Goal: Contribute content: Contribute content

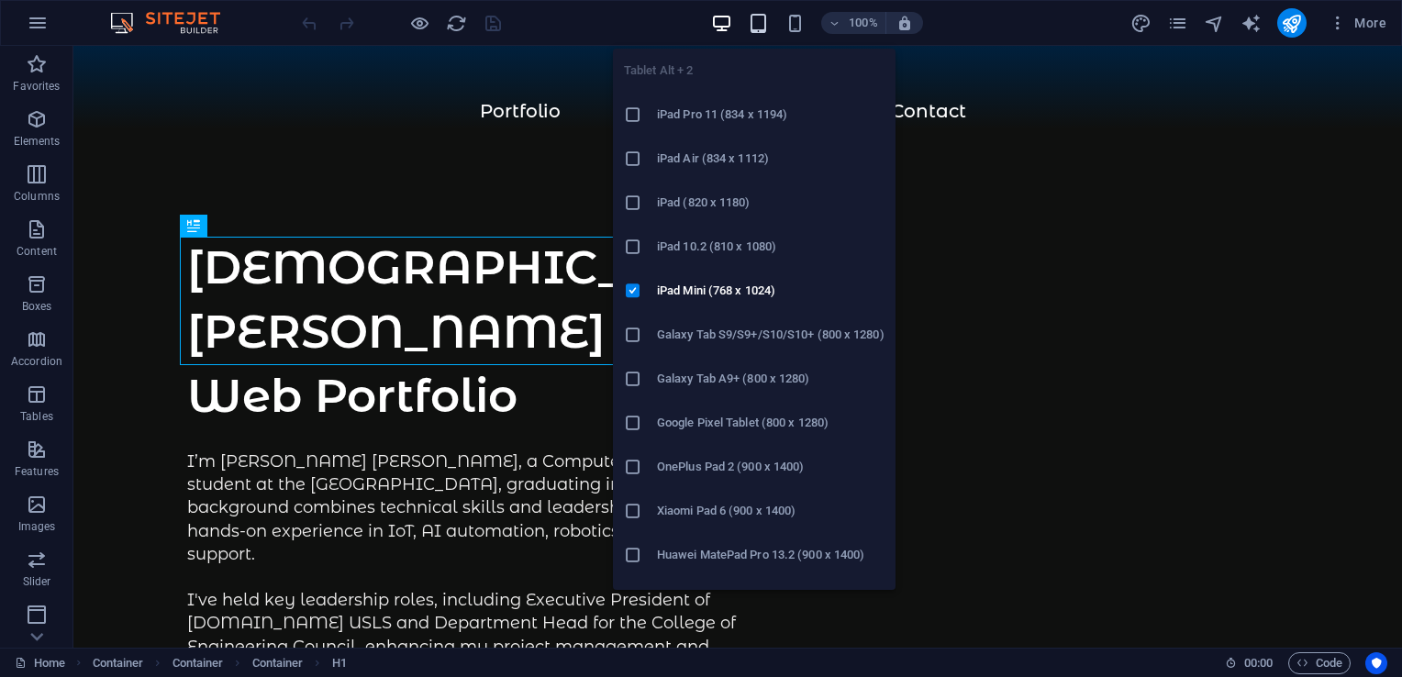
click at [764, 17] on icon "button" at bounding box center [758, 23] width 21 height 21
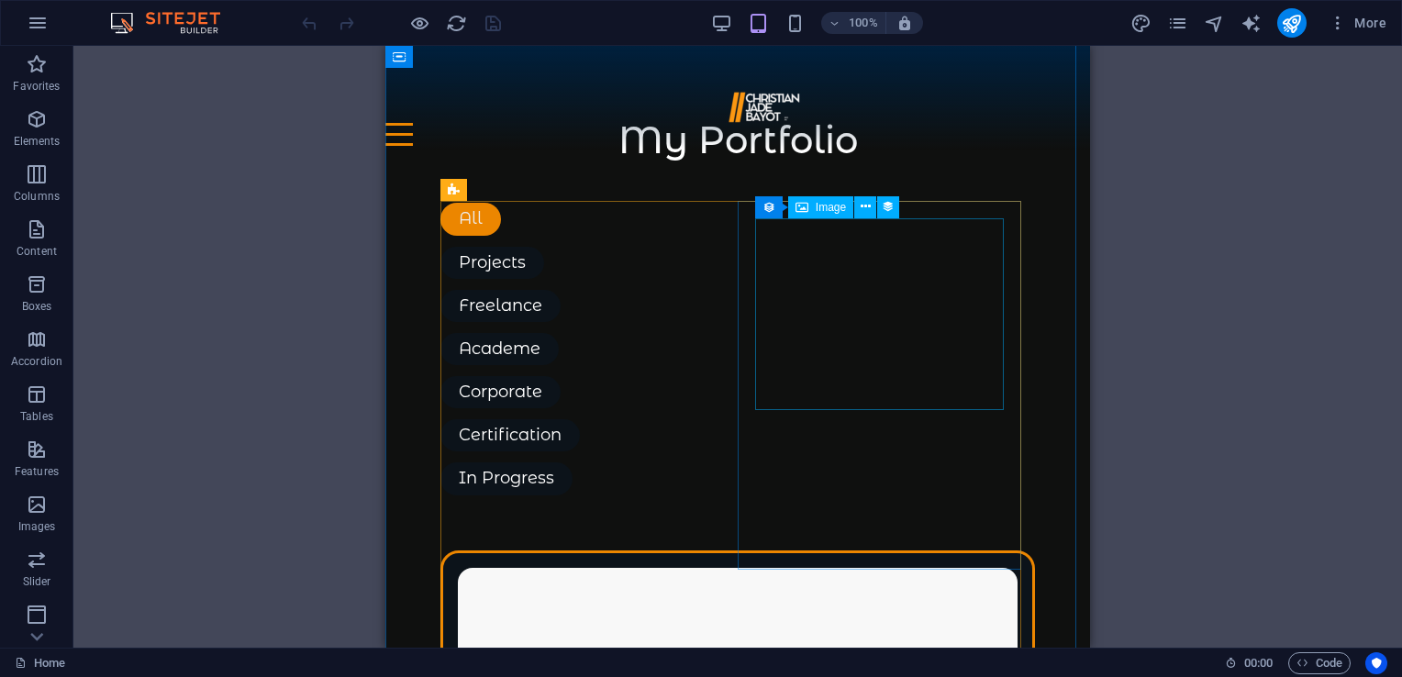
scroll to position [2485, 0]
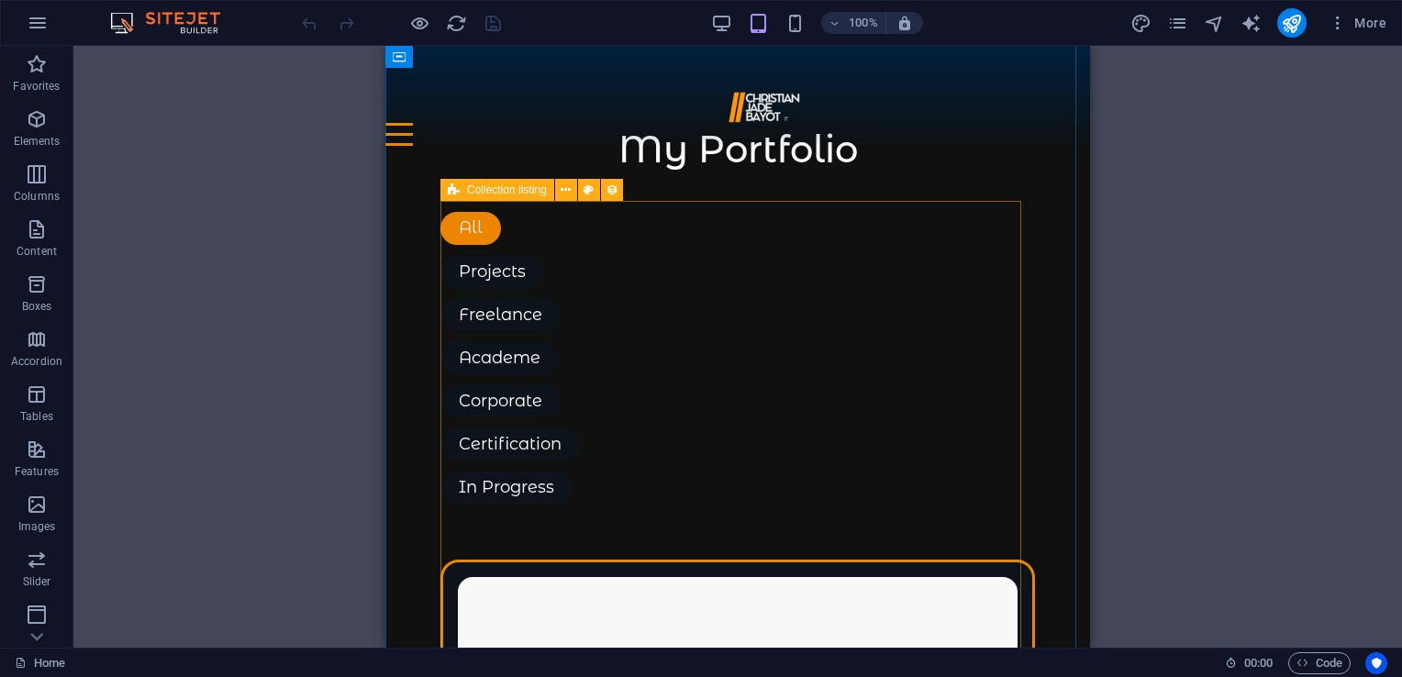
select select "columns.podcast-date_ASC"
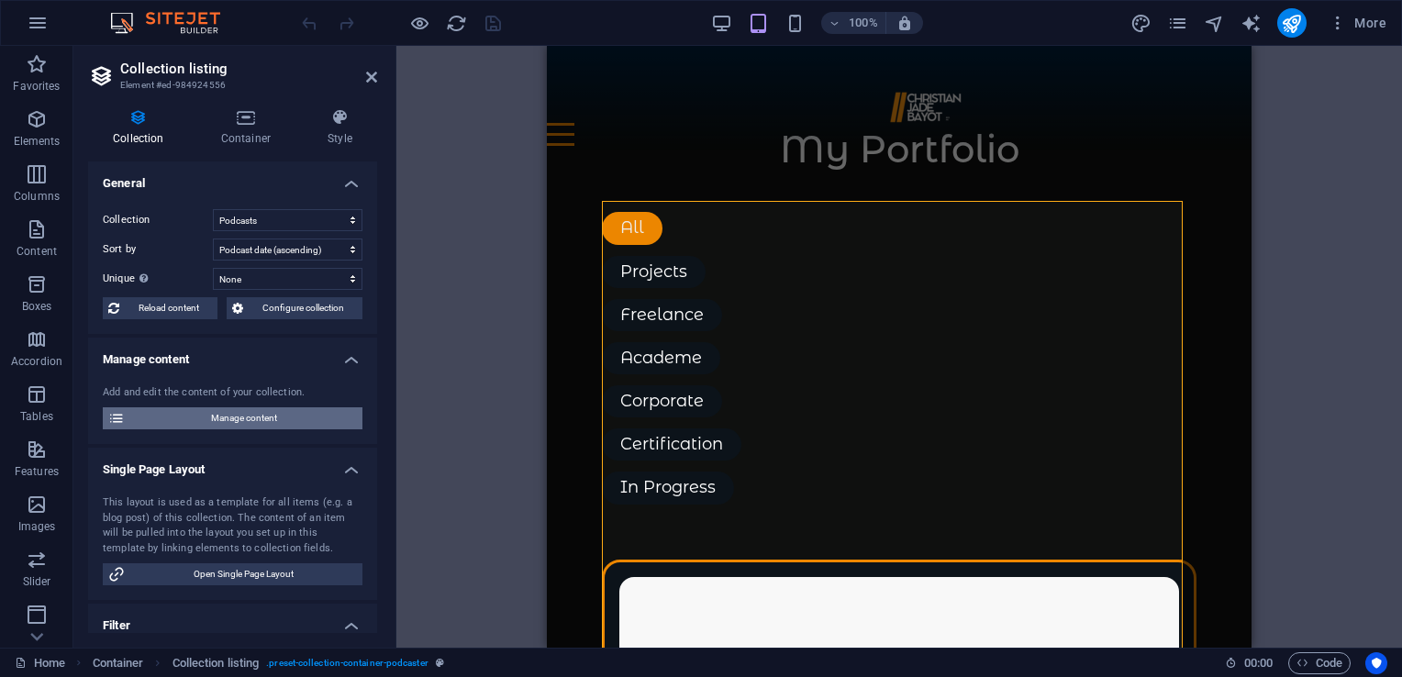
click at [216, 416] on span "Manage content" at bounding box center [243, 418] width 227 height 22
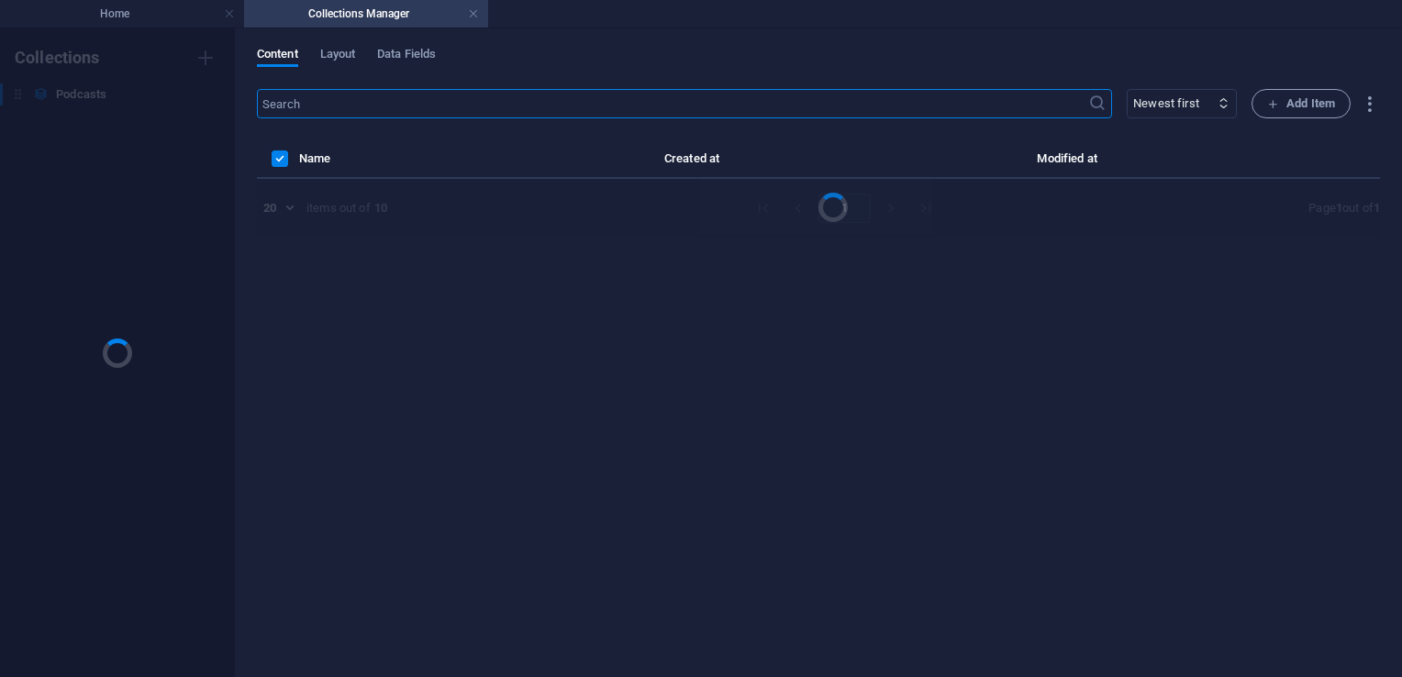
scroll to position [0, 0]
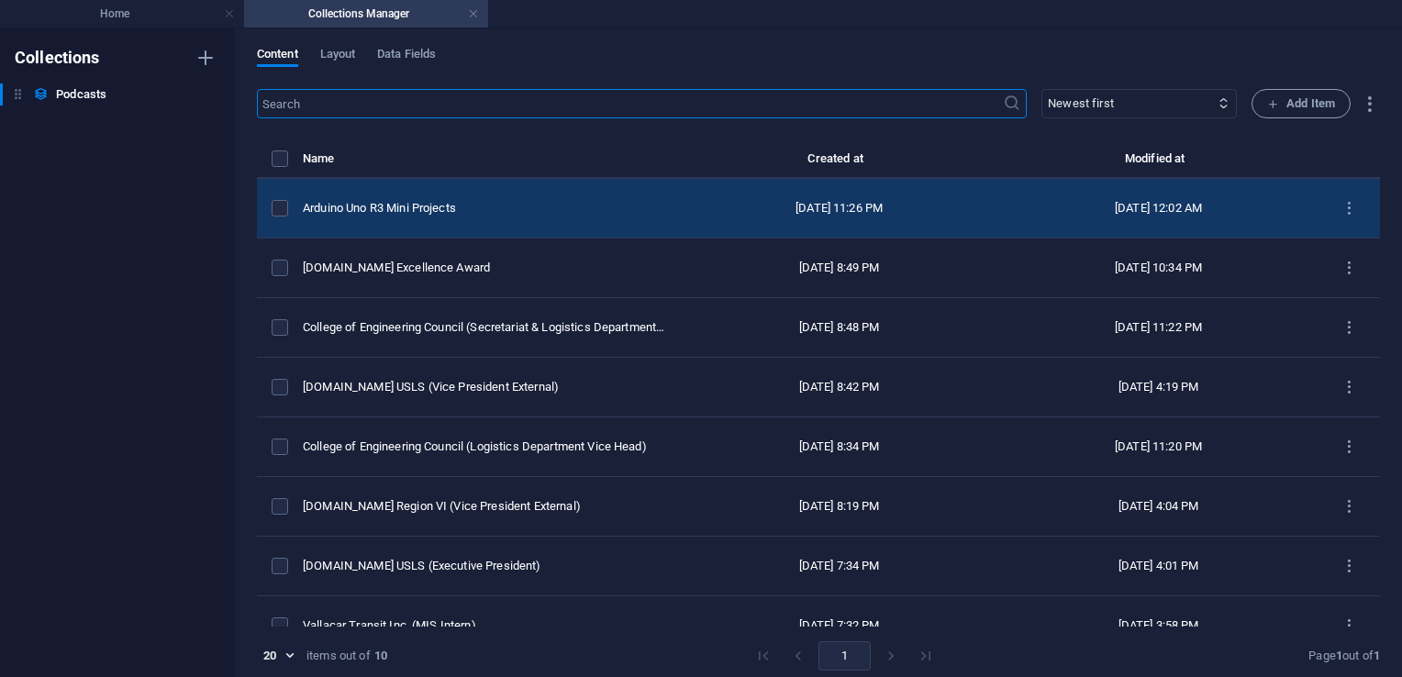
click at [452, 200] on div "Arduino Uno R3 Mini Projects" at bounding box center [484, 208] width 362 height 17
select select "Business"
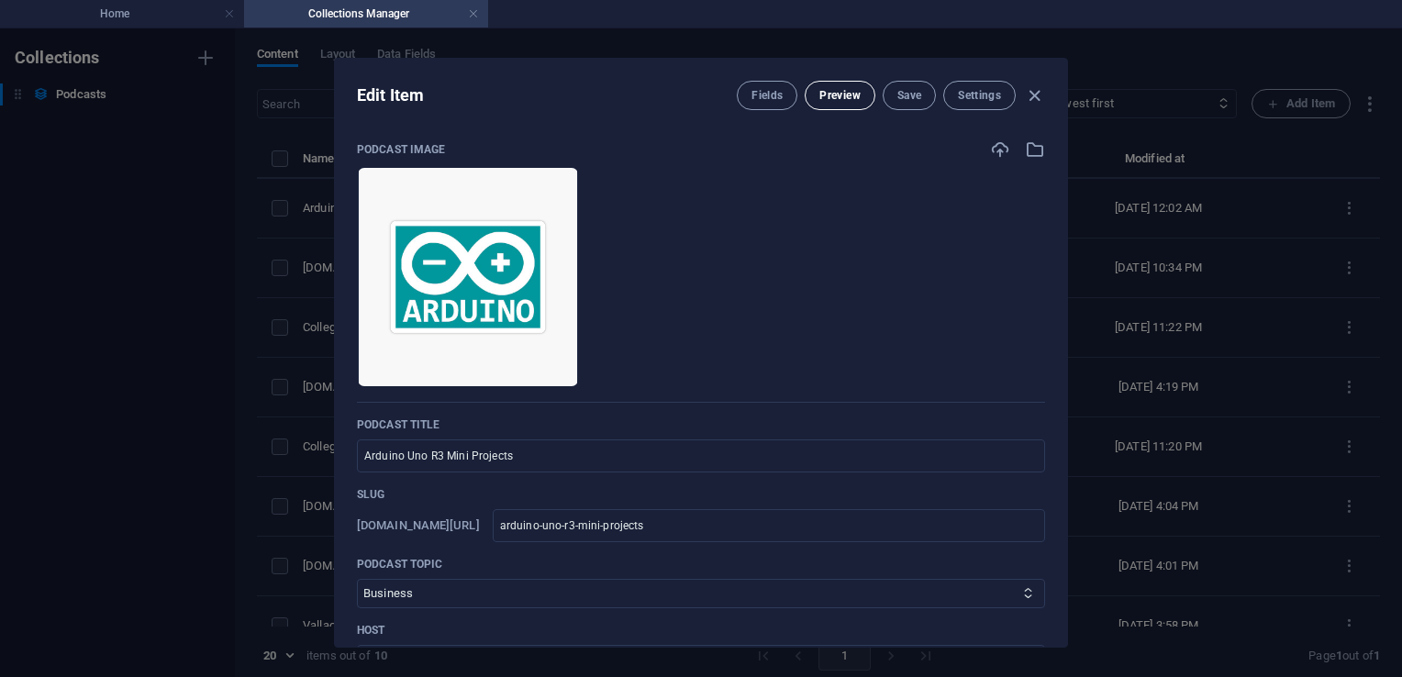
click at [846, 89] on span "Preview" at bounding box center [840, 95] width 40 height 15
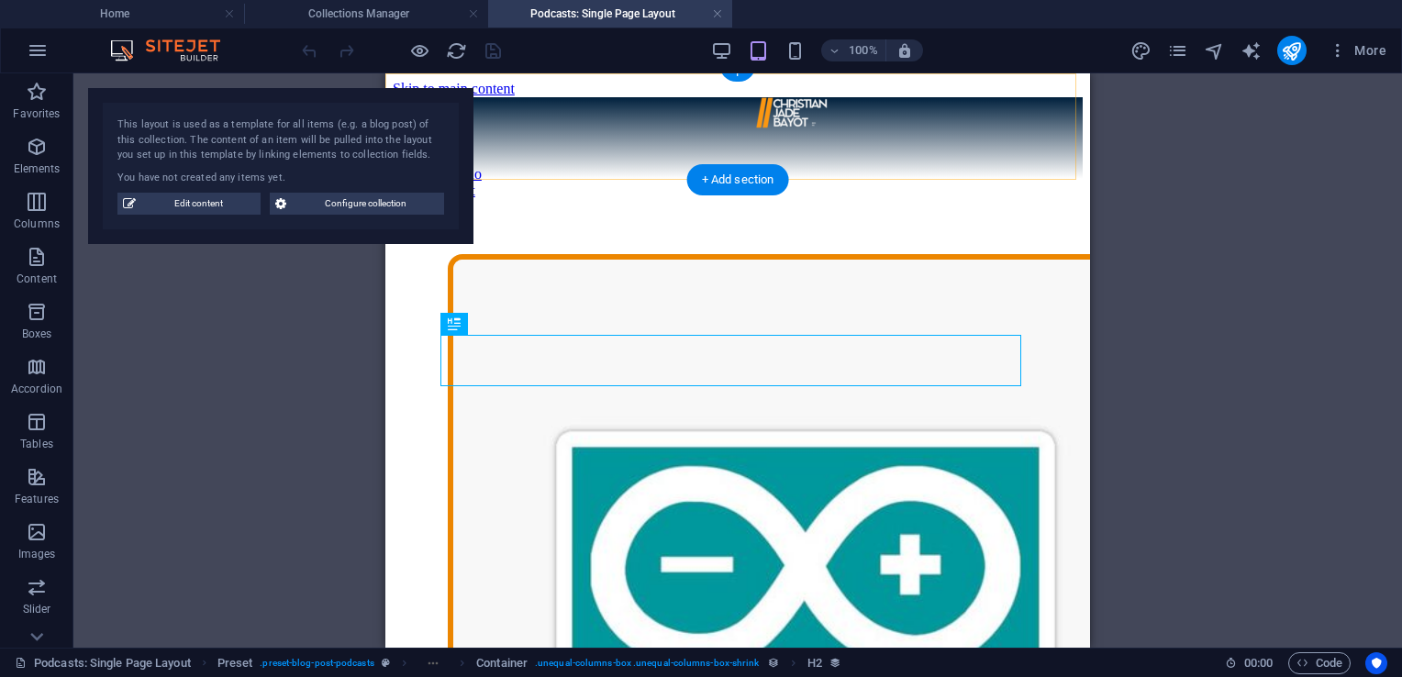
scroll to position [496, 0]
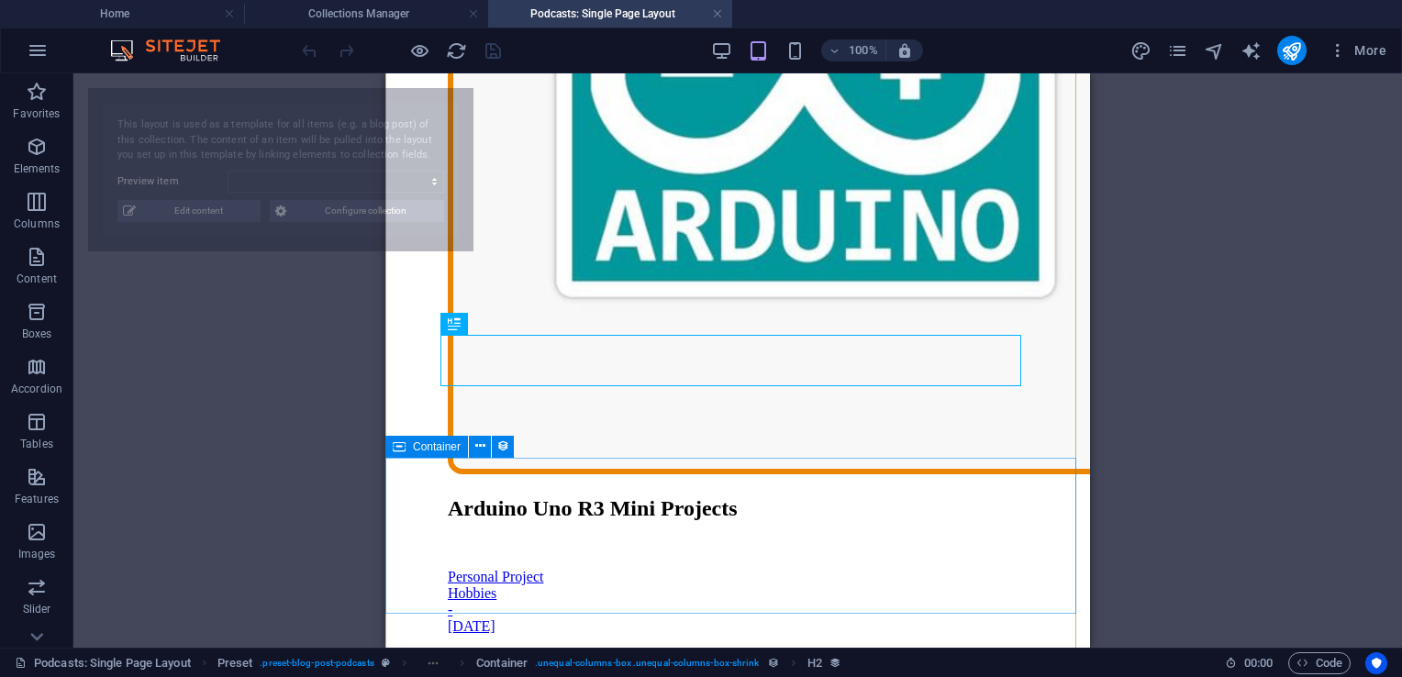
select select "68e13ca4aaa7dae3ae0714f2"
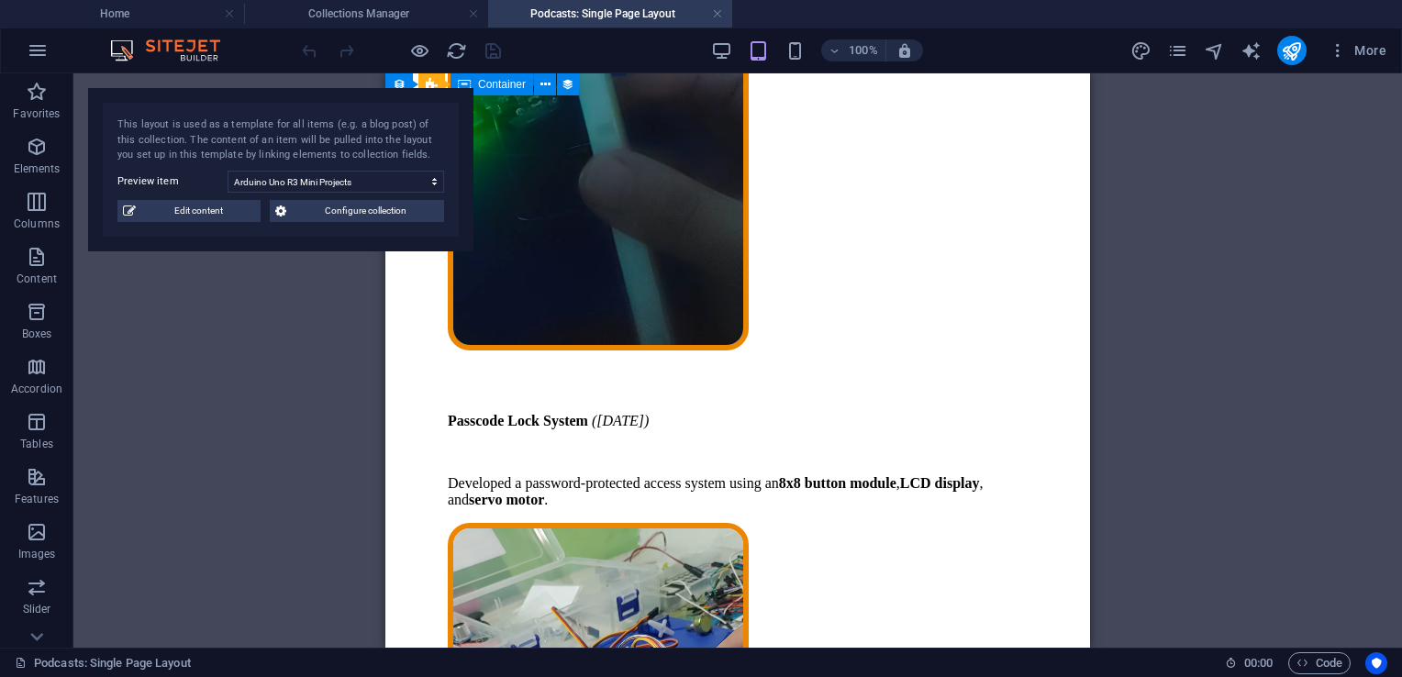
scroll to position [2164, 0]
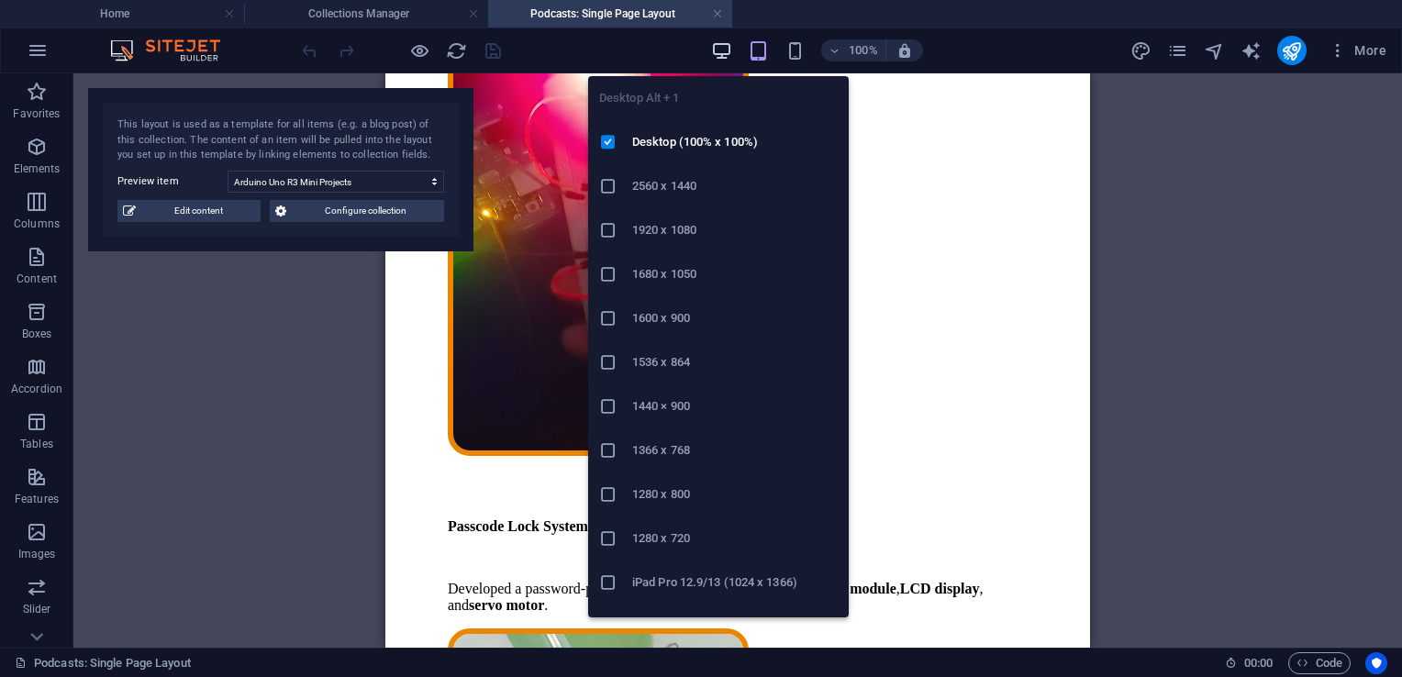
click at [730, 57] on icon "button" at bounding box center [721, 50] width 21 height 21
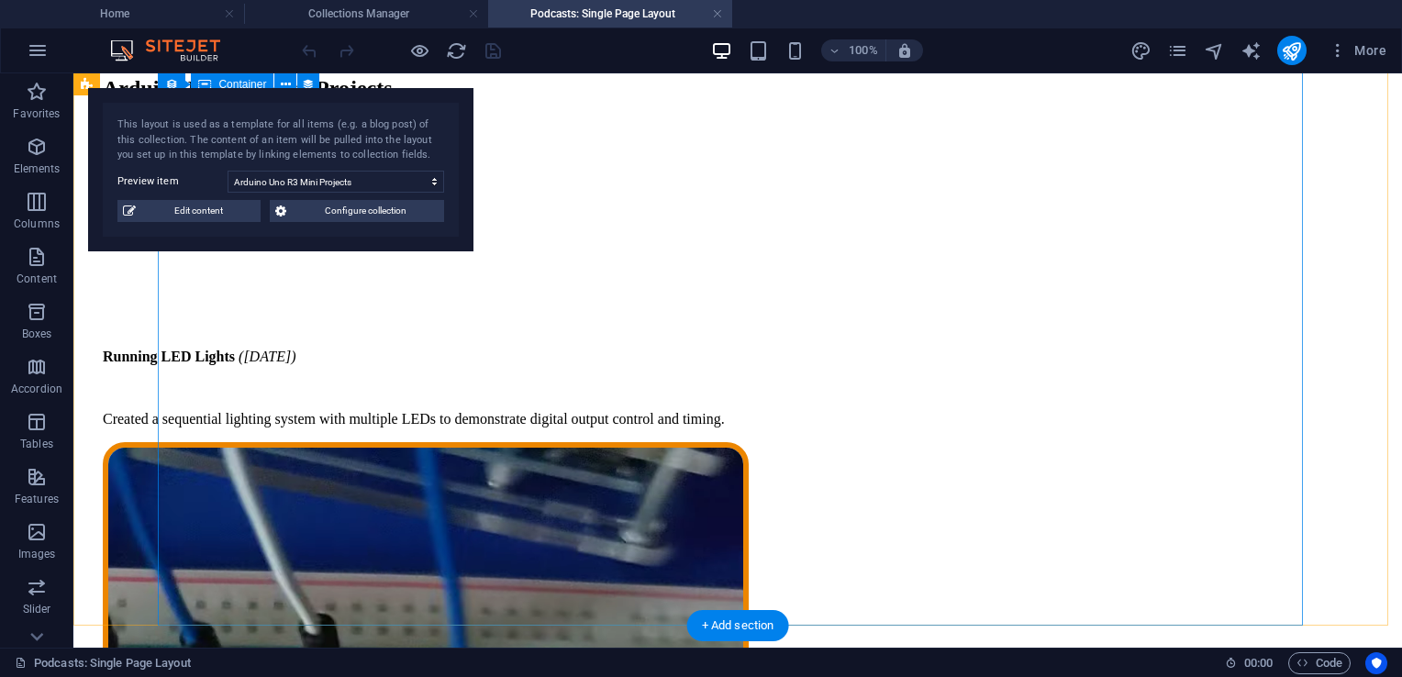
scroll to position [1503, 0]
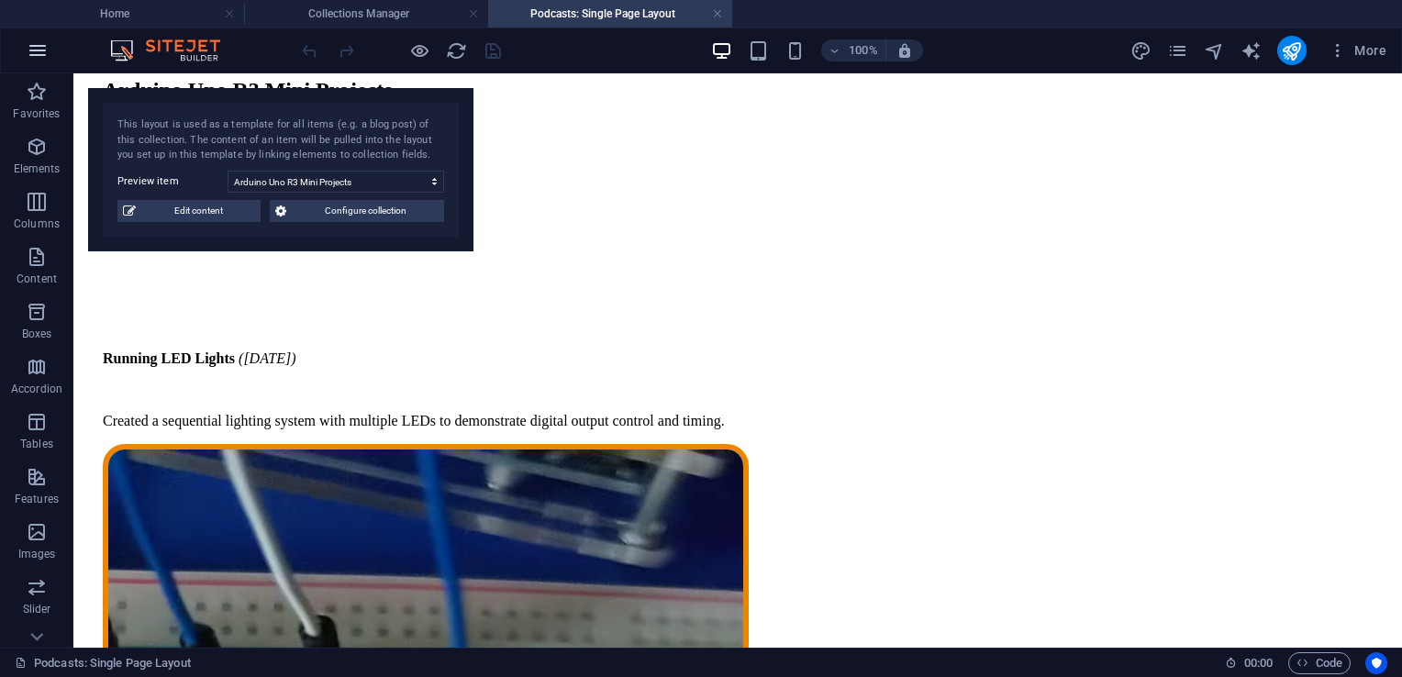
click at [47, 60] on icon "button" at bounding box center [38, 50] width 22 height 22
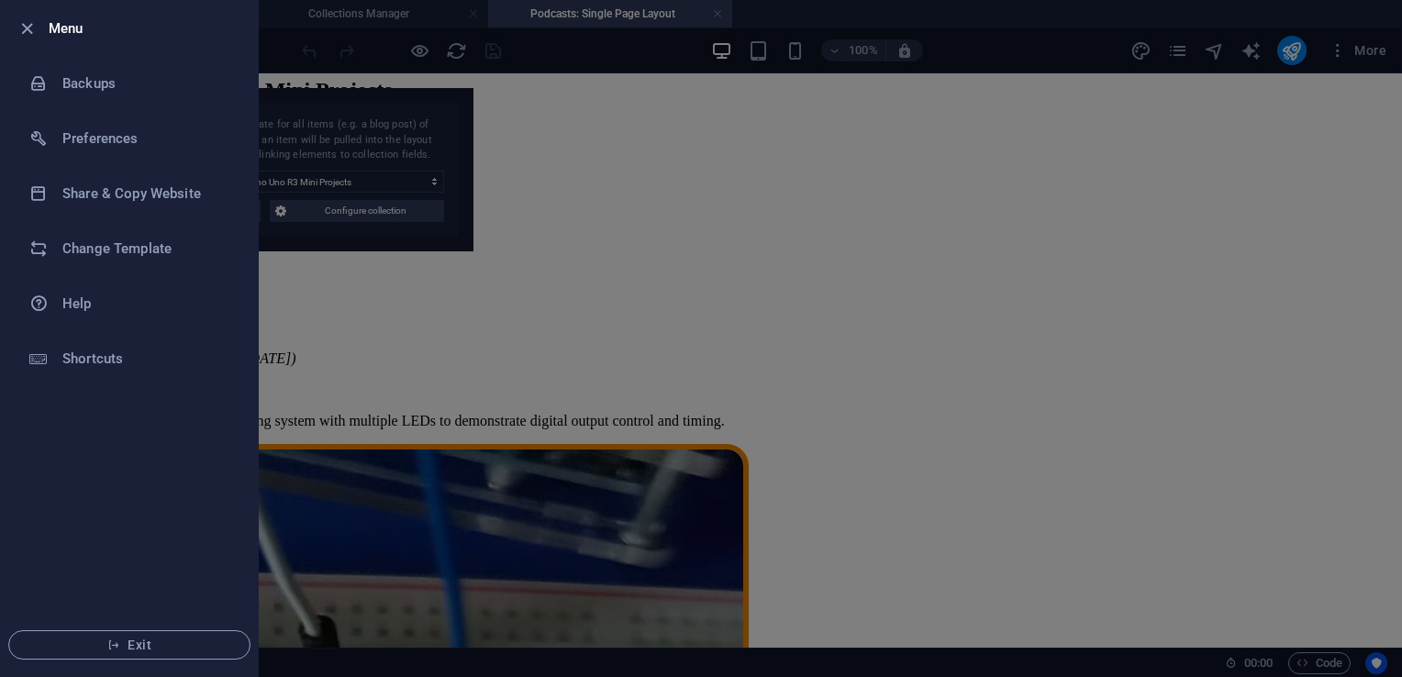
click at [397, 291] on div at bounding box center [701, 338] width 1402 height 677
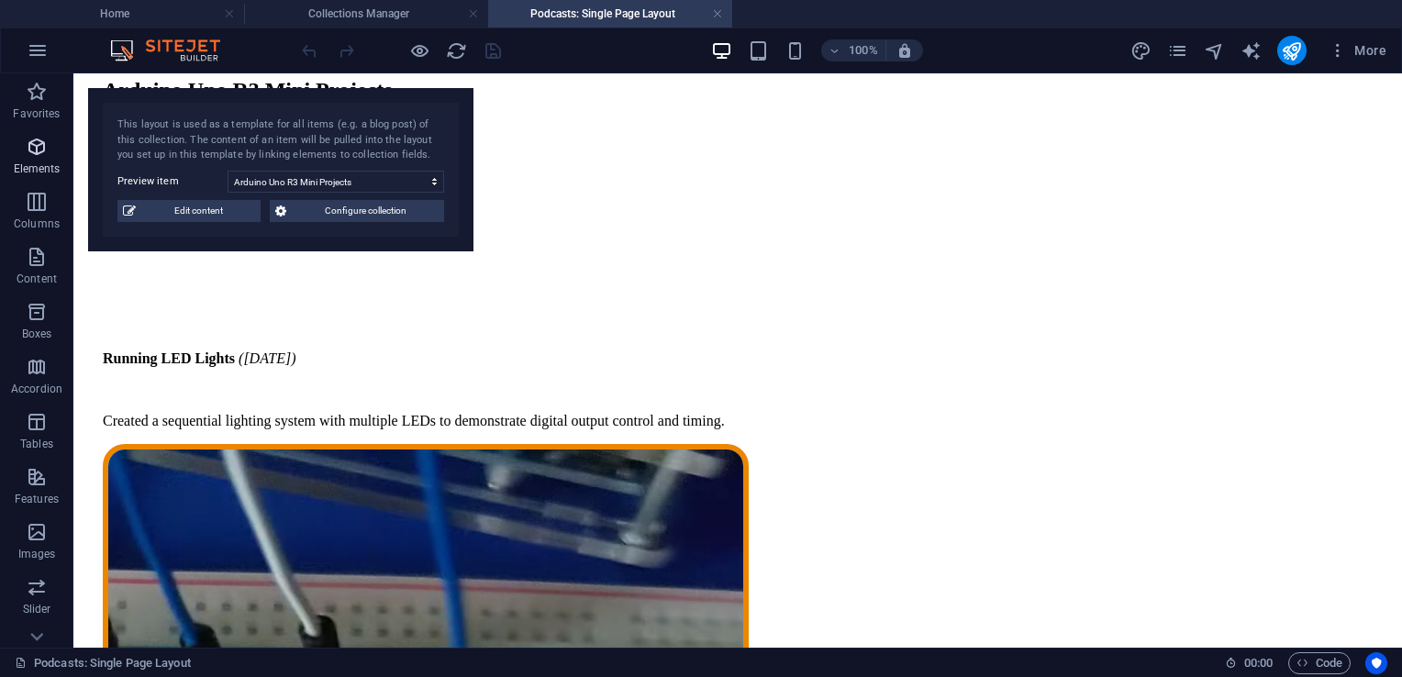
click at [38, 160] on span "Elements" at bounding box center [36, 158] width 73 height 44
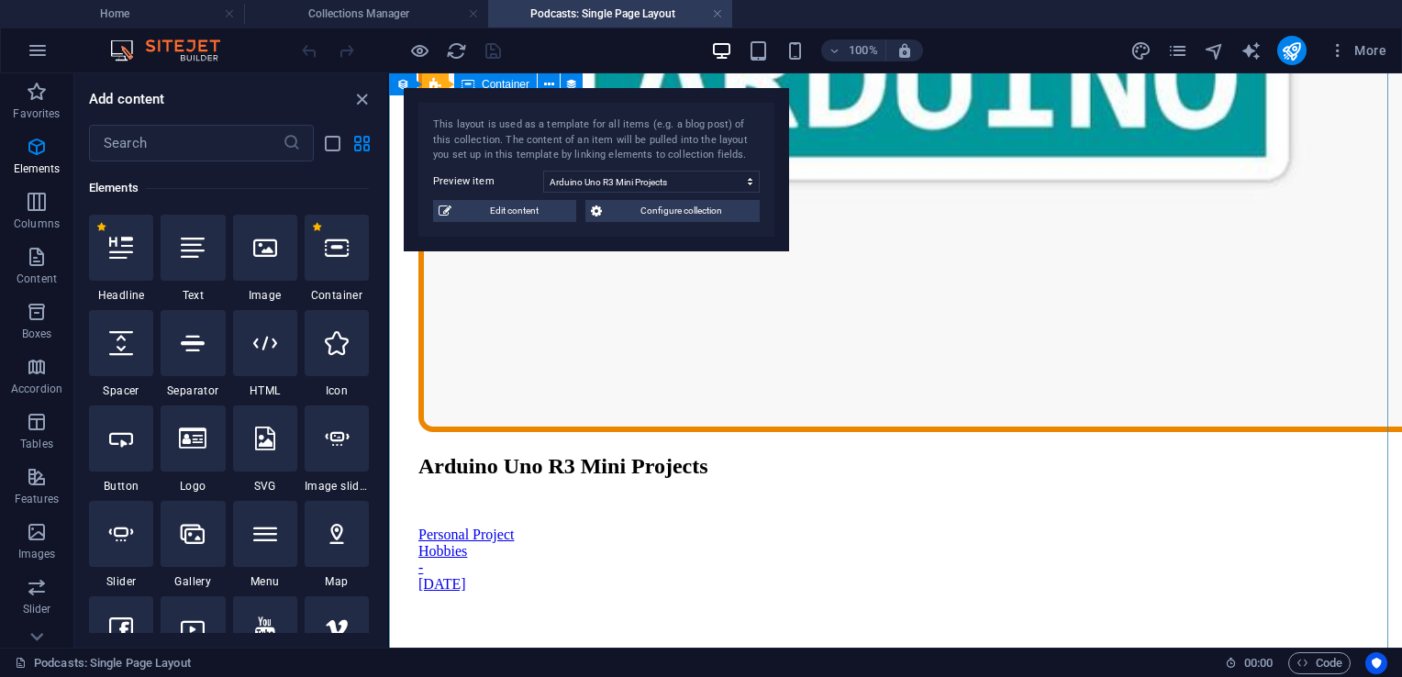
scroll to position [808, 0]
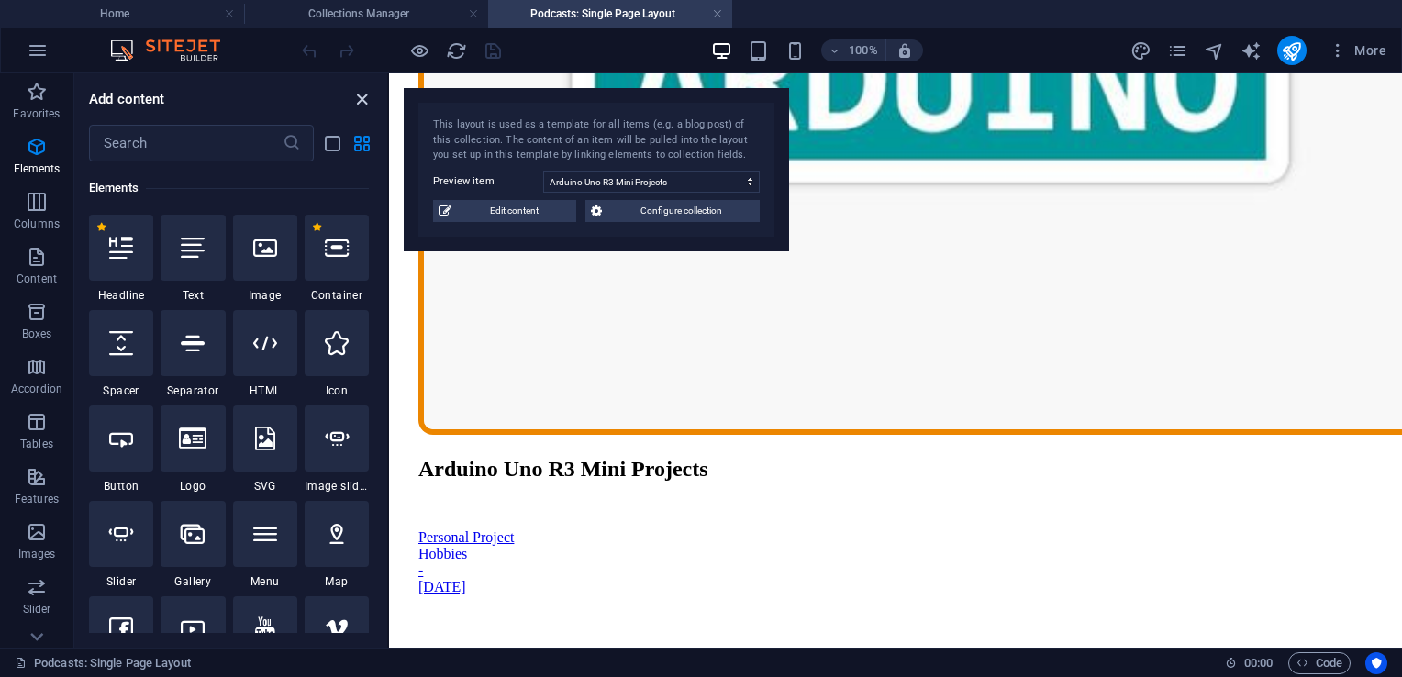
click at [367, 106] on icon "close panel" at bounding box center [361, 99] width 21 height 21
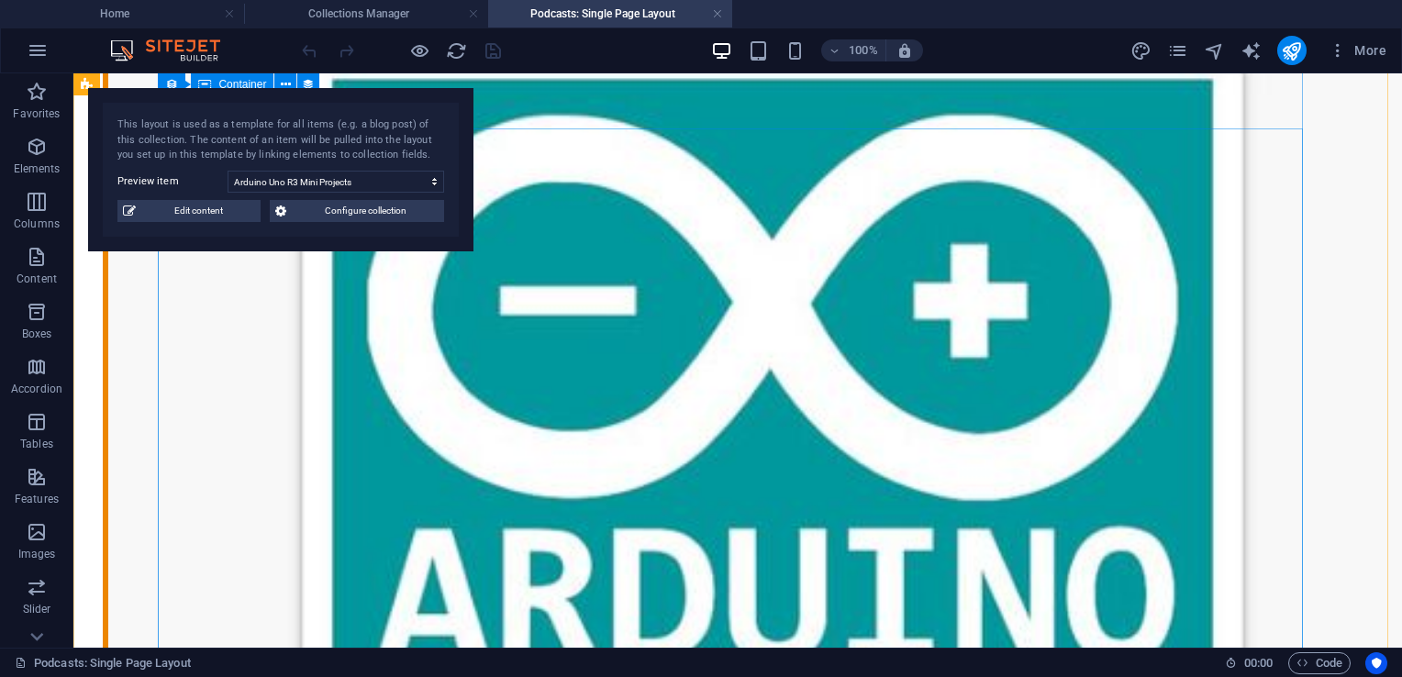
scroll to position [498, 0]
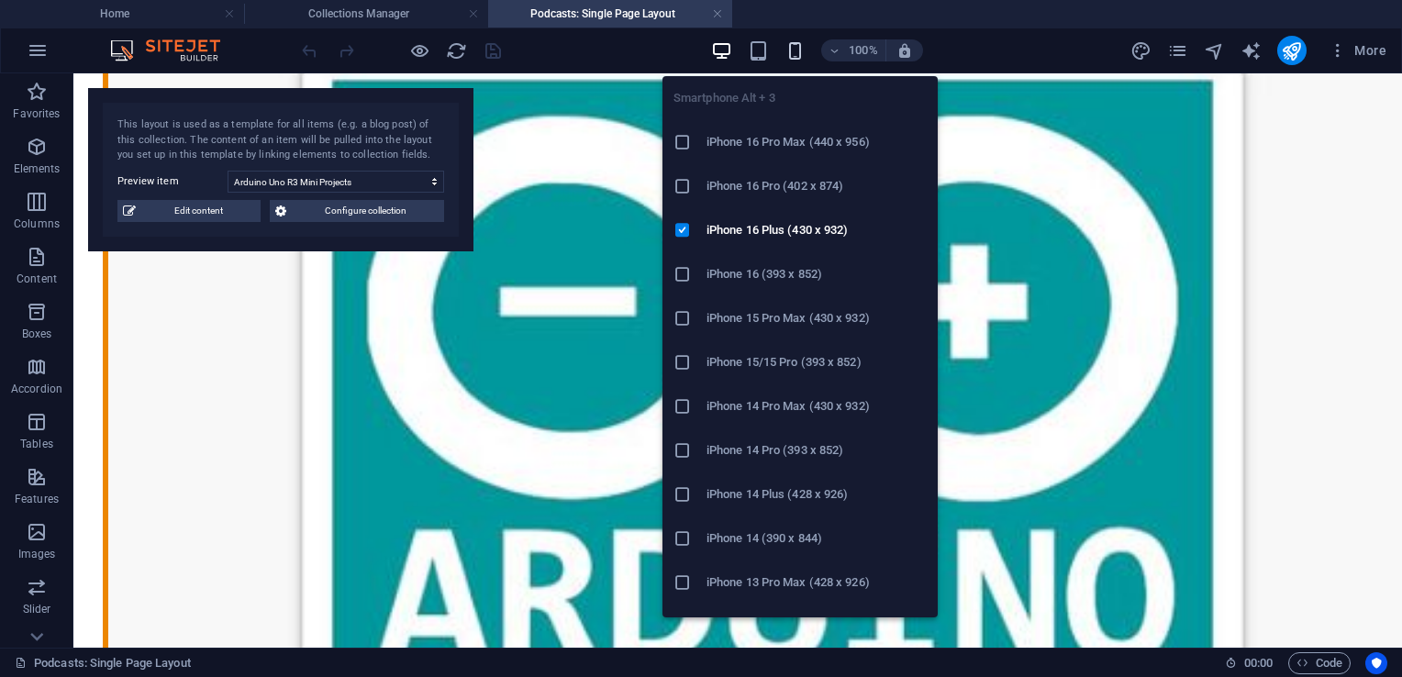
click at [797, 56] on icon "button" at bounding box center [795, 50] width 21 height 21
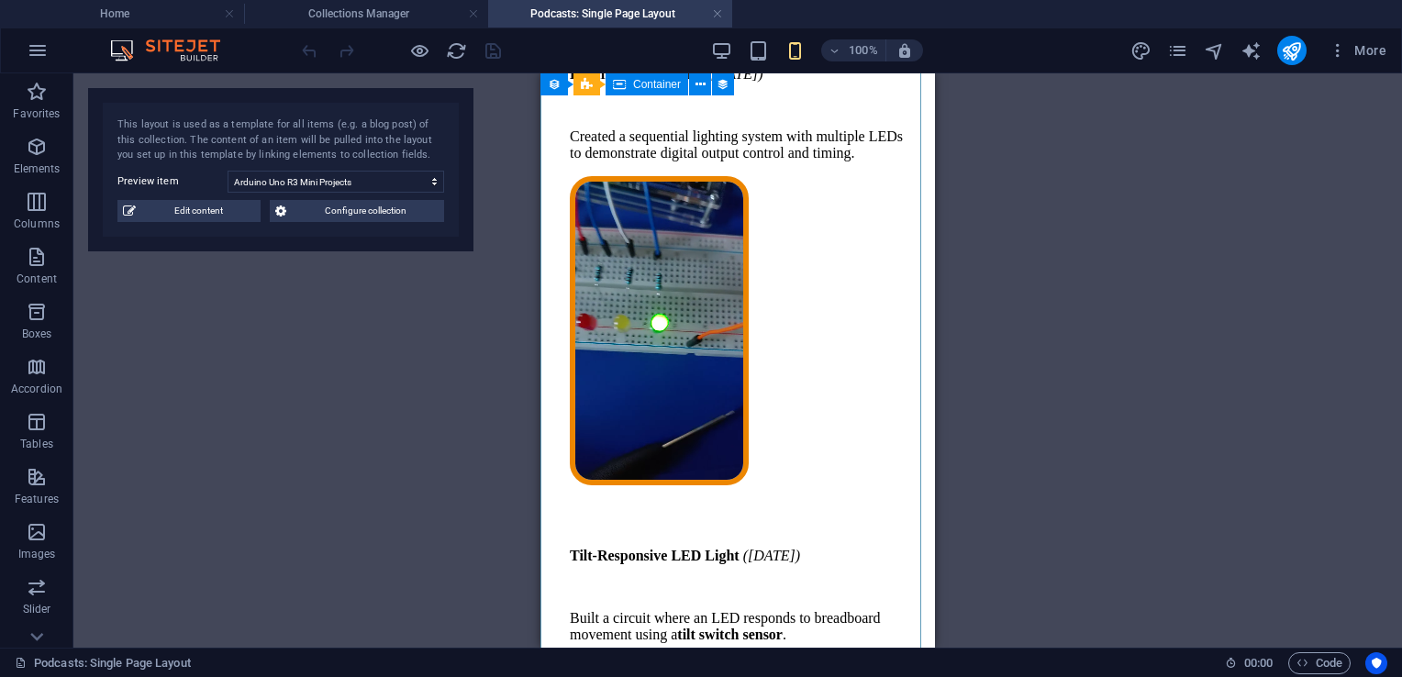
scroll to position [826, 0]
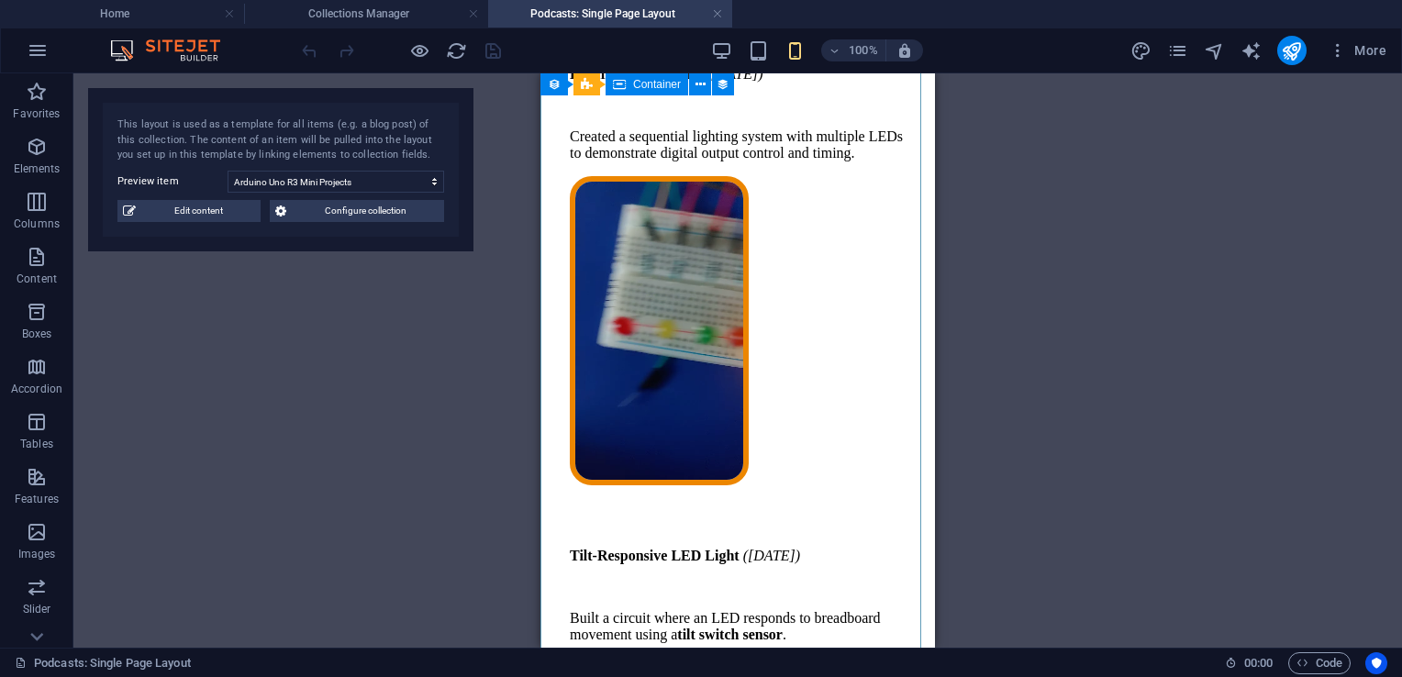
click at [719, 197] on figure at bounding box center [738, 332] width 336 height 313
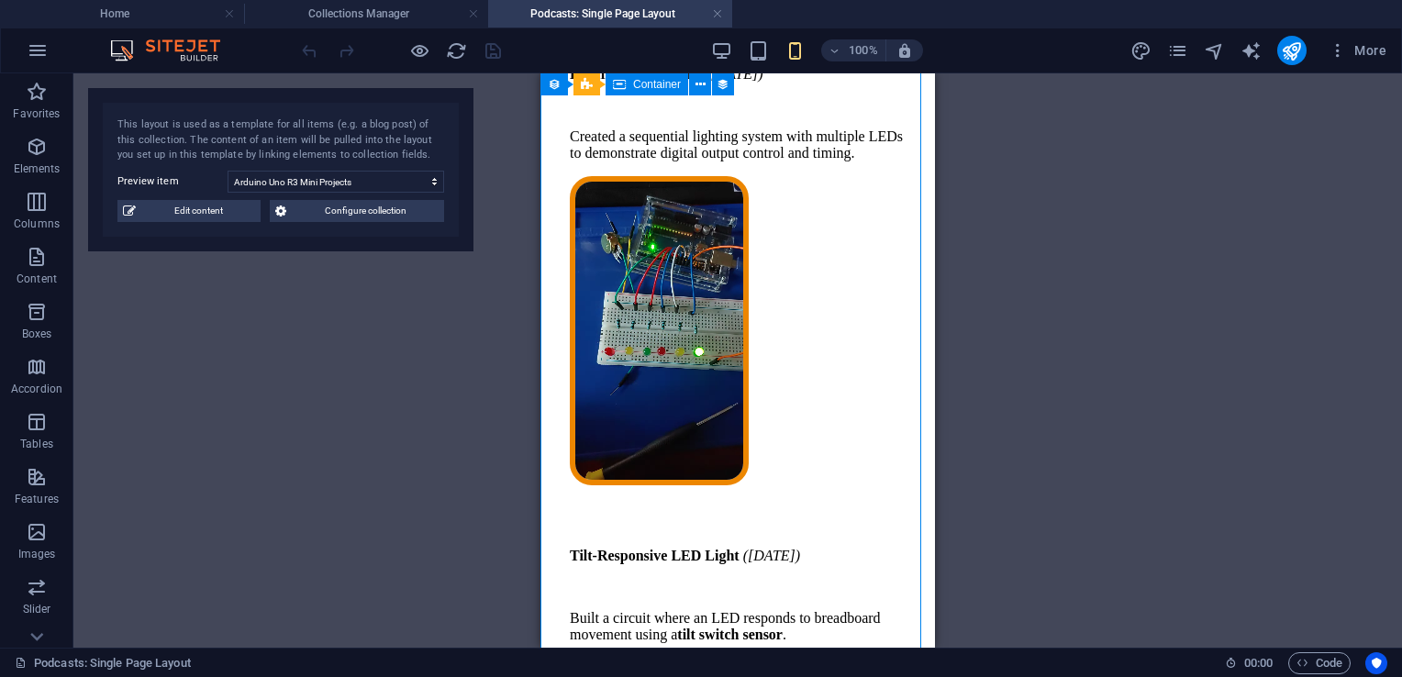
click at [719, 197] on figure at bounding box center [738, 332] width 336 height 313
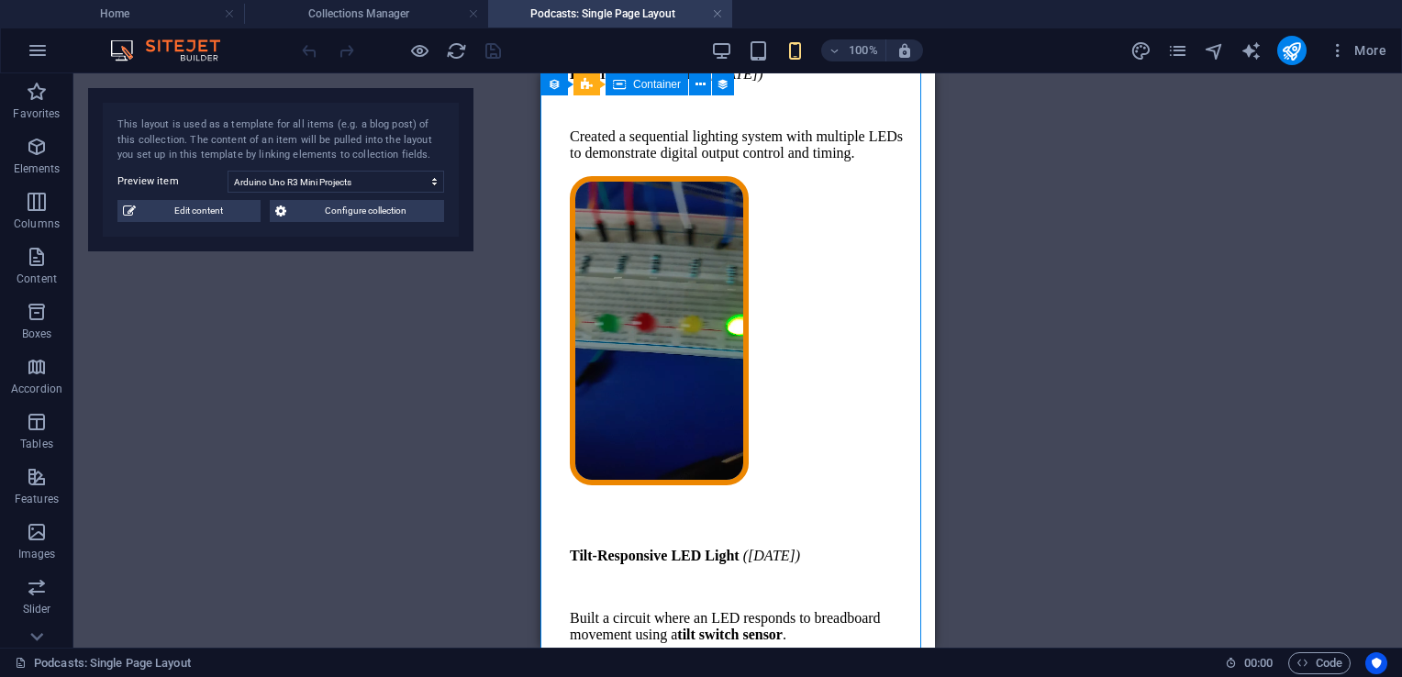
select select "podcast-description"
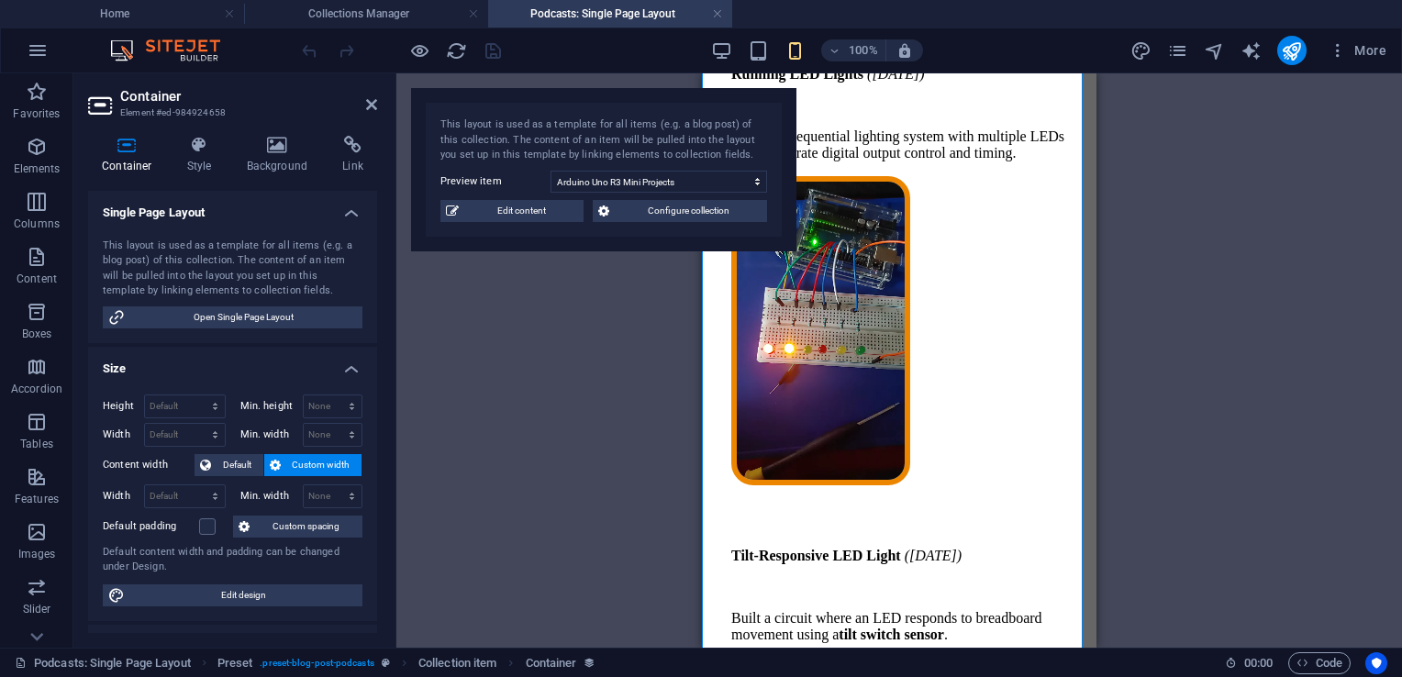
scroll to position [241, 0]
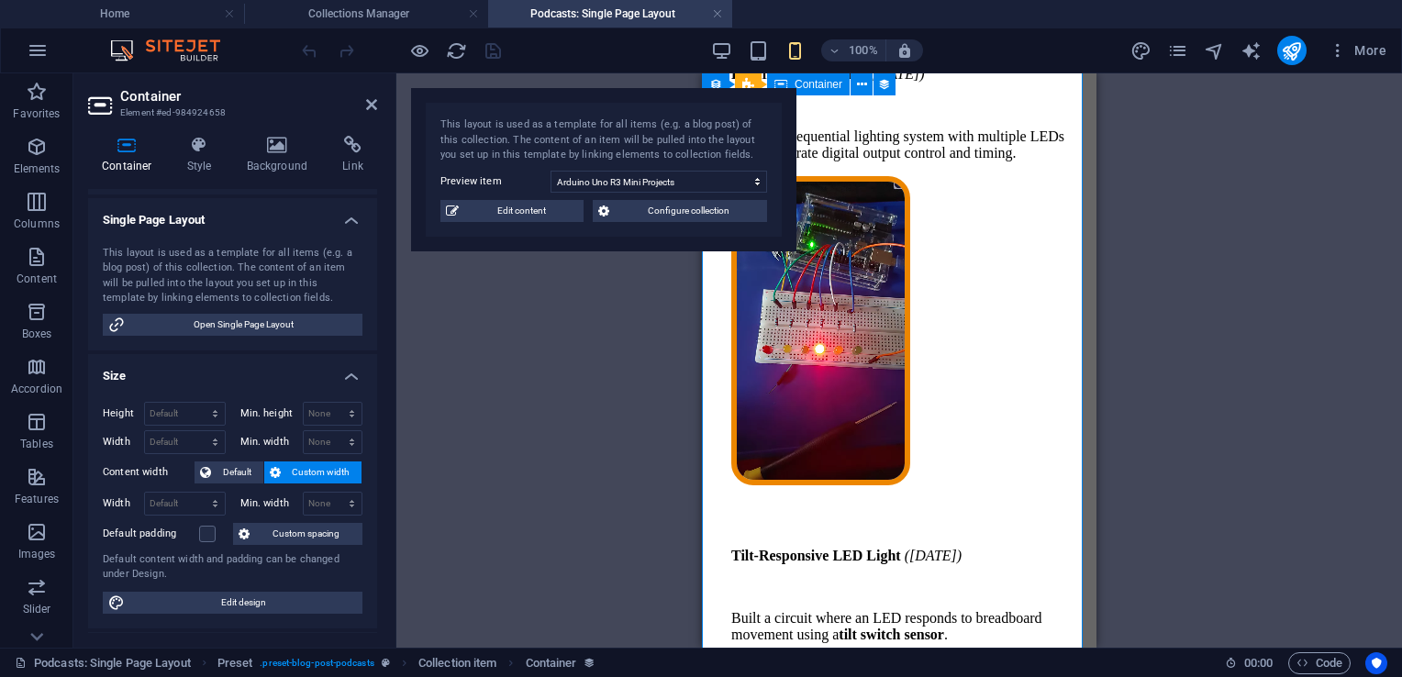
click at [904, 232] on figure at bounding box center [899, 332] width 336 height 313
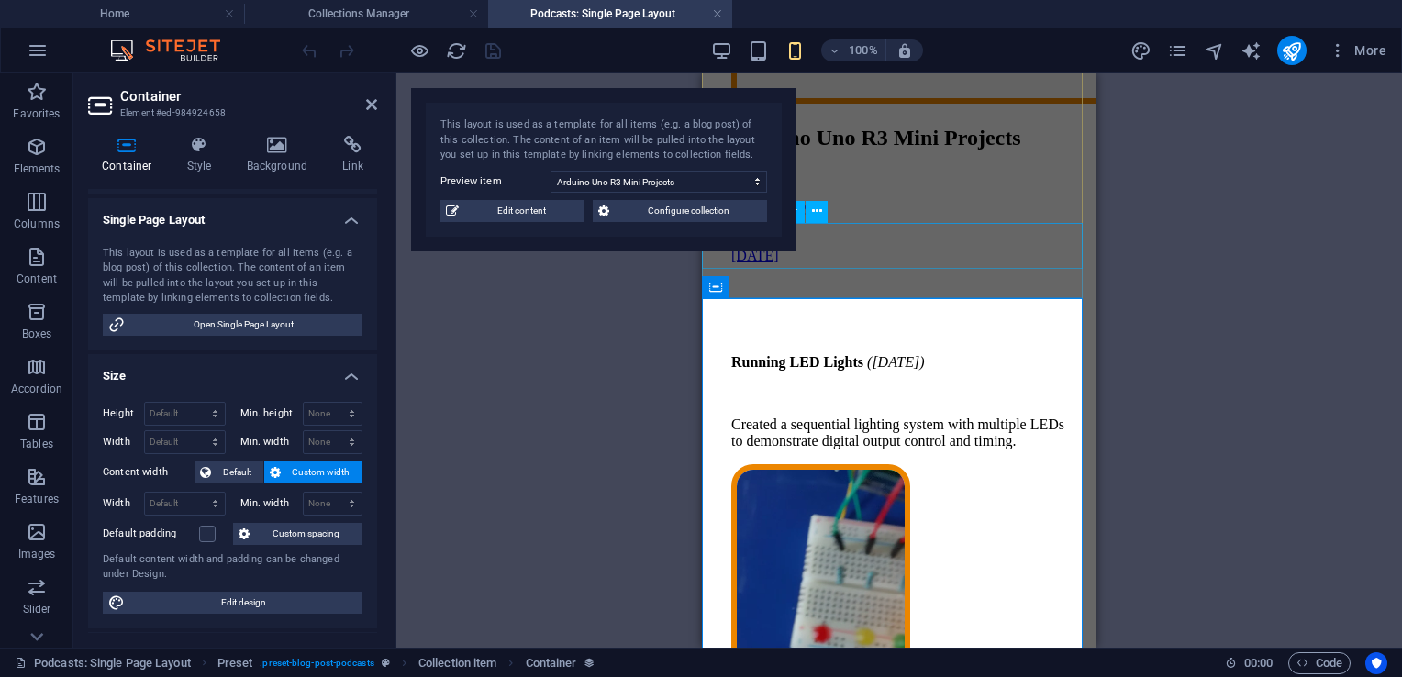
scroll to position [521, 0]
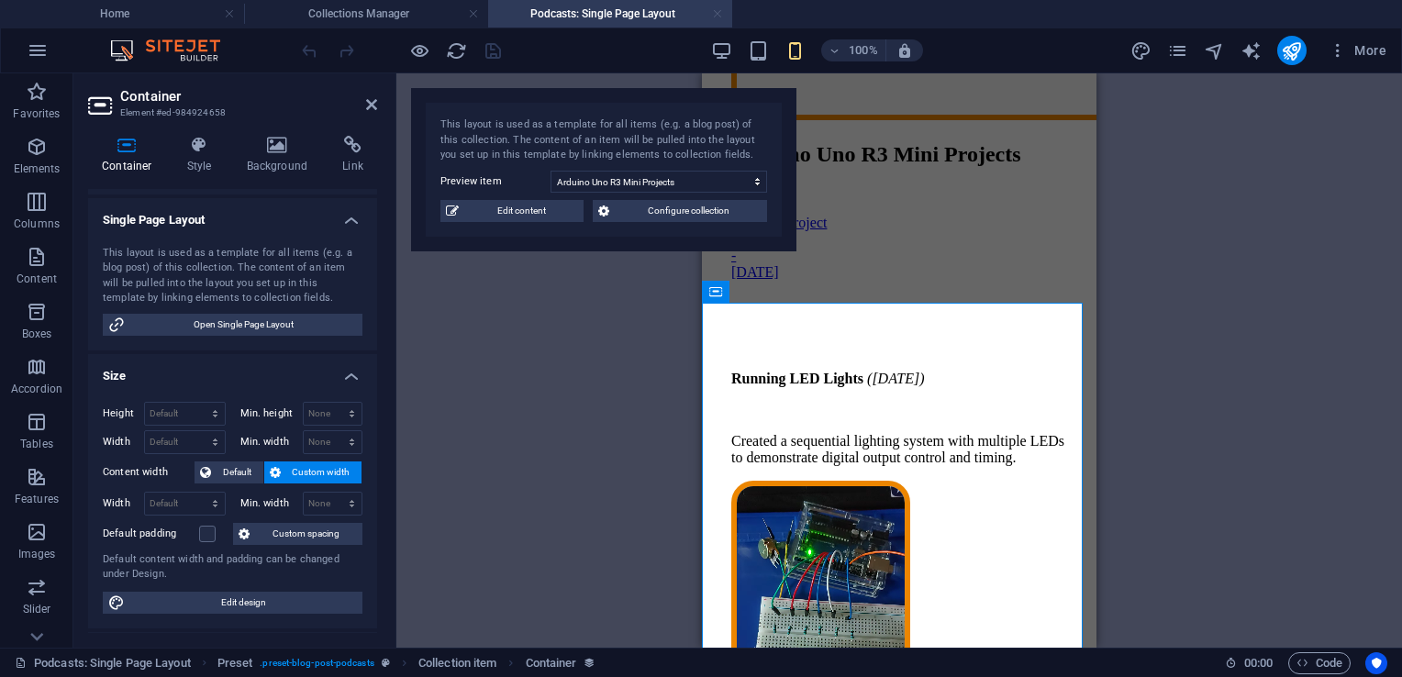
click at [716, 13] on link at bounding box center [717, 14] width 11 height 17
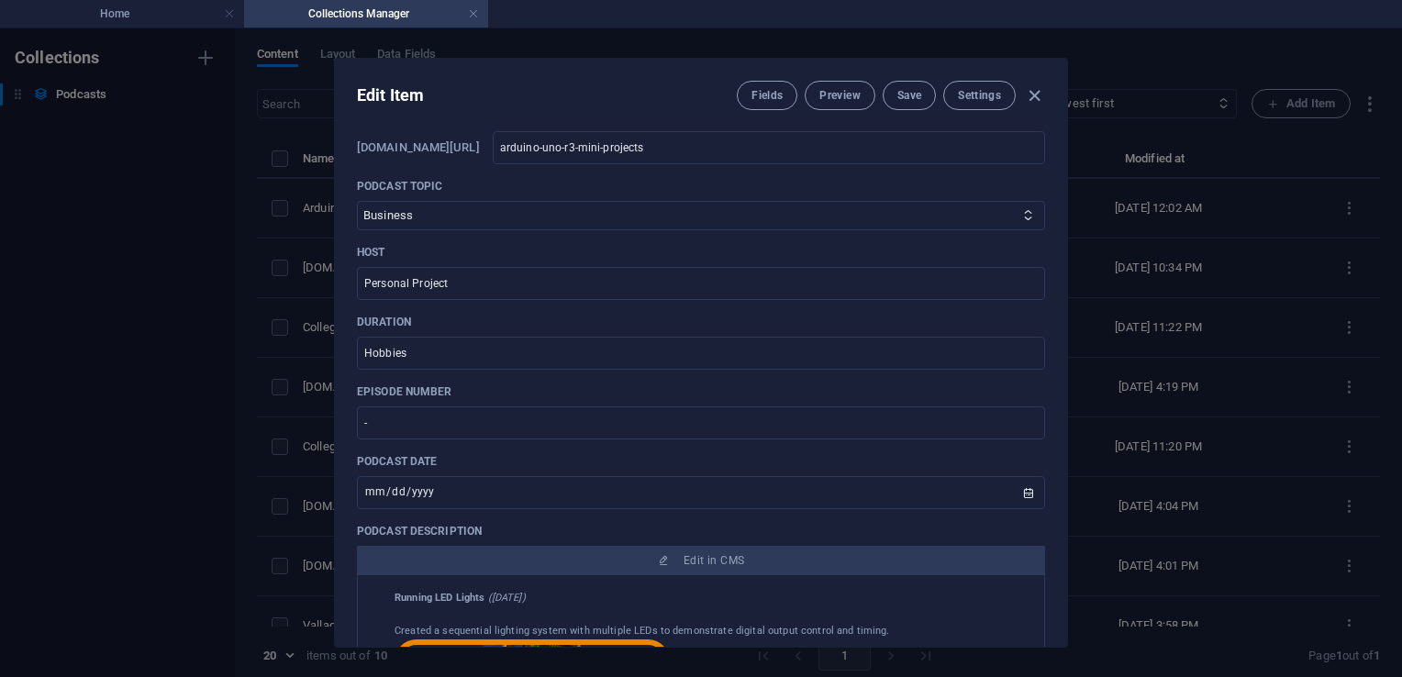
scroll to position [602, 0]
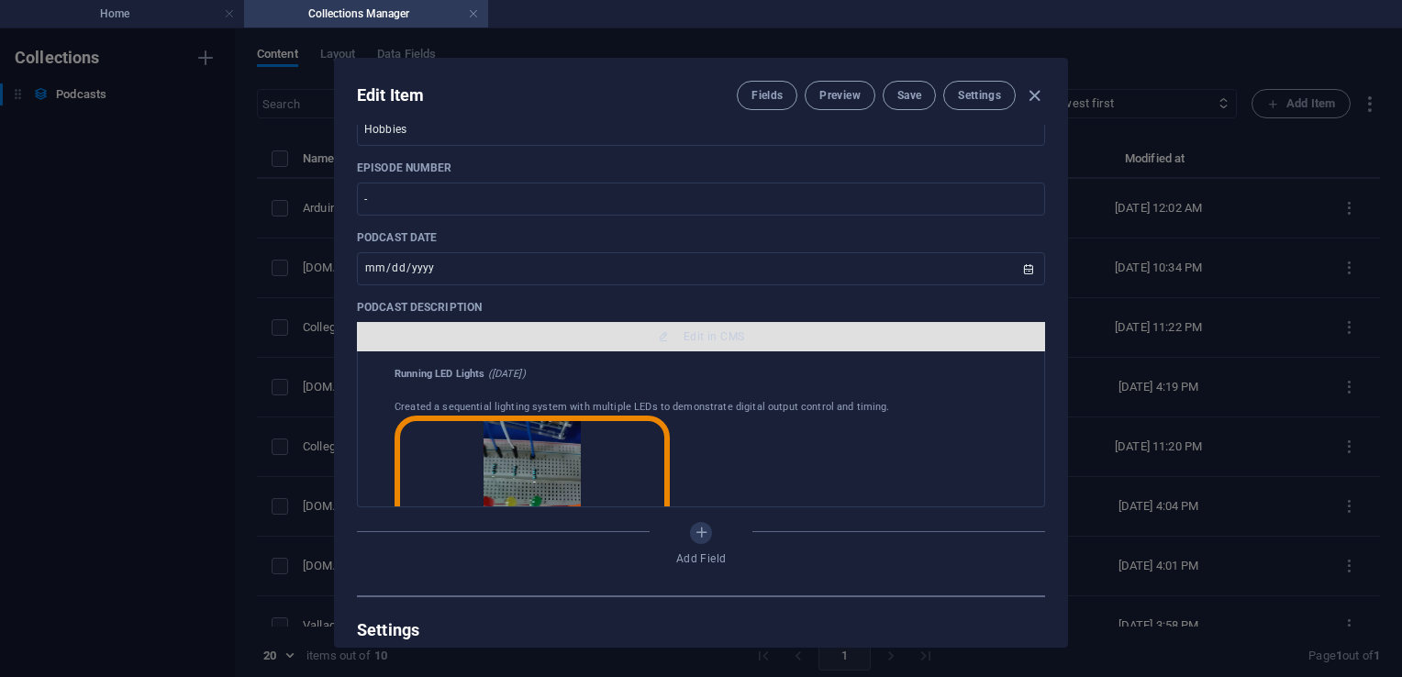
click at [719, 339] on span "Edit in CMS" at bounding box center [714, 336] width 61 height 15
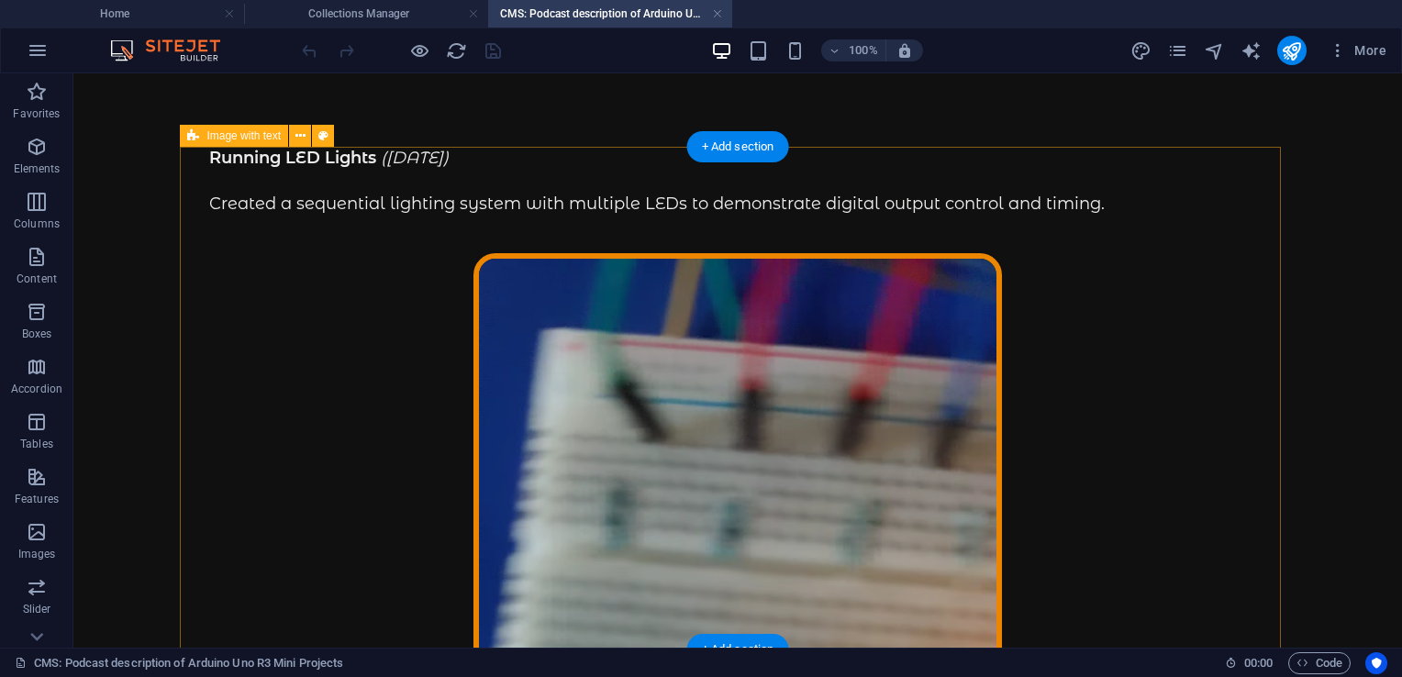
scroll to position [0, 0]
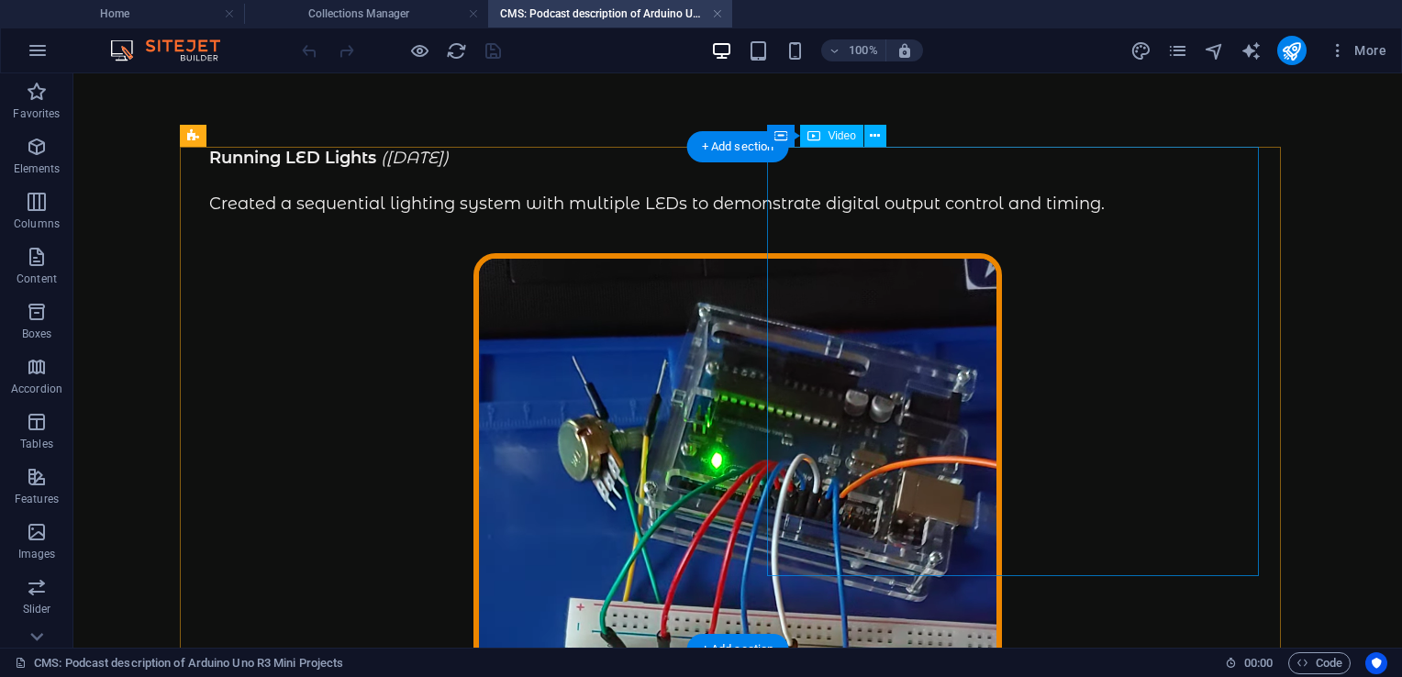
select select "%"
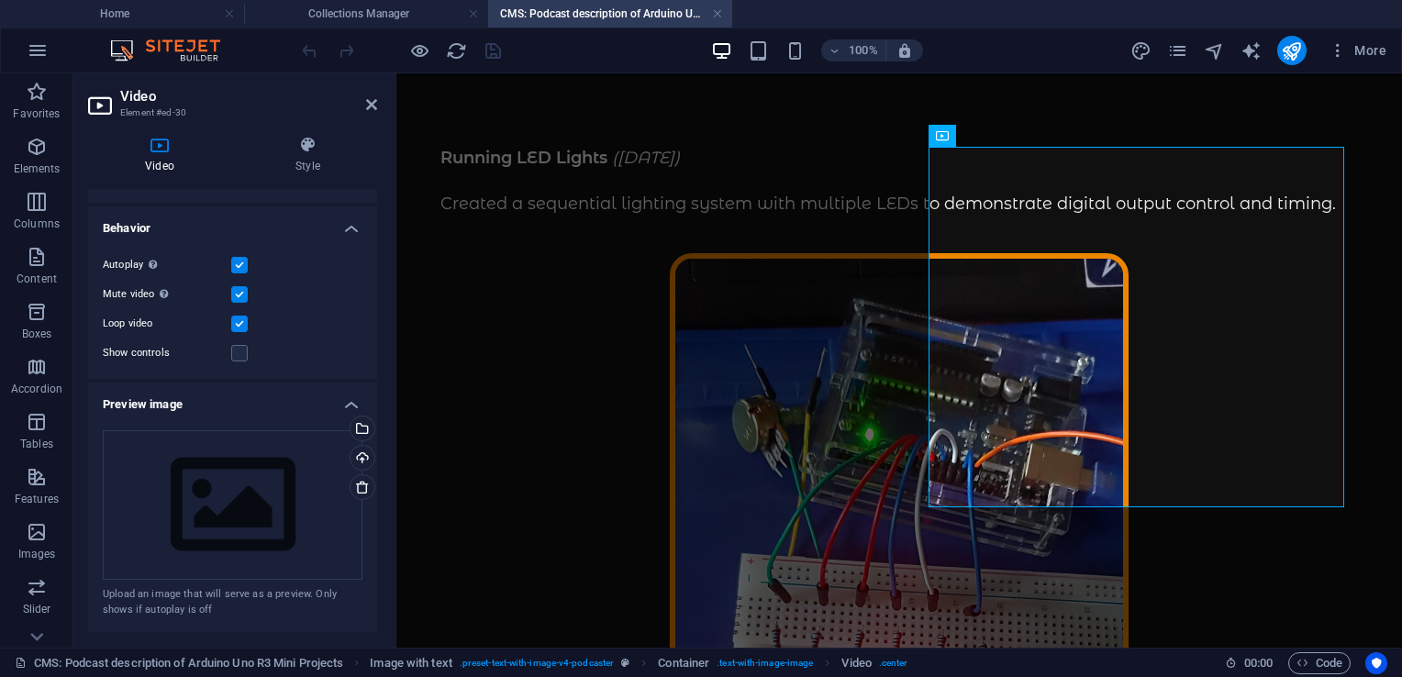
scroll to position [157, 0]
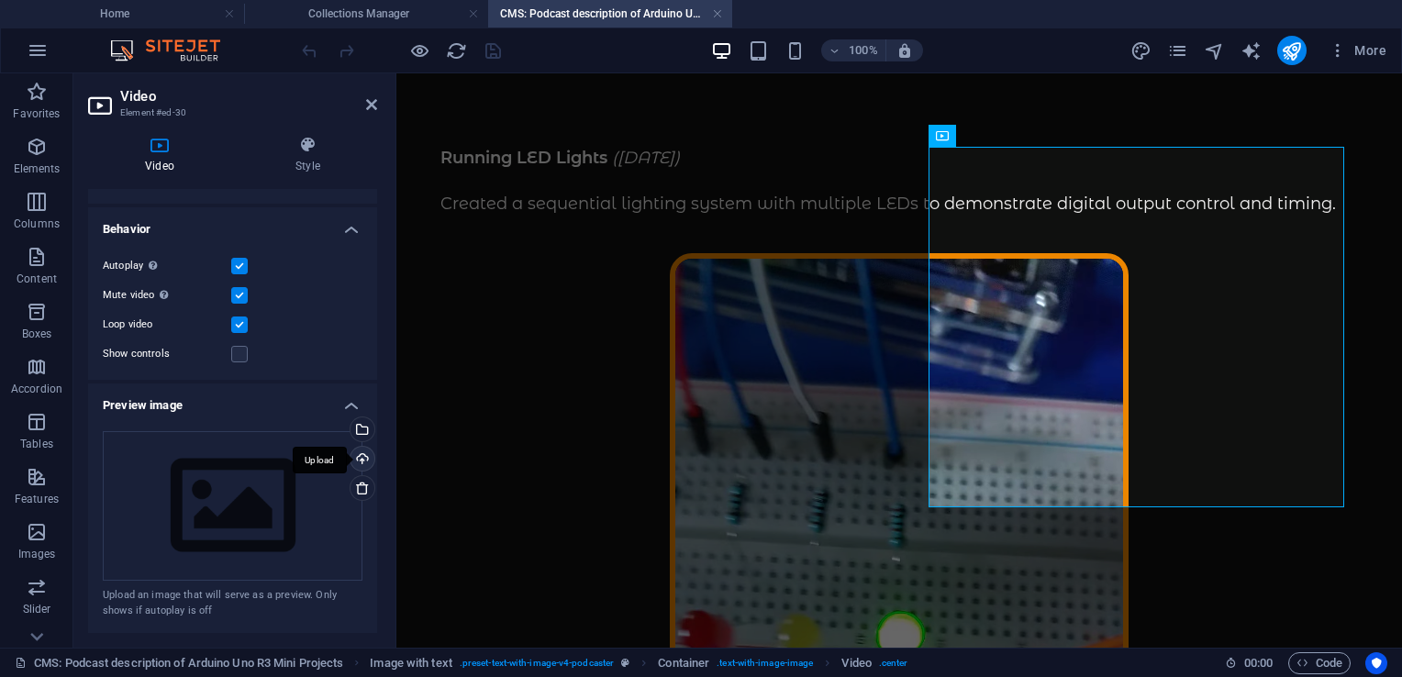
click at [354, 462] on div "Upload" at bounding box center [361, 461] width 28 height 28
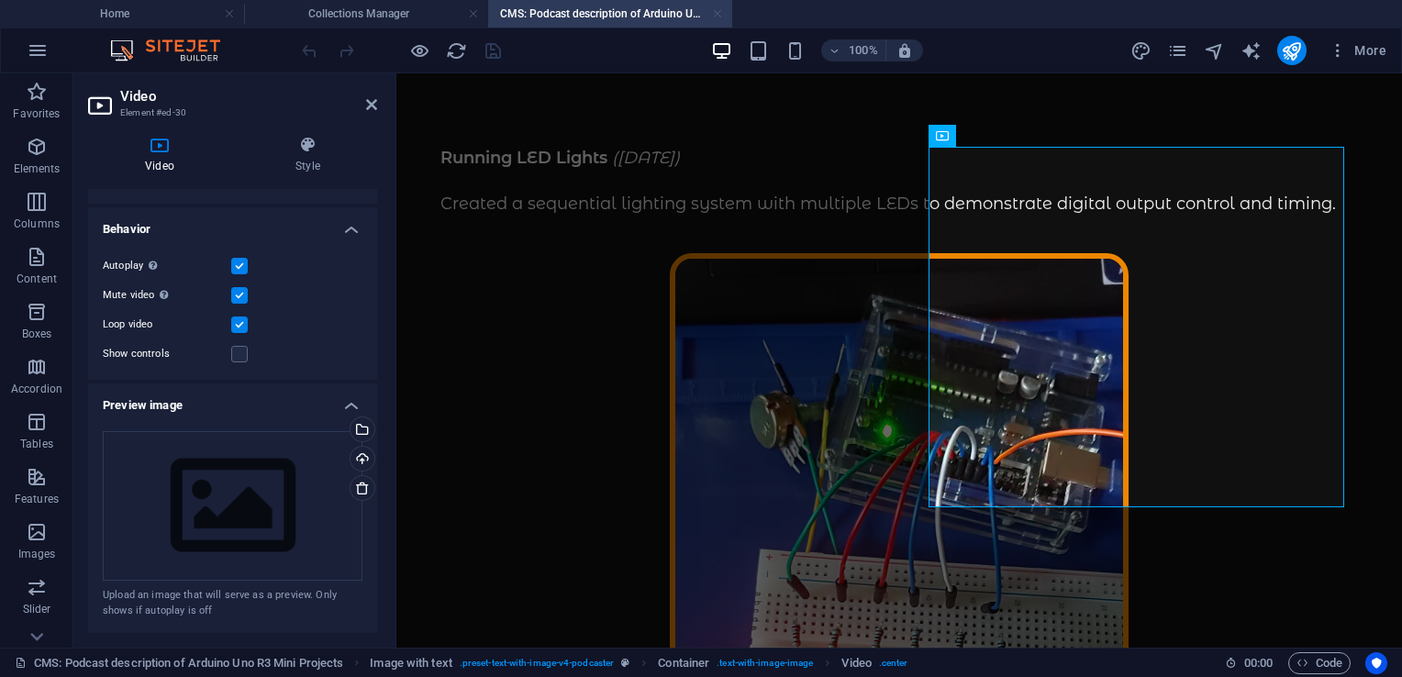
click at [719, 13] on link at bounding box center [717, 14] width 11 height 17
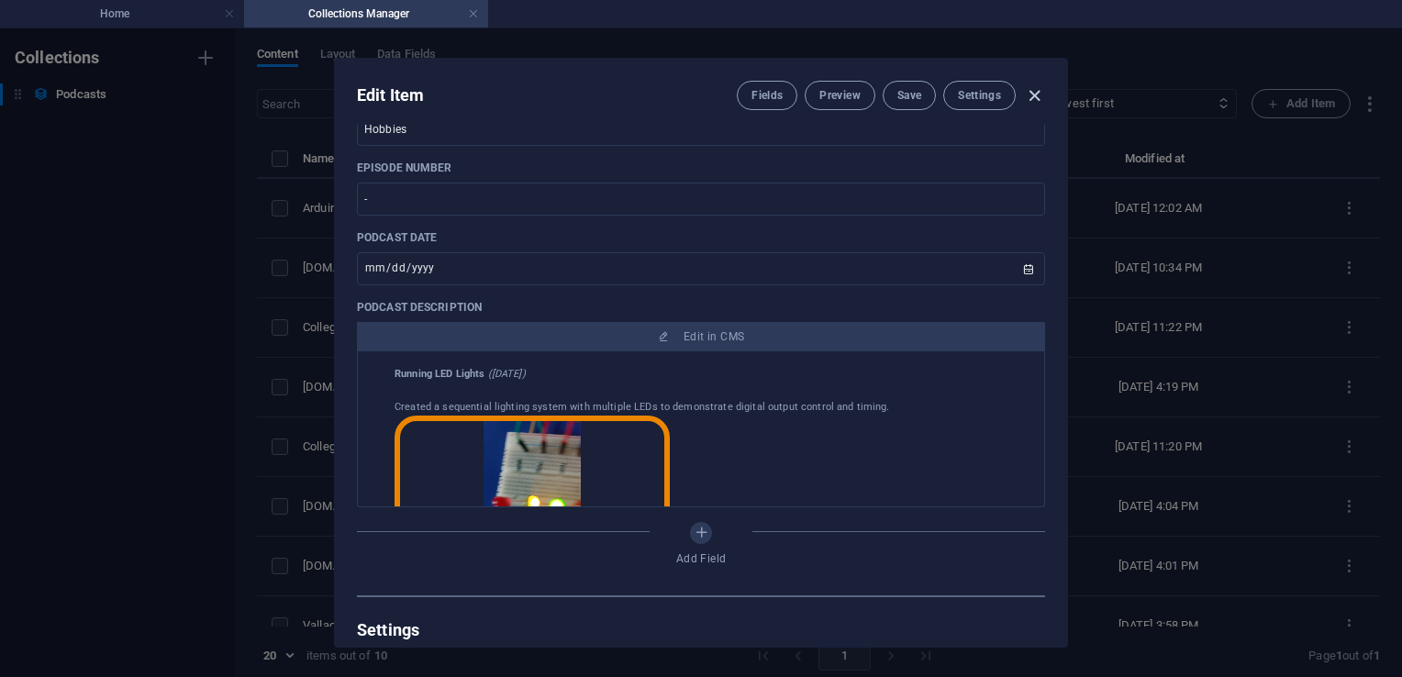
click at [1037, 98] on icon "button" at bounding box center [1034, 95] width 21 height 21
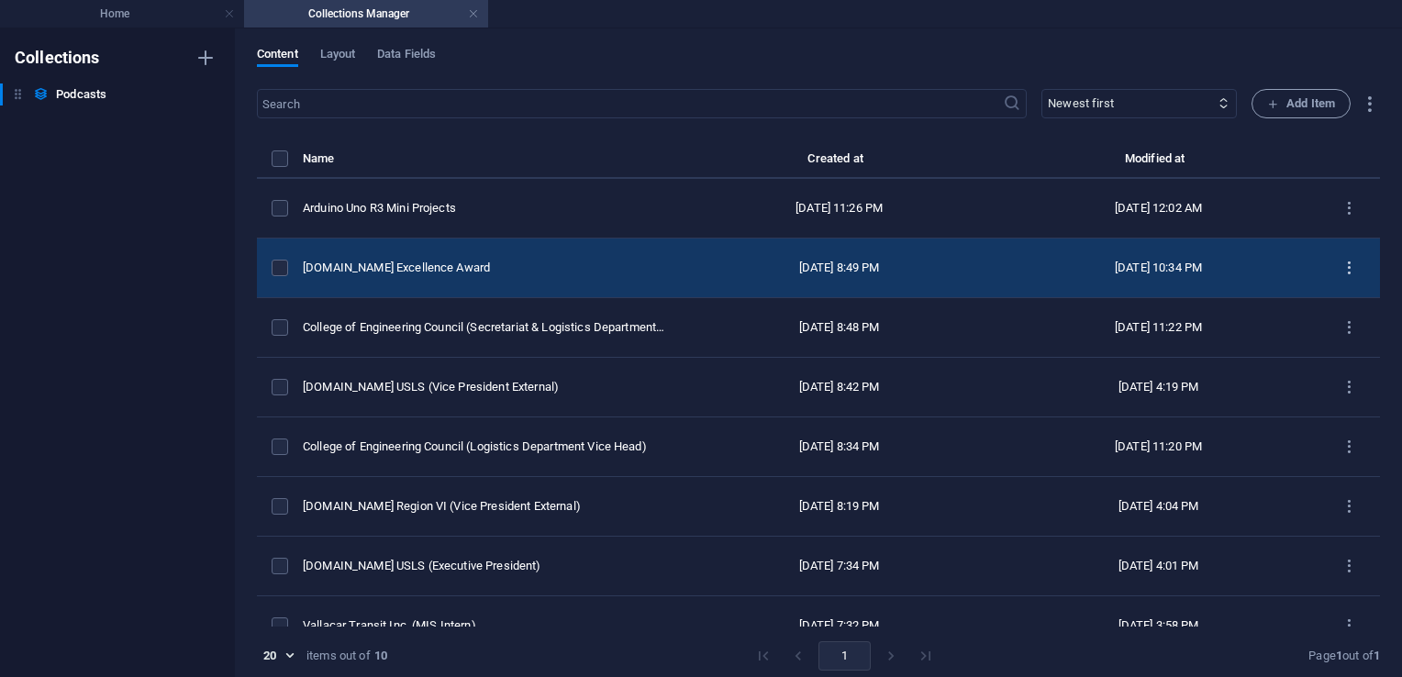
click at [1341, 270] on icon "items list" at bounding box center [1349, 268] width 17 height 17
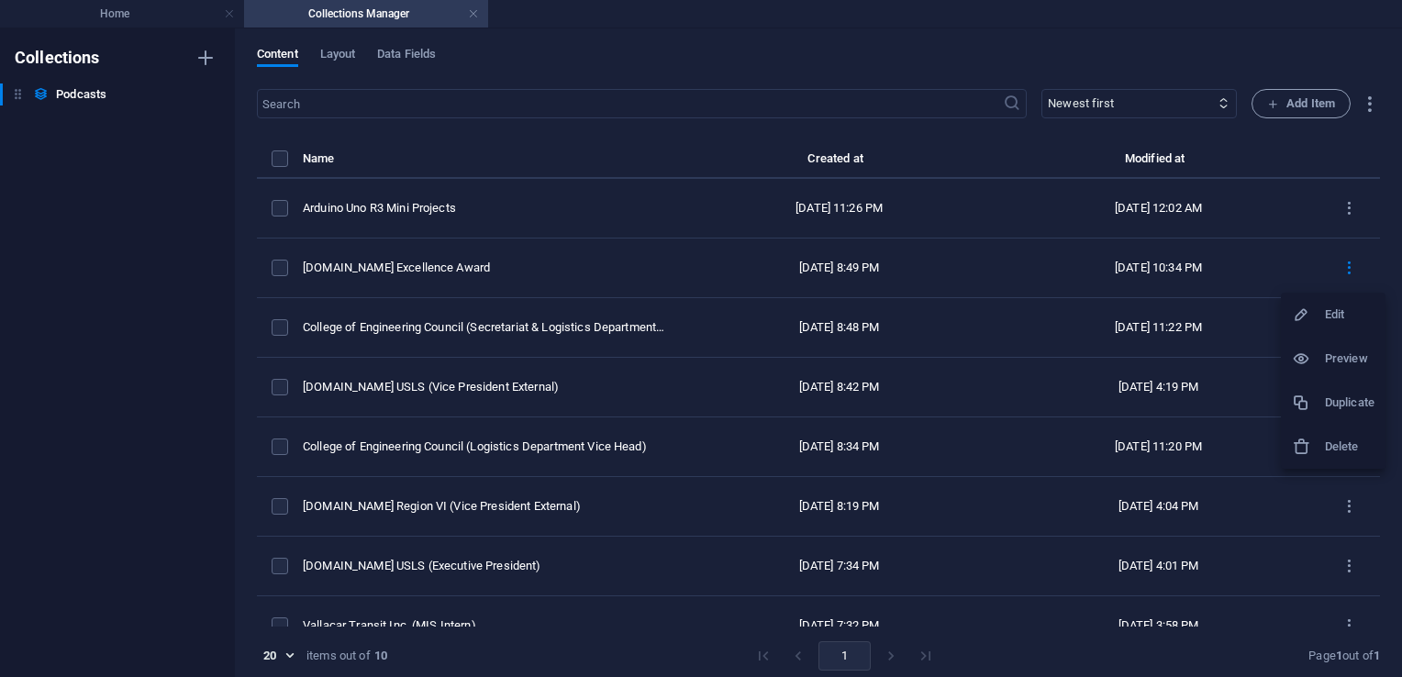
click at [1336, 410] on h6 "Duplicate" at bounding box center [1350, 403] width 50 height 22
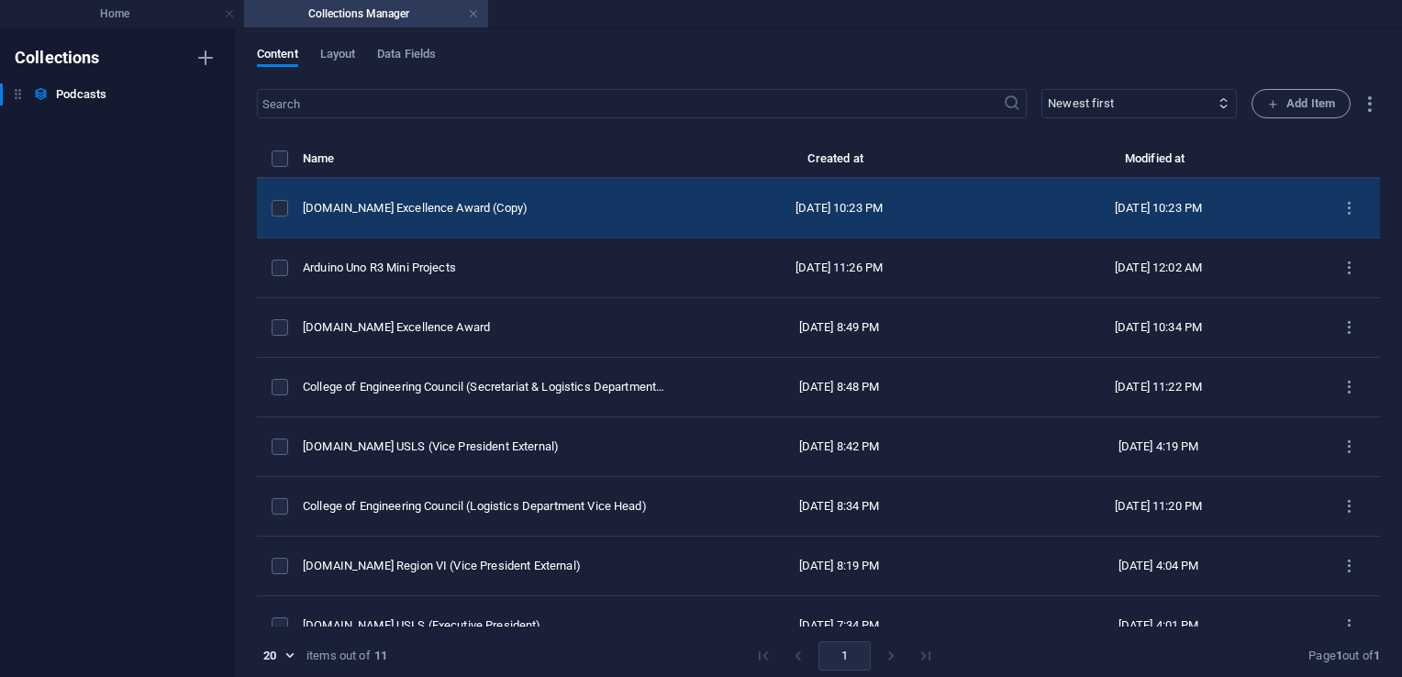
click at [562, 212] on div "[DOMAIN_NAME] Excellence Award (Copy)" at bounding box center [484, 208] width 362 height 17
select select "Sport"
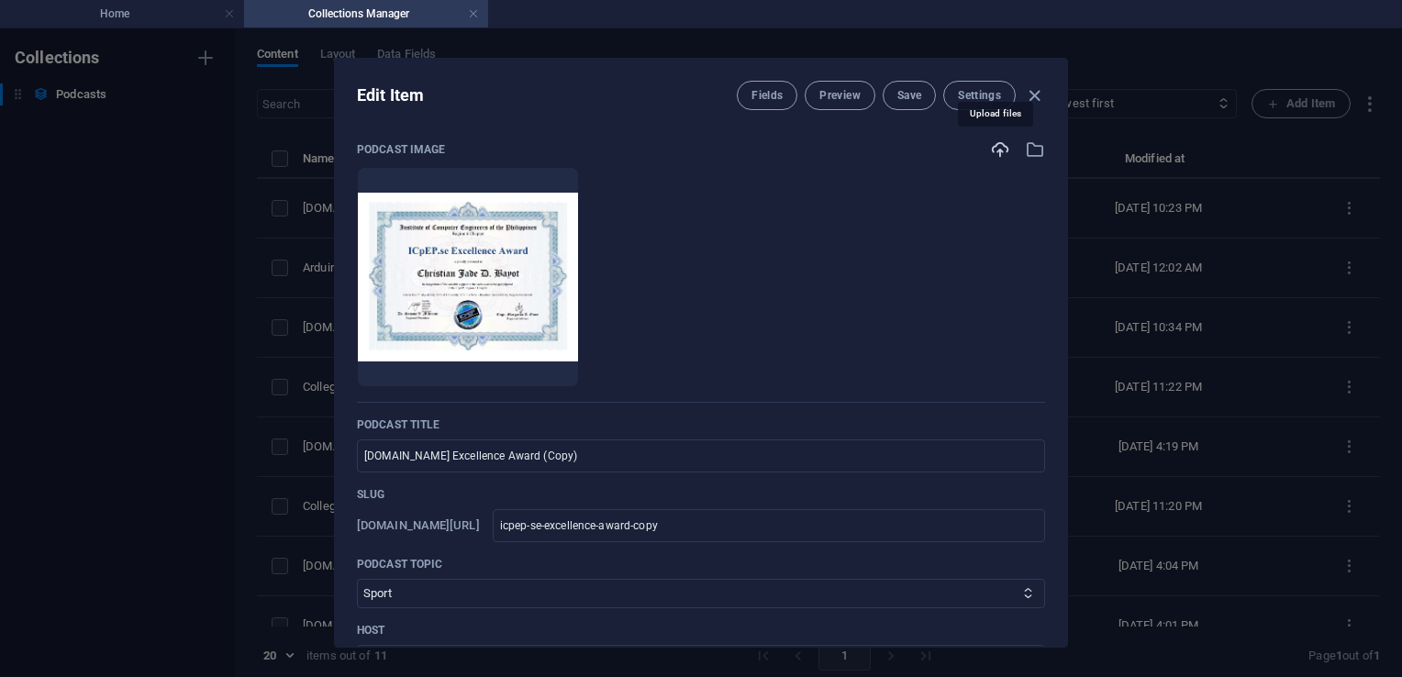
click at [991, 153] on icon "button" at bounding box center [1000, 149] width 20 height 20
click at [1028, 154] on icon "button" at bounding box center [1035, 149] width 20 height 20
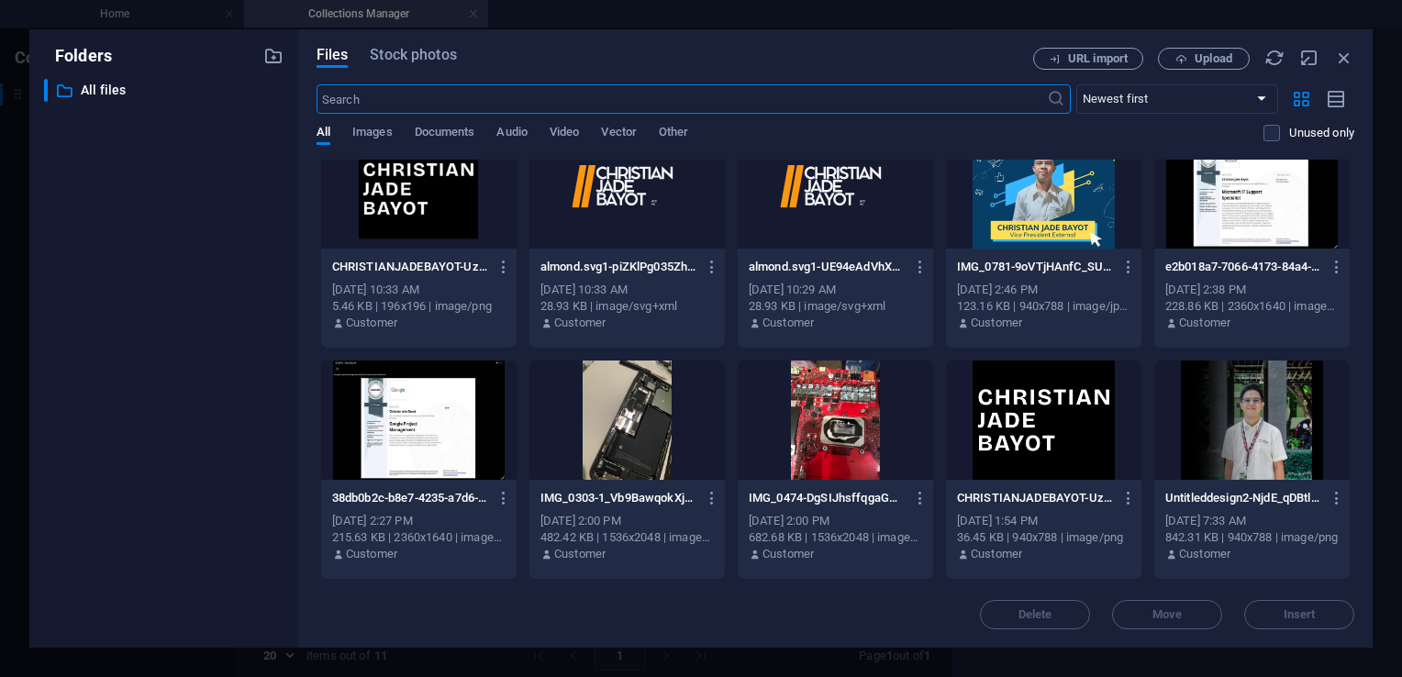
scroll to position [2807, 0]
click at [1256, 208] on div at bounding box center [1251, 187] width 195 height 119
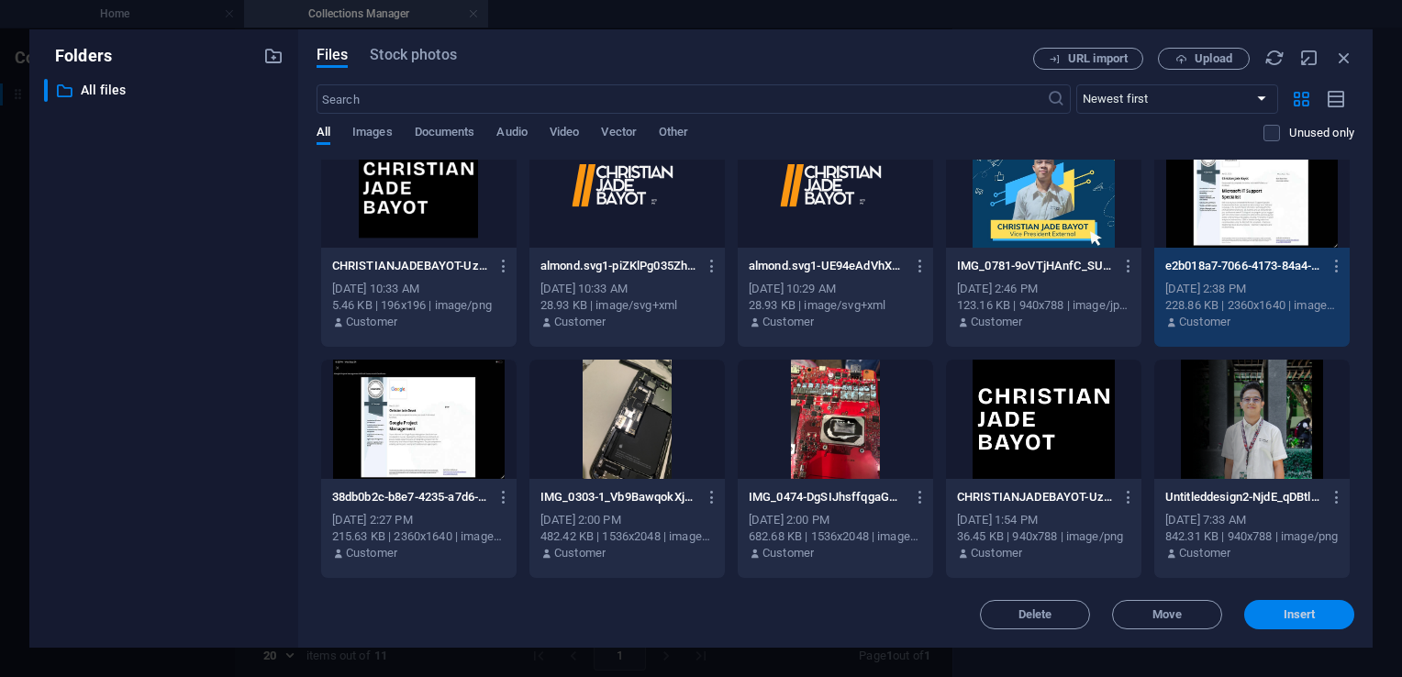
click at [1292, 620] on span "Insert" at bounding box center [1300, 614] width 32 height 11
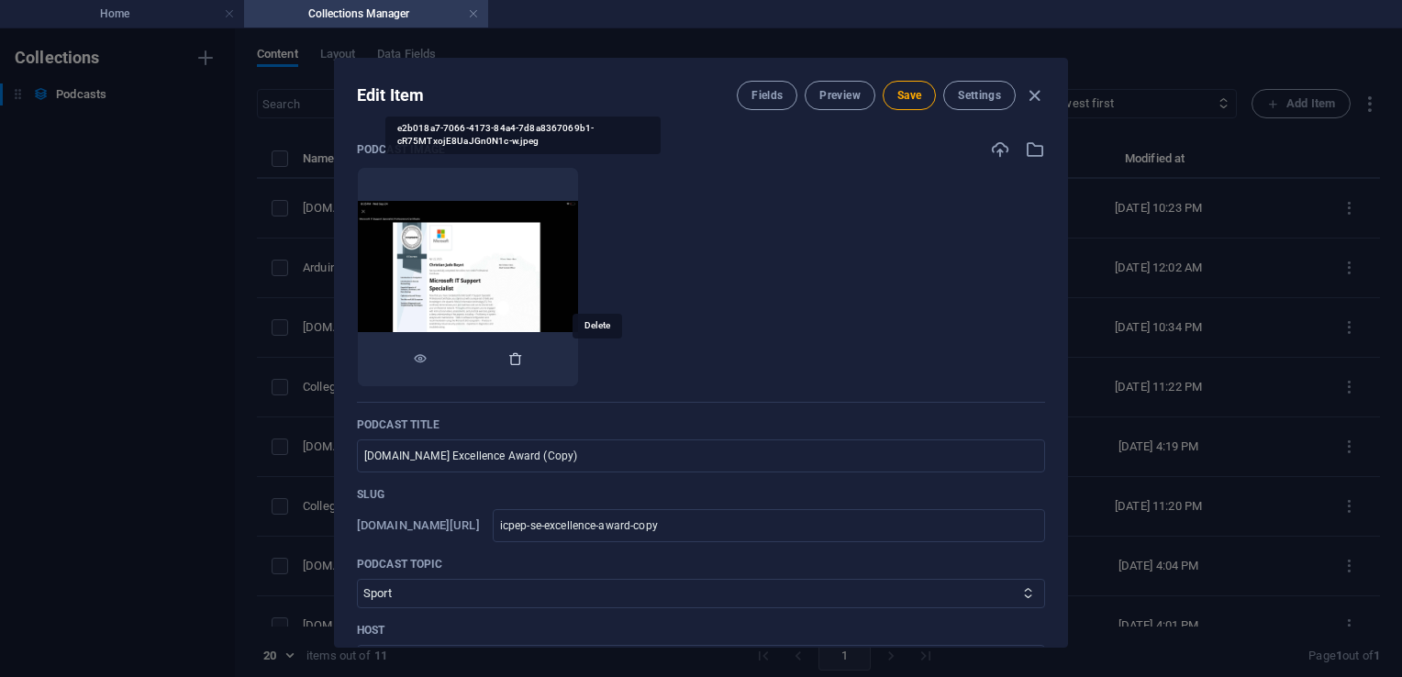
click at [523, 358] on icon "button" at bounding box center [515, 358] width 15 height 15
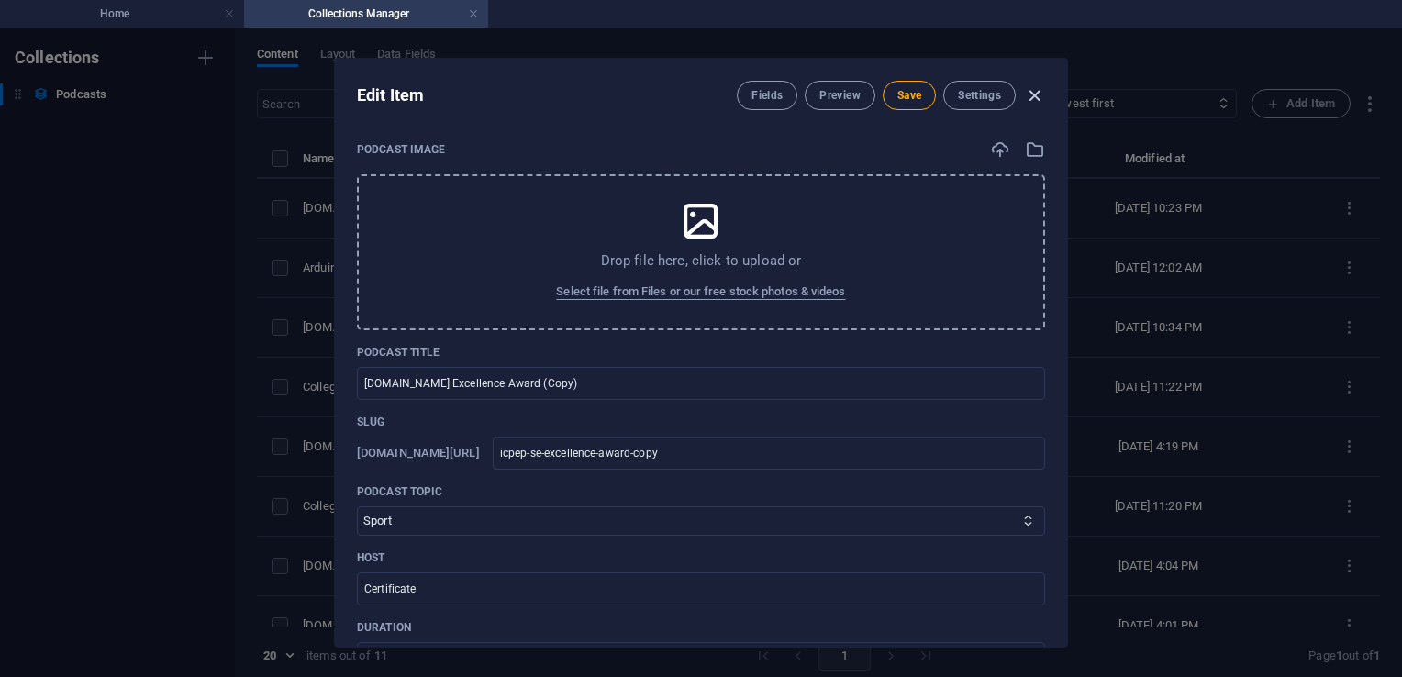
click at [1032, 100] on icon "button" at bounding box center [1034, 95] width 21 height 21
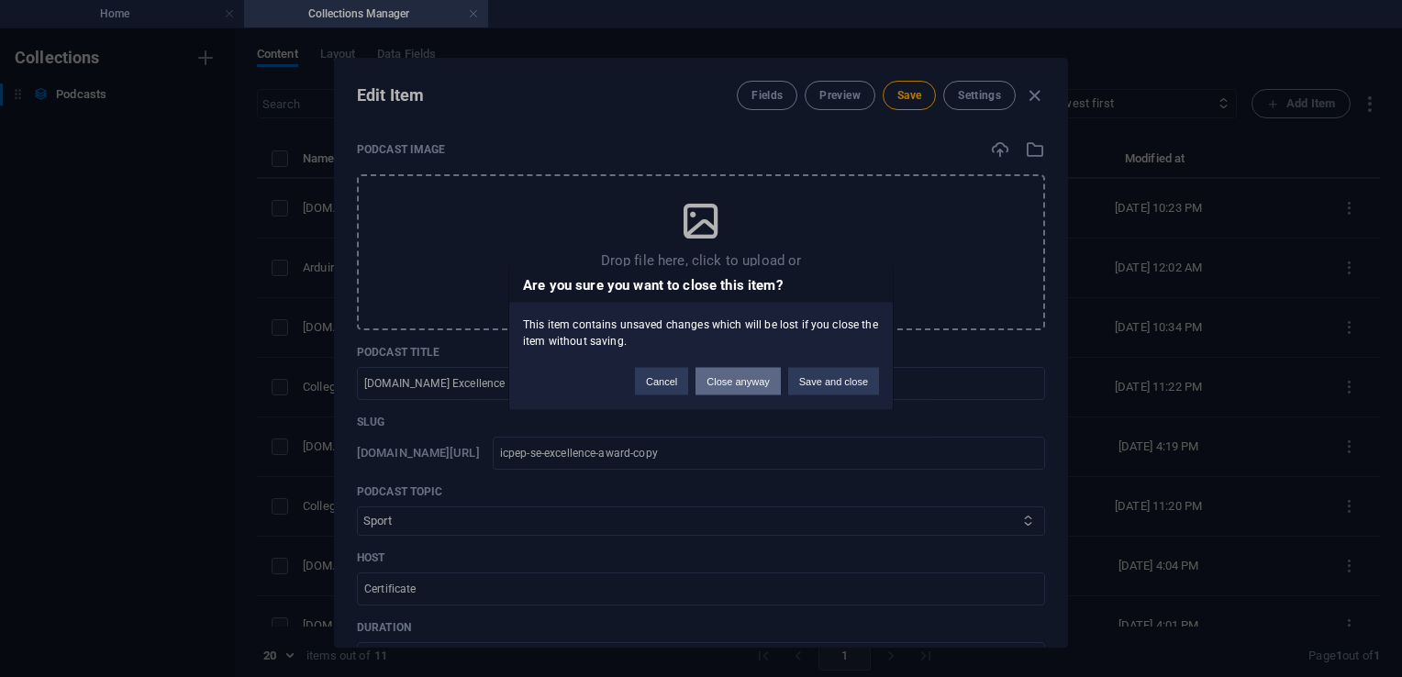
click at [727, 383] on button "Close anyway" at bounding box center [738, 382] width 84 height 28
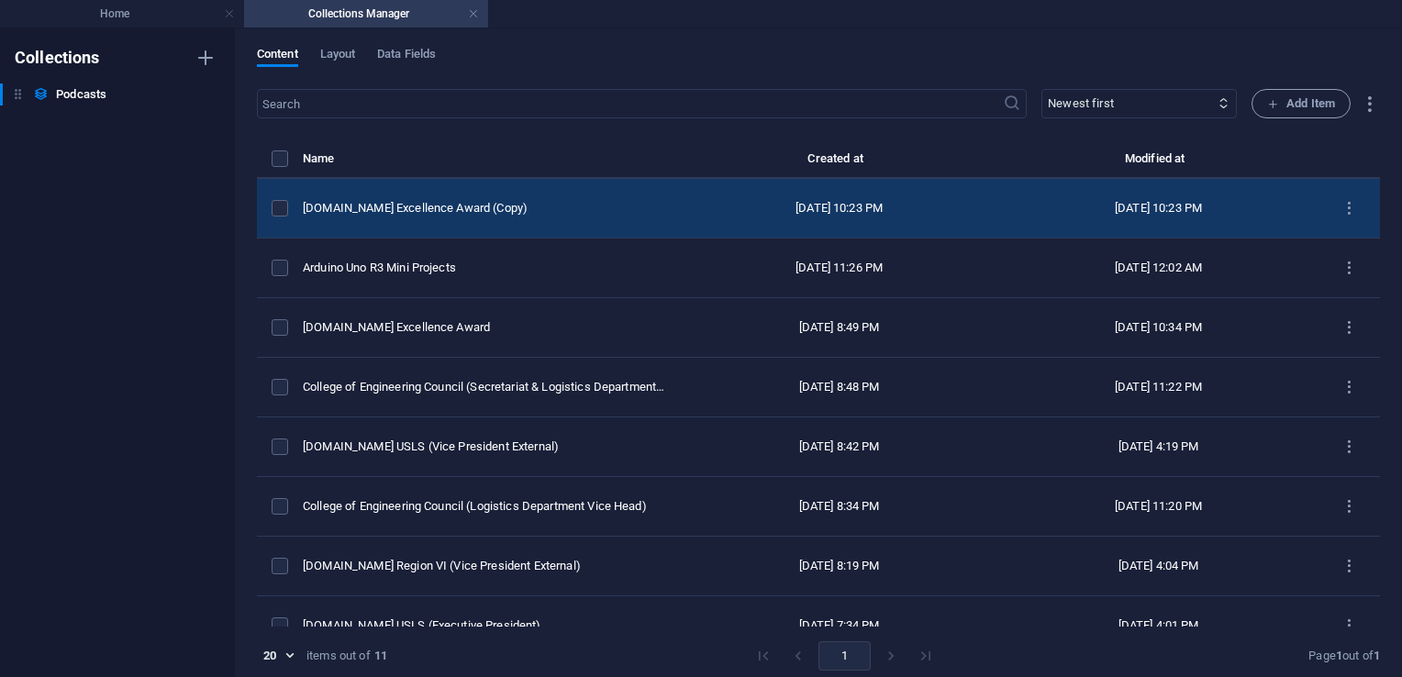
click at [474, 204] on div "[DOMAIN_NAME] Excellence Award (Copy)" at bounding box center [484, 208] width 362 height 17
select select "Sport"
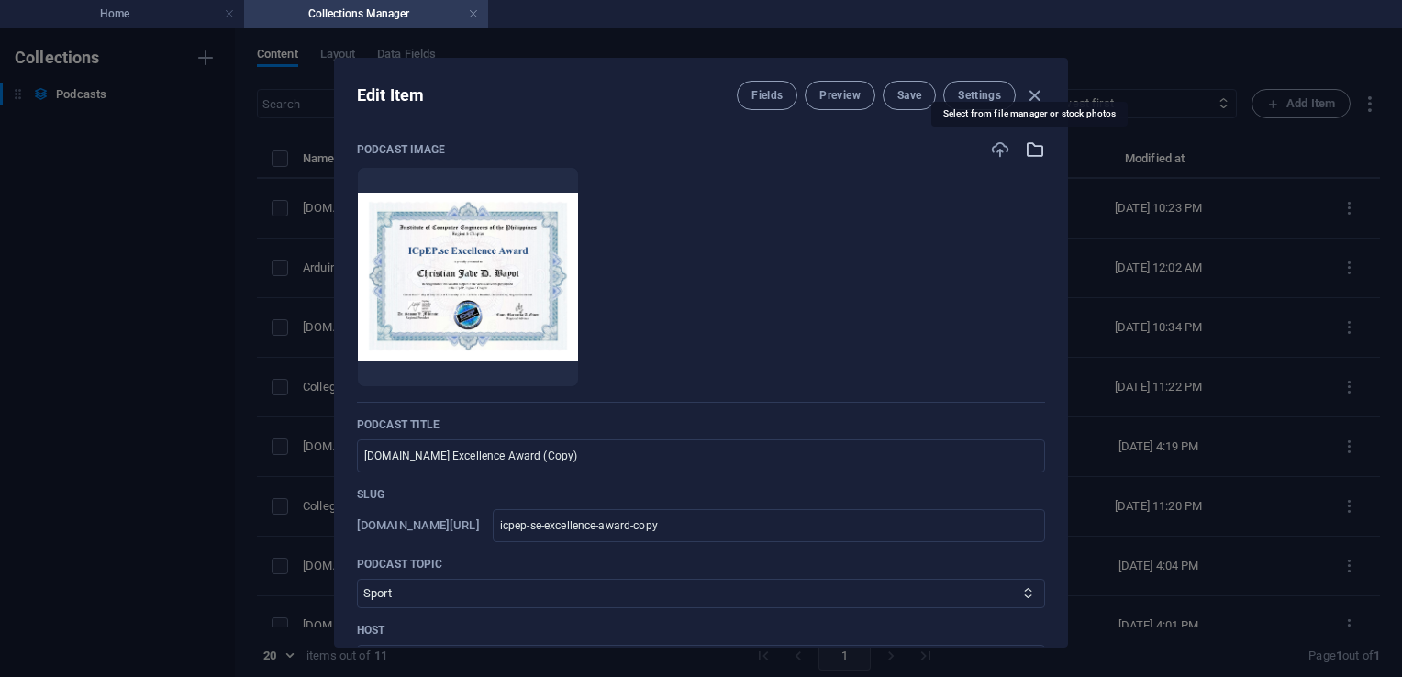
click at [1032, 151] on icon "button" at bounding box center [1035, 149] width 20 height 20
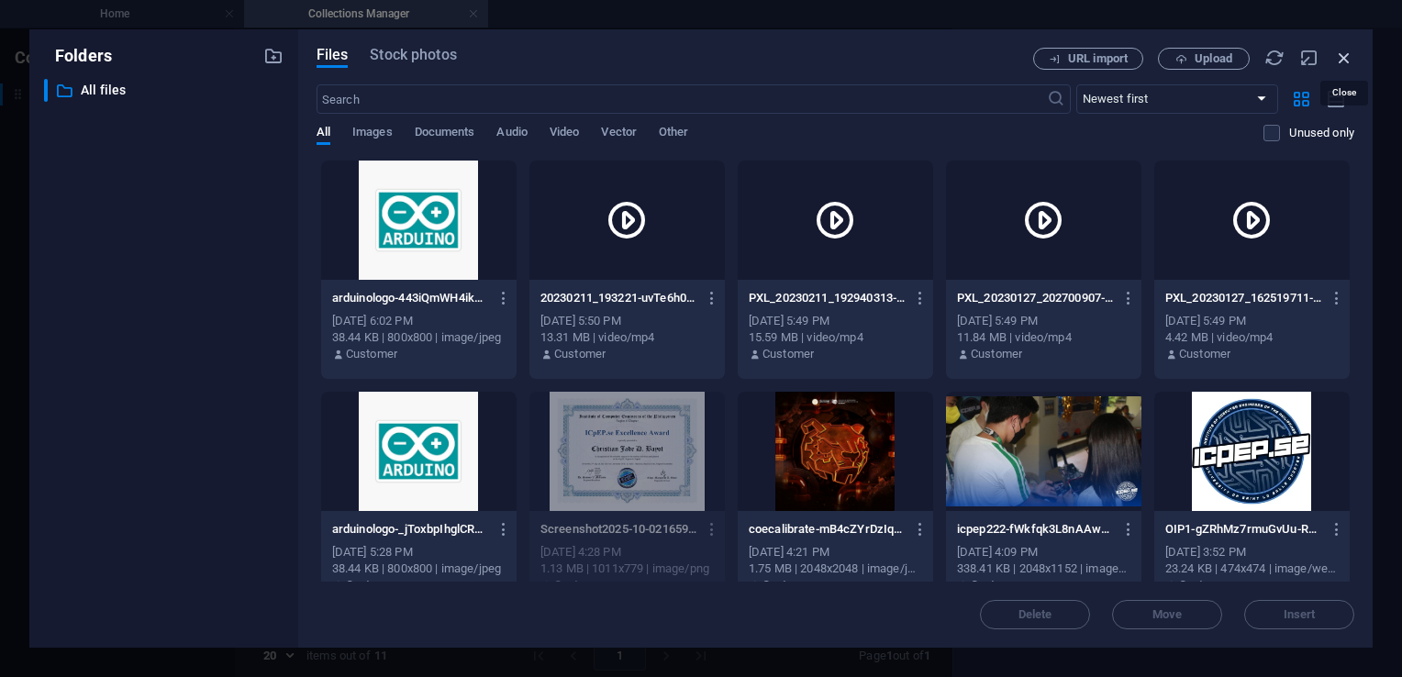
click at [1347, 57] on icon "button" at bounding box center [1344, 58] width 20 height 20
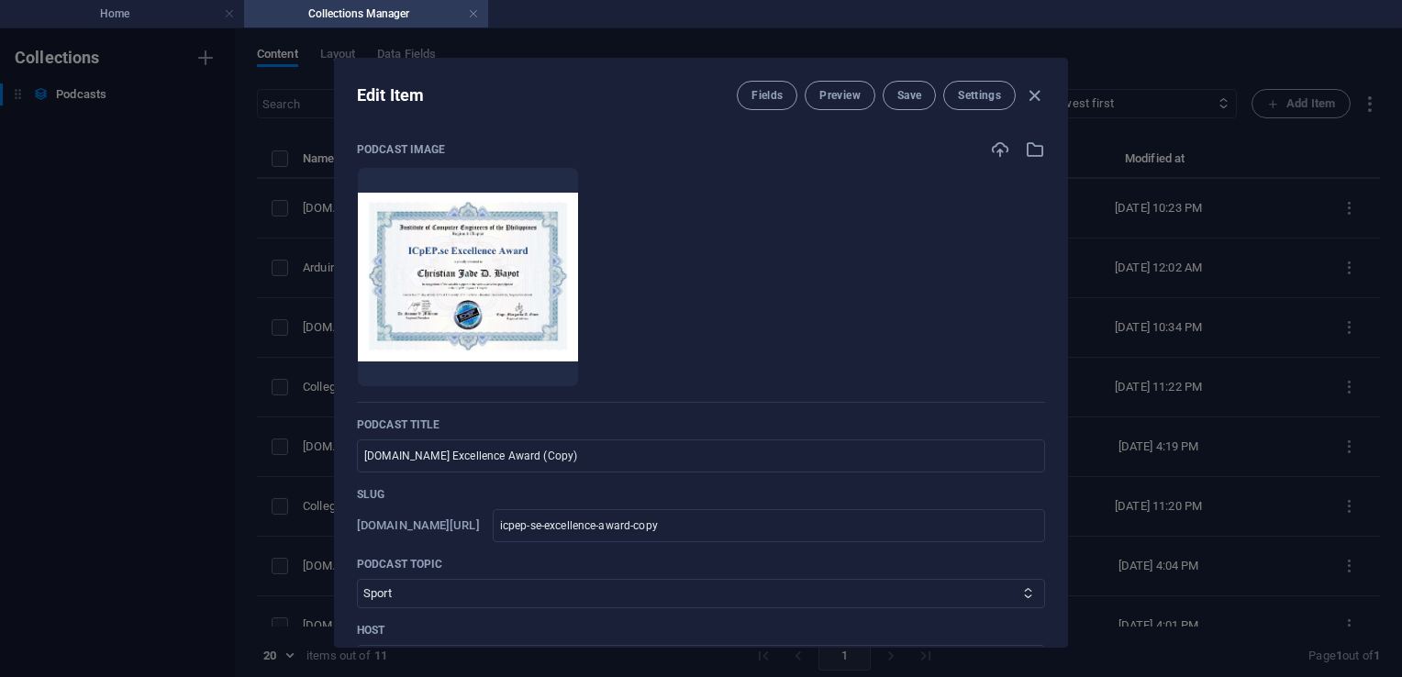
click at [992, 135] on div "Podcast image Drop files here to upload them instantly Podcast title [DOMAIN_NA…" at bounding box center [701, 386] width 732 height 522
click at [993, 145] on icon "button" at bounding box center [1000, 149] width 20 height 20
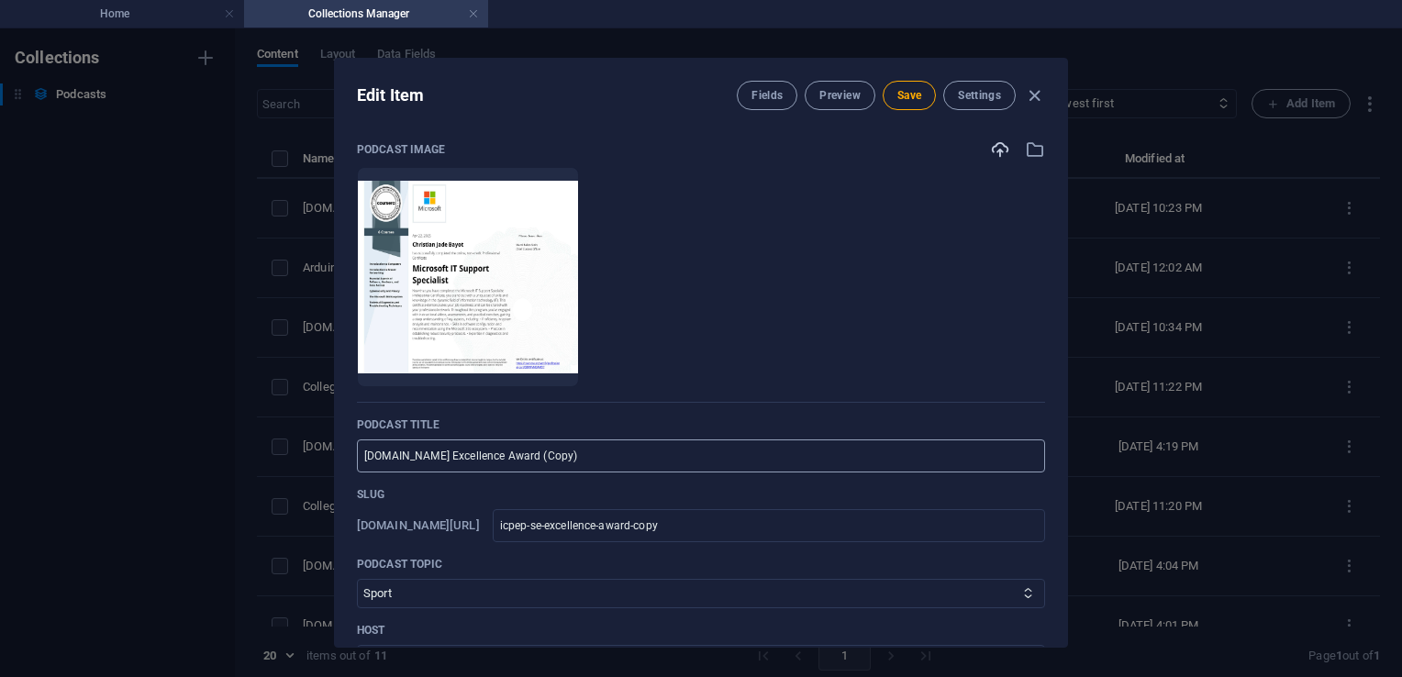
click at [540, 452] on input "[DOMAIN_NAME] Excellence Award (Copy)" at bounding box center [701, 456] width 688 height 33
type input "M"
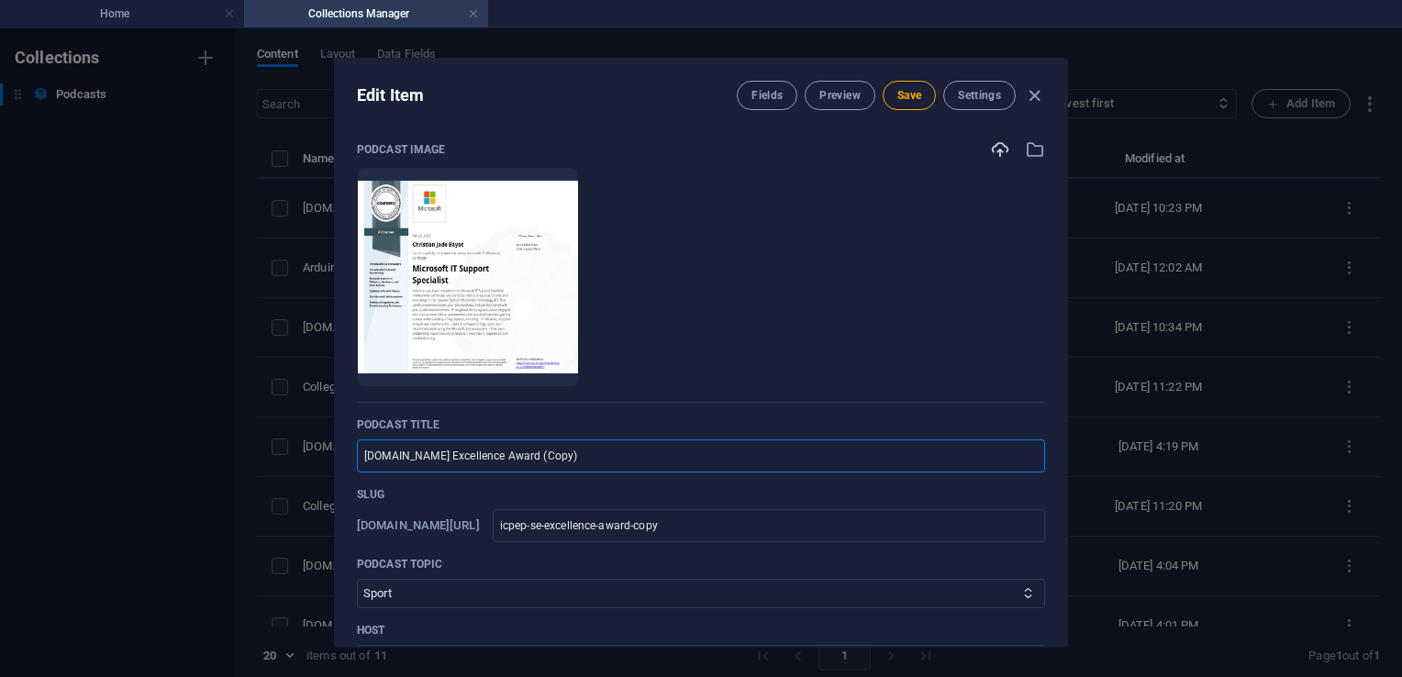
type input "m"
type input "Mi"
type input "mi"
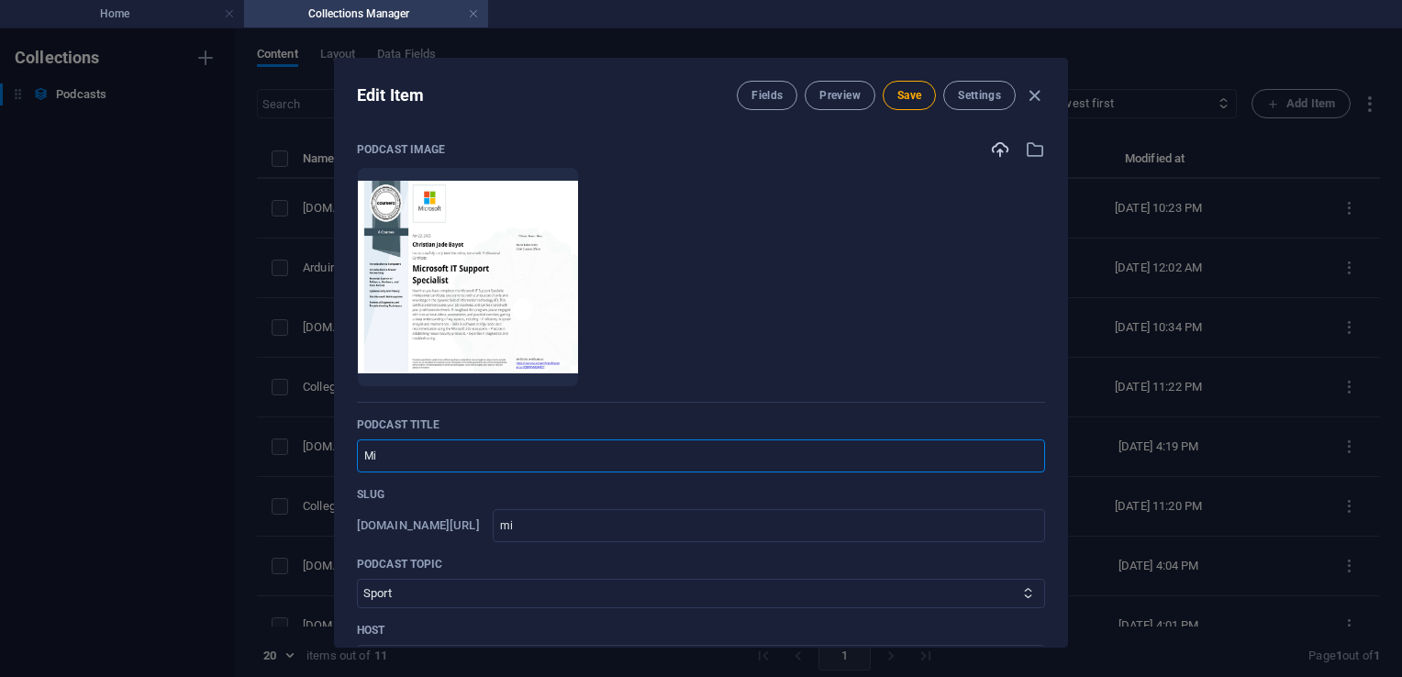
type input "Mic"
type input "mic"
type input "Micr"
type input "micr"
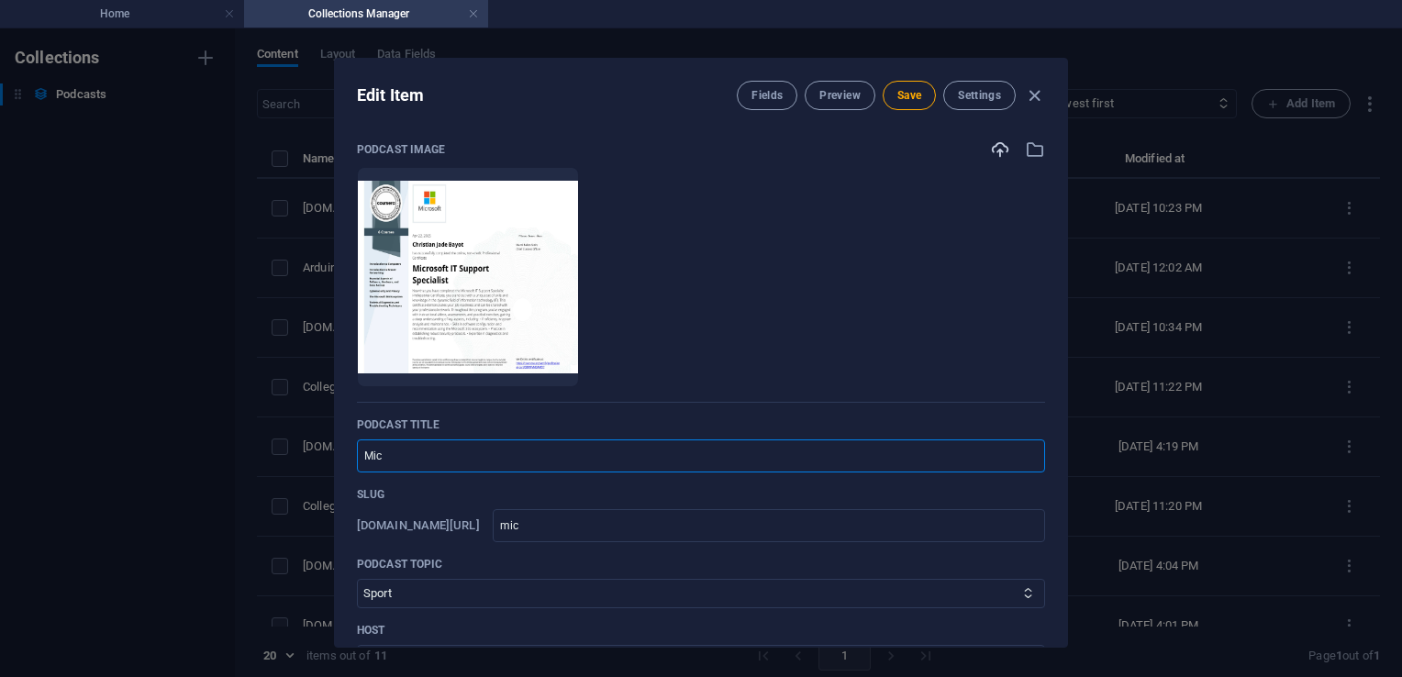
type input "micr"
type input "Micro"
type input "micro"
type input "Micros"
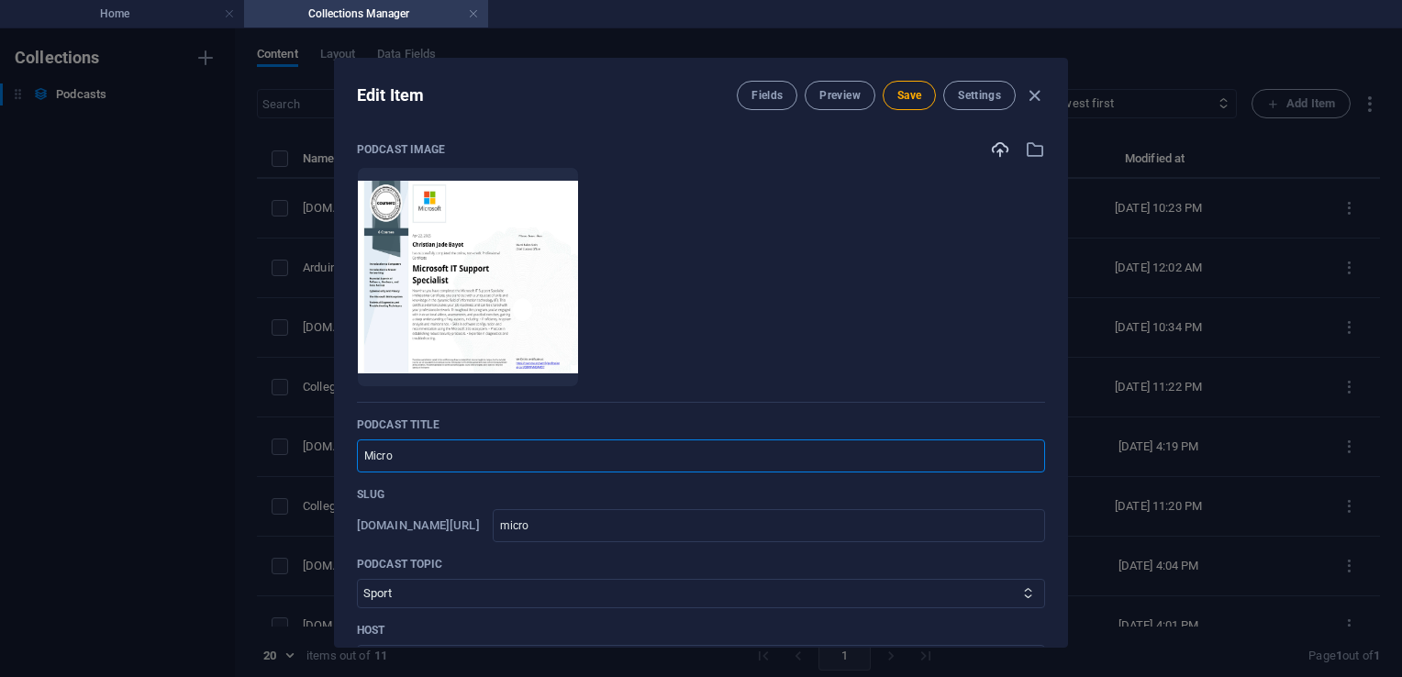
type input "micros"
type input "Microso"
type input "microso"
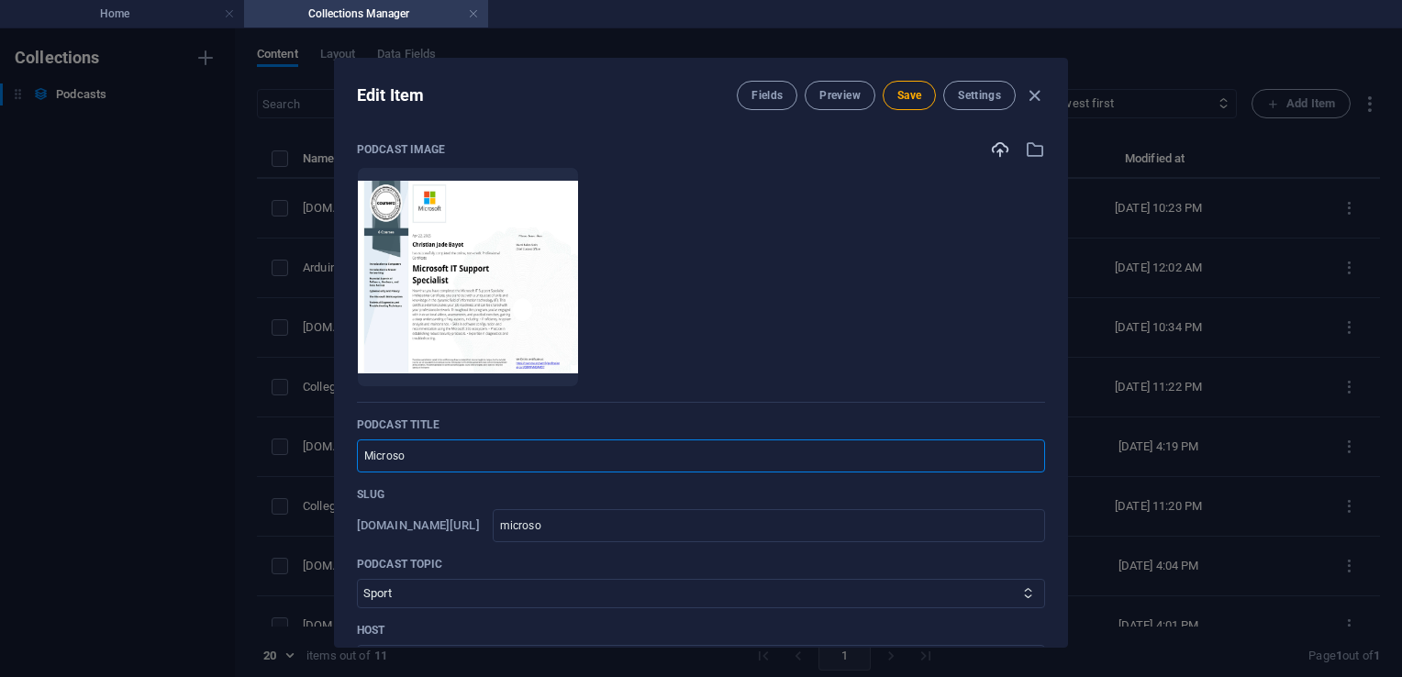
type input "Microsof"
type input "microsof"
type input "Microsoft"
type input "microsoft"
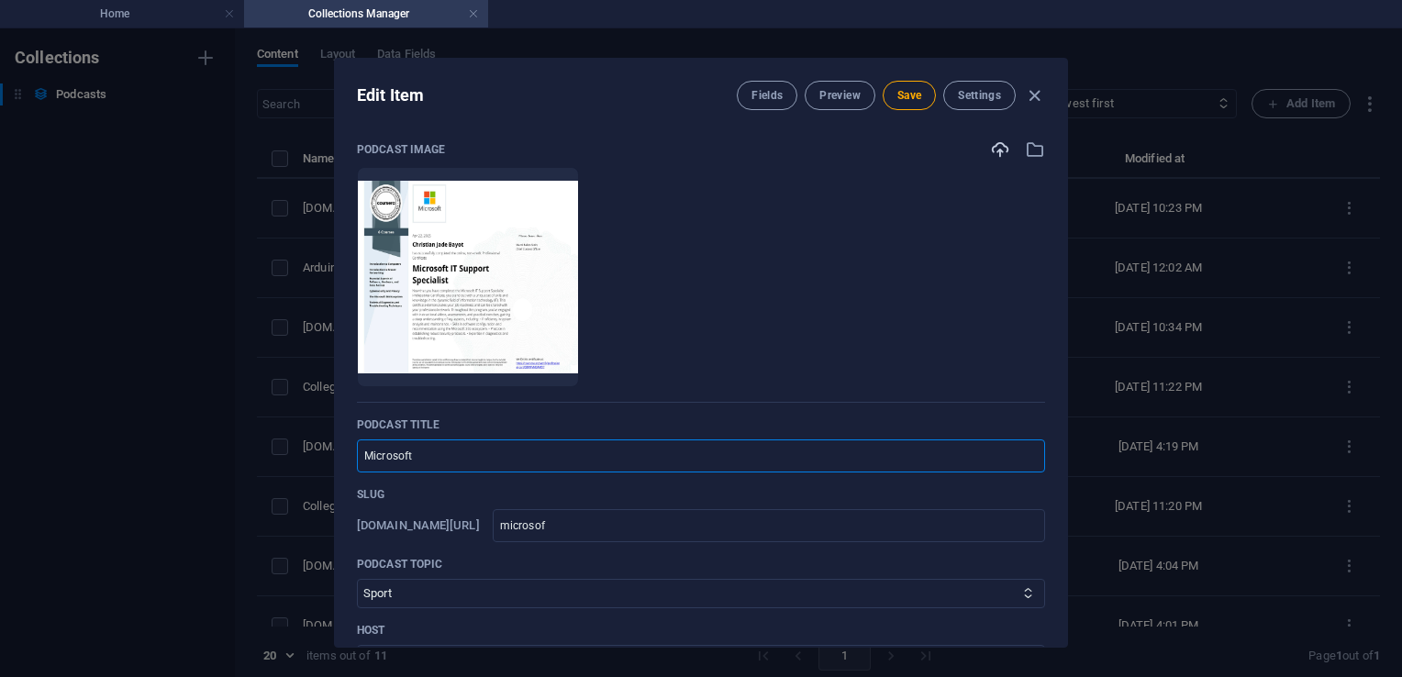
type input "microsoft"
type input "Microsoft I"
type input "microsoft-i"
type input "Microsoft IT"
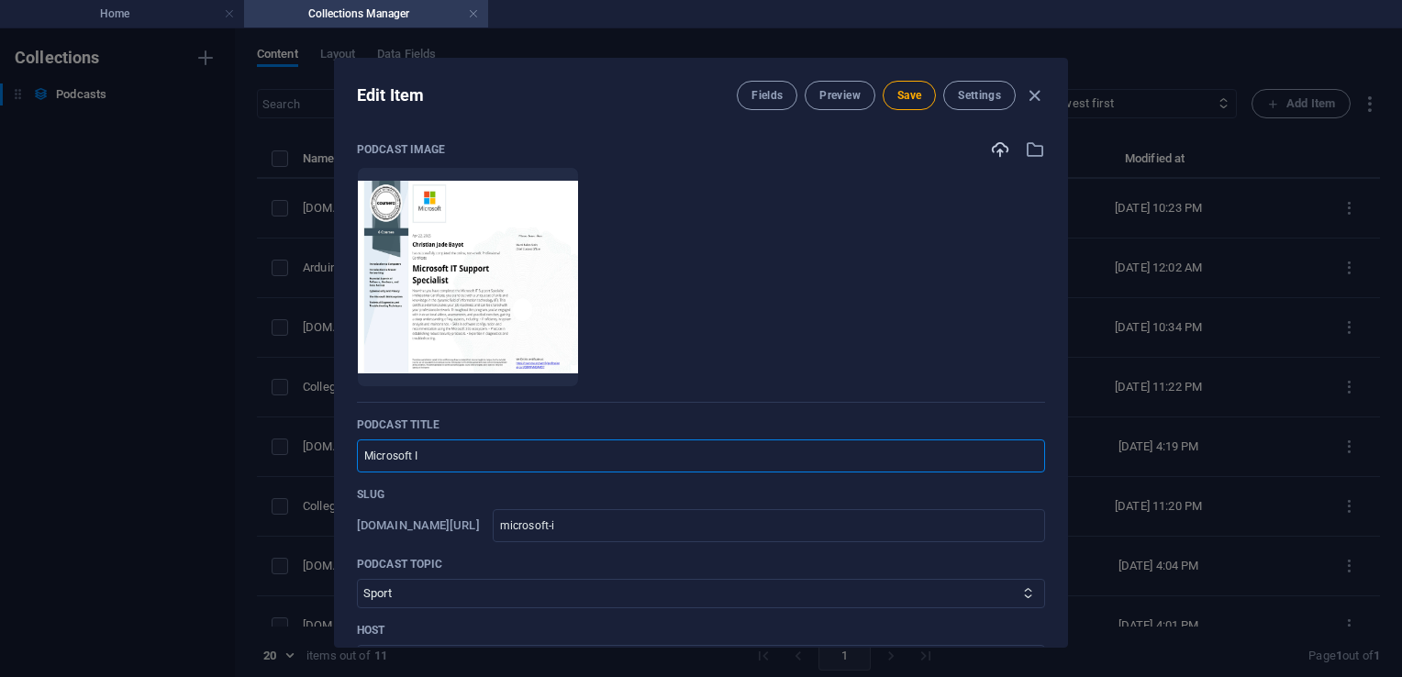
type input "microsoft-it"
type input "Microsoft IT S"
type input "microsoft-it-s"
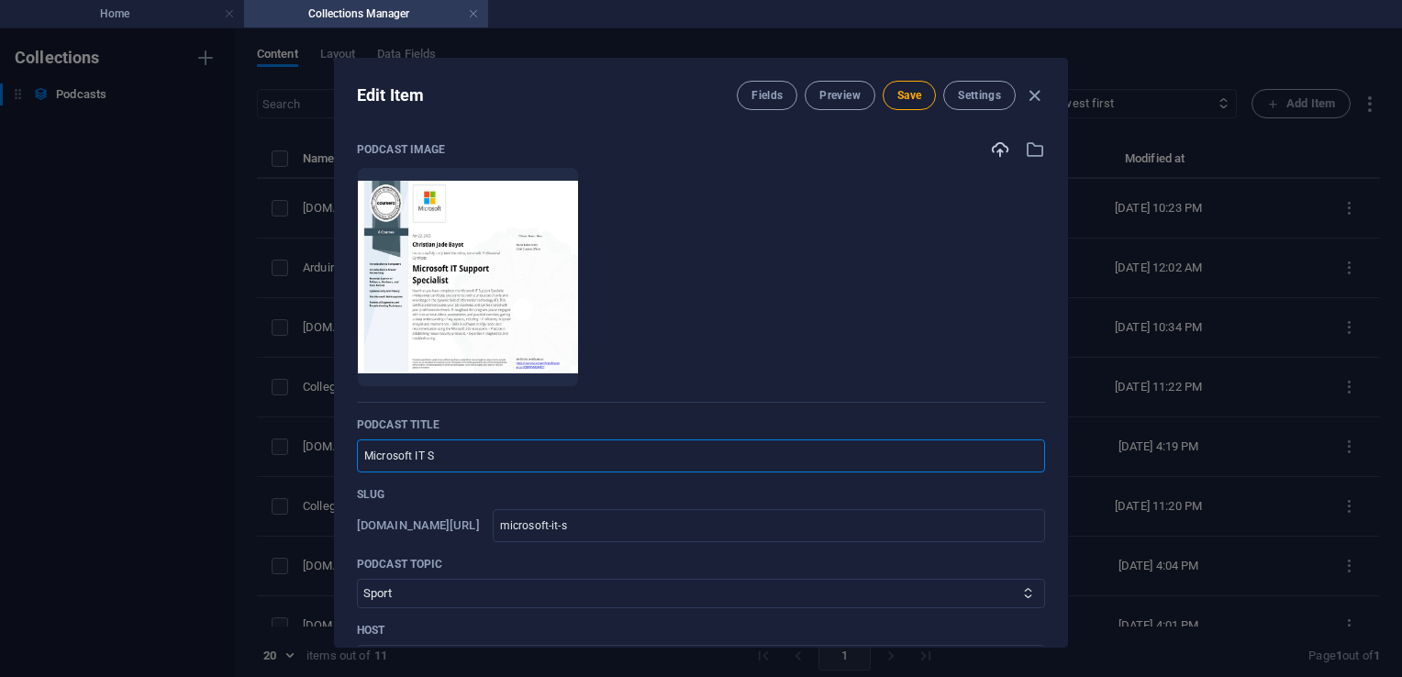
type input "Microsoft IT Su"
type input "microsoft-it-su"
type input "Microsoft IT Sup"
type input "microsoft-it-sup"
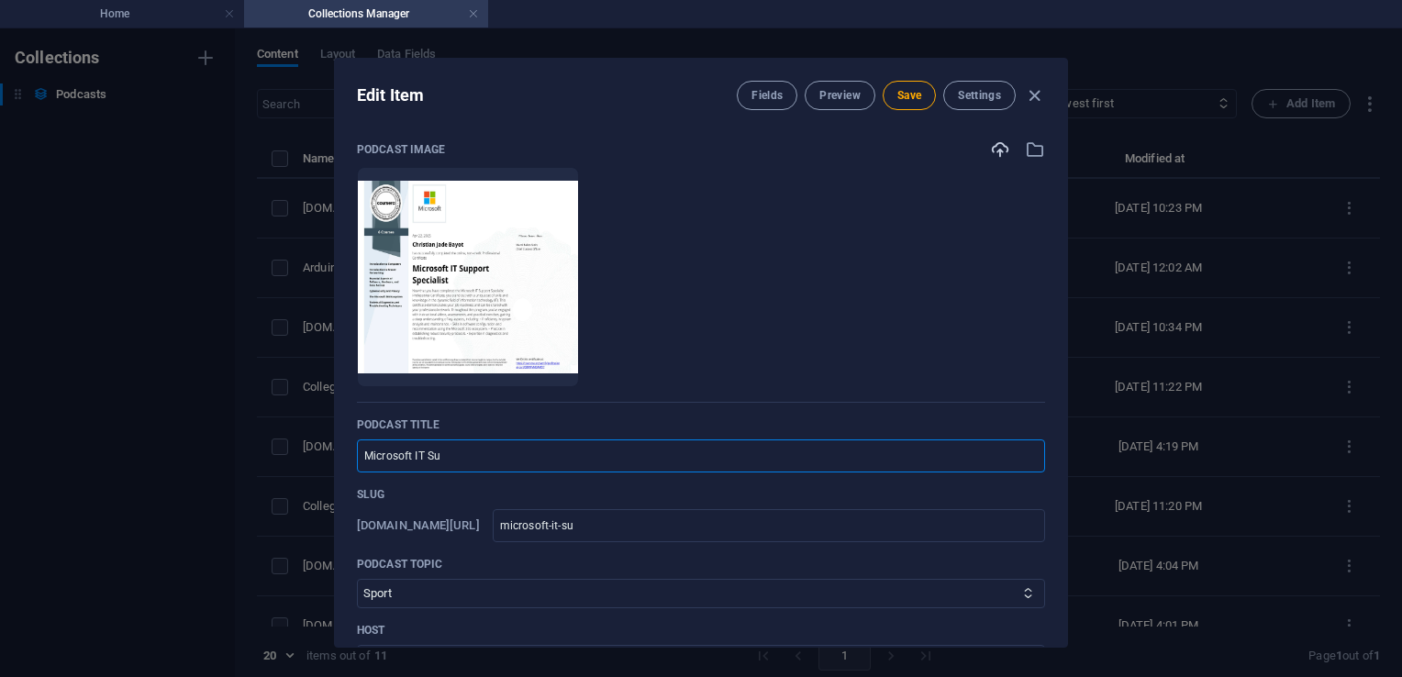
type input "microsoft-it-sup"
type input "Microsoft IT Supp"
type input "microsoft-it-supp"
type input "Microsoft IT Suppo"
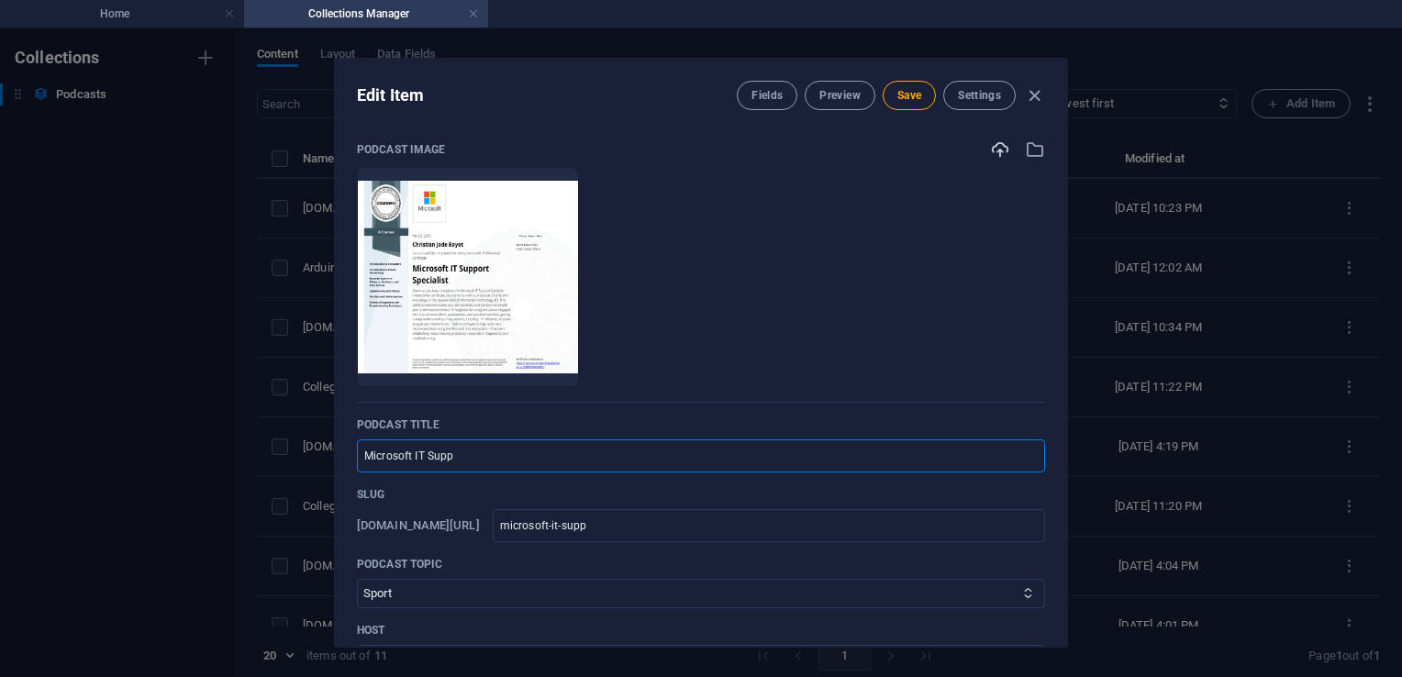
type input "microsoft-it-suppo"
type input "Microsoft IT Suppor"
type input "microsoft-it-suppor"
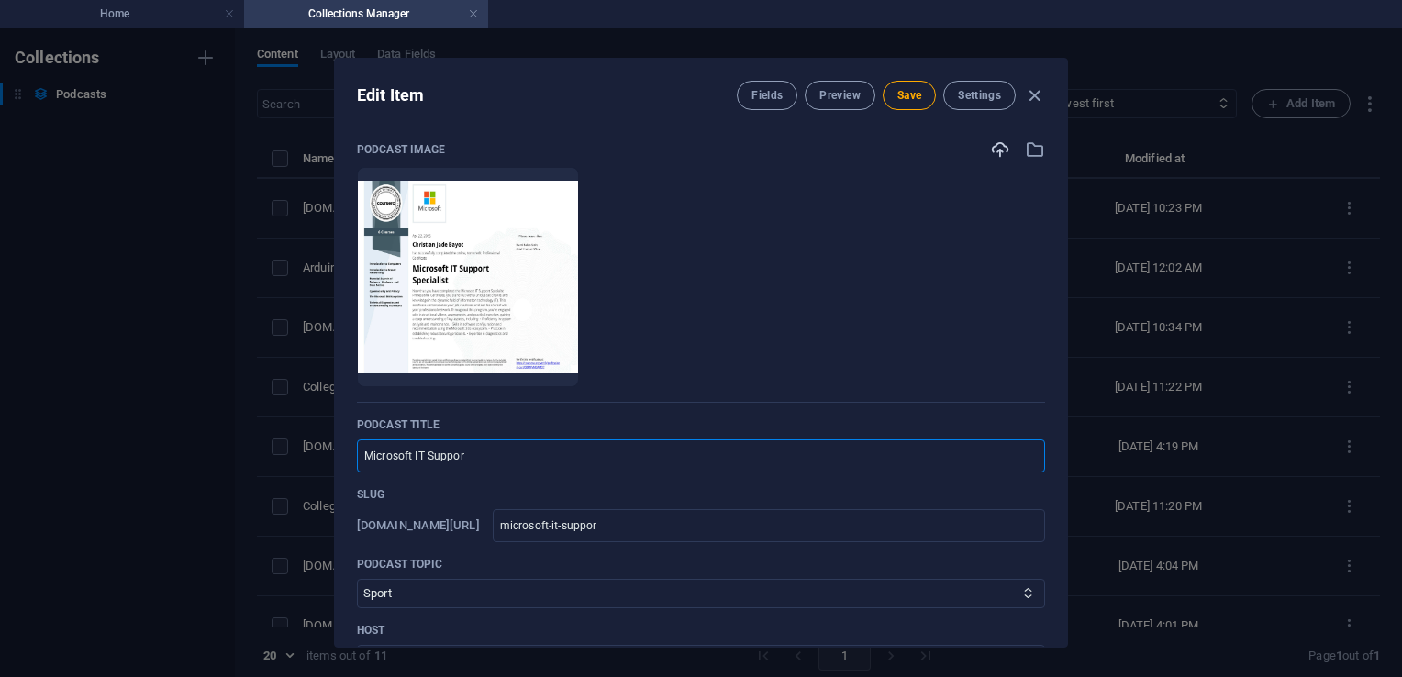
type input "Microsoft IT Support"
type input "microsoft-it-support"
type input "Microsoft IT Support S"
type input "microsoft-it-support-s"
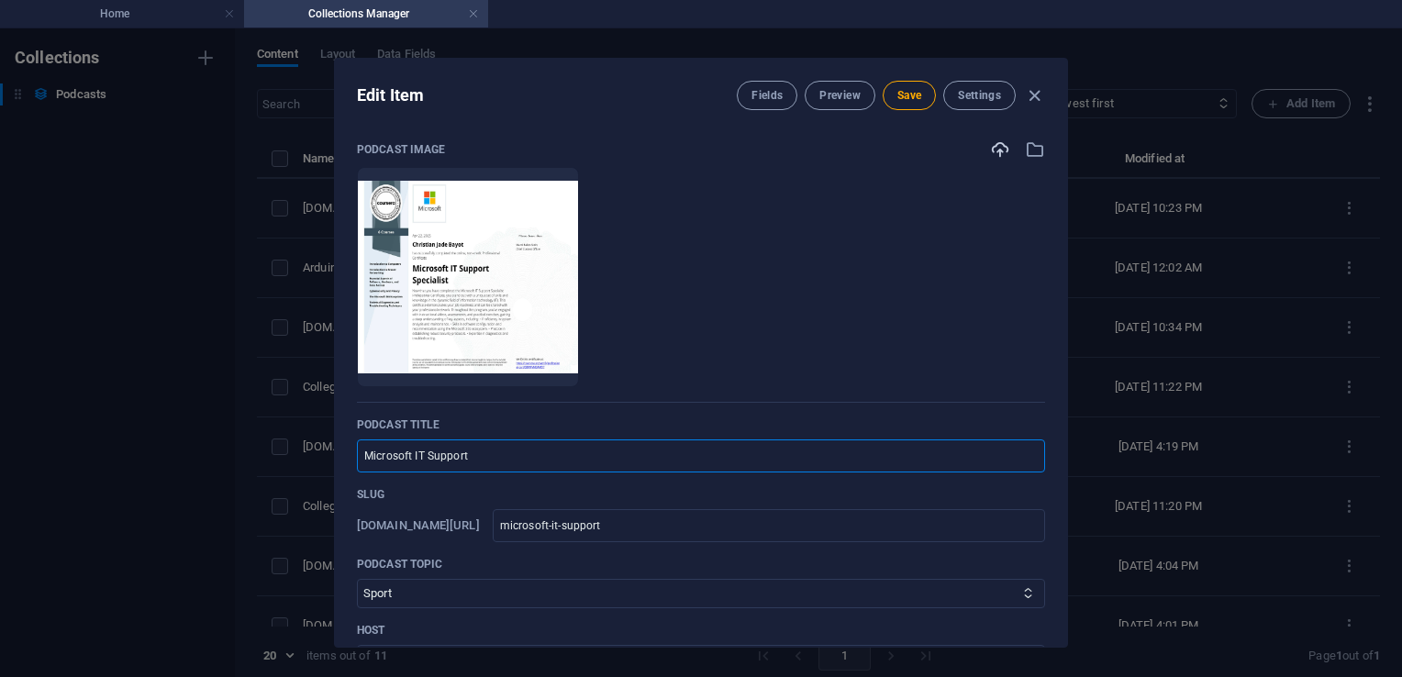
type input "microsoft-it-support-s"
type input "Microsoft IT Support Sp"
type input "microsoft-it-support-sp"
type input "Microsoft IT Support Spe"
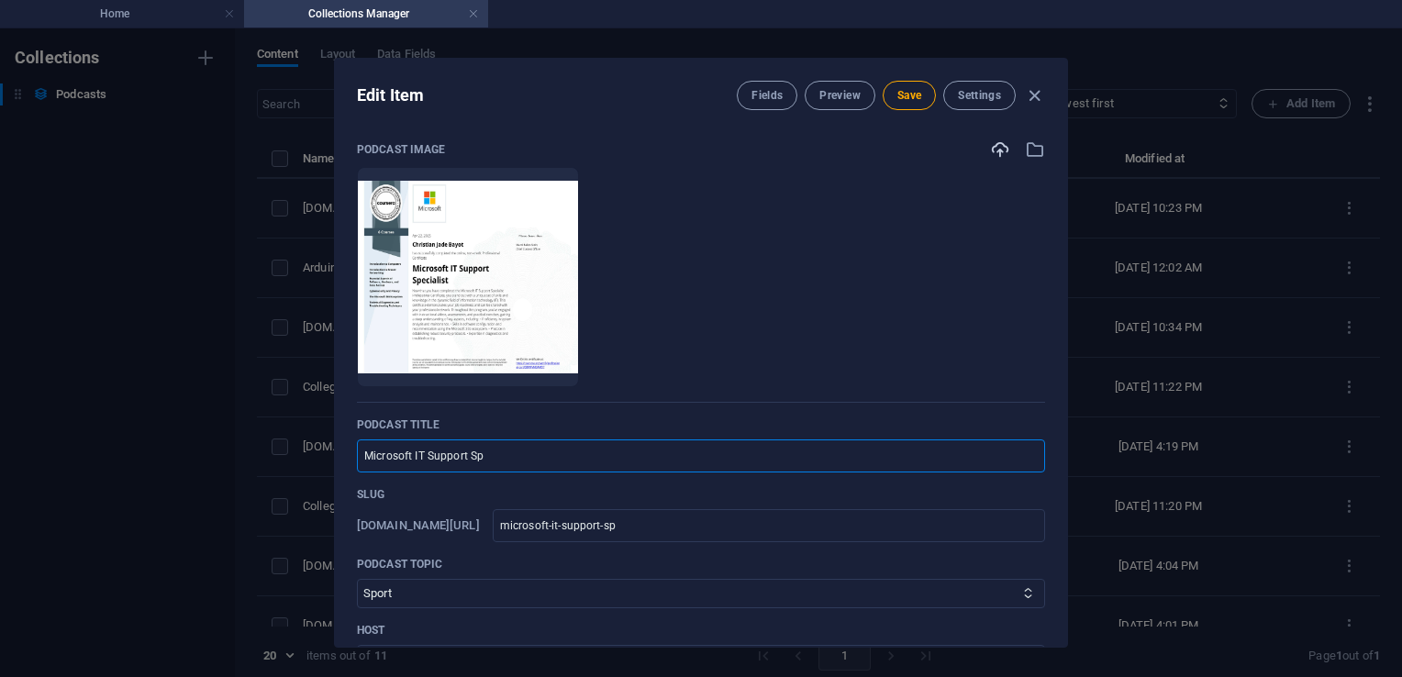
type input "microsoft-it-support-spe"
type input "Microsoft IT Support Spec"
type input "microsoft-it-support-spec"
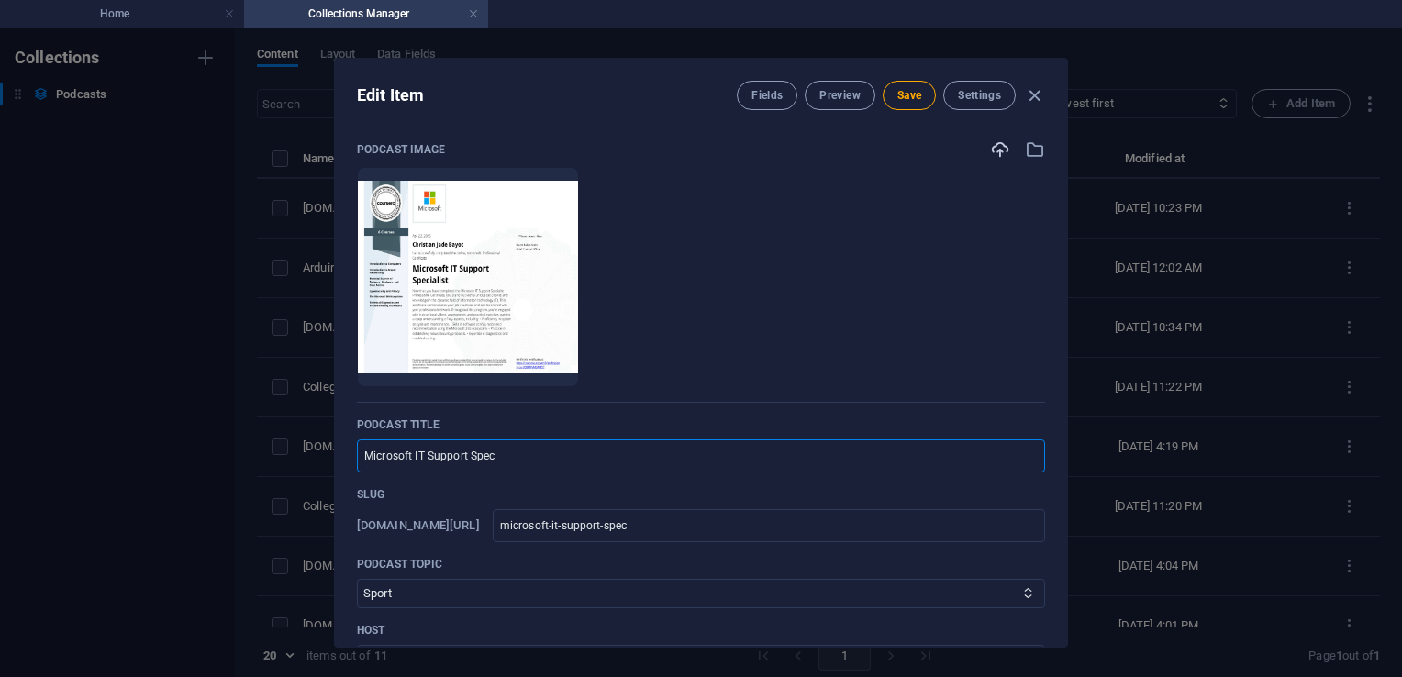
type input "Microsoft IT Support Speci"
type input "microsoft-it-support-speci"
type input "Microsoft IT Support Specia"
type input "microsoft-it-support-specia"
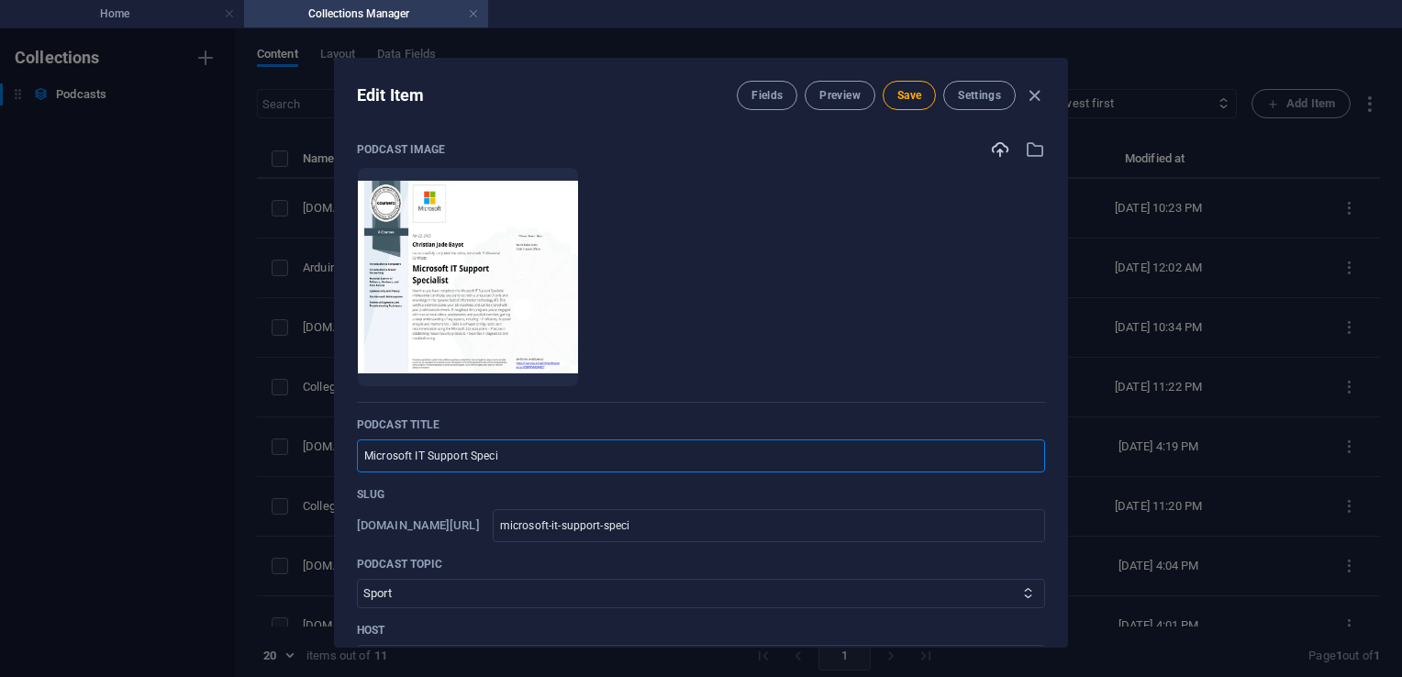
type input "microsoft-it-support-specia"
type input "Microsoft IT Support Special"
type input "microsoft-it-support-special"
type input "Microsoft IT Support Speciali"
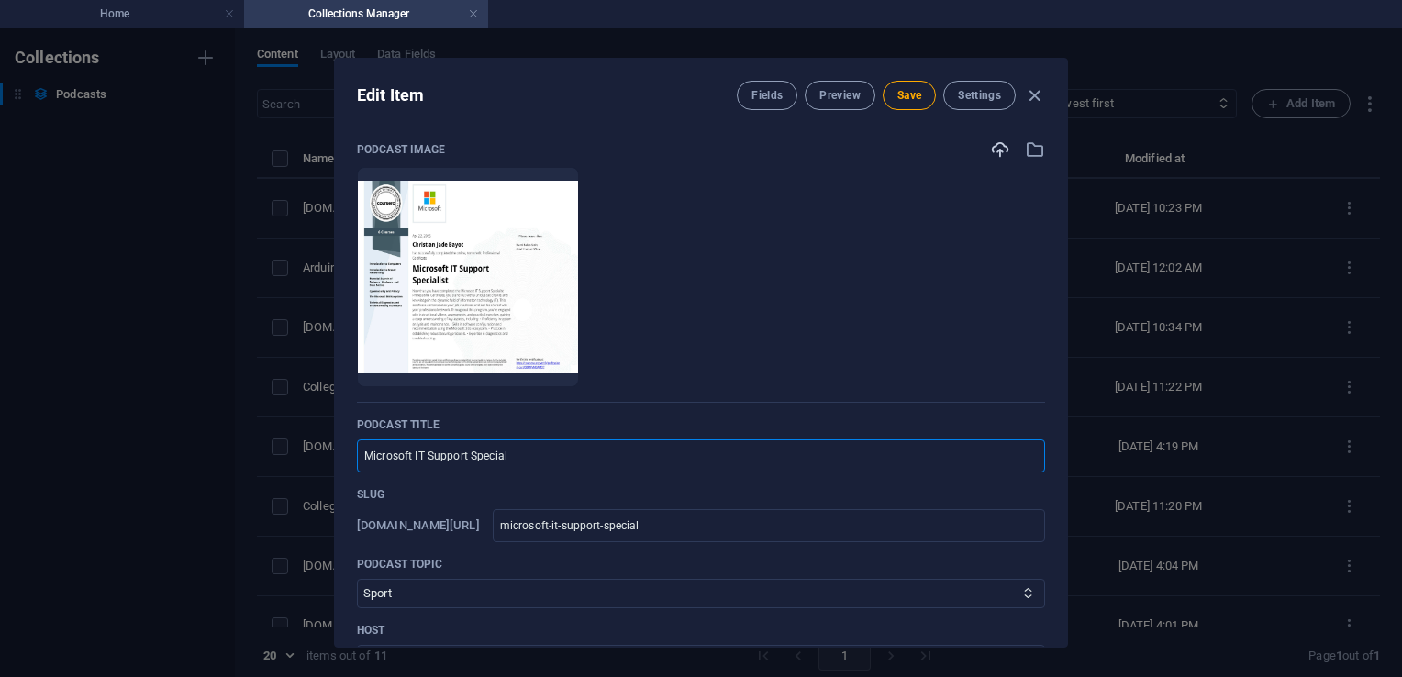
type input "microsoft-it-support-speciali"
type input "Microsoft IT Support Specialis"
type input "microsoft-it-support-specialis"
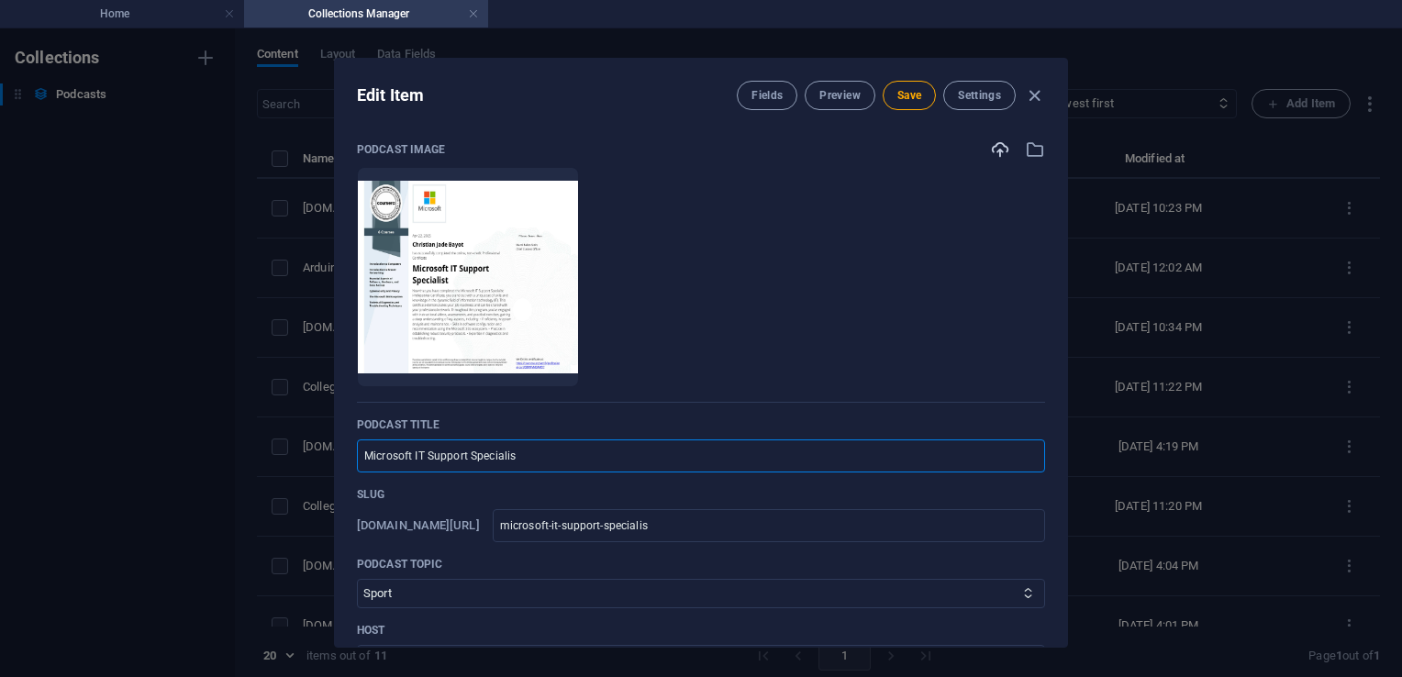
type input "Microsoft IT Support Specialist"
type input "microsoft-it-support-specialist"
type input "Microsoft IT Support Specialist P"
type input "microsoft-it-support-specialist-p"
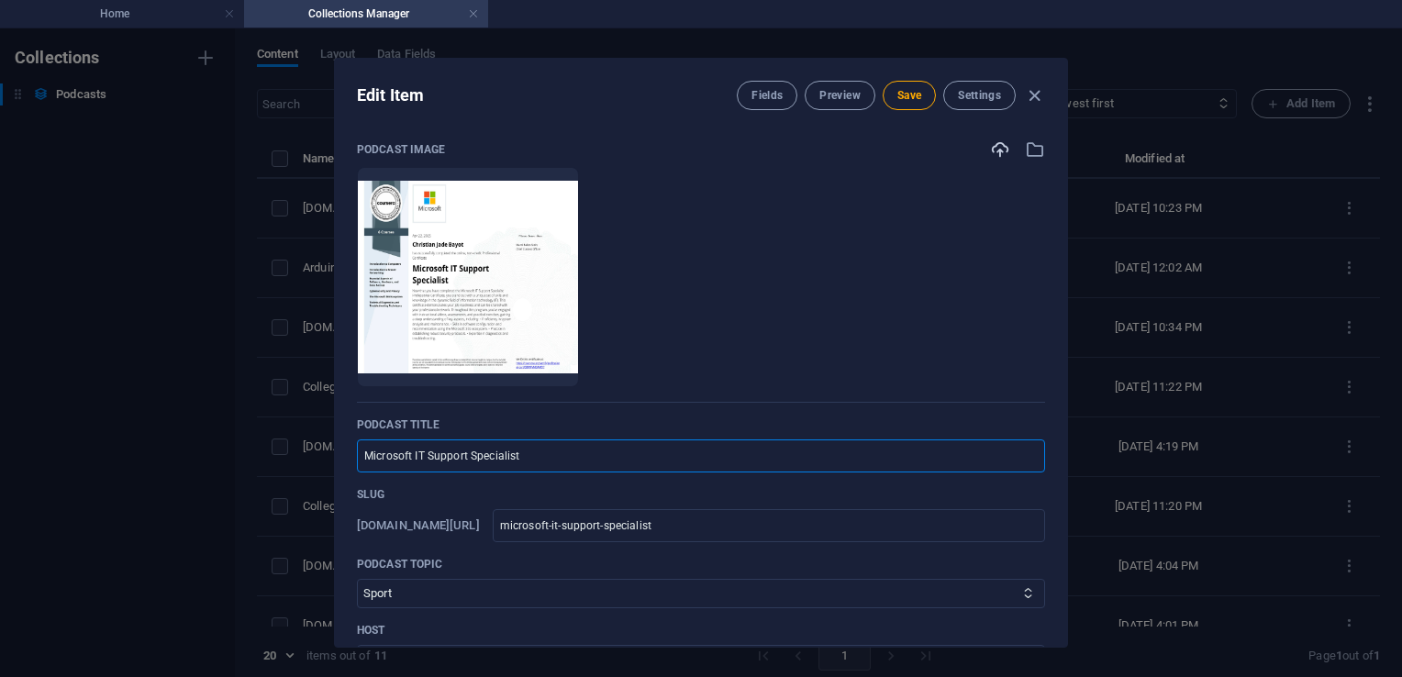
type input "microsoft-it-support-specialist-p"
type input "Microsoft IT Support Specialist Pr"
type input "microsoft-it-support-specialist-pr"
type input "Microsoft IT Support Specialist Pro"
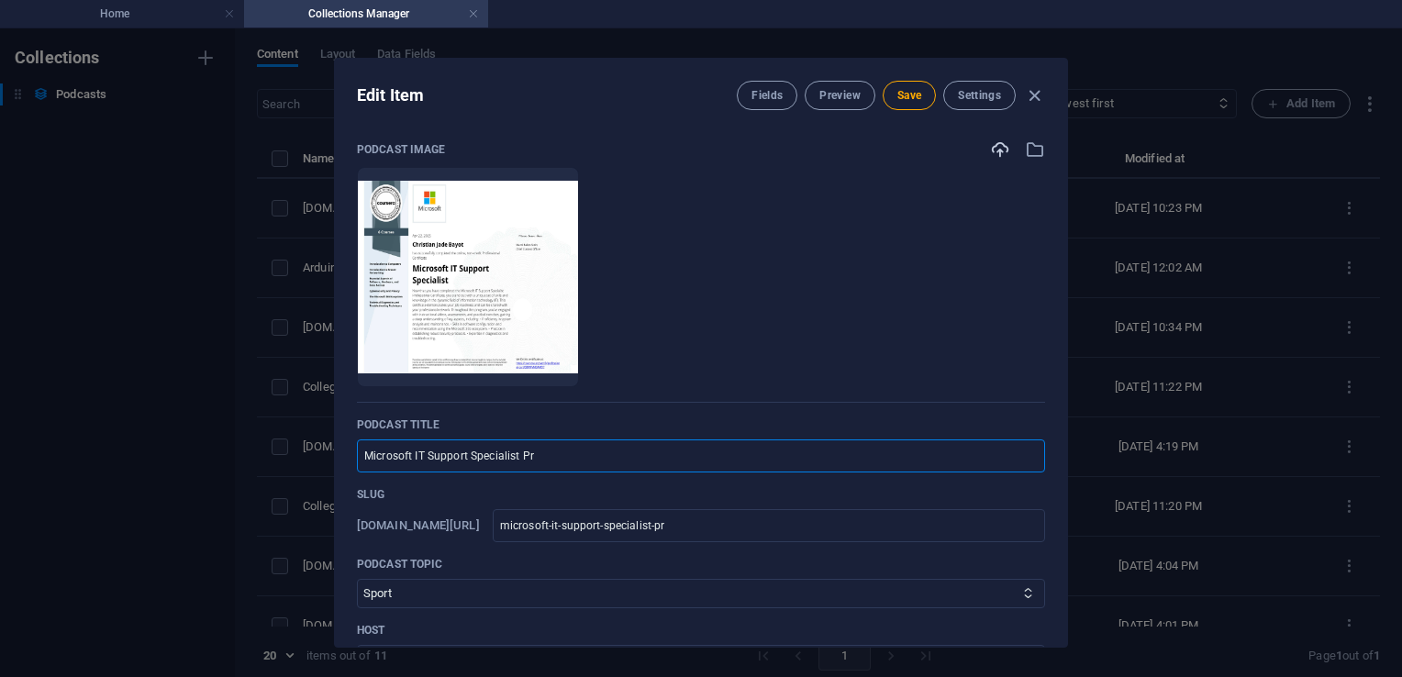
type input "microsoft-it-support-specialist-pro"
type input "Microsoft IT Support Specialist Prof"
type input "microsoft-it-support-specialist-prof"
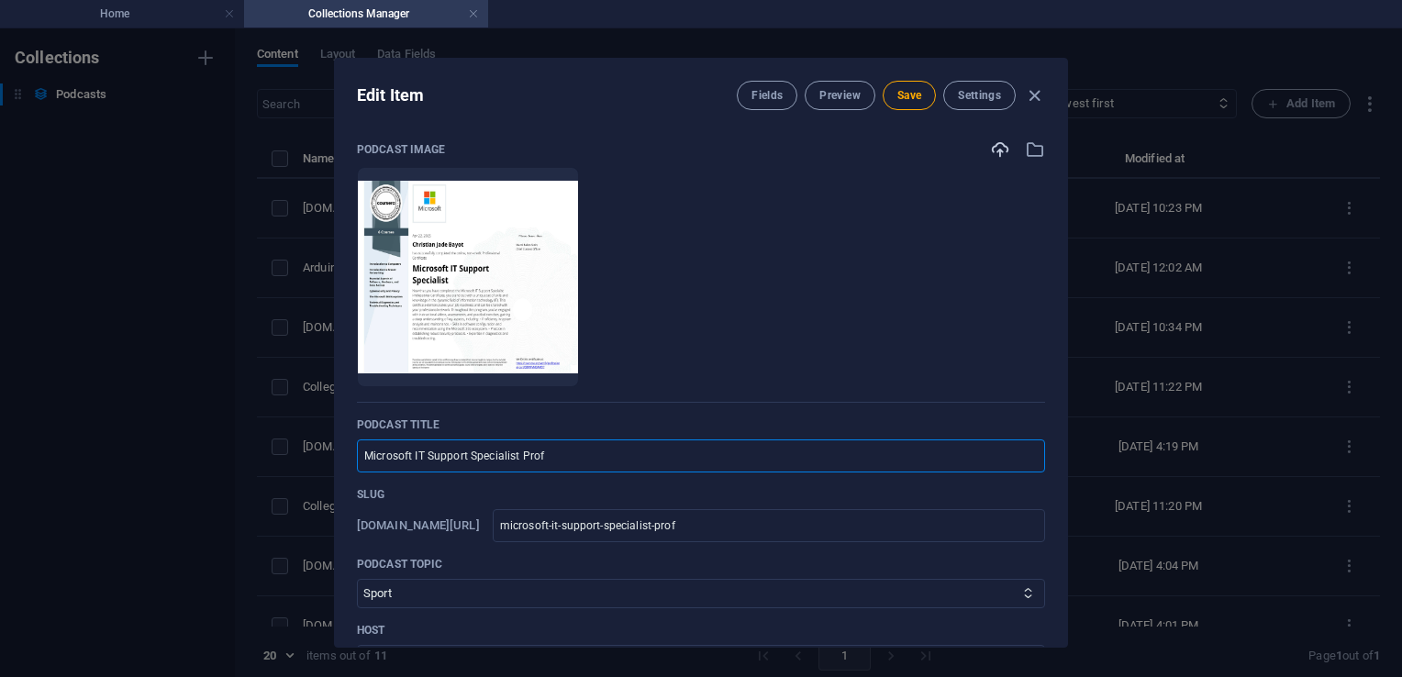
type input "Microsoft IT Support Specialist Profe"
type input "microsoft-it-support-specialist-profe"
type input "Microsoft IT Support Specialist Profes"
type input "microsoft-it-support-specialist-profes"
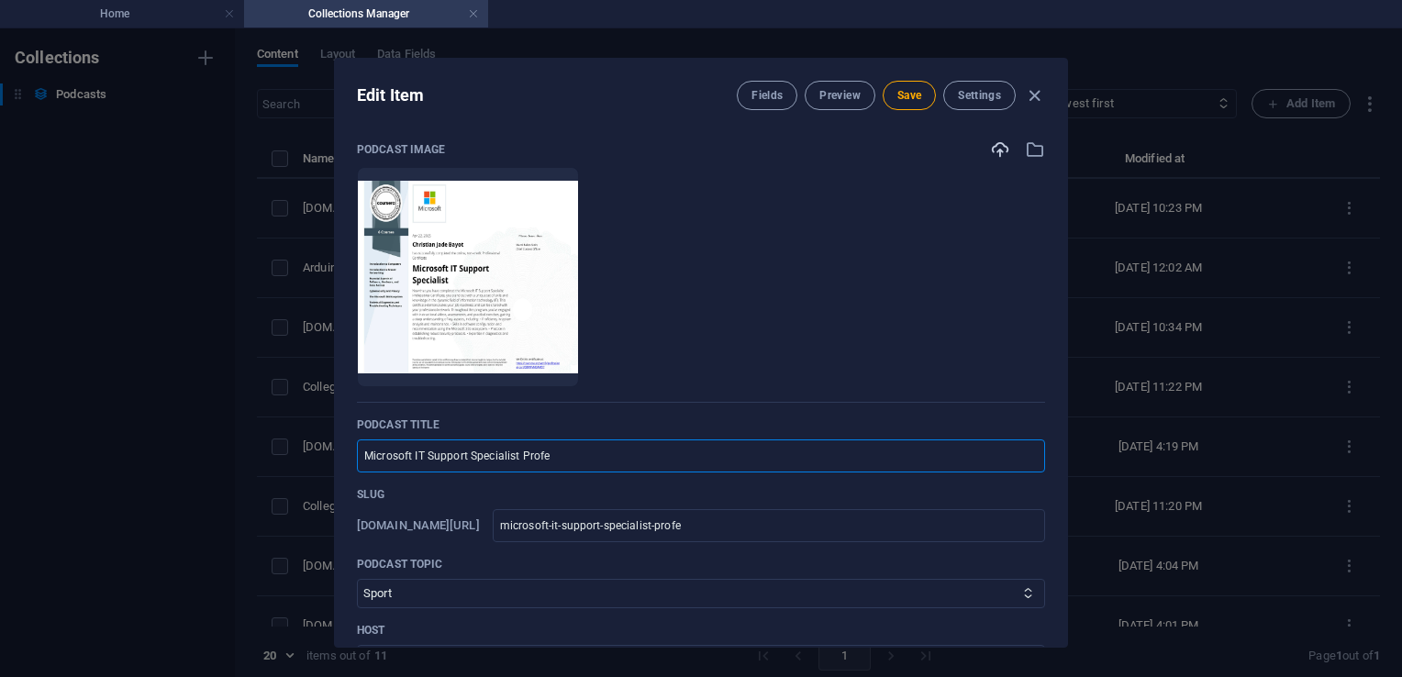
type input "microsoft-it-support-specialist-profes"
type input "Microsoft IT Support Specialist Profess"
type input "microsoft-it-support-specialist-profess"
type input "Microsoft IT Support Specialist Professi"
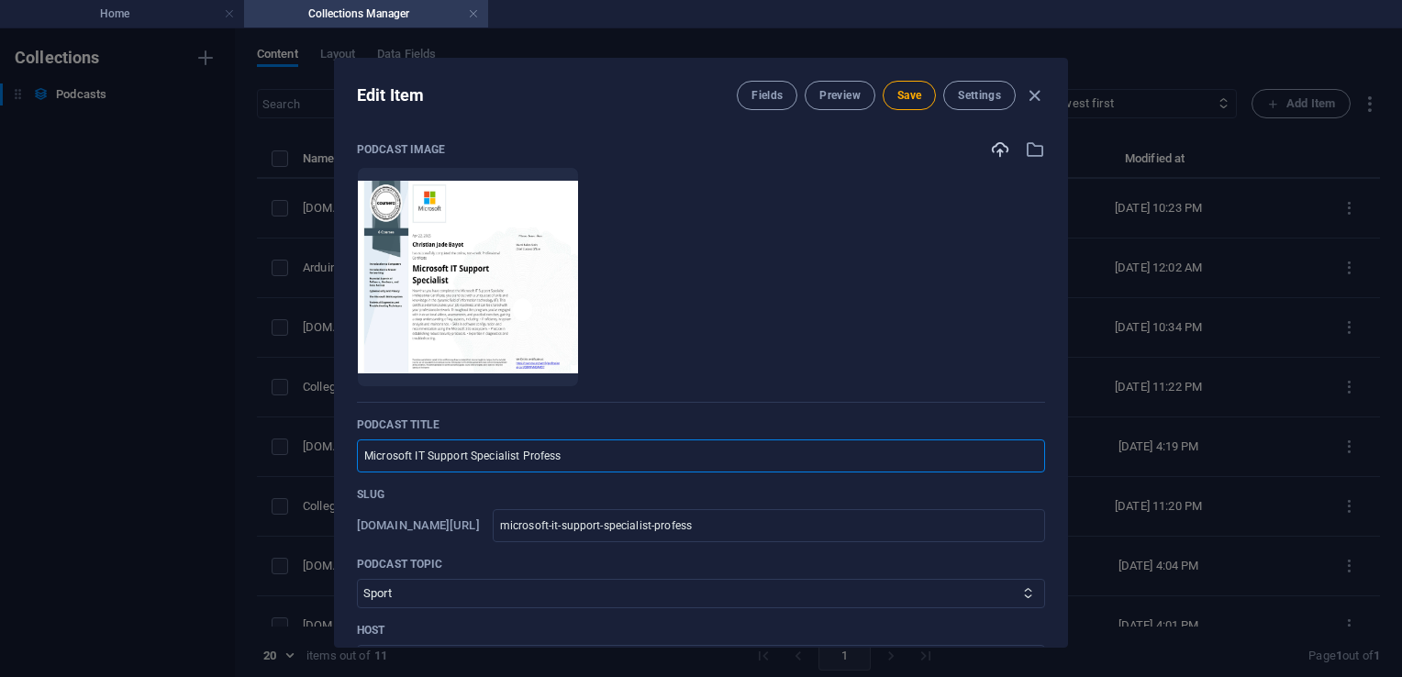
type input "microsoft-it-support-specialist-professi"
type input "Microsoft IT Support Specialist Professio"
type input "microsoft-it-support-specialist-professio"
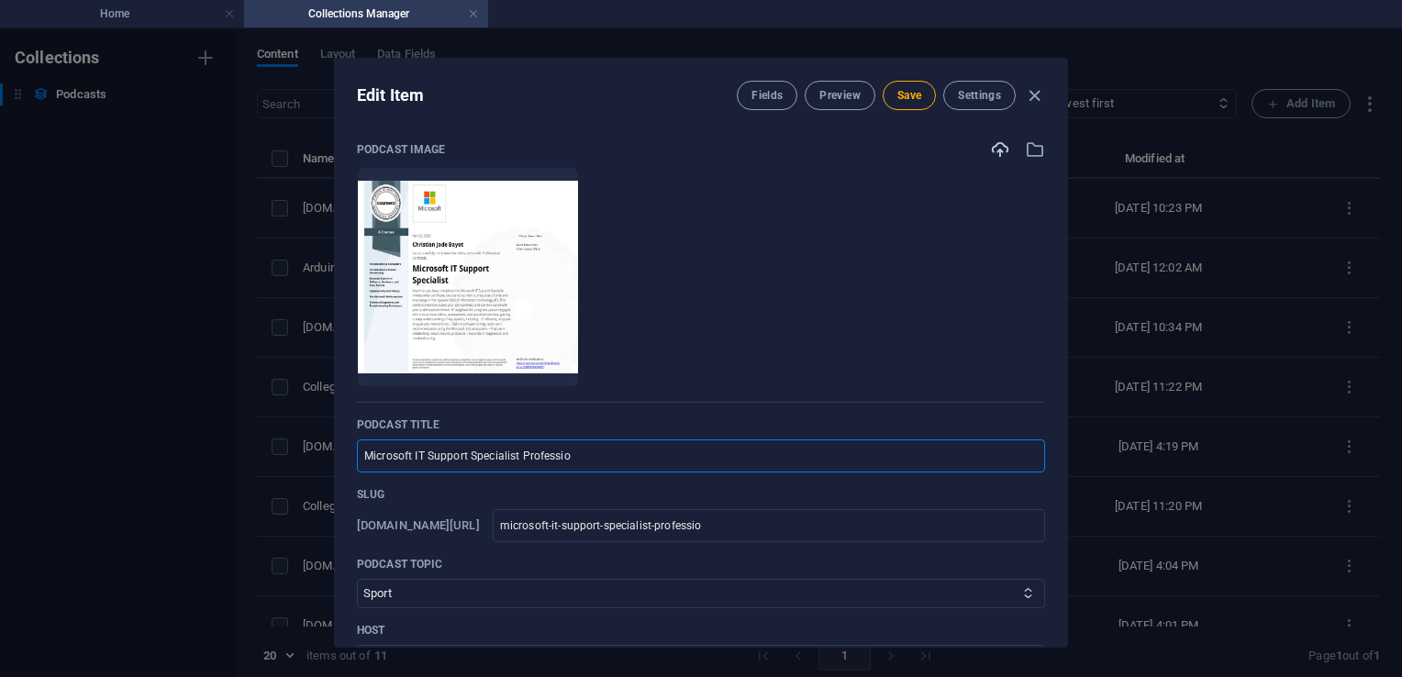
type input "Microsoft IT Support Specialist Profession"
type input "microsoft-it-support-specialist-profession"
type input "Microsoft IT Support Specialist Professiona"
type input "microsoft-it-support-specialist-professiona"
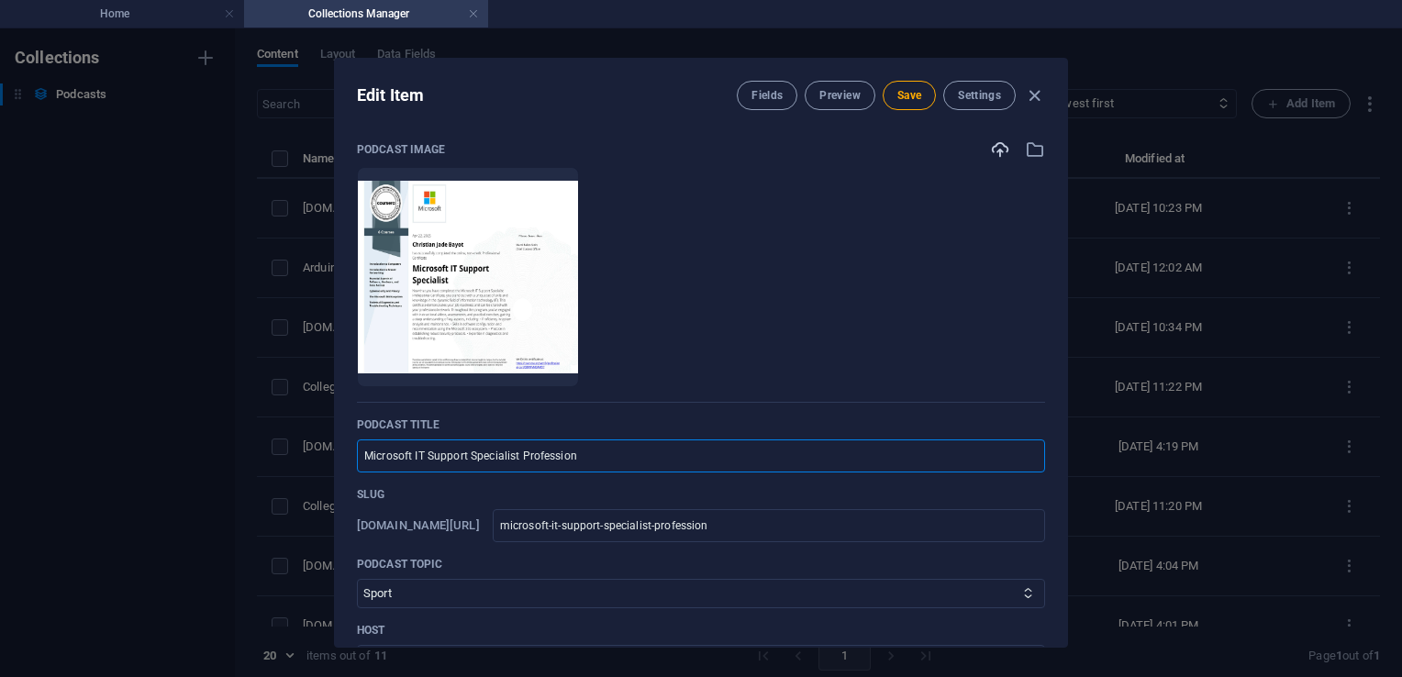
type input "microsoft-it-support-specialist-professiona"
type input "Microsoft IT Support Specialist Professional"
type input "microsoft-it-support-specialist-professional"
type input "Microsoft IT Support Specialist Professional C"
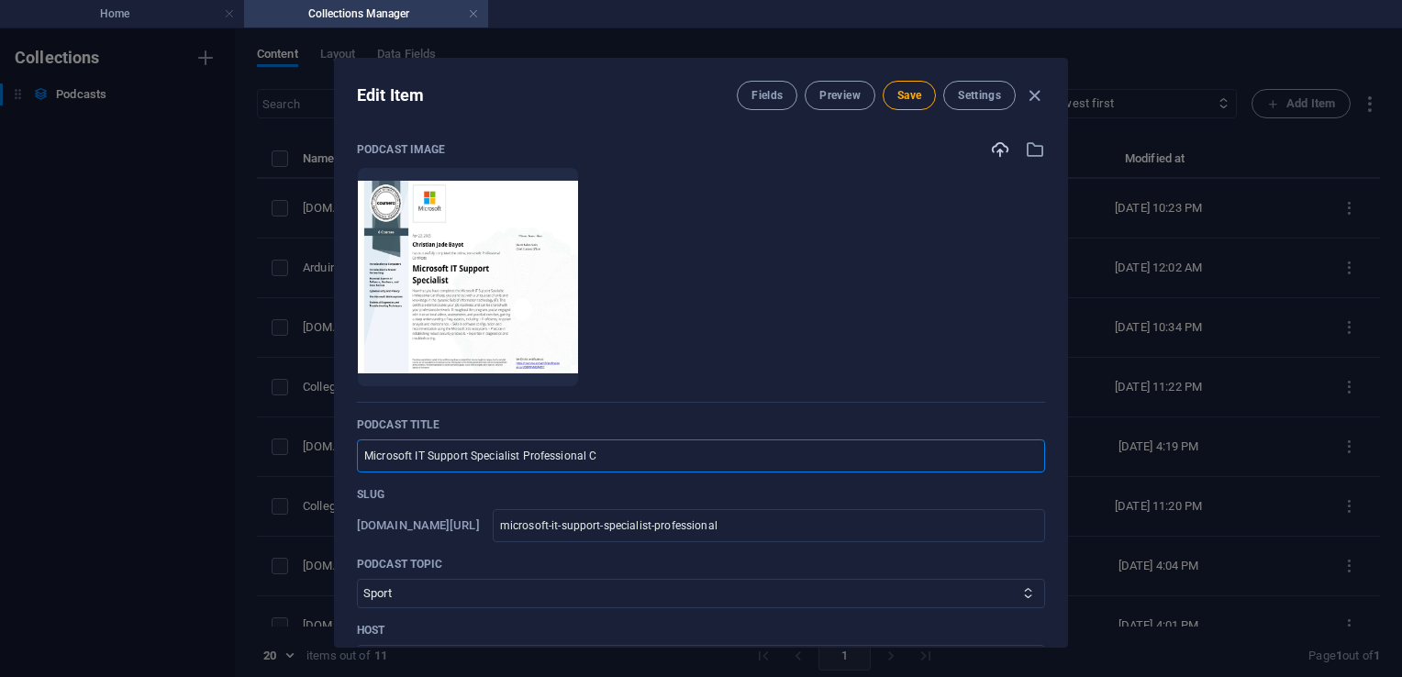
type input "microsoft-it-support-specialist-professional-c"
type input "Microsoft IT Support Specialist Professional Ce"
type input "microsoft-it-support-specialist-professional-ce"
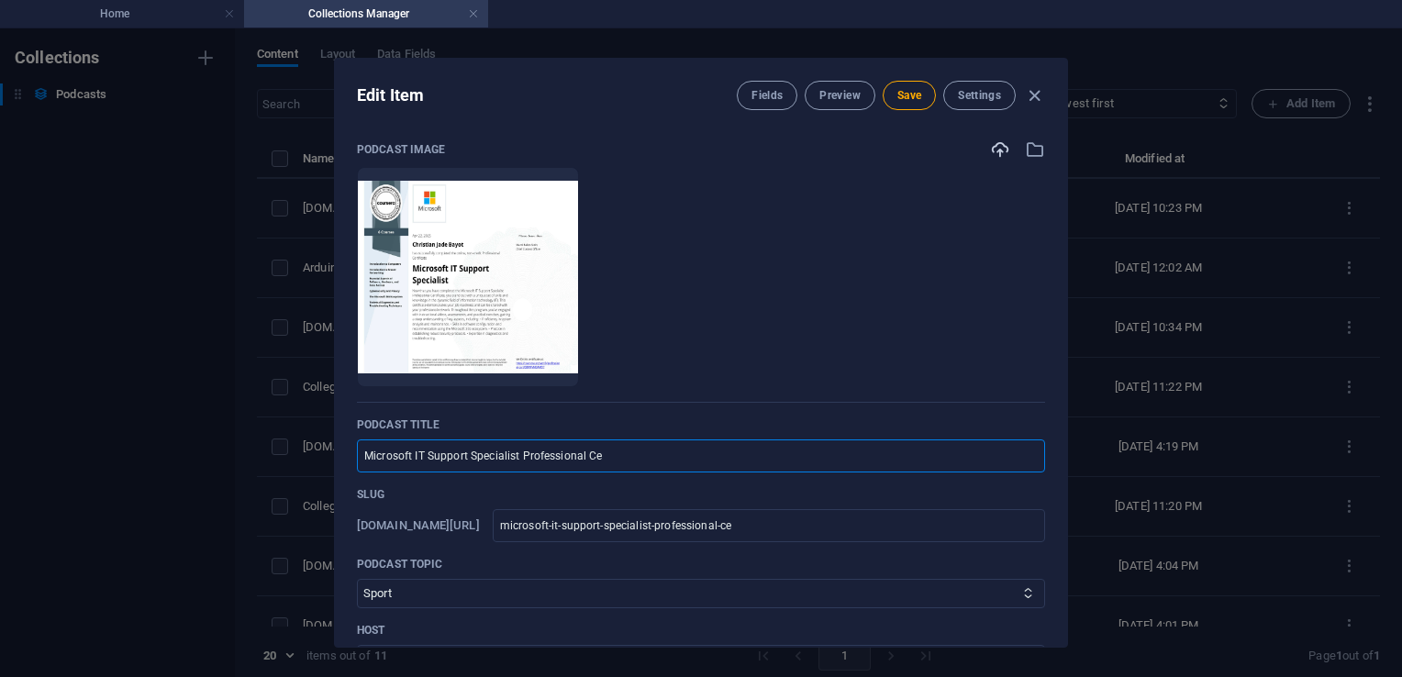
type input "Microsoft IT Support Specialist Professional Cer"
type input "microsoft-it-support-specialist-professional-cer"
type input "Microsoft IT Support Specialist Professional Cert"
type input "microsoft-it-support-specialist-professional-cert"
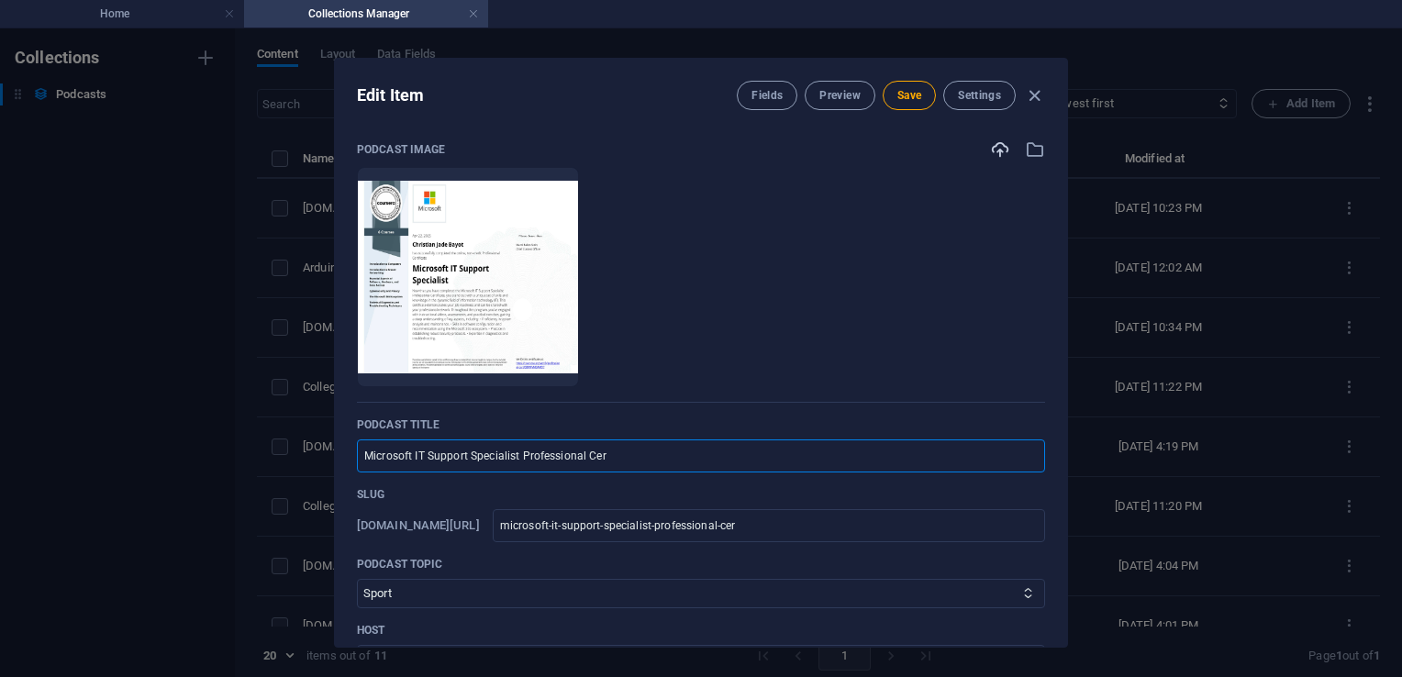
type input "microsoft-it-support-specialist-professional-cert"
type input "Microsoft IT Support Specialist Professional Certi"
type input "microsoft-it-support-specialist-professional-certi"
type input "Microsoft IT Support Specialist Professional Certif"
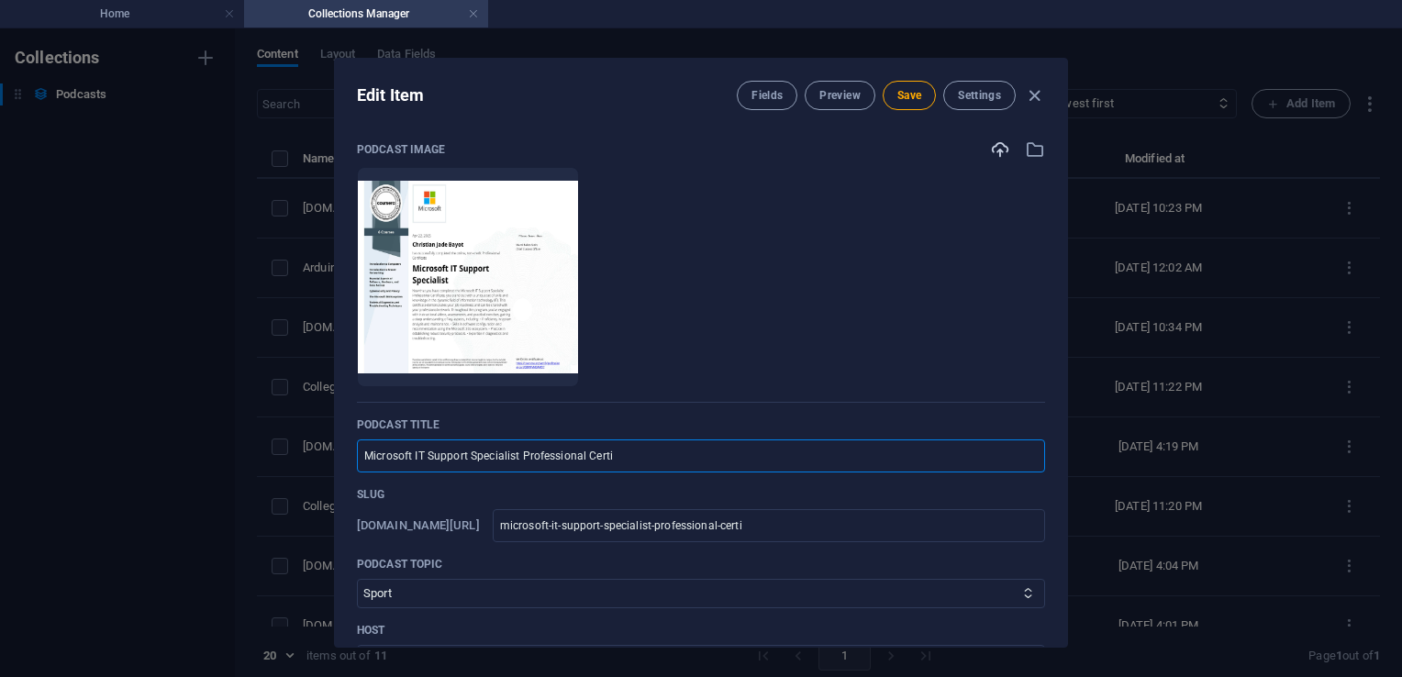
type input "microsoft-it-support-specialist-professional-certif"
type input "Microsoft IT Support Specialist Professional Certifi"
type input "microsoft-it-support-specialist-professional-certifi"
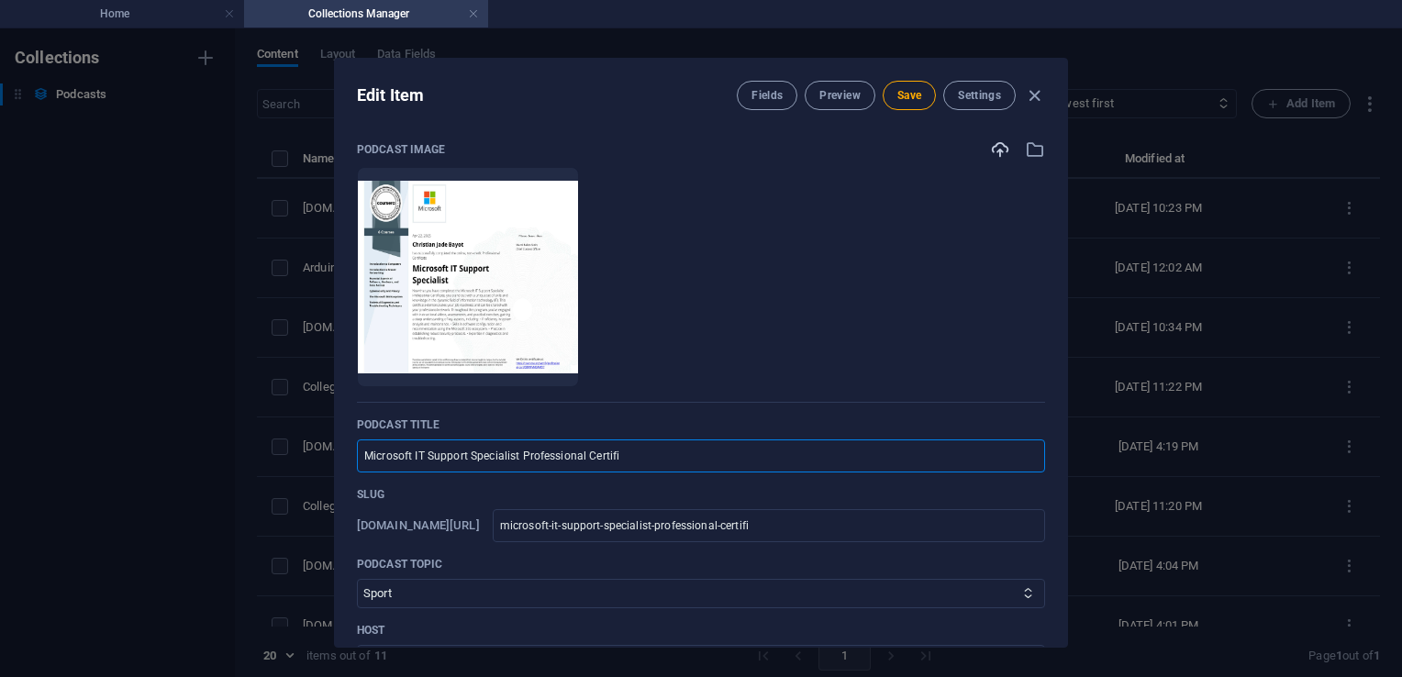
type input "Microsoft IT Support Specialist Professional Certific"
type input "microsoft-it-support-specialist-professional-certific"
type input "Microsoft IT Support Specialist Professional Certifica"
type input "microsoft-it-support-specialist-professional-certifica"
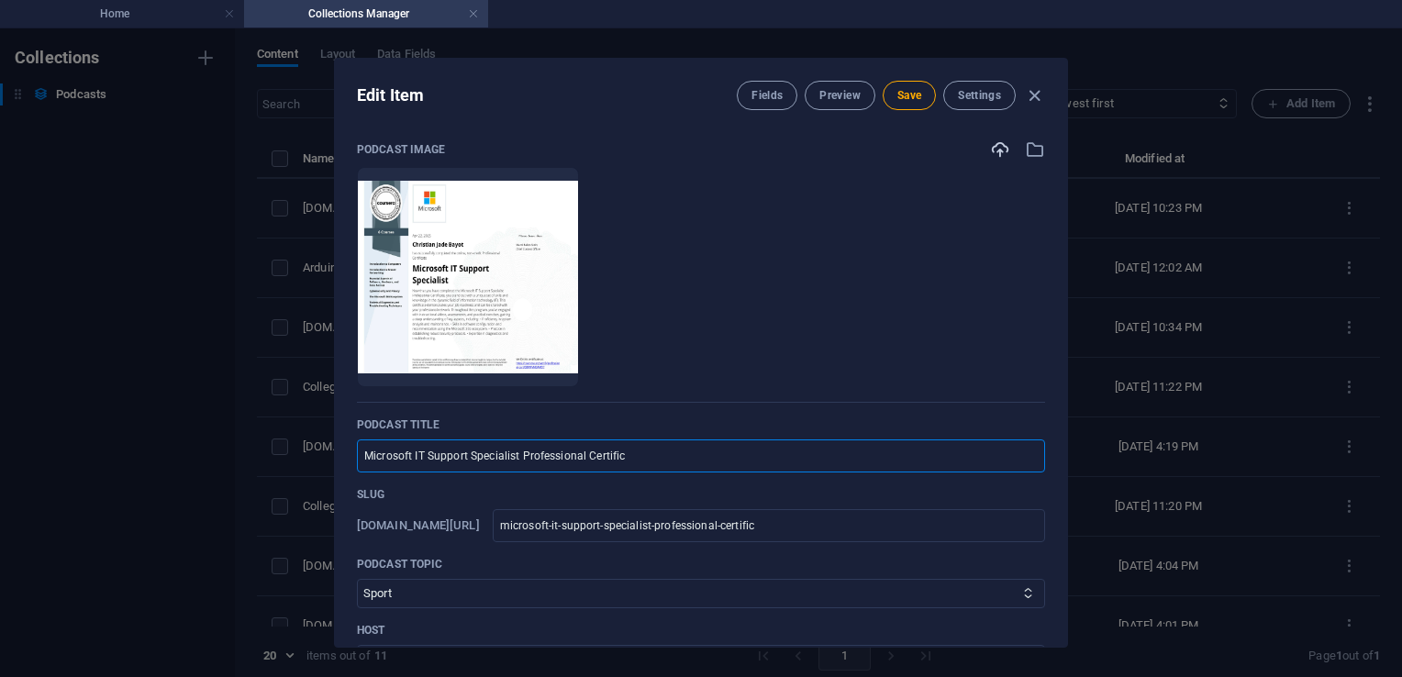
type input "microsoft-it-support-specialist-professional-certifica"
type input "Microsoft IT Support Specialist Professional Certificat"
type input "microsoft-it-support-specialist-professional-certificat"
type input "Microsoft IT Support Specialist Professional Certificate"
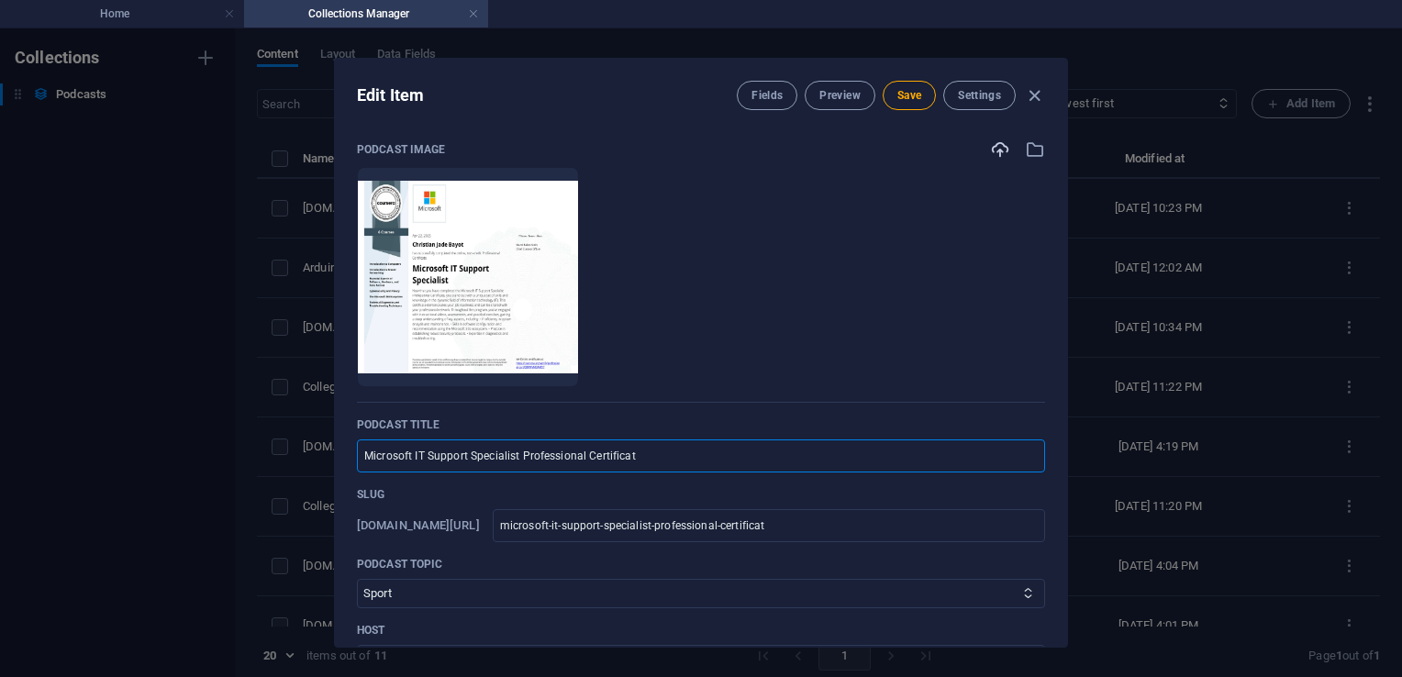
type input "microsoft-it-support-specialist-professional-certificate"
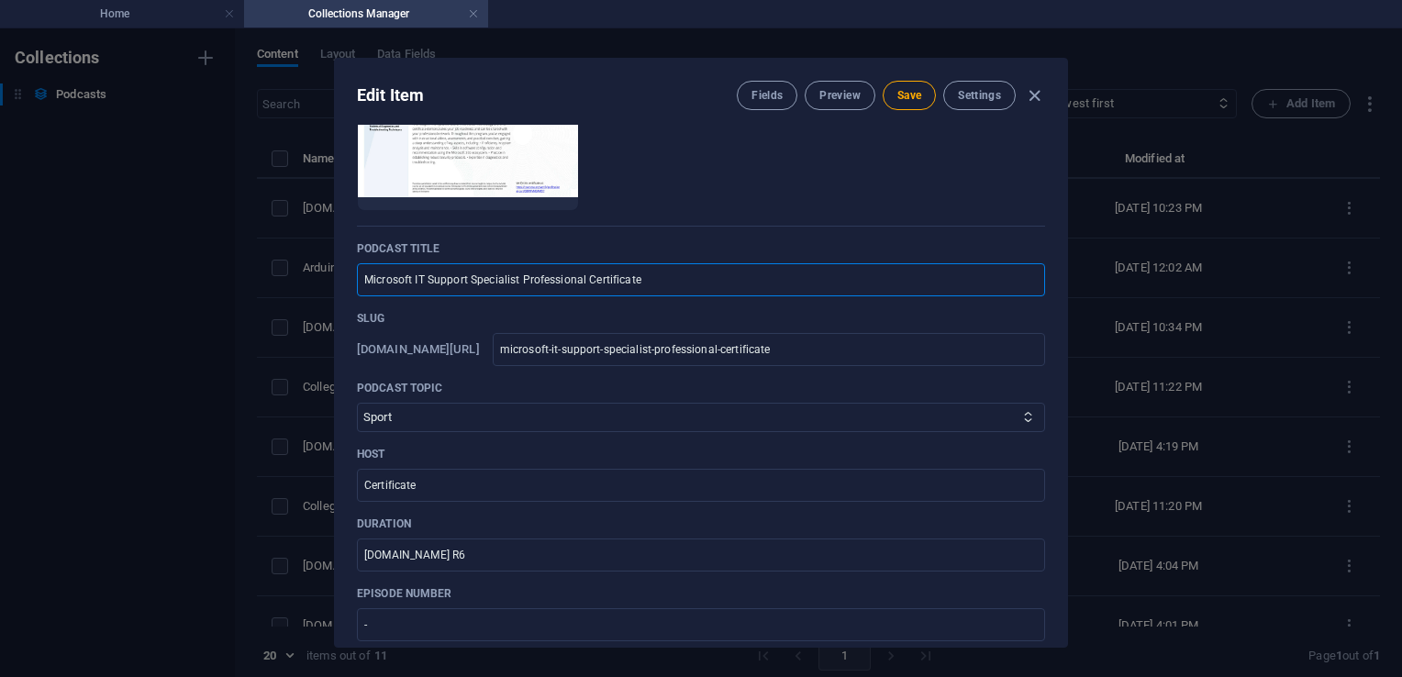
scroll to position [178, 0]
type input "Microsoft IT Support Specialist Professional Certificate"
click at [485, 456] on p "Host" at bounding box center [701, 452] width 688 height 15
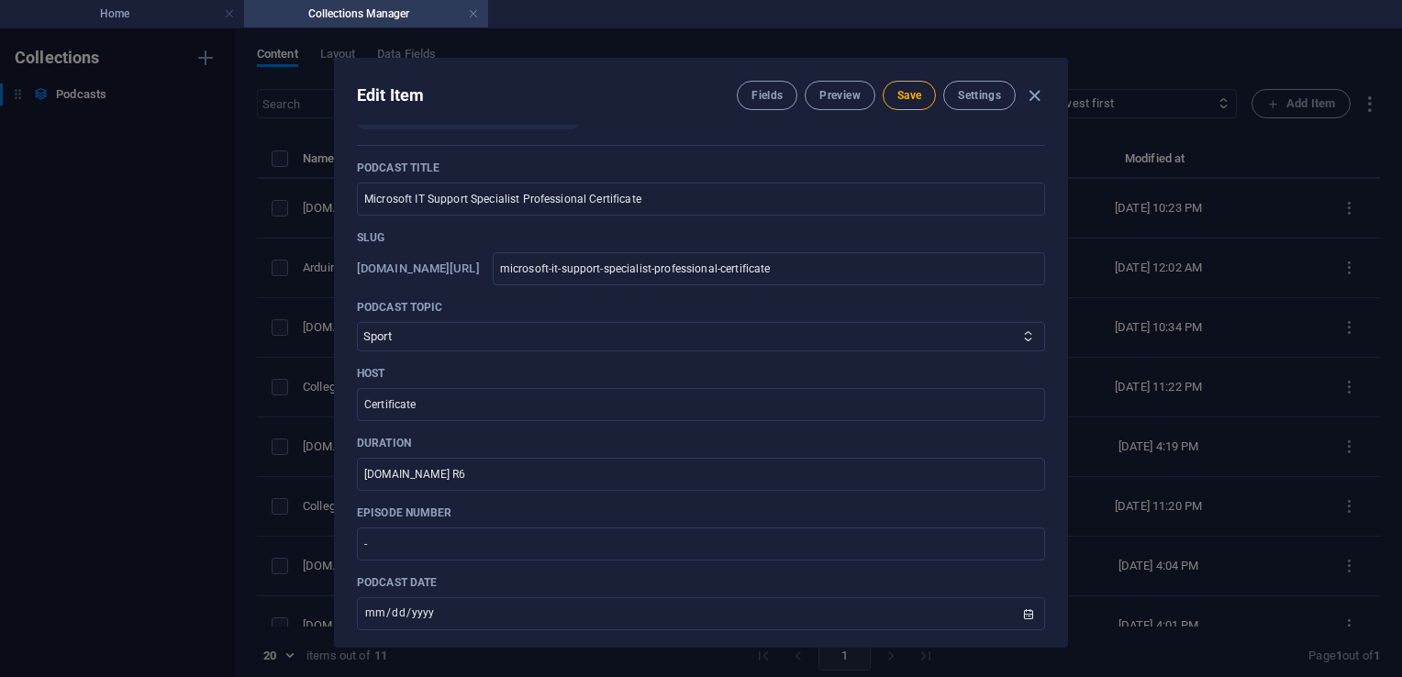
scroll to position [257, 0]
click at [433, 467] on input "[DOMAIN_NAME] R6" at bounding box center [701, 474] width 688 height 33
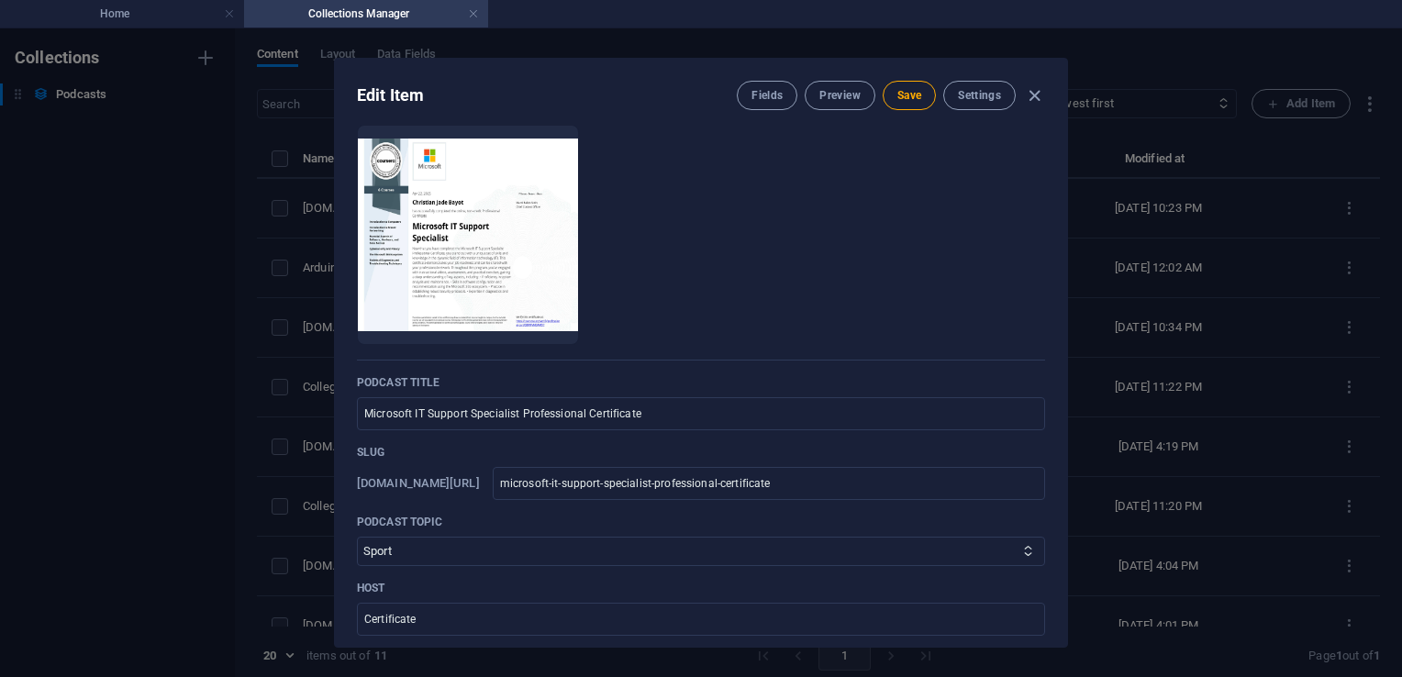
scroll to position [32, 0]
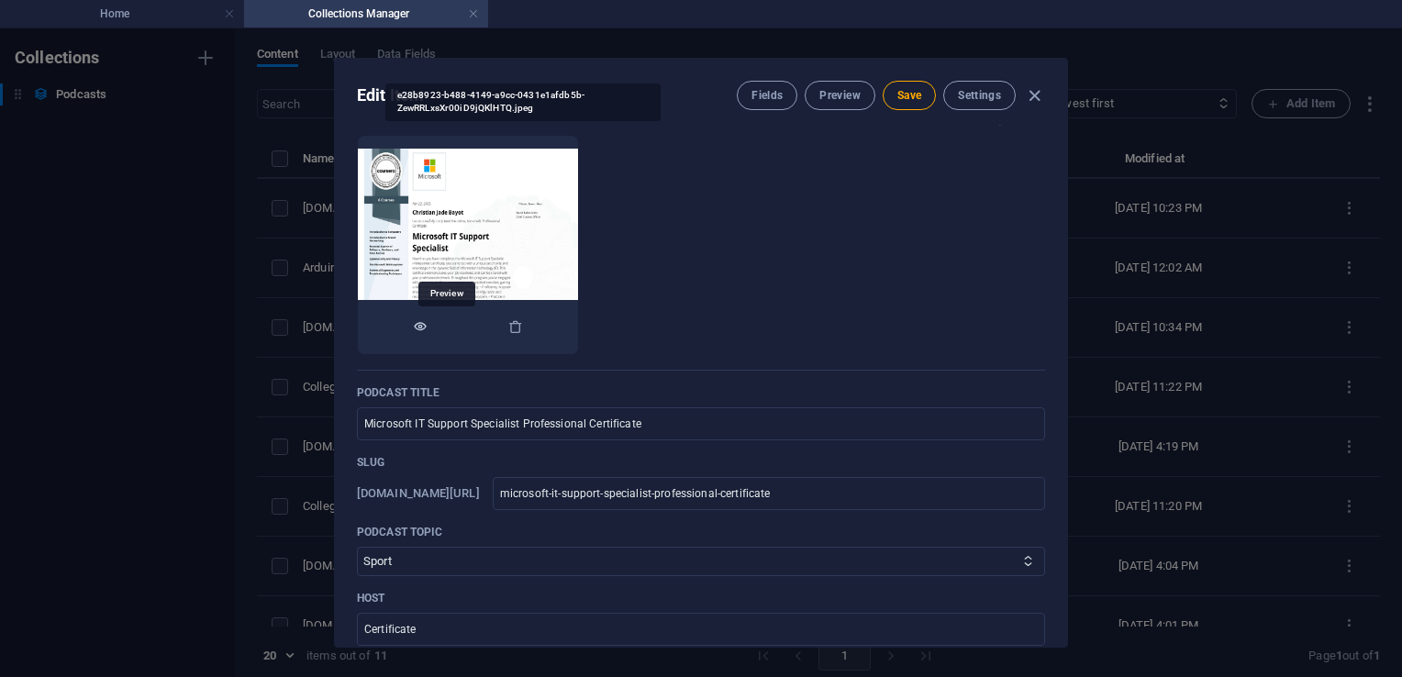
type input "Microsoft through Coursera"
click at [428, 327] on icon "button" at bounding box center [420, 326] width 15 height 15
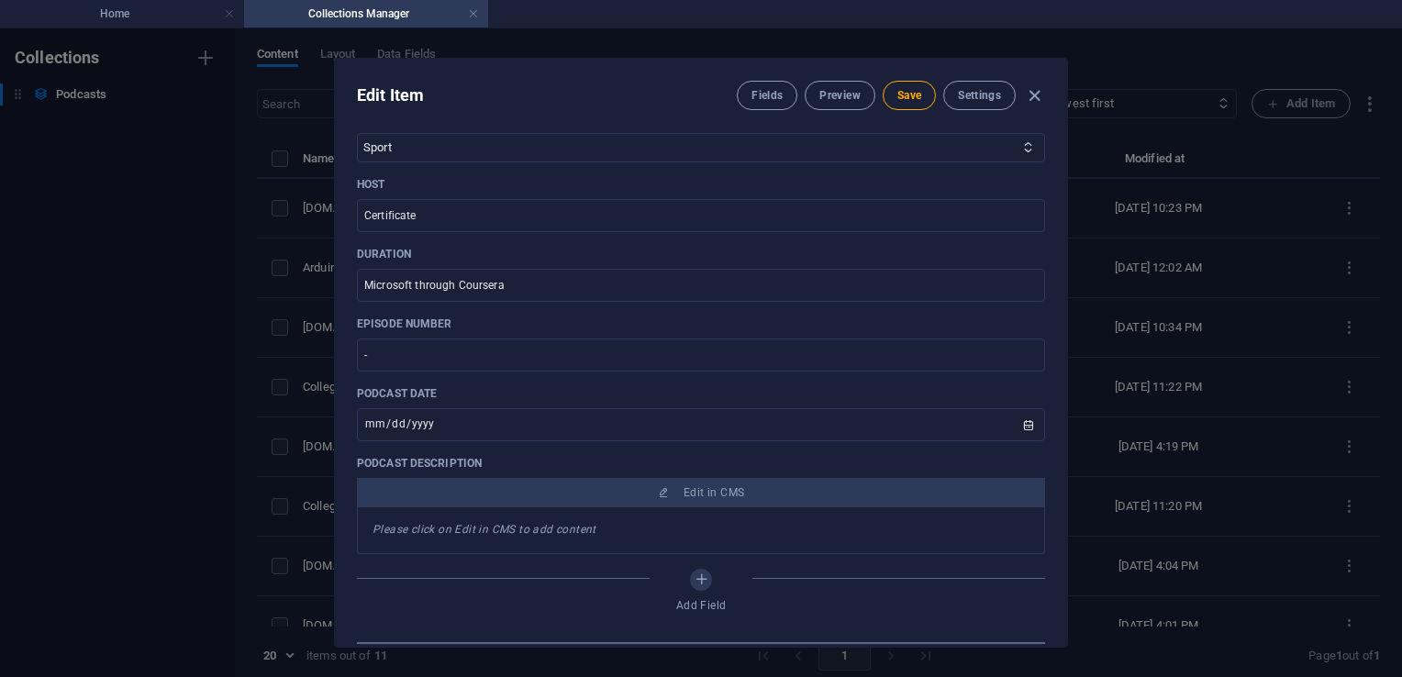
scroll to position [458, 0]
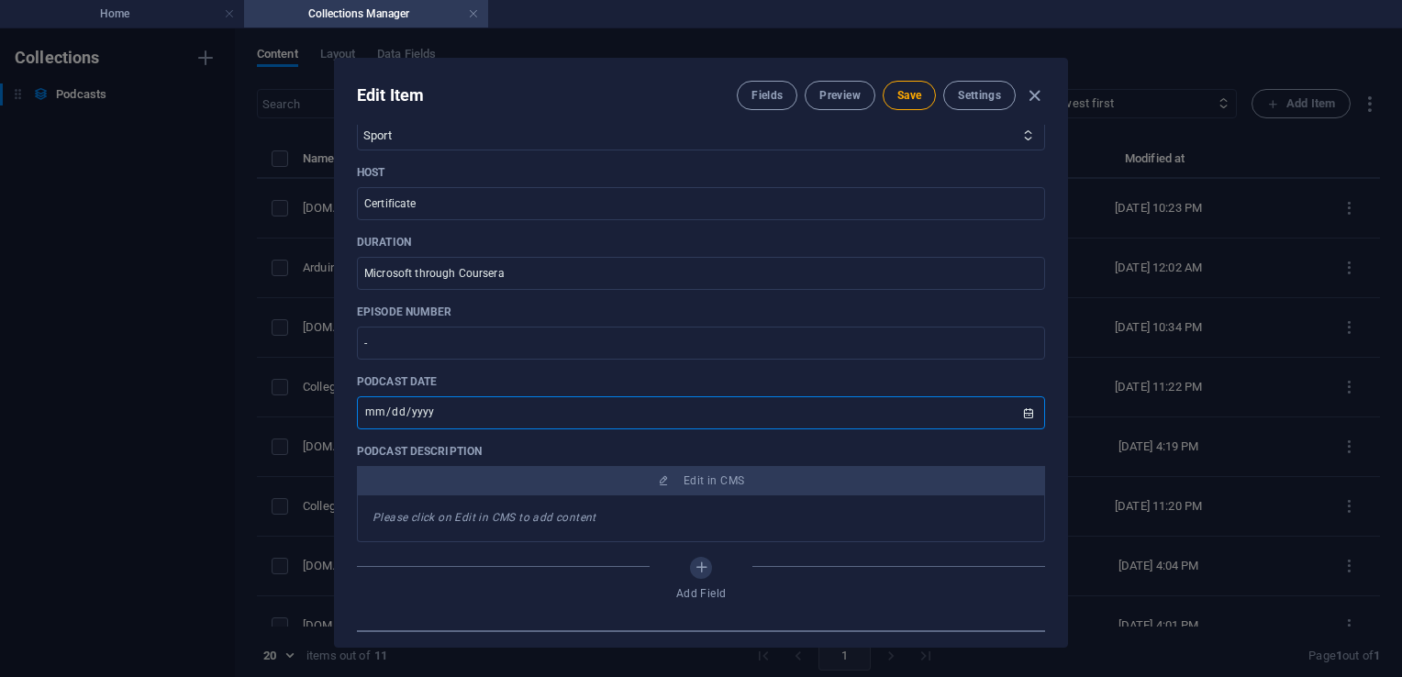
click at [1025, 418] on input "[DATE]" at bounding box center [701, 412] width 688 height 33
type input "[DATE]"
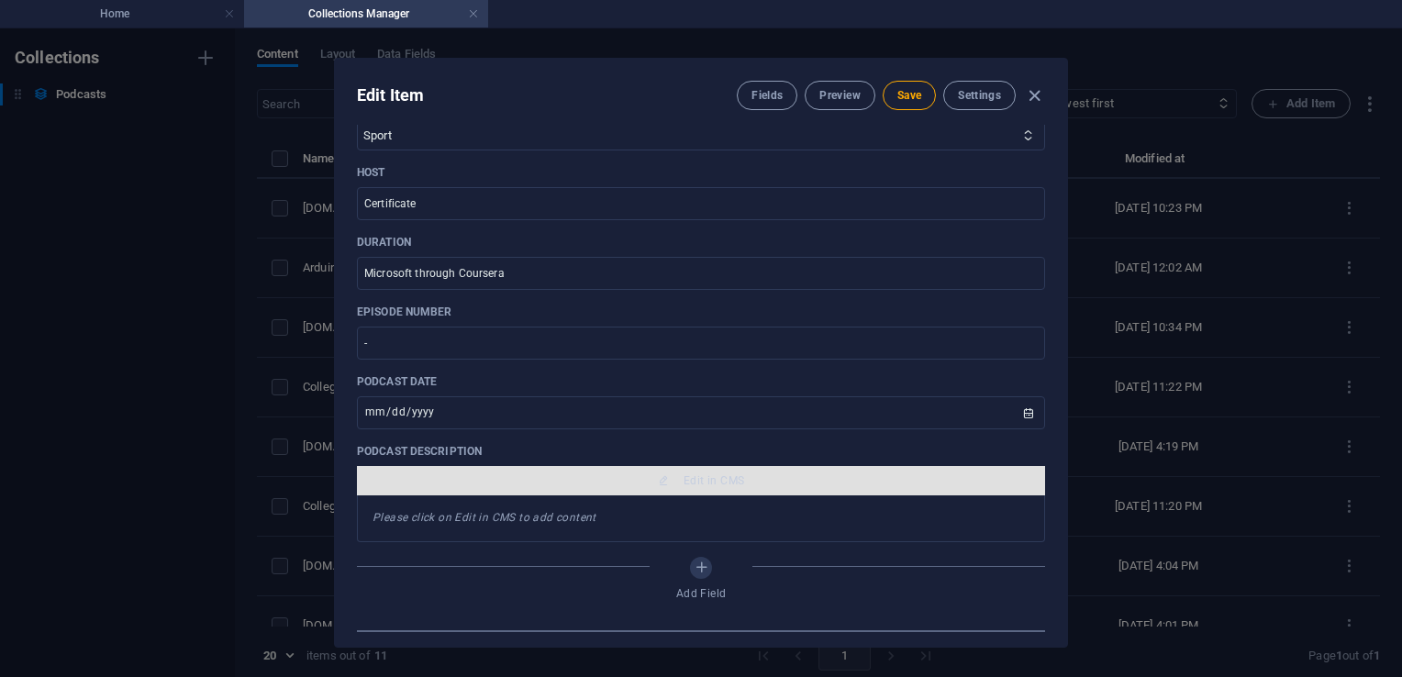
click at [628, 476] on span "Edit in CMS" at bounding box center [701, 481] width 674 height 15
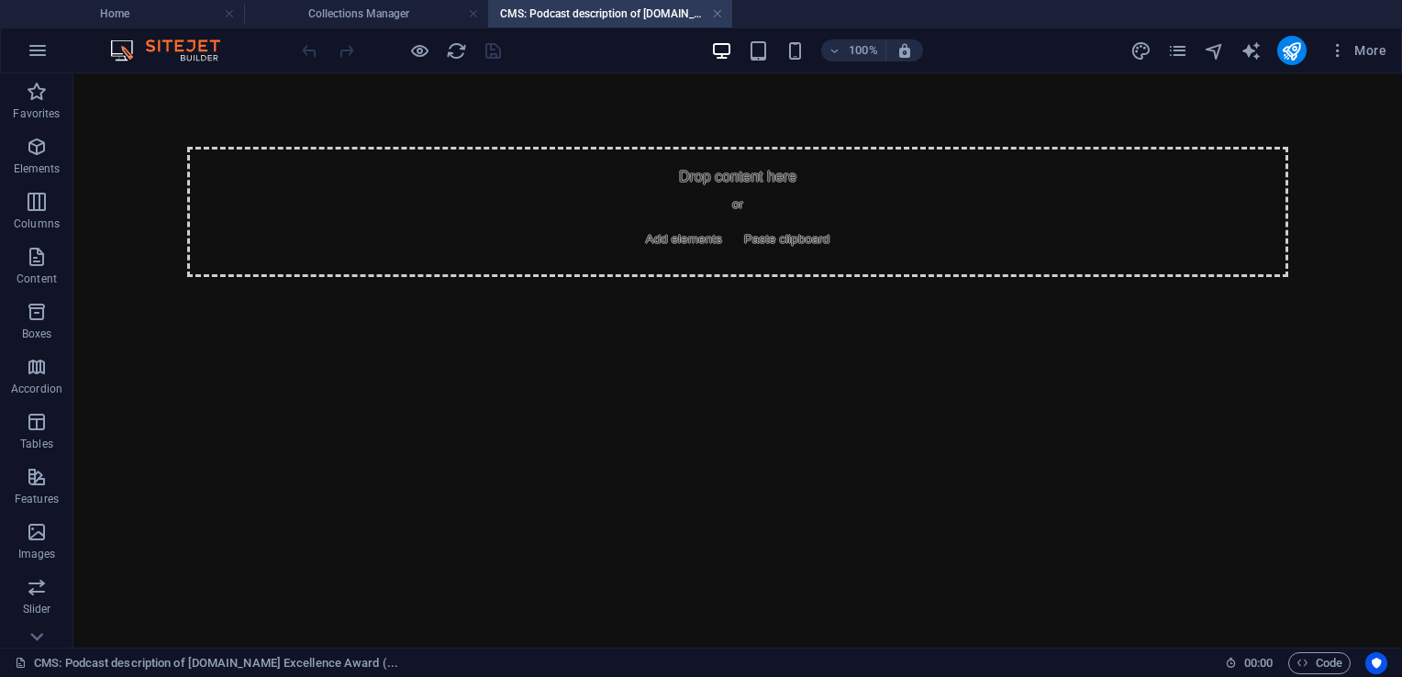
scroll to position [0, 0]
click at [665, 240] on span "Add elements" at bounding box center [684, 240] width 91 height 26
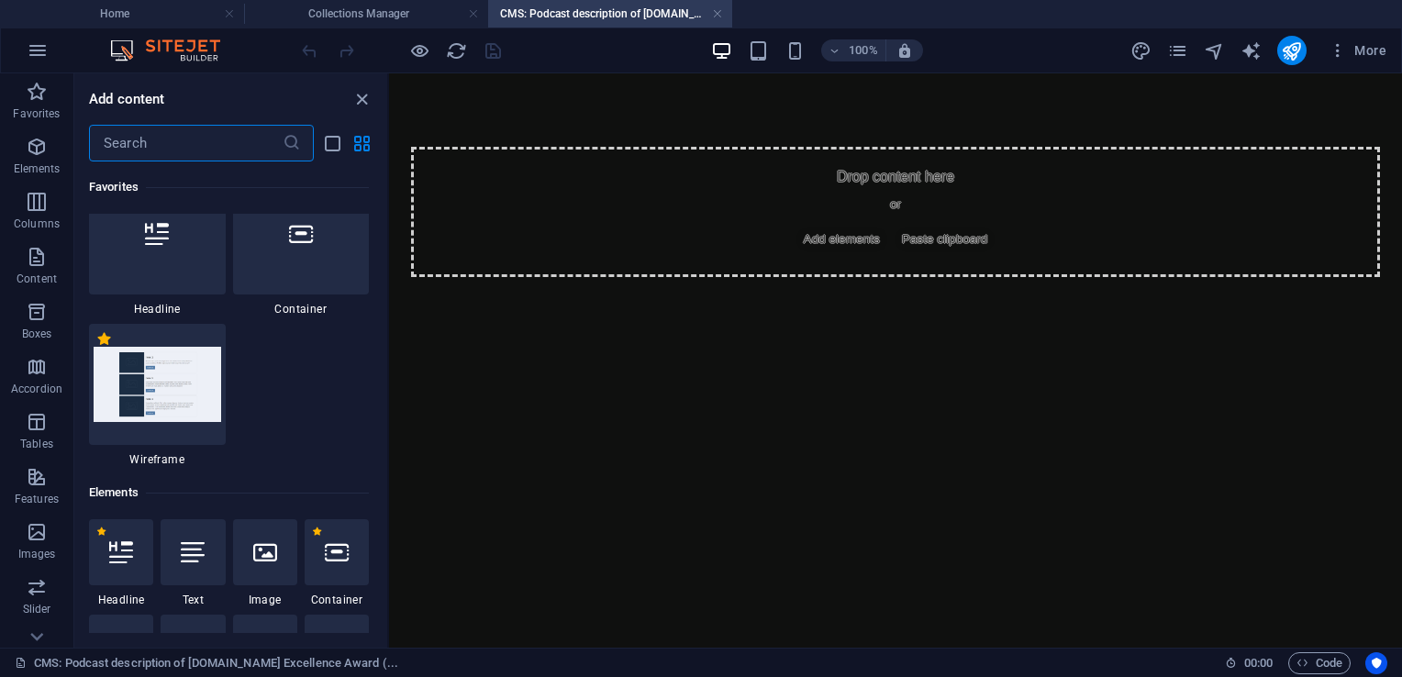
scroll to position [43, 0]
click at [189, 553] on icon at bounding box center [193, 550] width 24 height 24
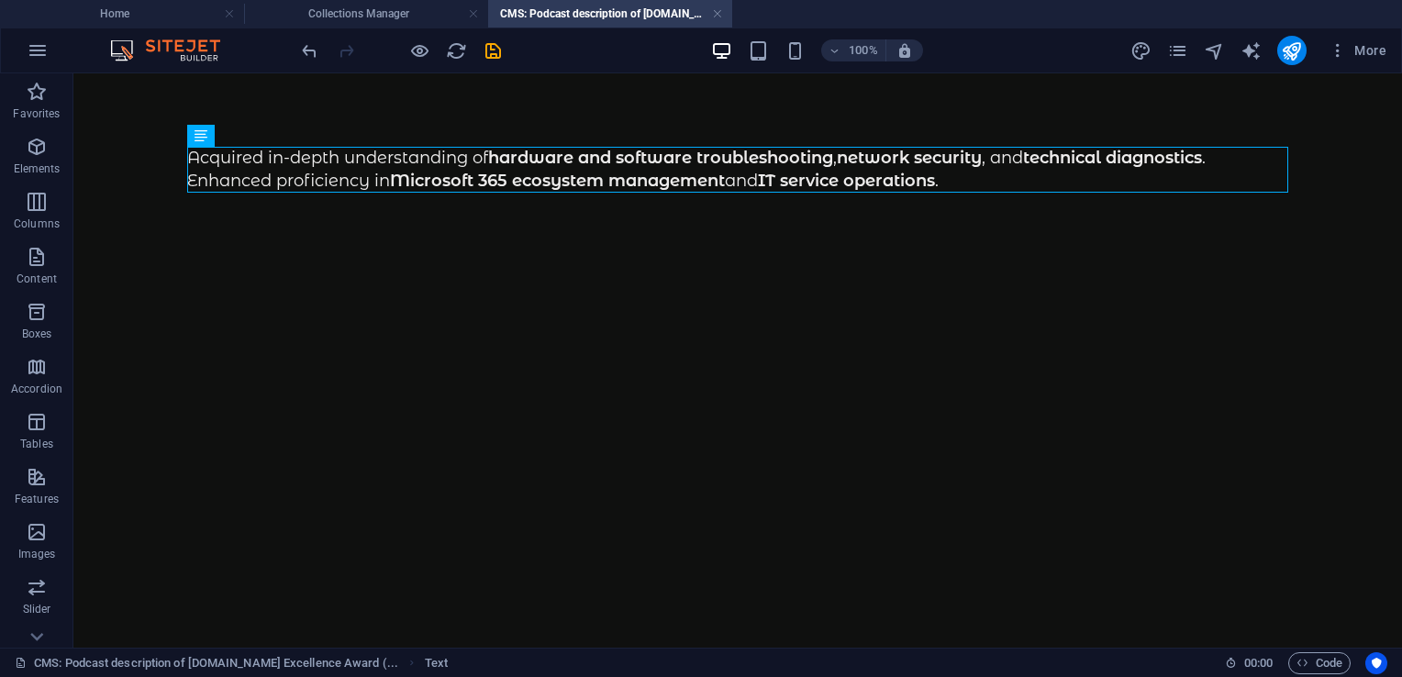
click at [616, 266] on html "Skip to main content Acquired in-depth understanding of hardware and software t…" at bounding box center [737, 169] width 1329 height 193
click at [496, 50] on icon "save" at bounding box center [493, 50] width 21 height 21
click at [719, 16] on link at bounding box center [717, 14] width 11 height 17
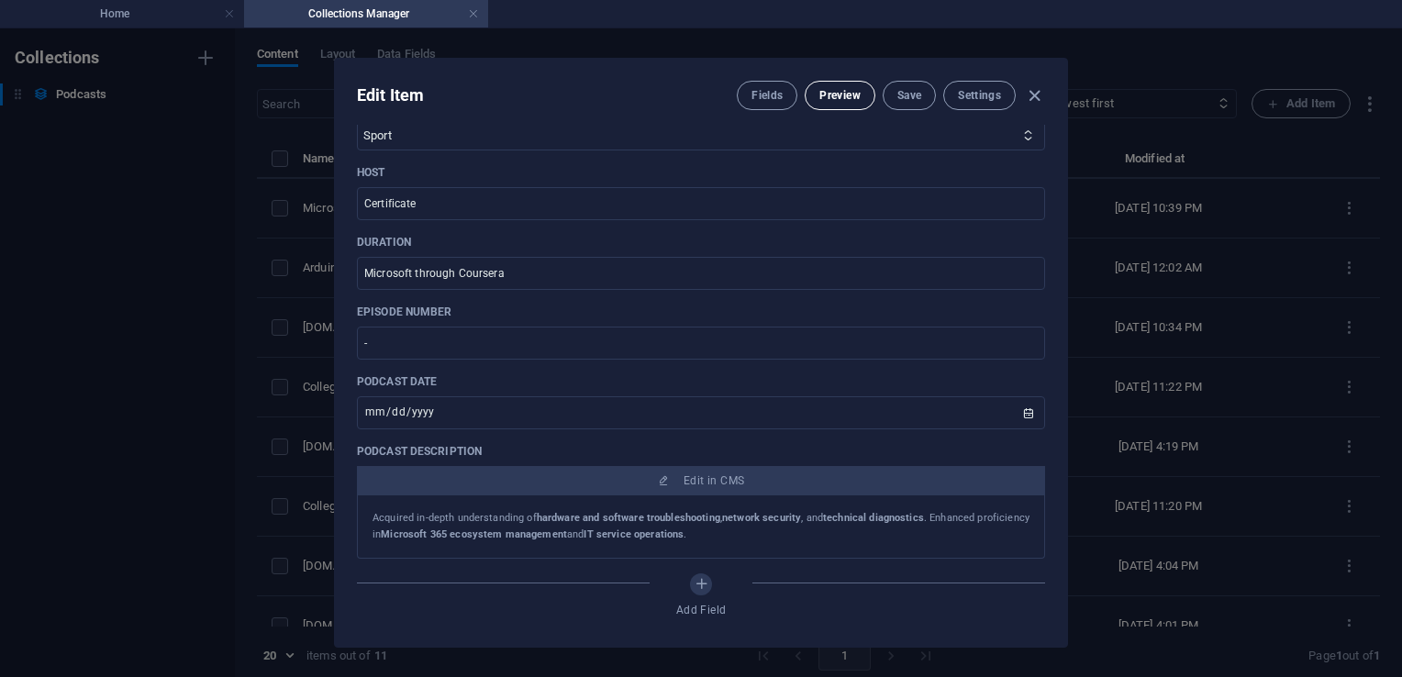
click at [839, 97] on span "Preview" at bounding box center [840, 95] width 40 height 15
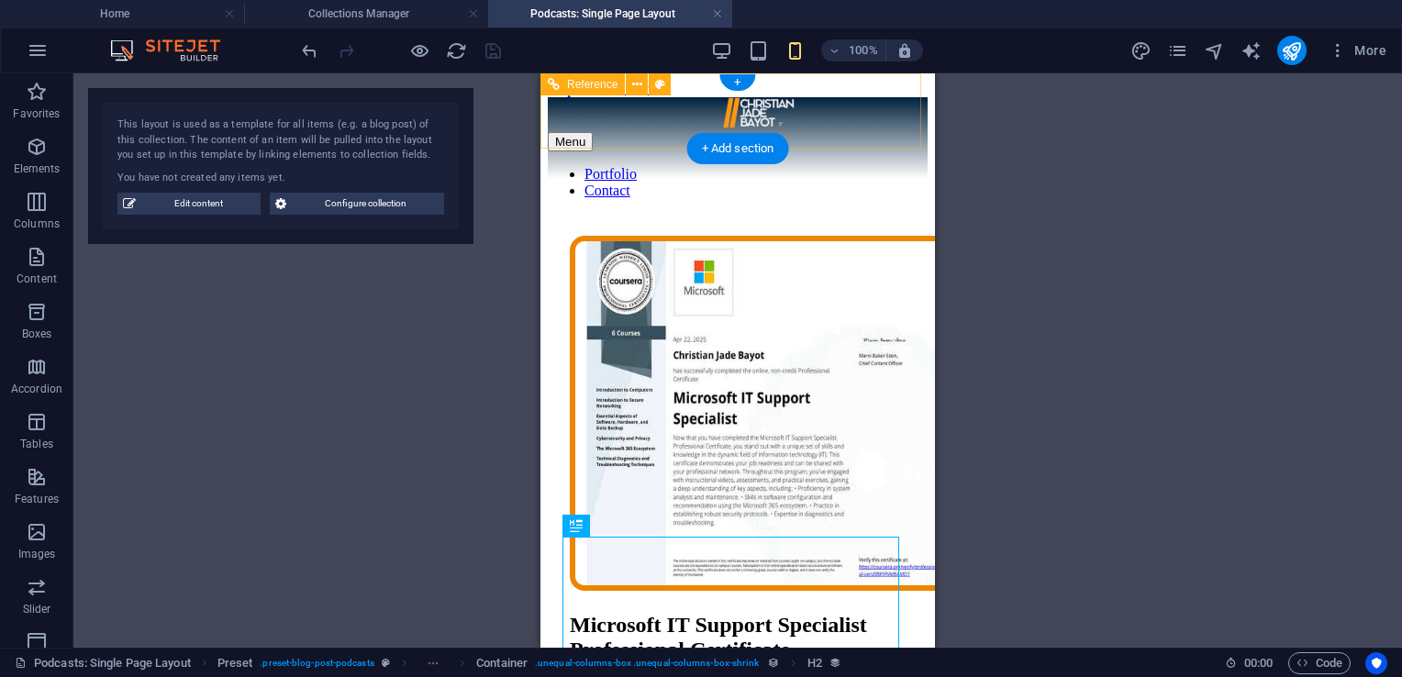
scroll to position [0, 0]
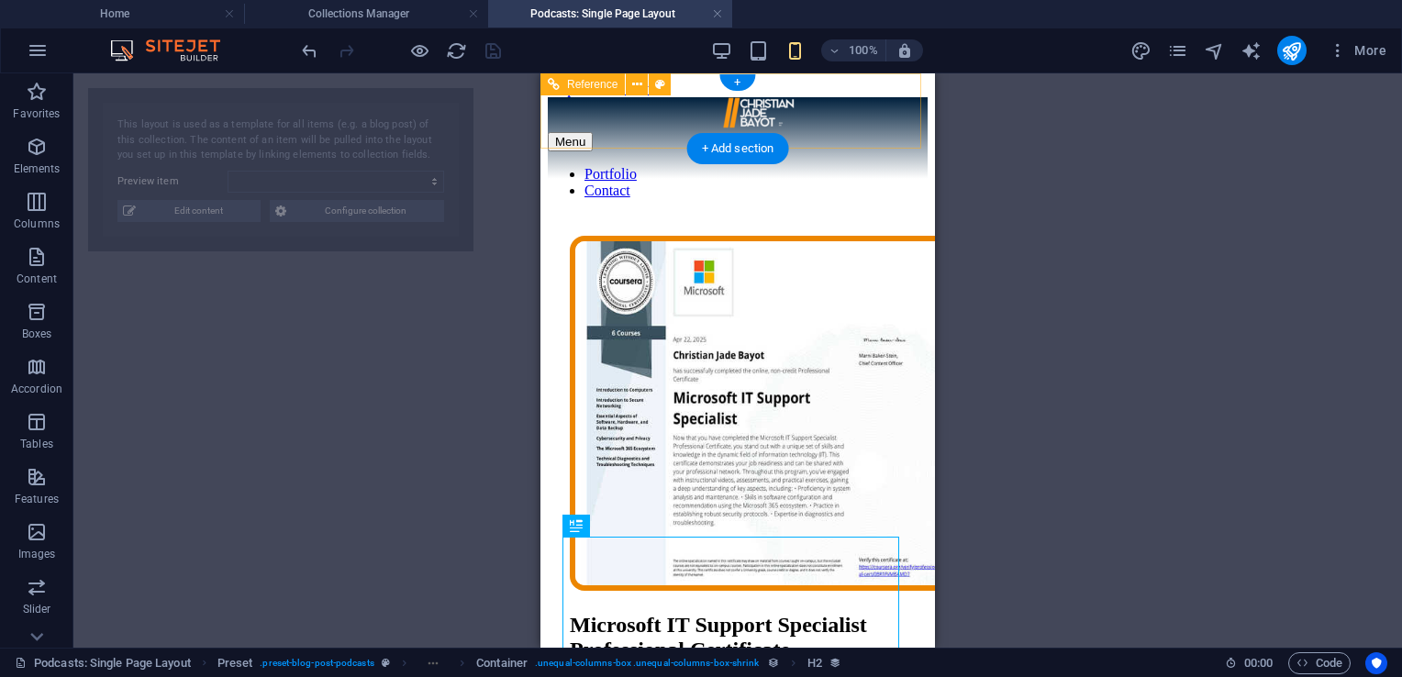
select select "68e27f692220611b1609e64a"
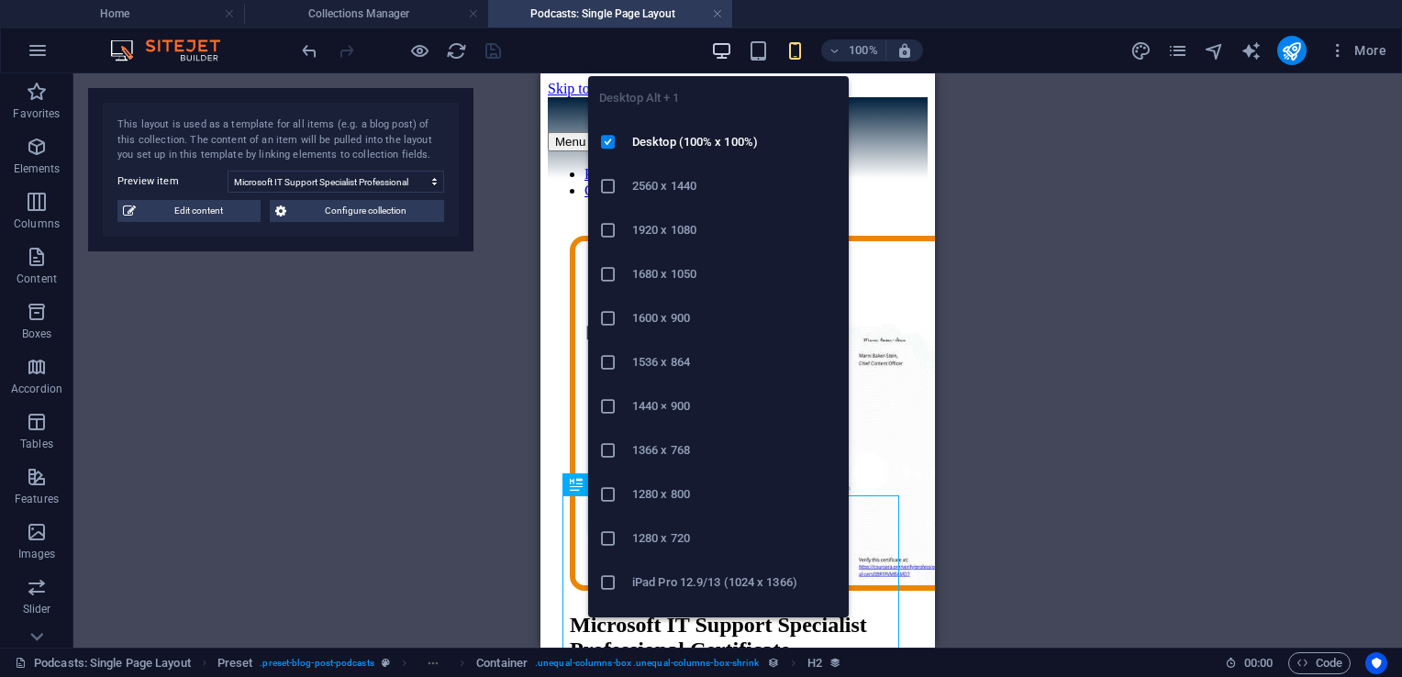
click at [720, 50] on icon "button" at bounding box center [721, 50] width 21 height 21
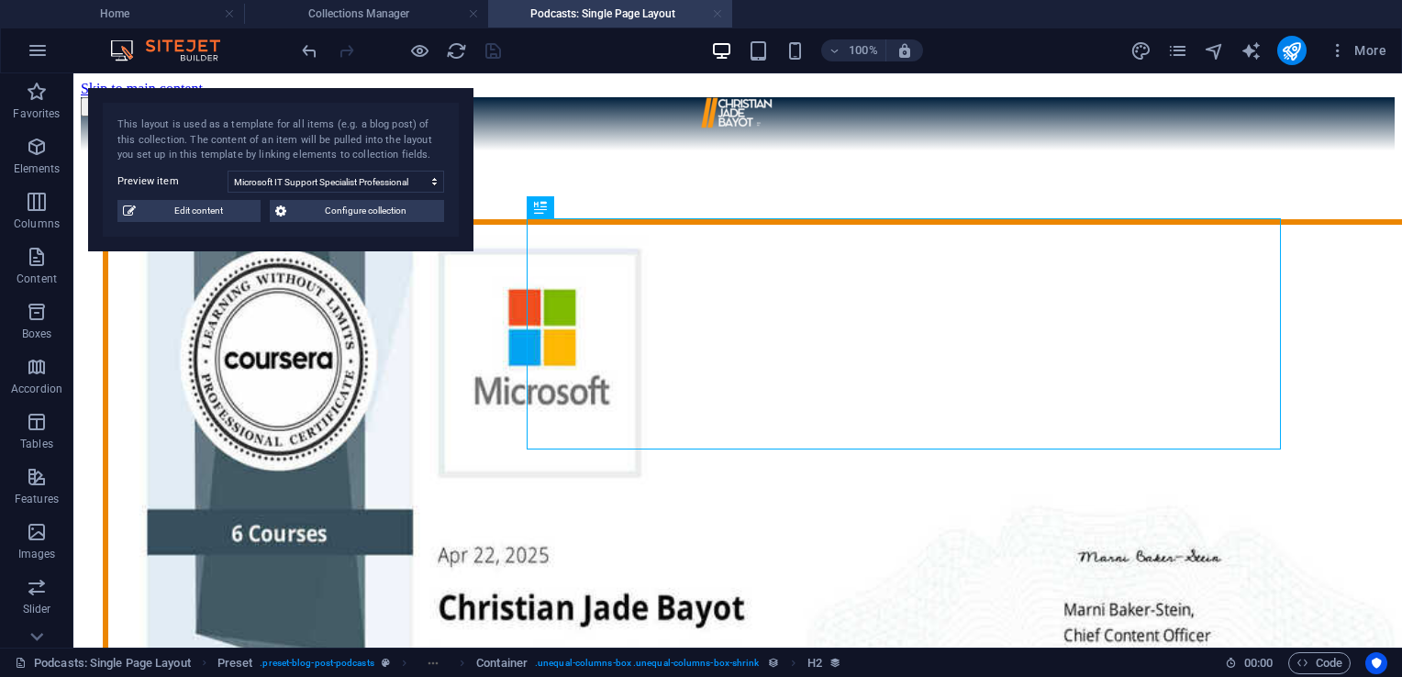
click at [720, 13] on link at bounding box center [717, 14] width 11 height 17
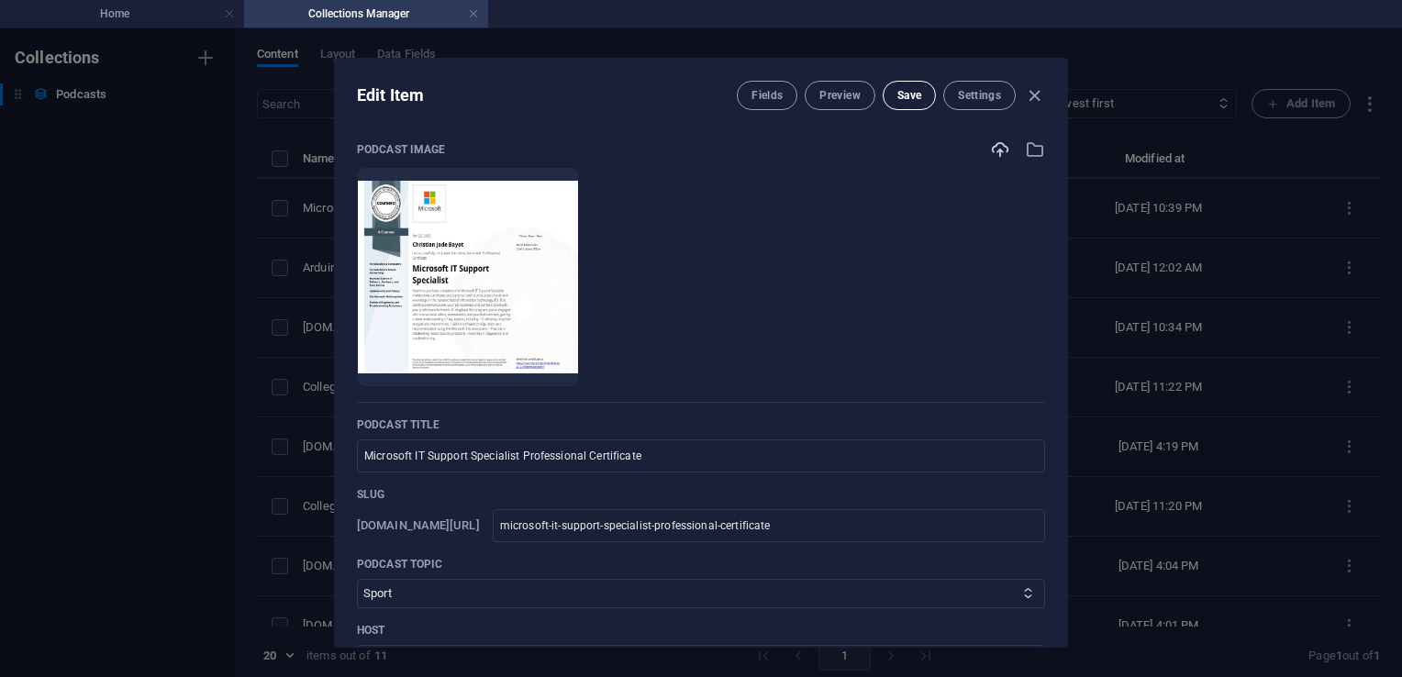
click at [909, 97] on span "Save" at bounding box center [910, 95] width 24 height 15
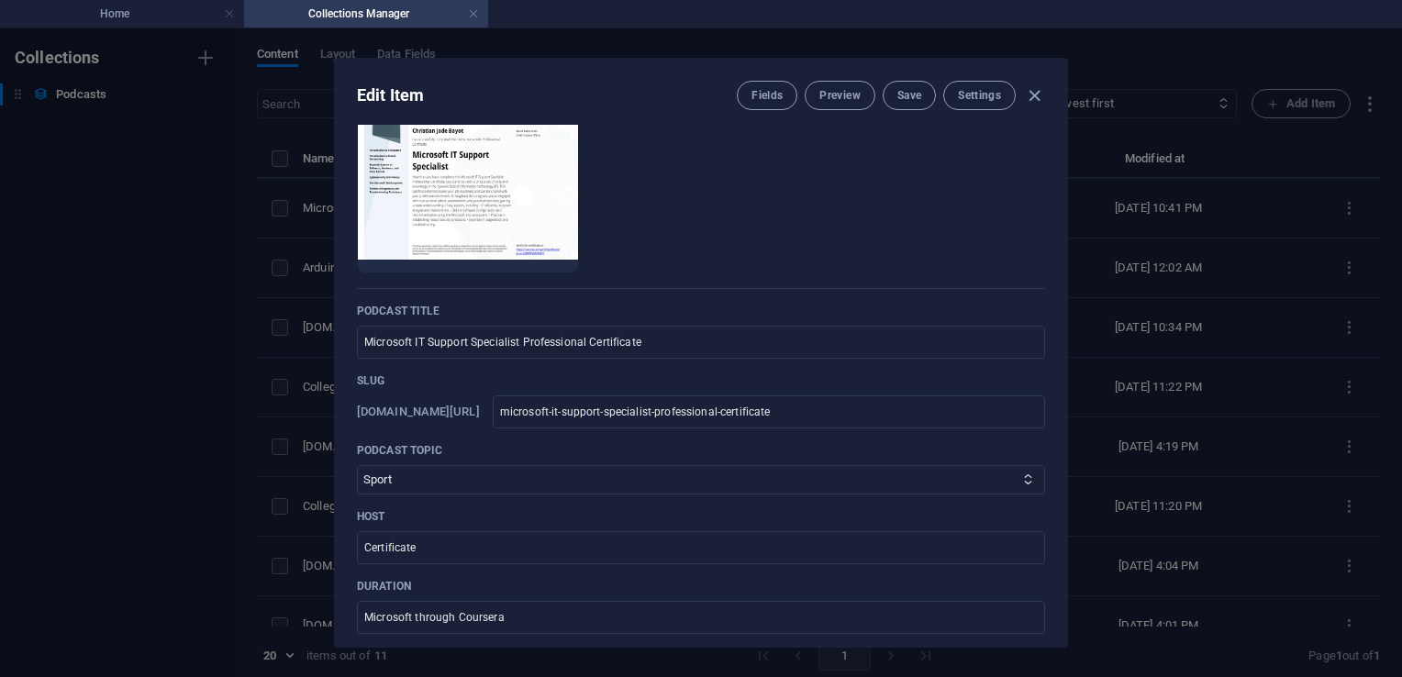
scroll to position [117, 0]
click at [1033, 95] on icon "button" at bounding box center [1034, 95] width 21 height 21
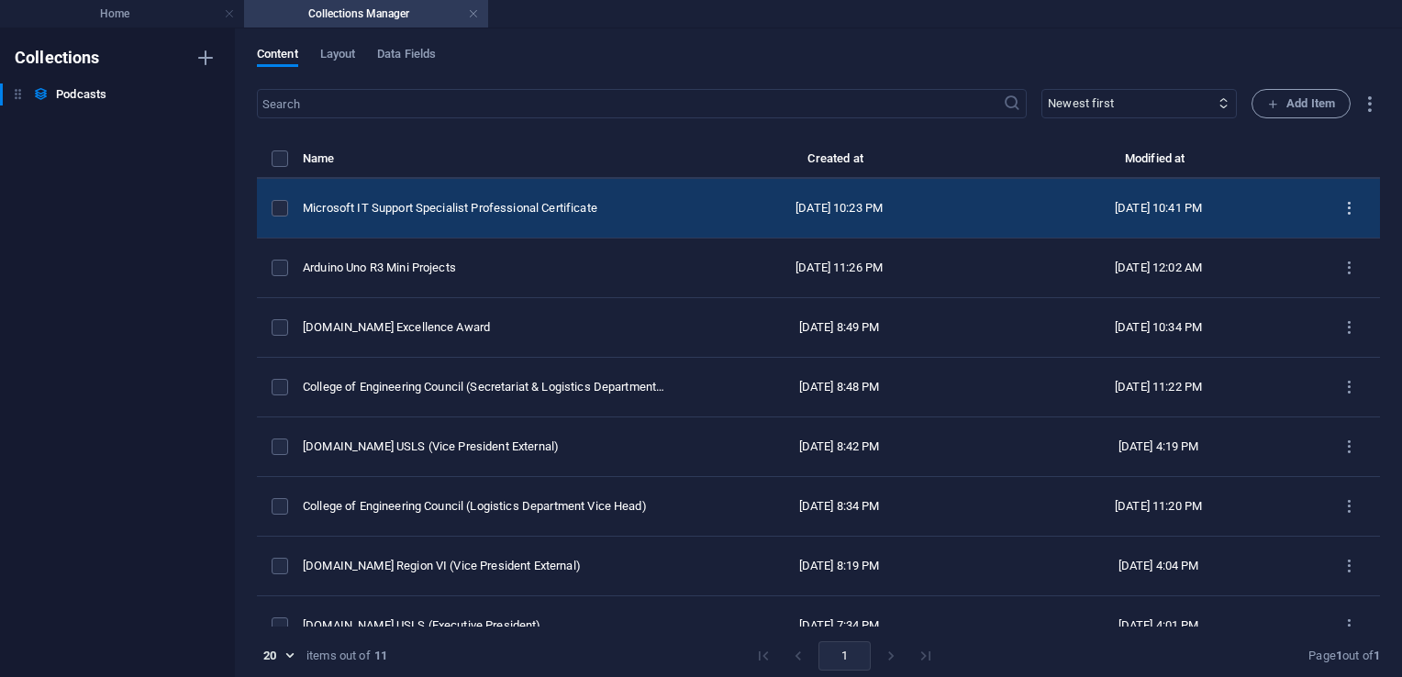
click at [1343, 207] on icon "items list" at bounding box center [1349, 208] width 17 height 17
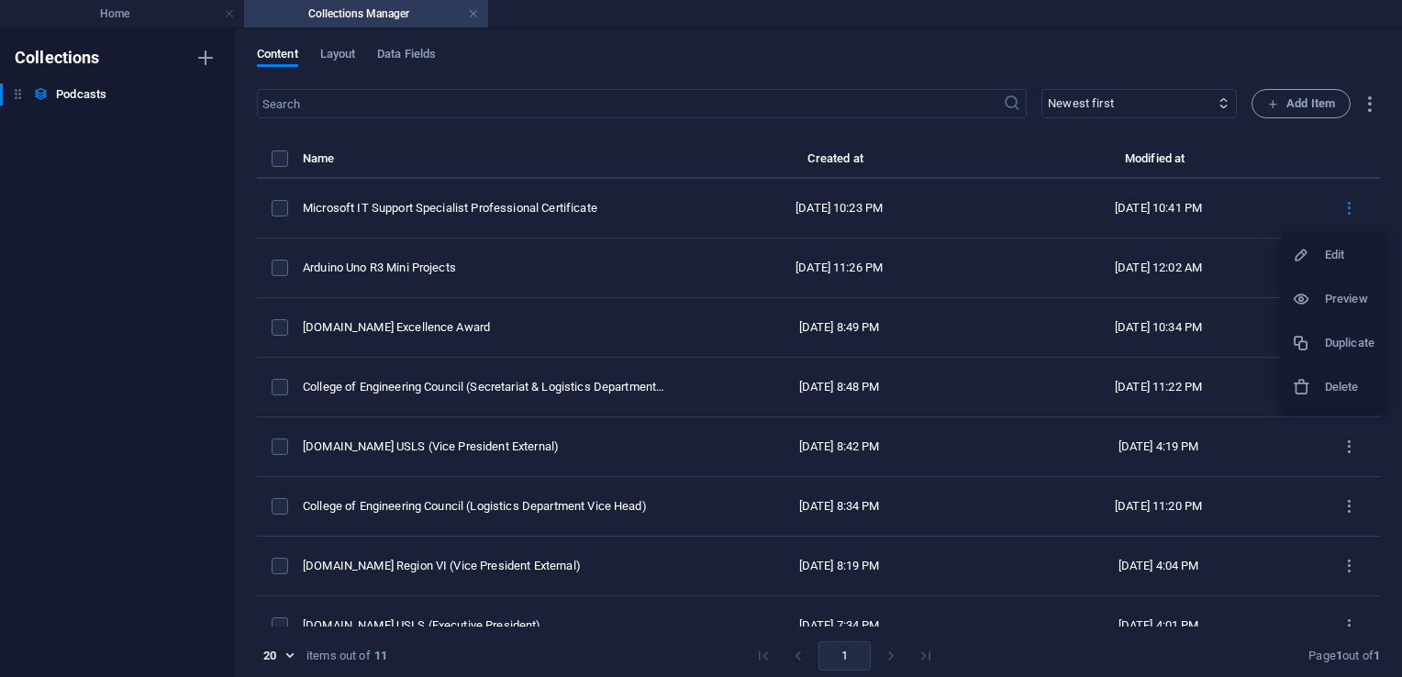
click at [1339, 354] on li "Duplicate" at bounding box center [1333, 343] width 105 height 44
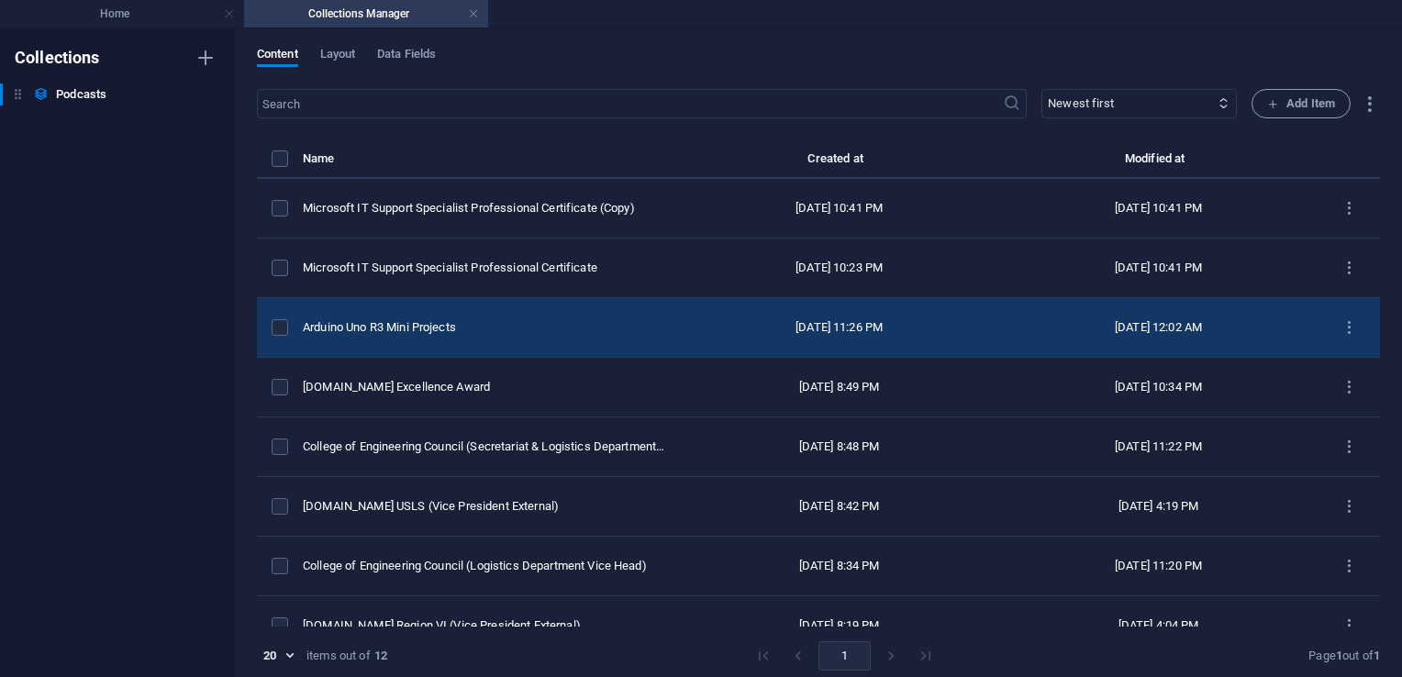
click at [452, 324] on div "Arduino Uno R3 Mini Projects" at bounding box center [484, 327] width 362 height 17
select select "Business"
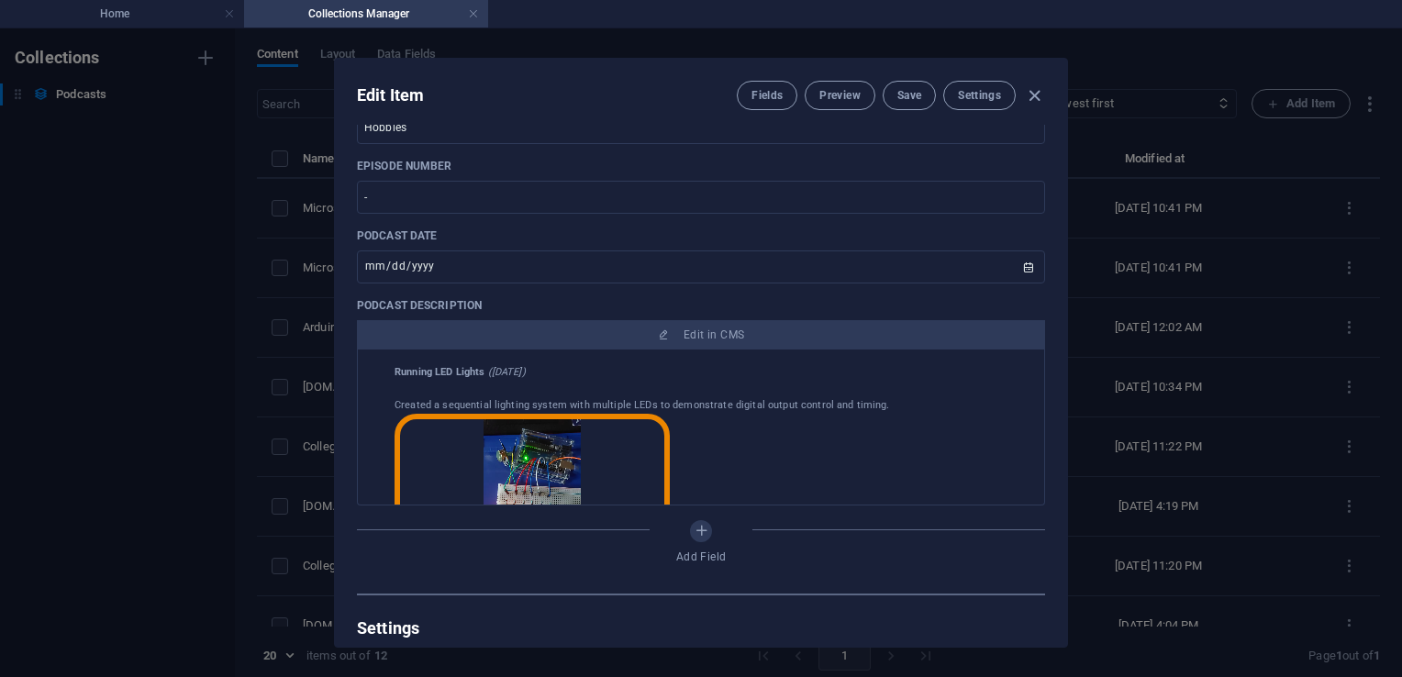
scroll to position [606, 0]
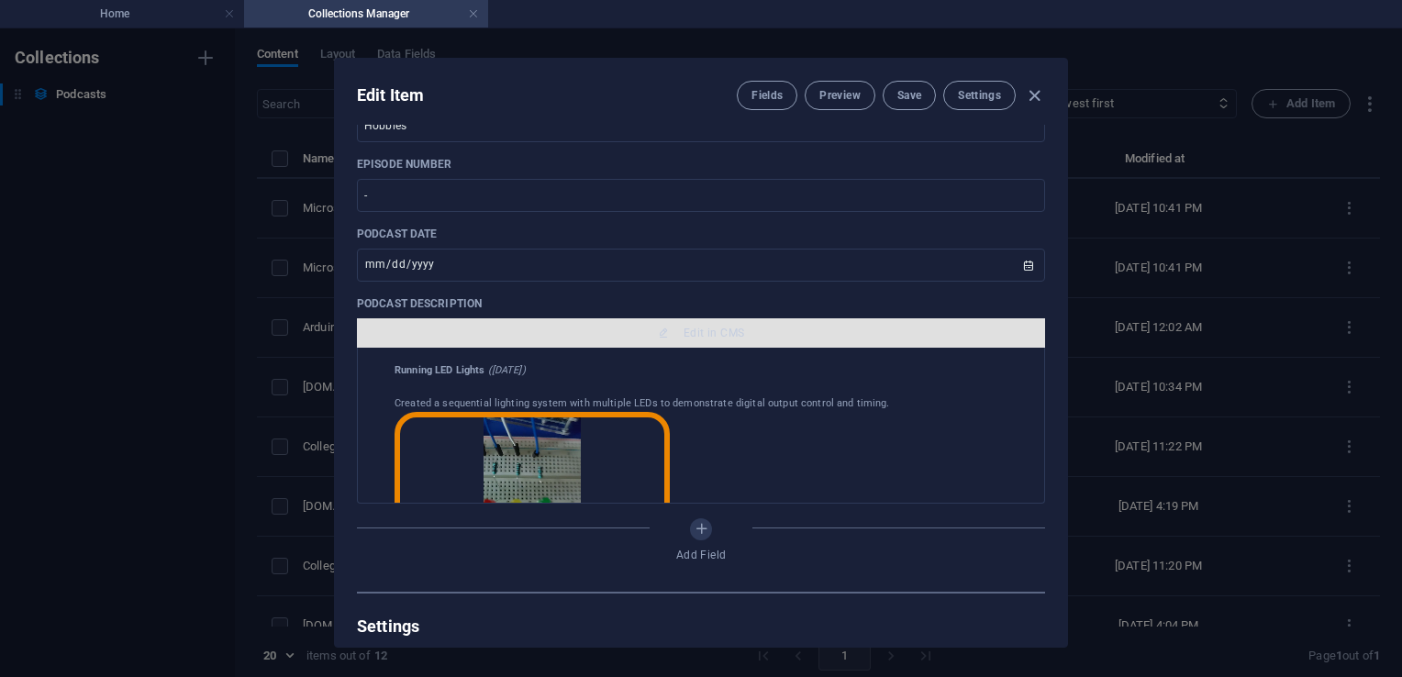
click at [725, 332] on span "Edit in CMS" at bounding box center [714, 333] width 61 height 15
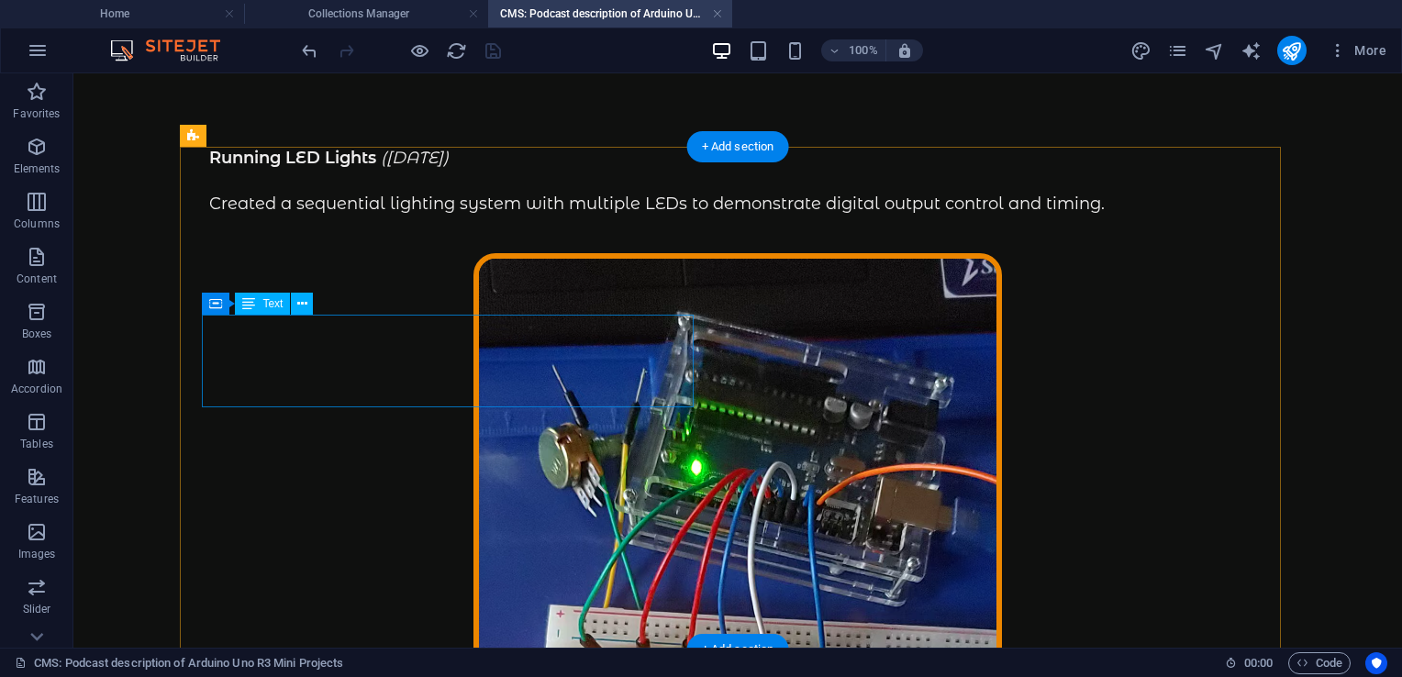
scroll to position [0, 0]
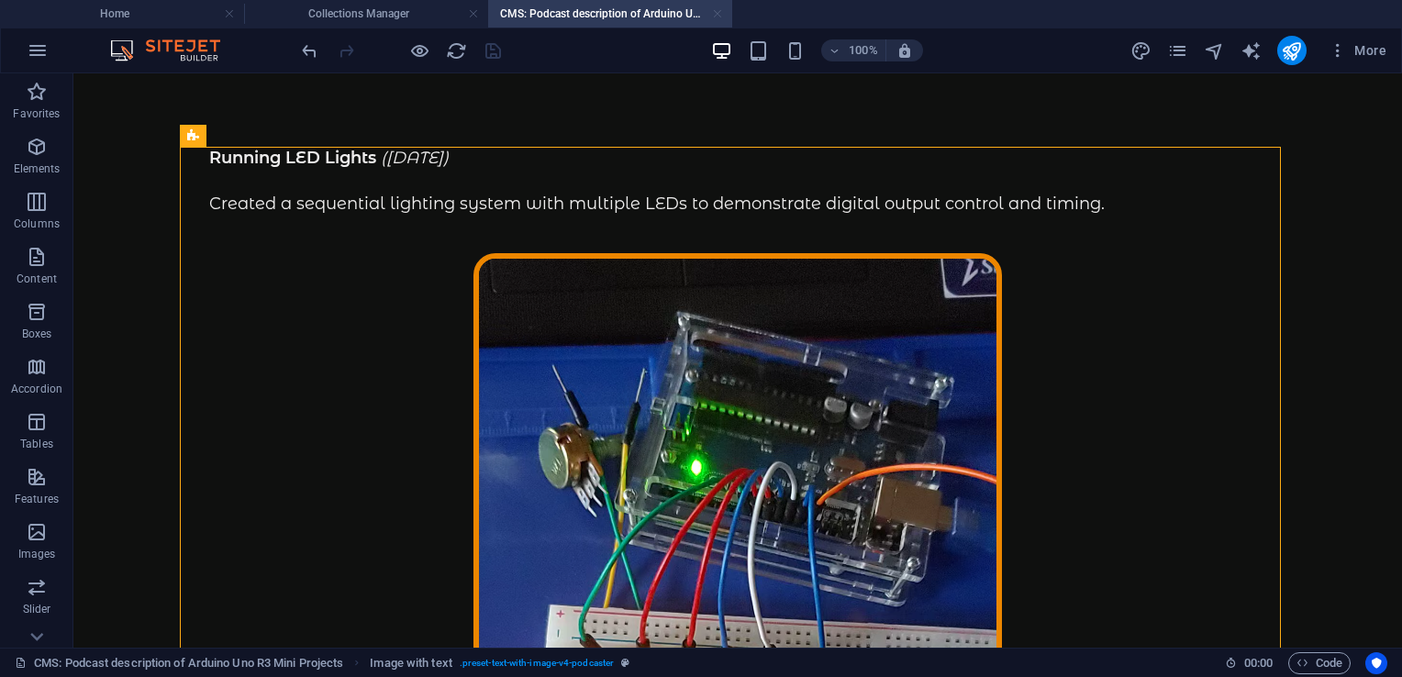
click at [718, 16] on link at bounding box center [717, 14] width 11 height 17
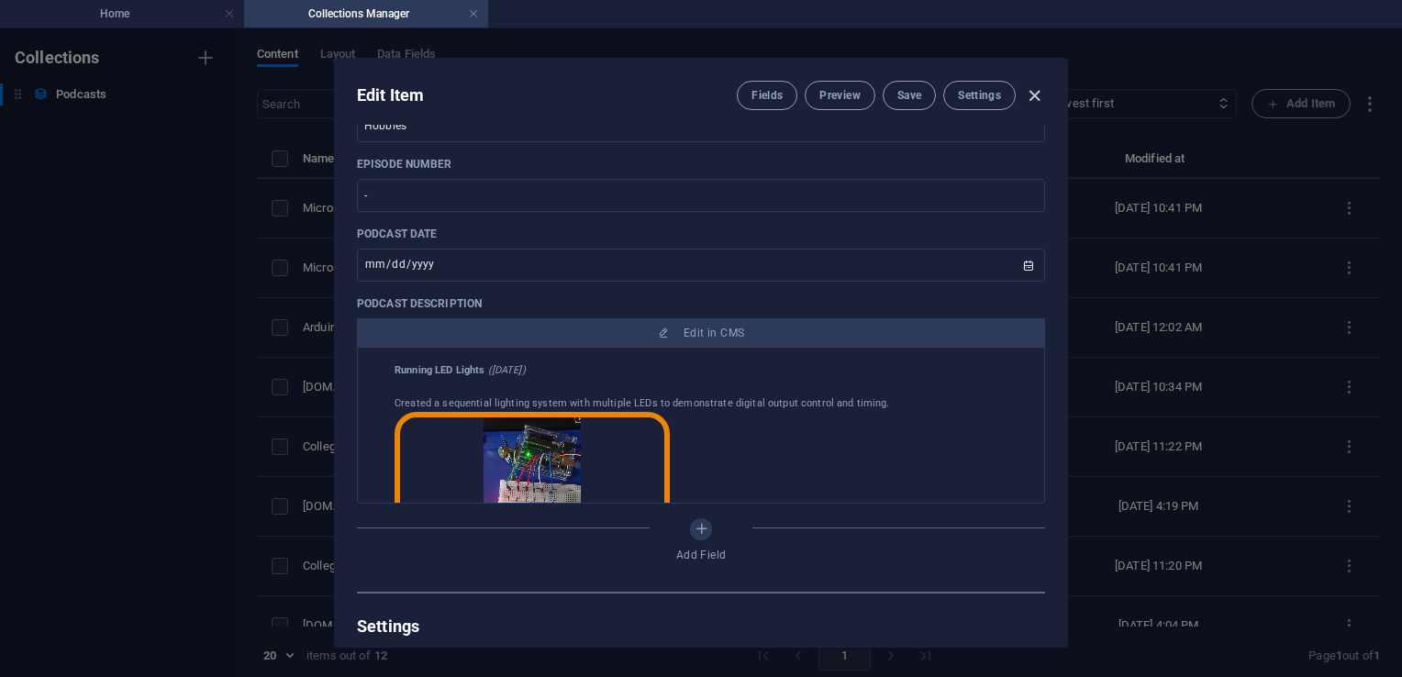
click at [1031, 96] on icon "button" at bounding box center [1034, 95] width 21 height 21
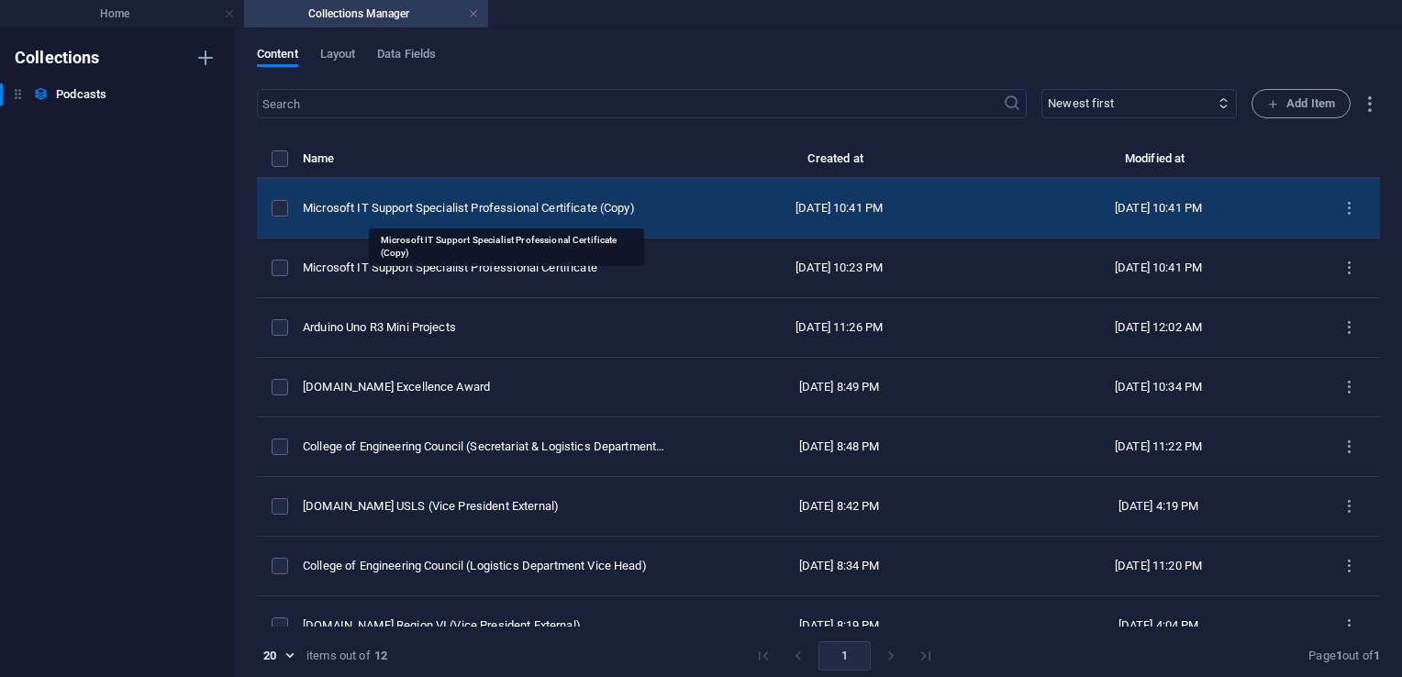
click at [585, 200] on div "Microsoft IT Support Specialist Professional Certificate (Copy)" at bounding box center [484, 208] width 362 height 17
select select "Sport"
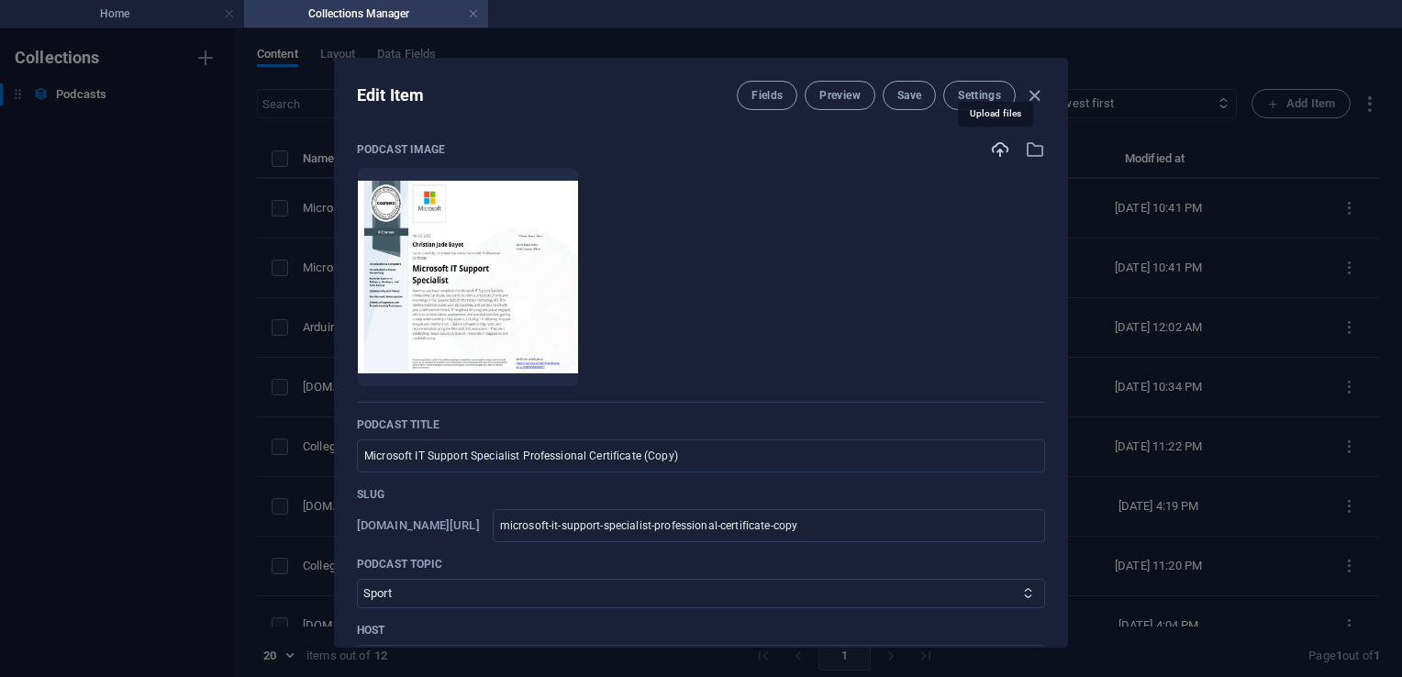
click at [995, 152] on icon "button" at bounding box center [1000, 149] width 20 height 20
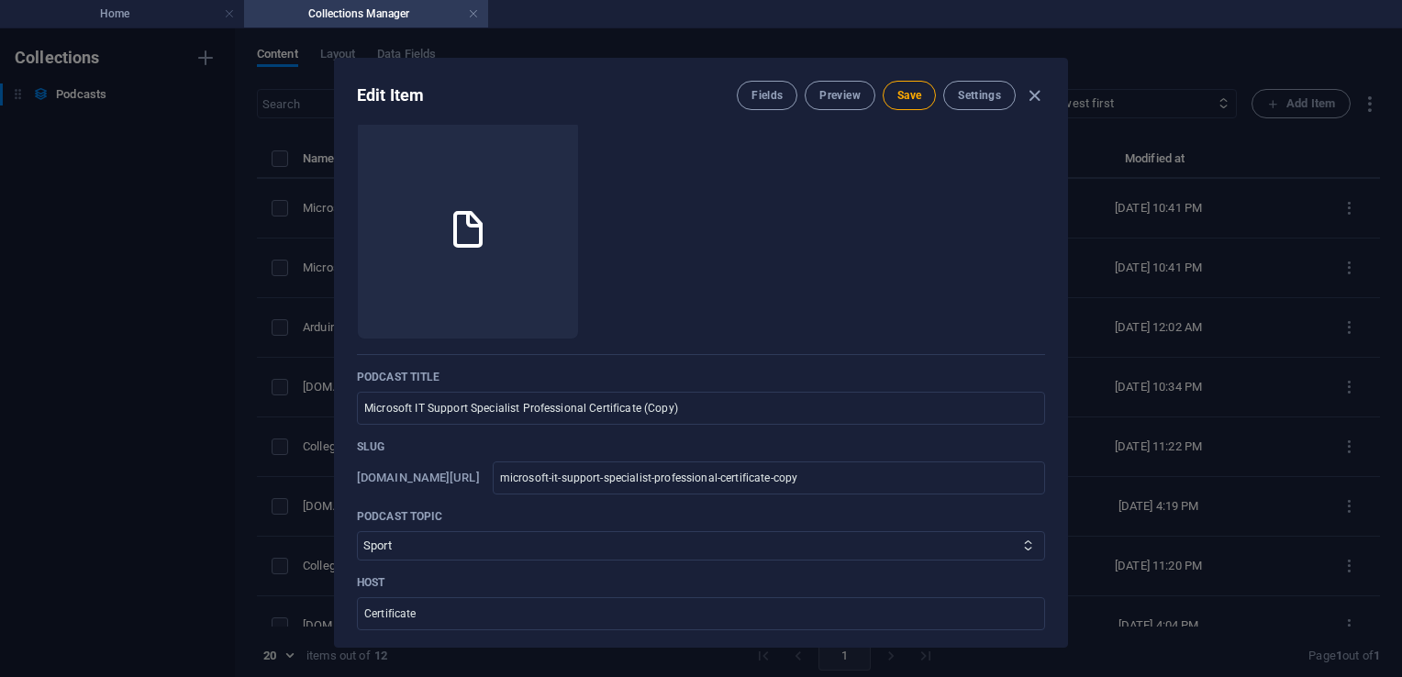
scroll to position [50, 0]
click at [701, 408] on input "Microsoft IT Support Specialist Professional Certificate (Copy)" at bounding box center [701, 406] width 688 height 33
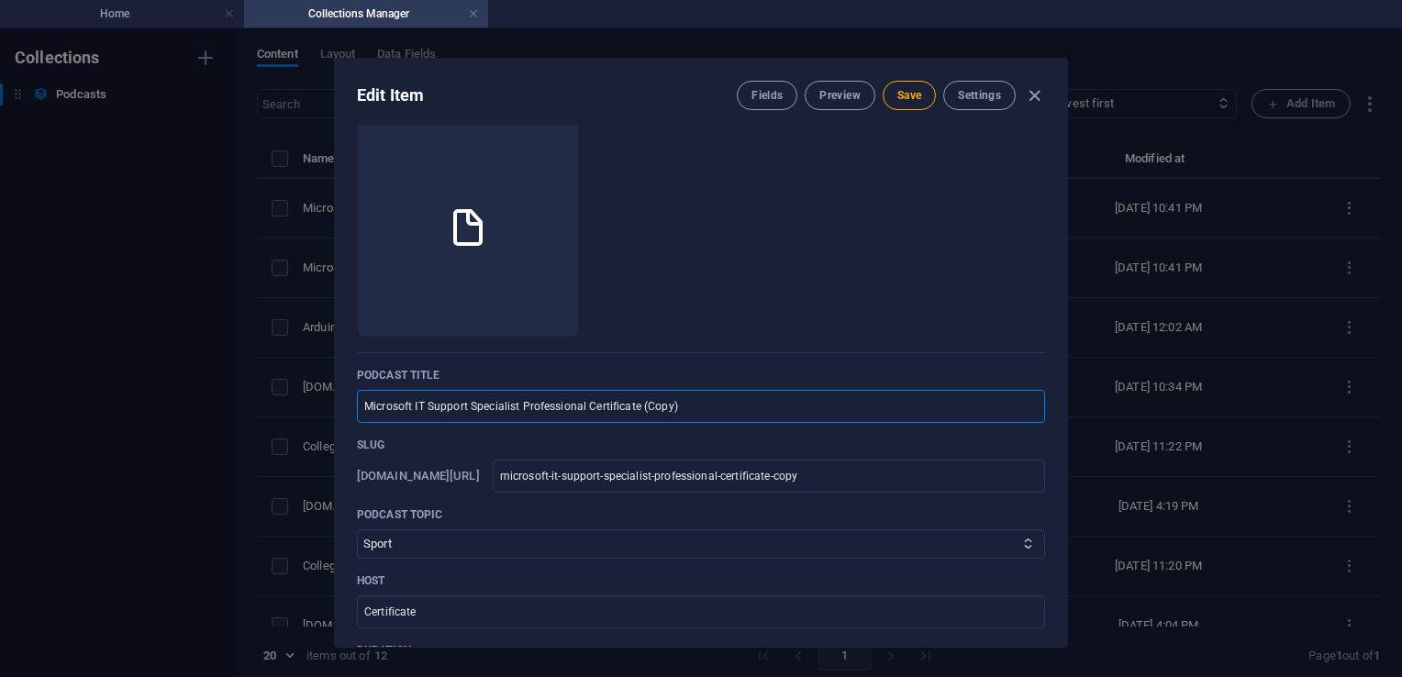
type input "G"
type input "g"
type input "Go"
type input "go"
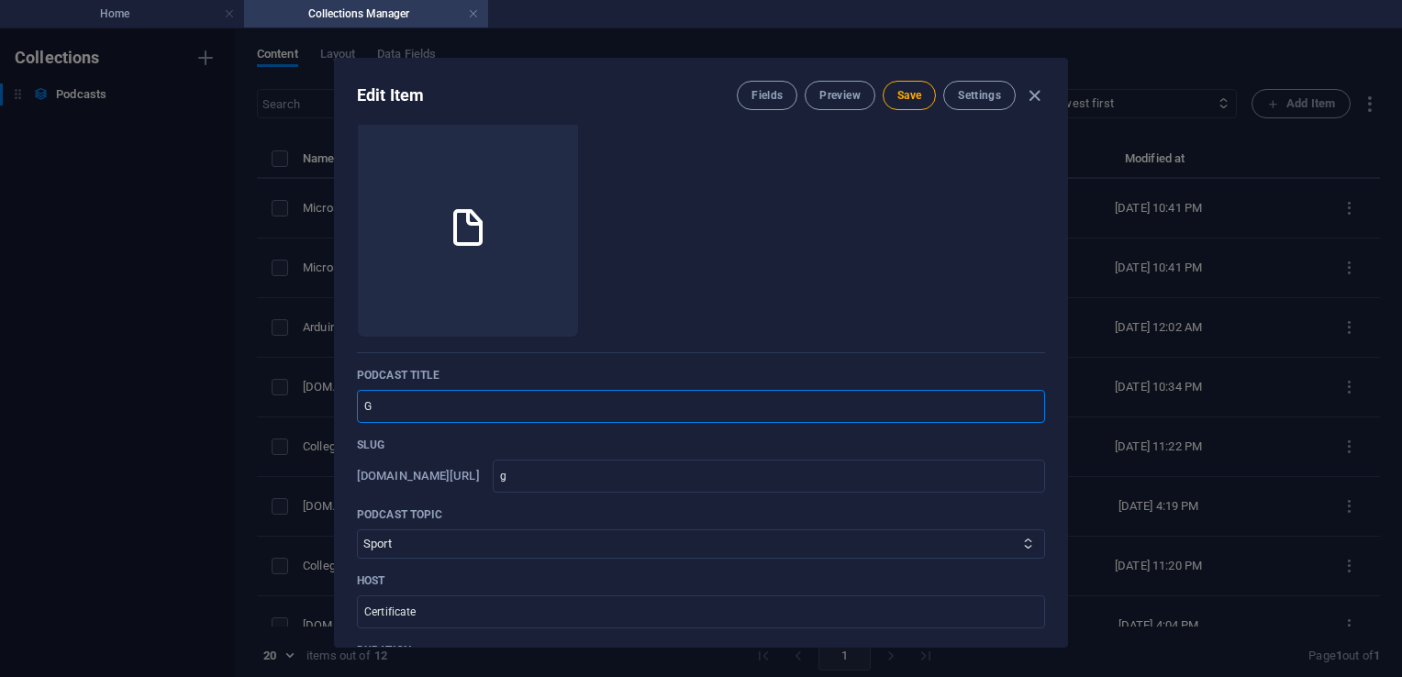
type input "go"
type input "Goo"
type input "goo"
type input "Goog"
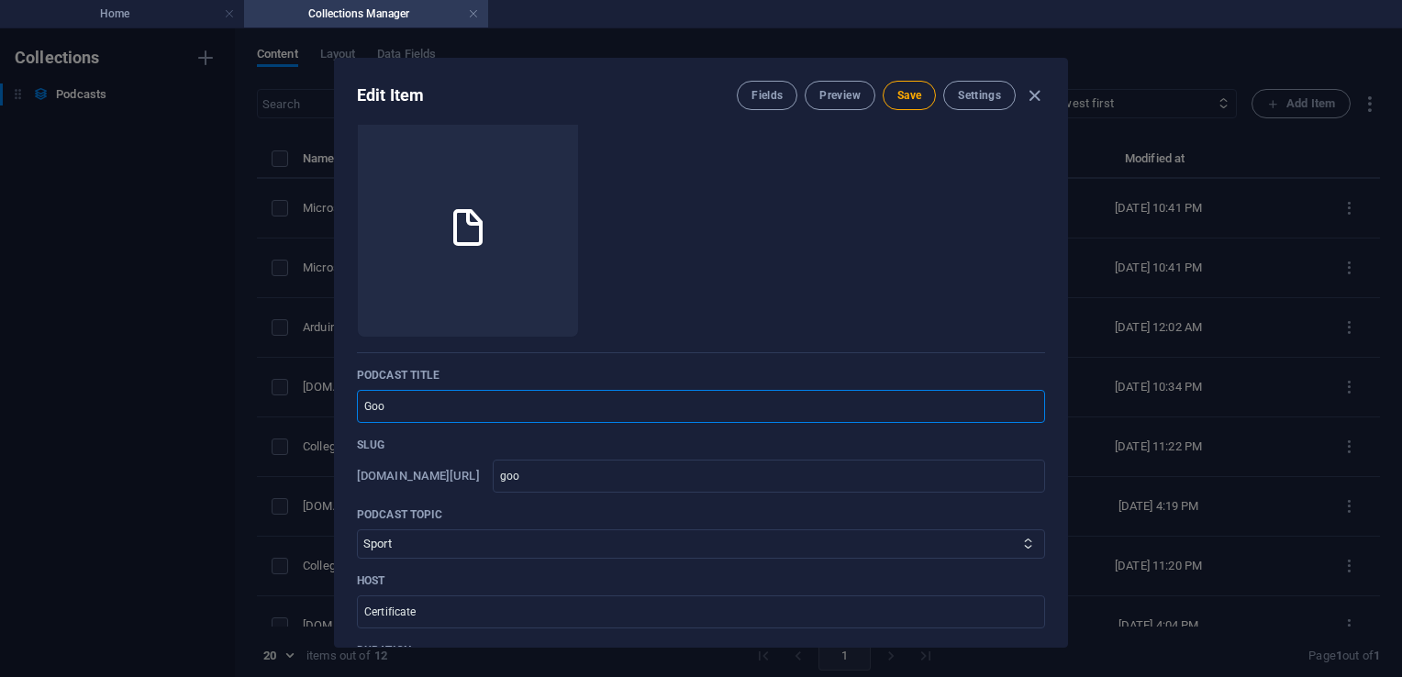
type input "goog"
type input "Googl"
type input "googl"
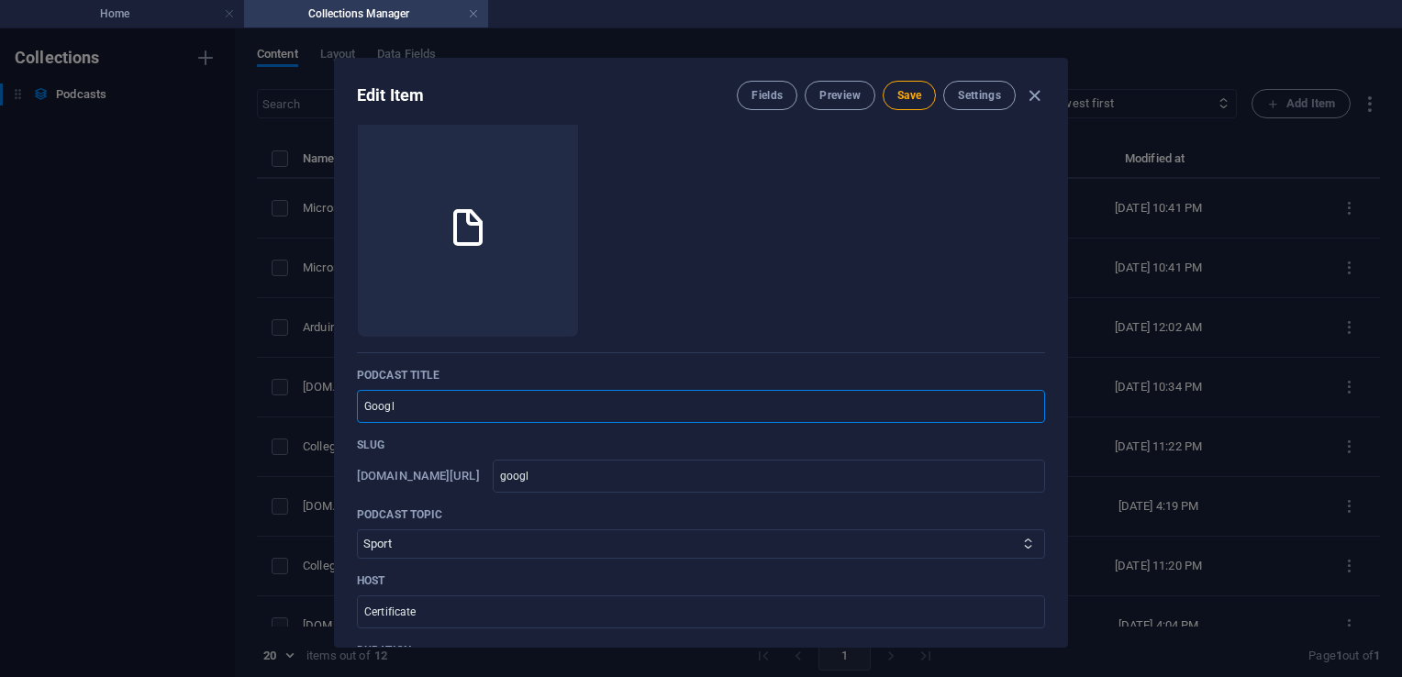
type input "Google"
type input "google"
type input "Google P"
type input "google-p"
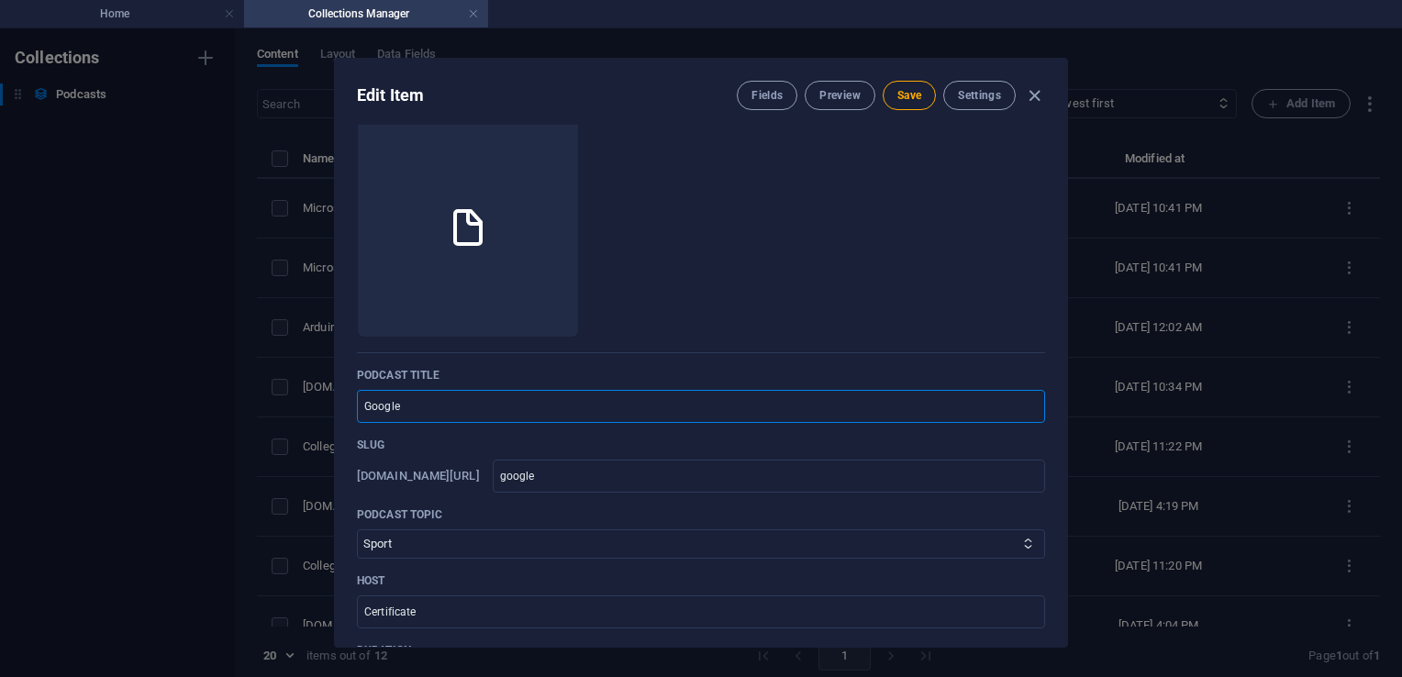
type input "google-p"
type input "Google Pr"
type input "google-pr"
type input "Google Pro"
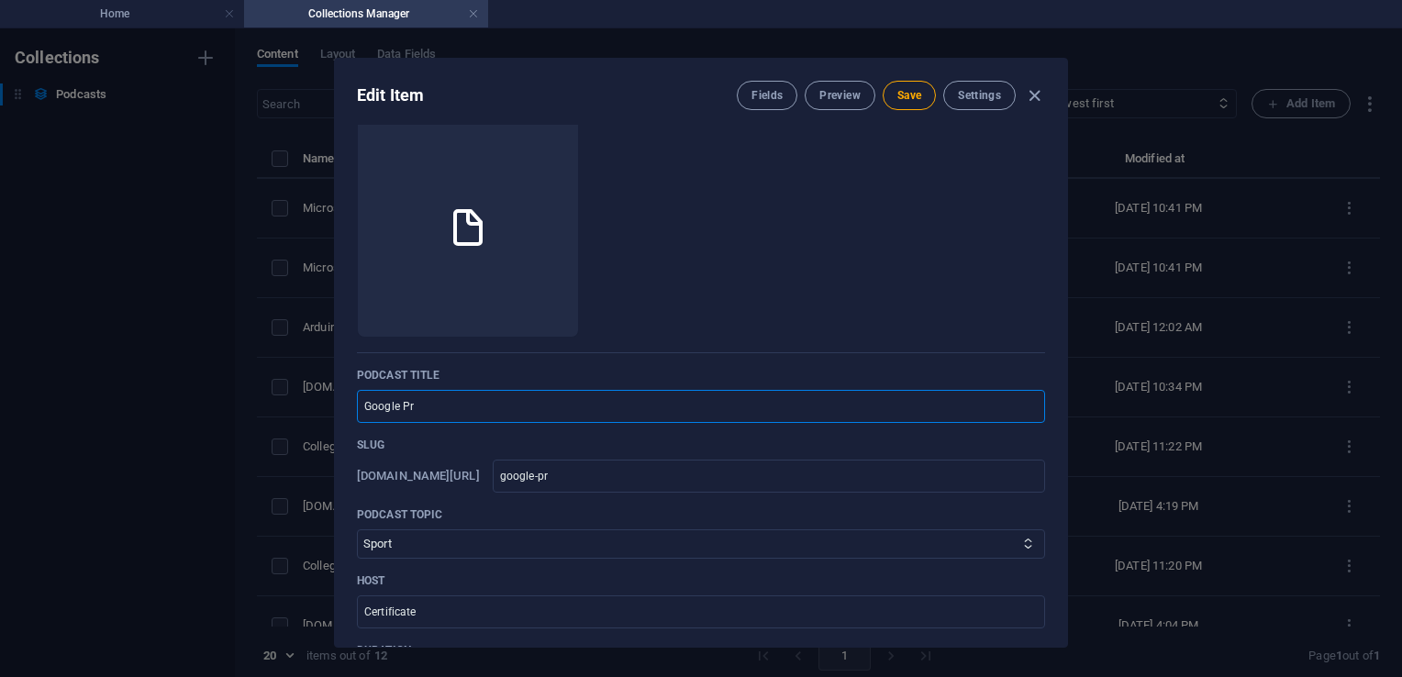
type input "google-pro"
type input "Google Proj"
type input "google-proj"
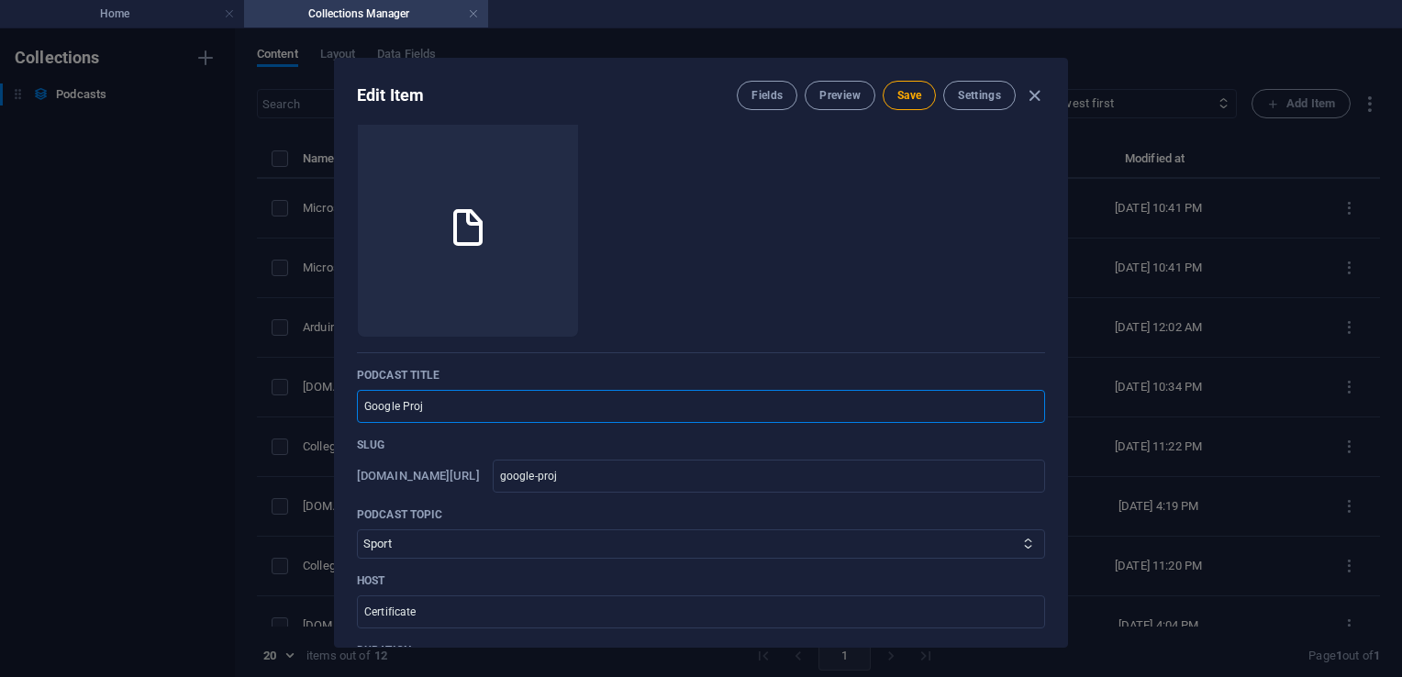
type input "Google Proje"
type input "google-proje"
type input "Google Projec"
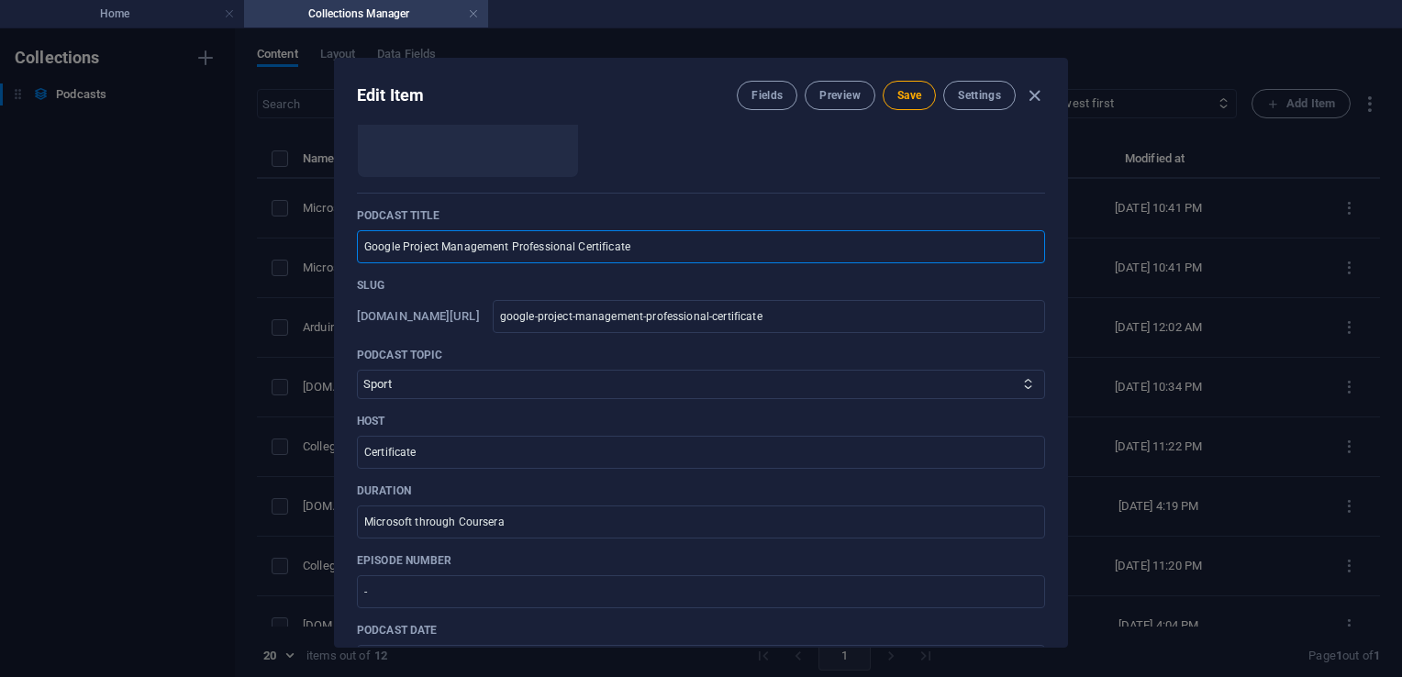
scroll to position [217, 0]
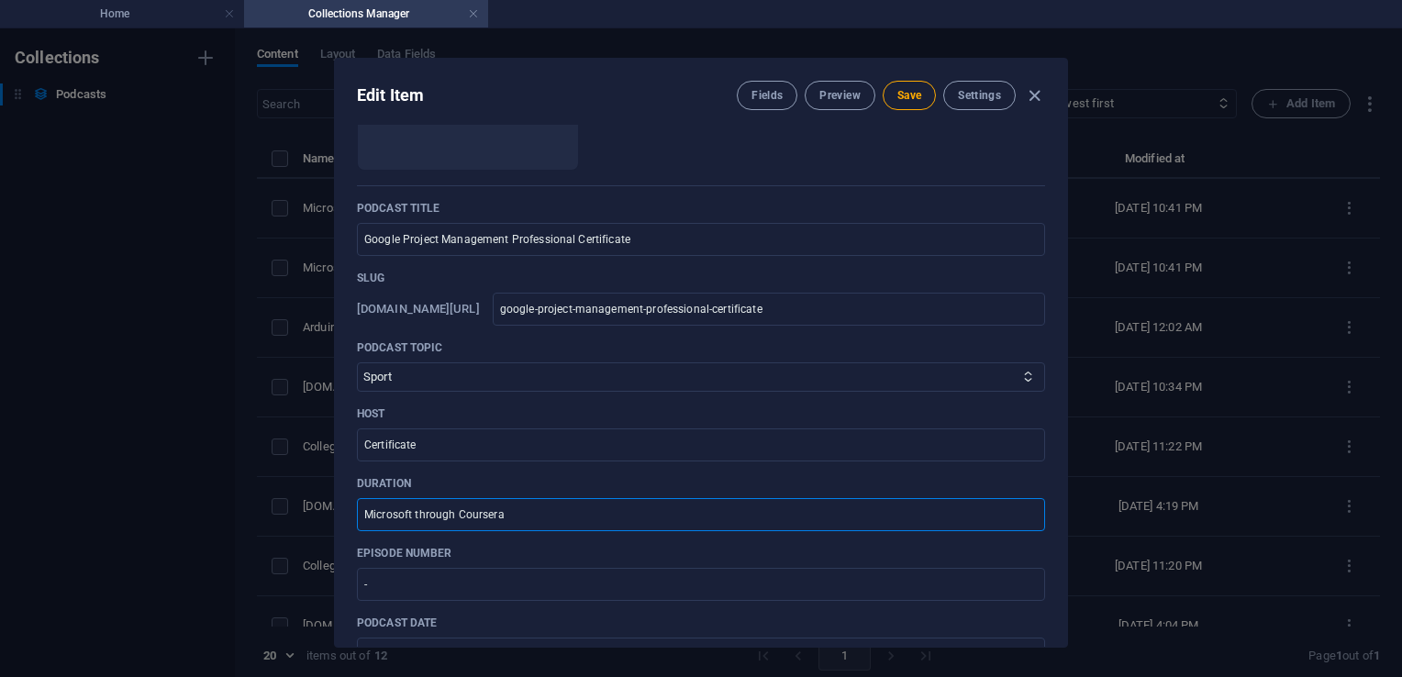
click at [411, 513] on input "Microsoft through Coursera" at bounding box center [701, 514] width 688 height 33
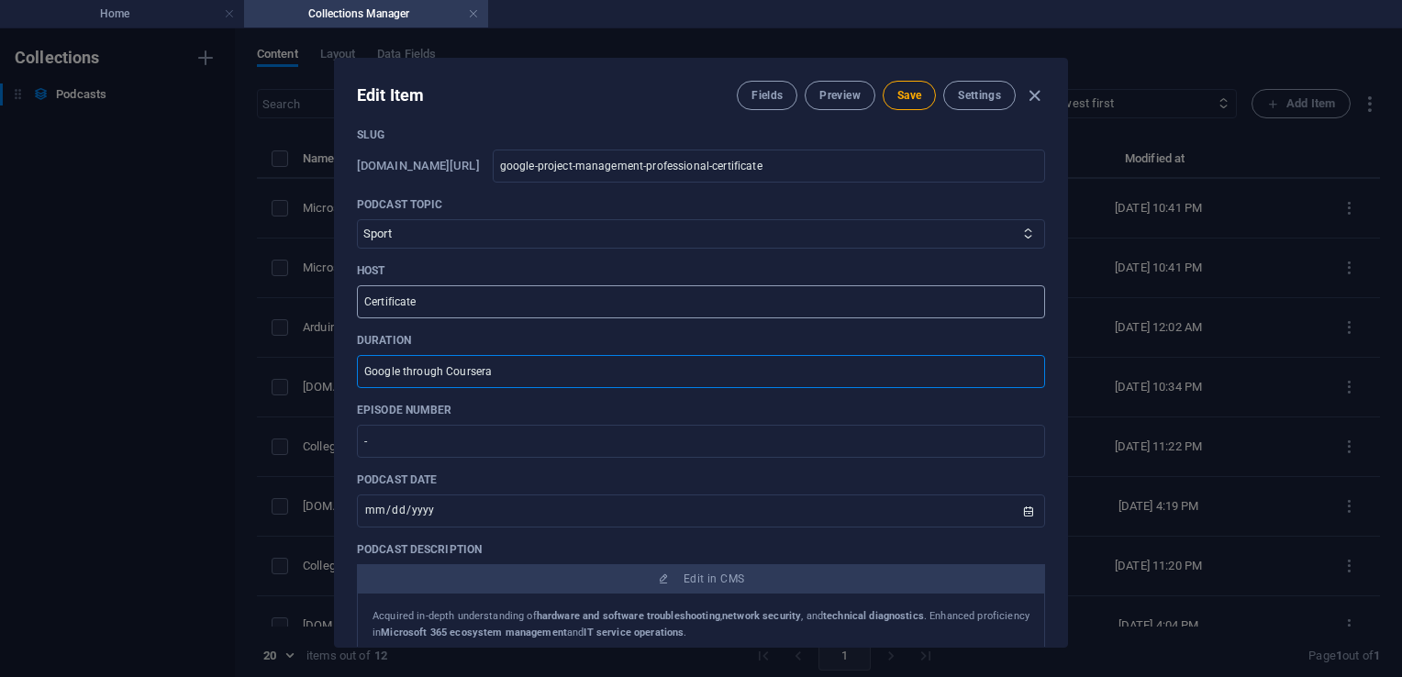
scroll to position [0, 0]
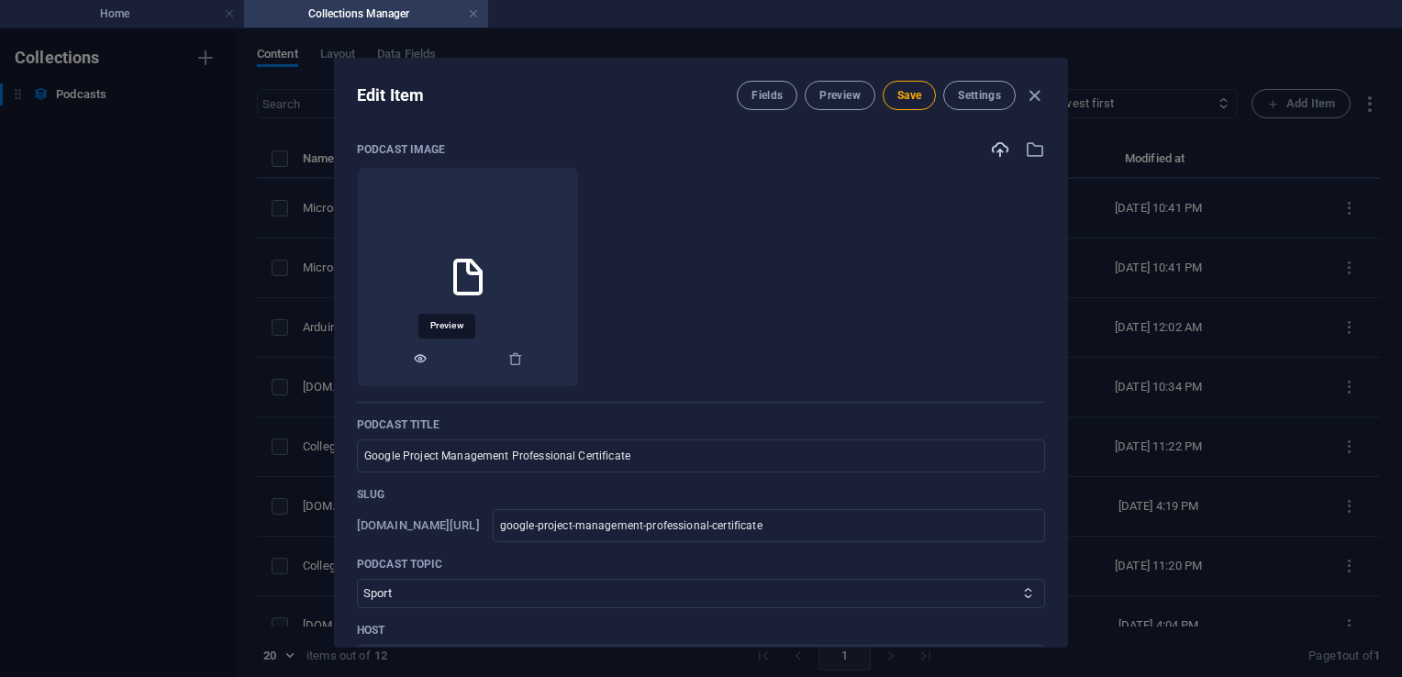
click at [428, 359] on icon "button" at bounding box center [420, 358] width 15 height 15
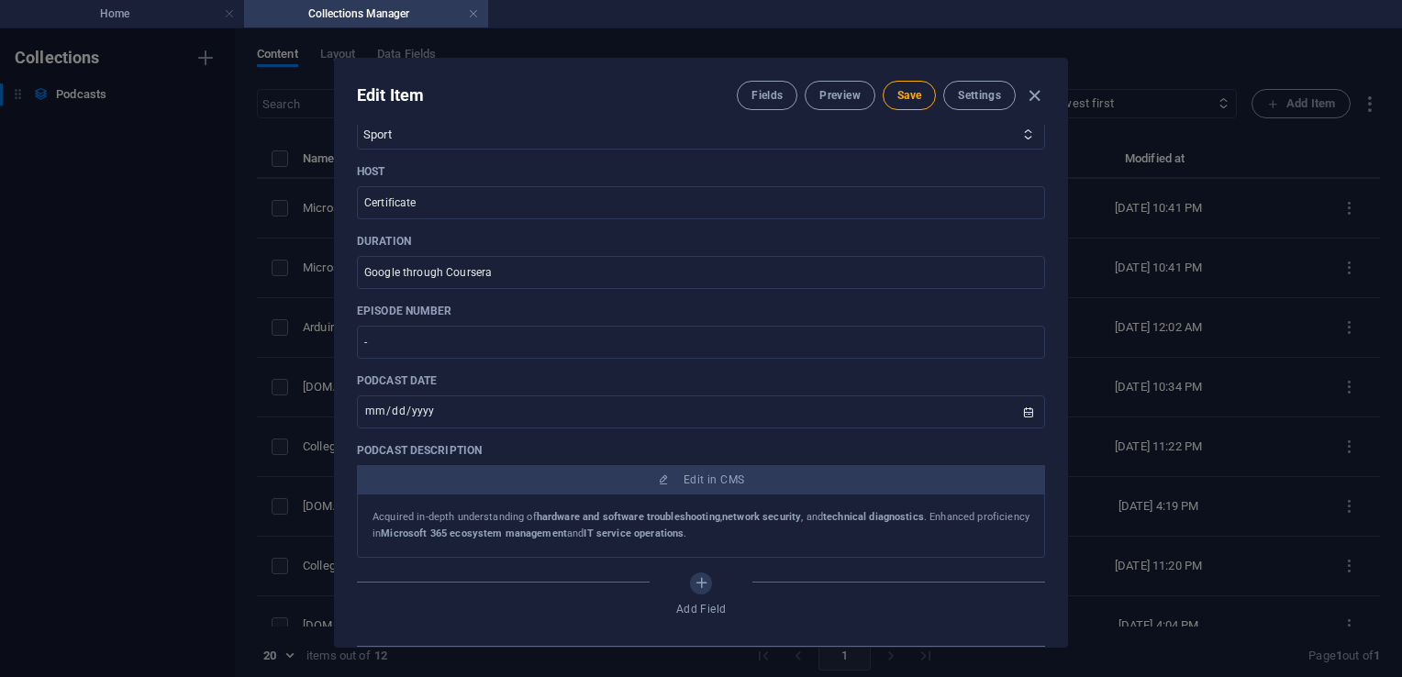
scroll to position [461, 0]
click at [1025, 411] on input "[DATE]" at bounding box center [701, 410] width 688 height 33
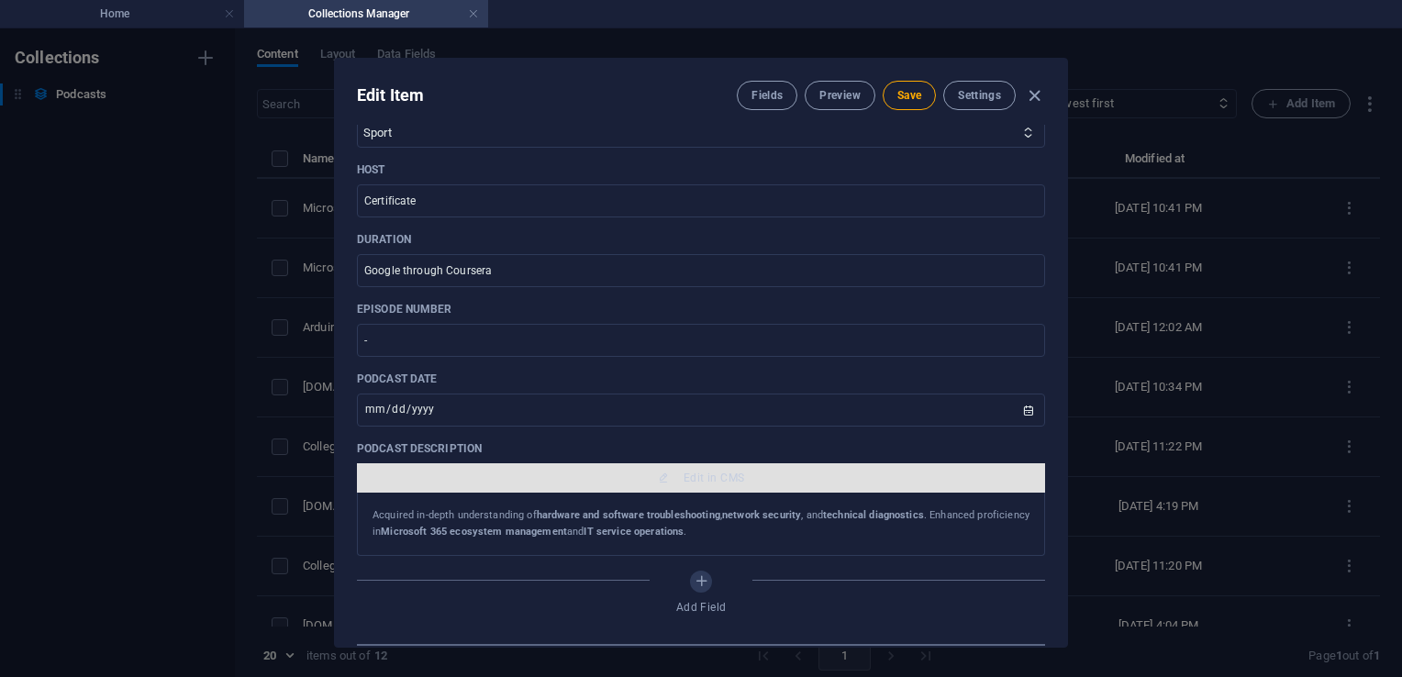
click at [693, 479] on span "Edit in CMS" at bounding box center [714, 478] width 61 height 15
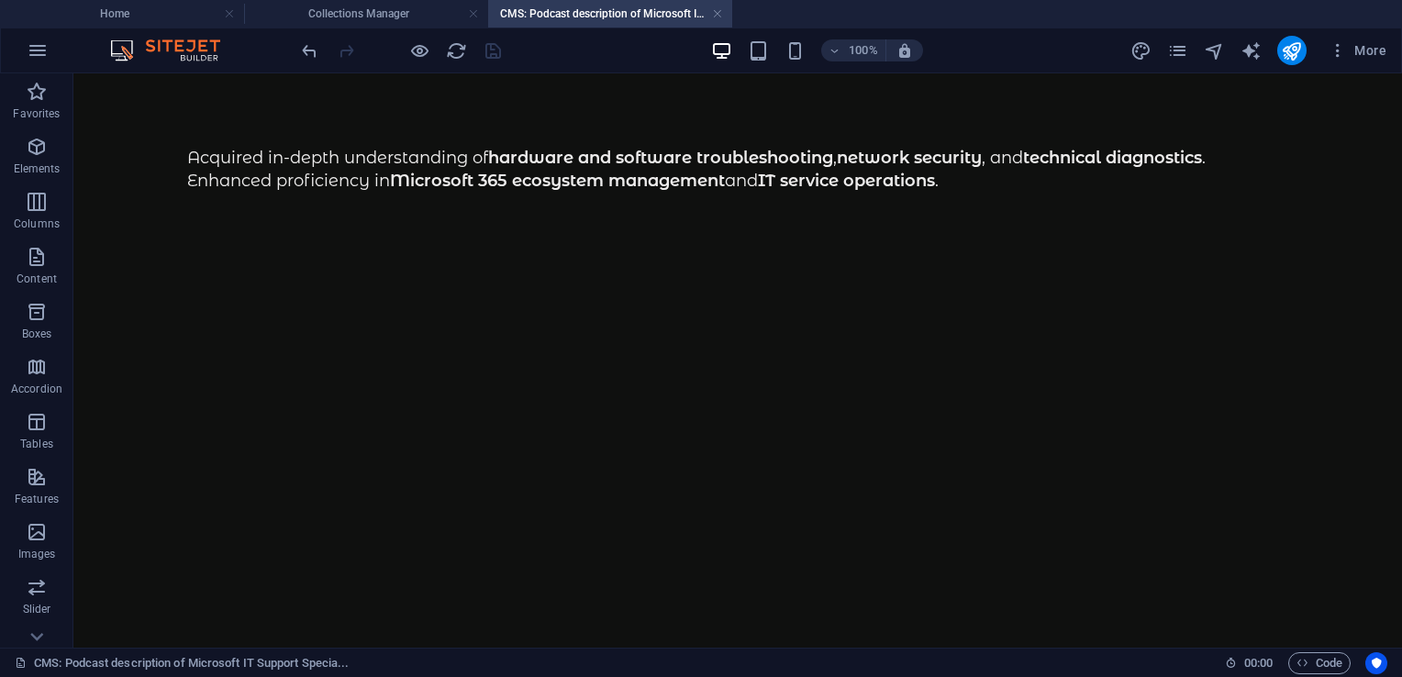
scroll to position [0, 0]
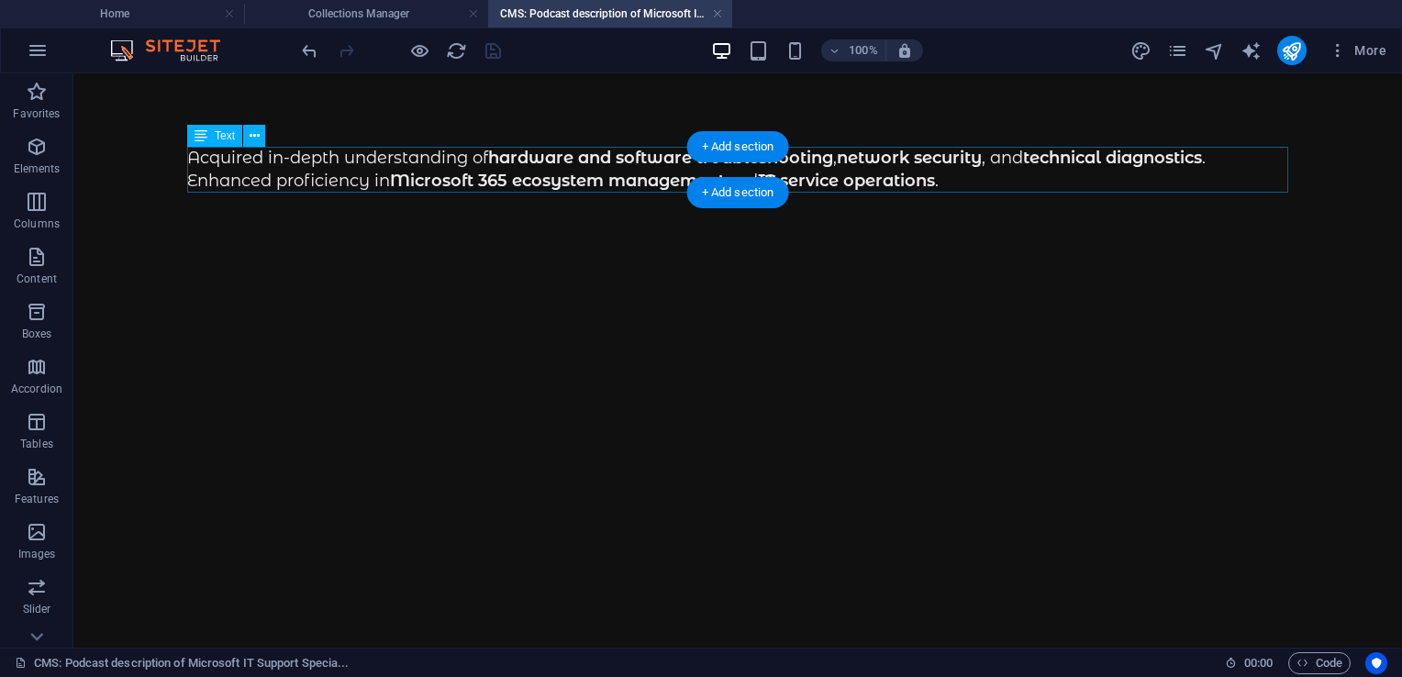
click at [562, 166] on div "Acquired in-depth understanding of hardware and software troubleshooting , netw…" at bounding box center [737, 170] width 1101 height 46
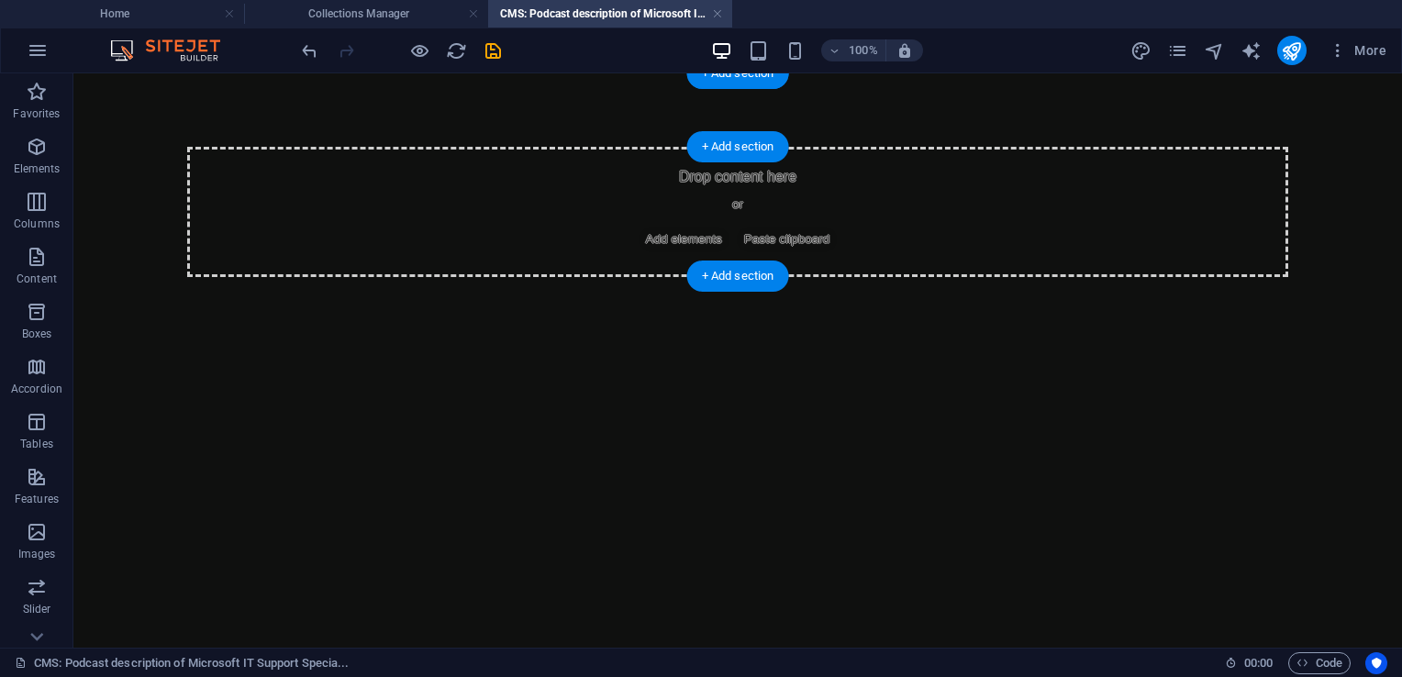
click at [800, 237] on span "Paste clipboard" at bounding box center [787, 240] width 101 height 26
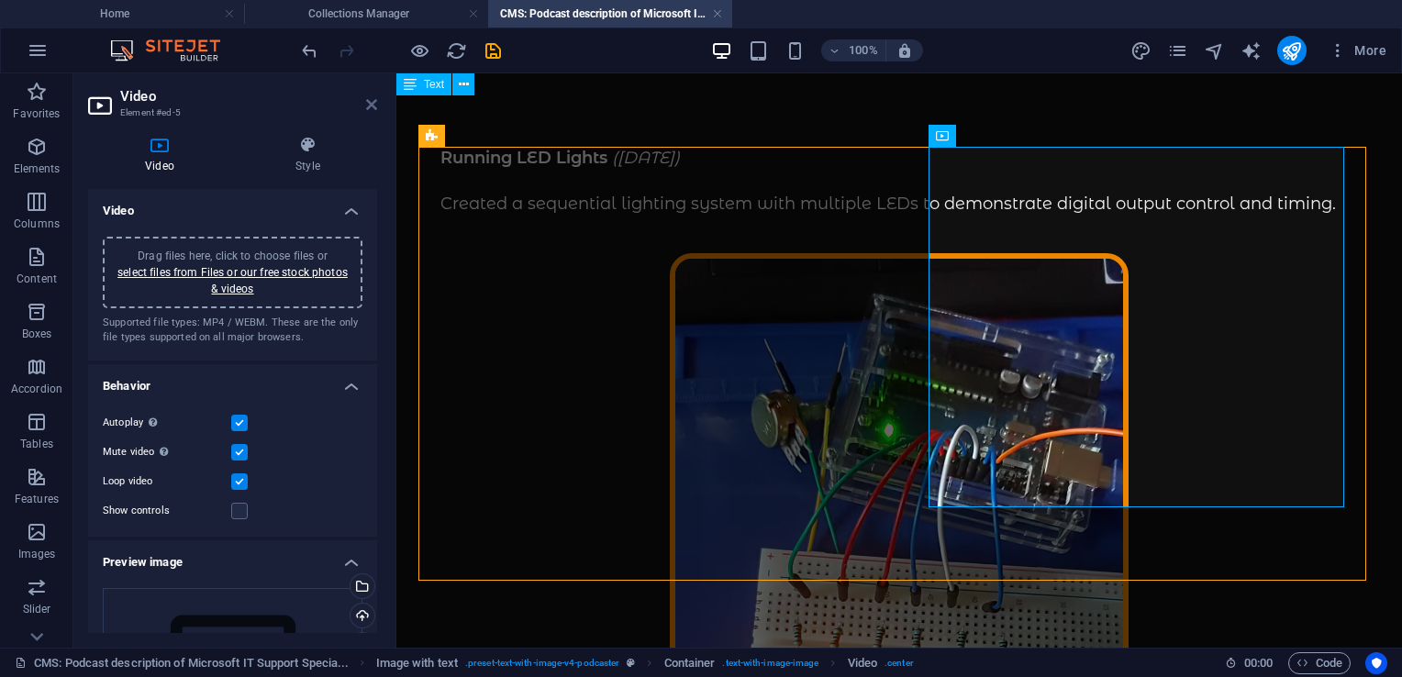
click at [371, 108] on icon at bounding box center [371, 104] width 11 height 15
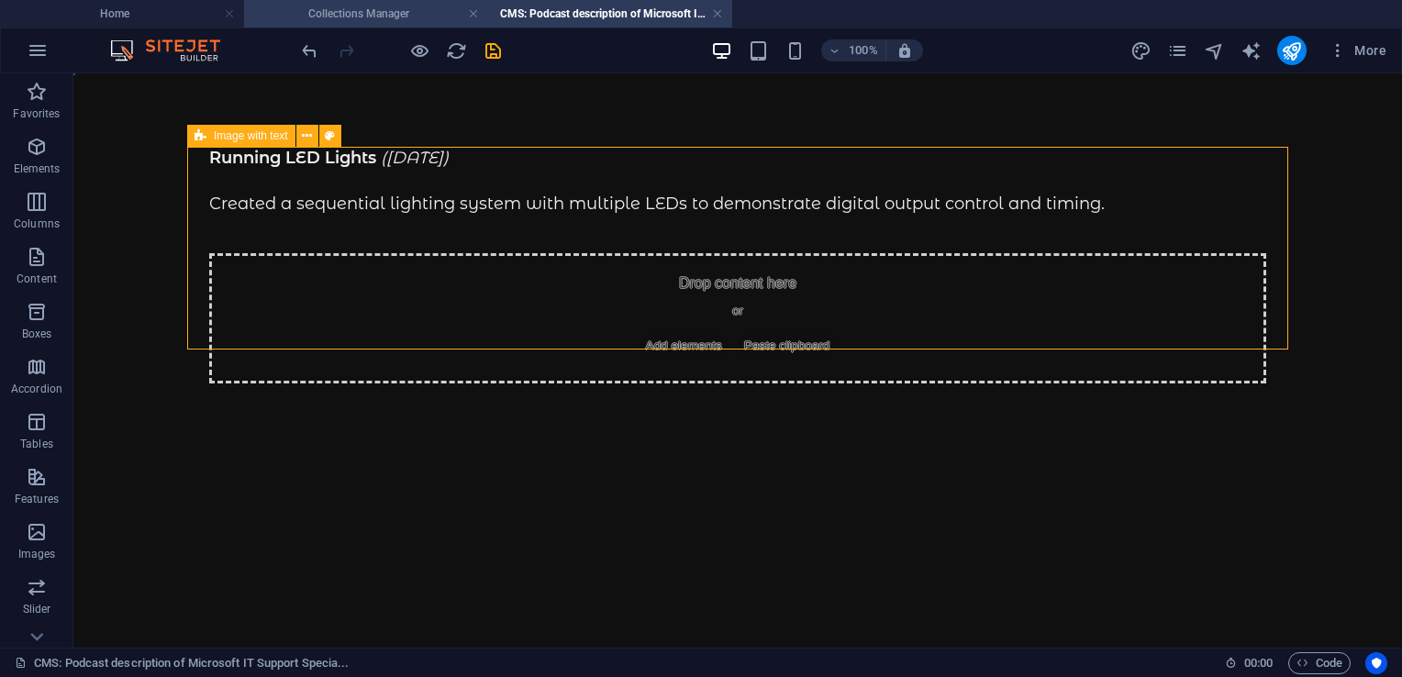
click at [347, 7] on h4 "Collections Manager" at bounding box center [366, 14] width 244 height 20
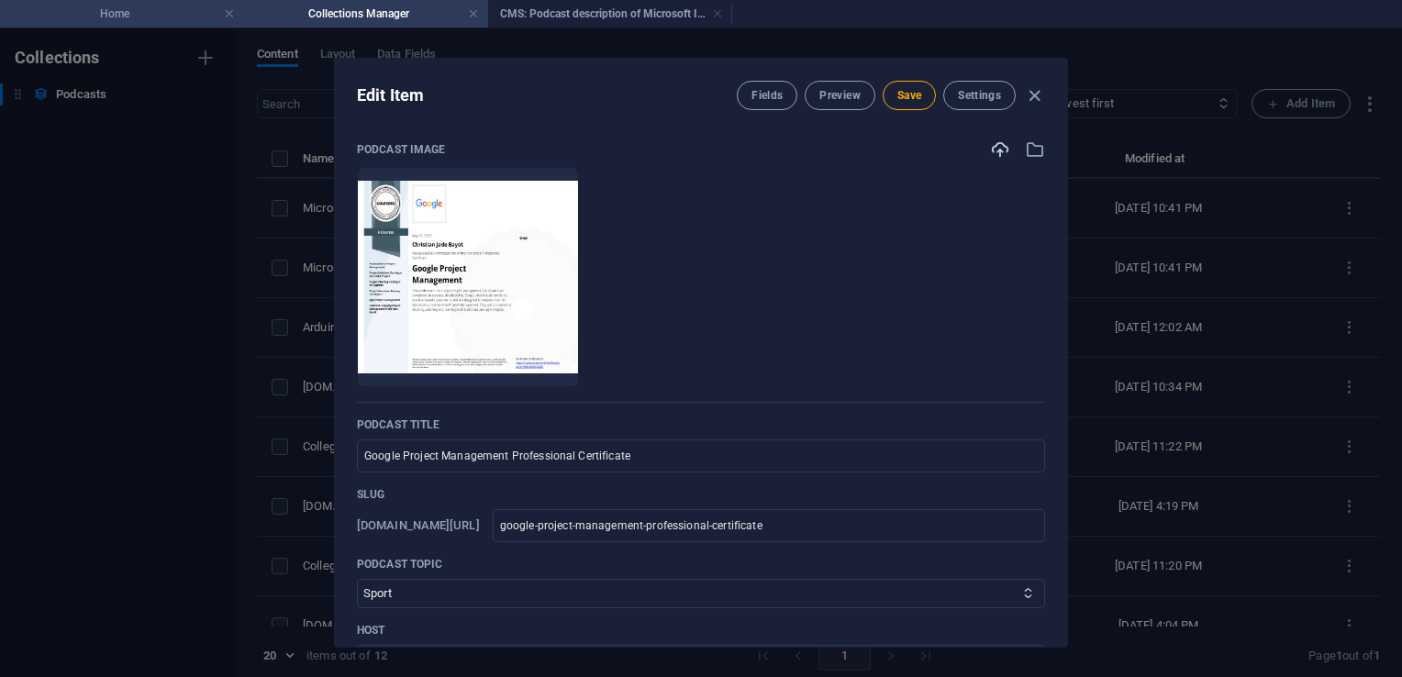
click at [137, 21] on h4 "Home" at bounding box center [122, 14] width 244 height 20
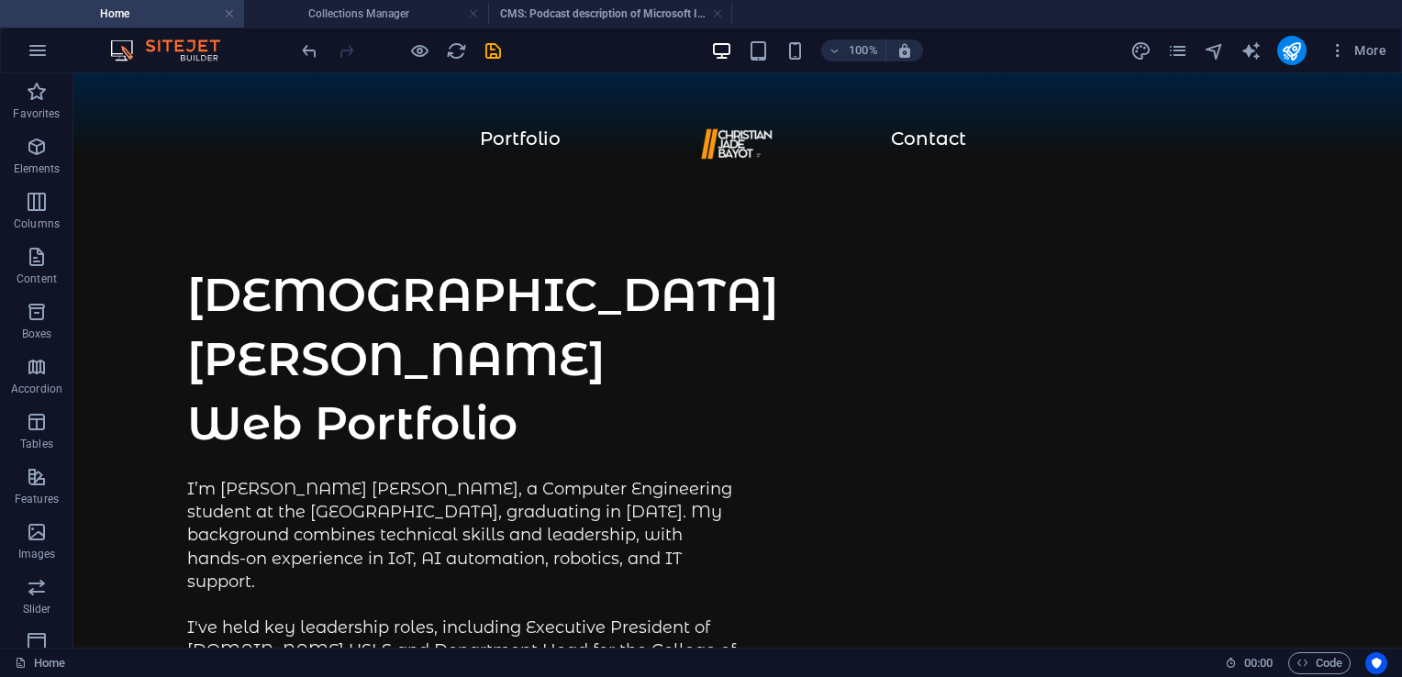
scroll to position [2485, 0]
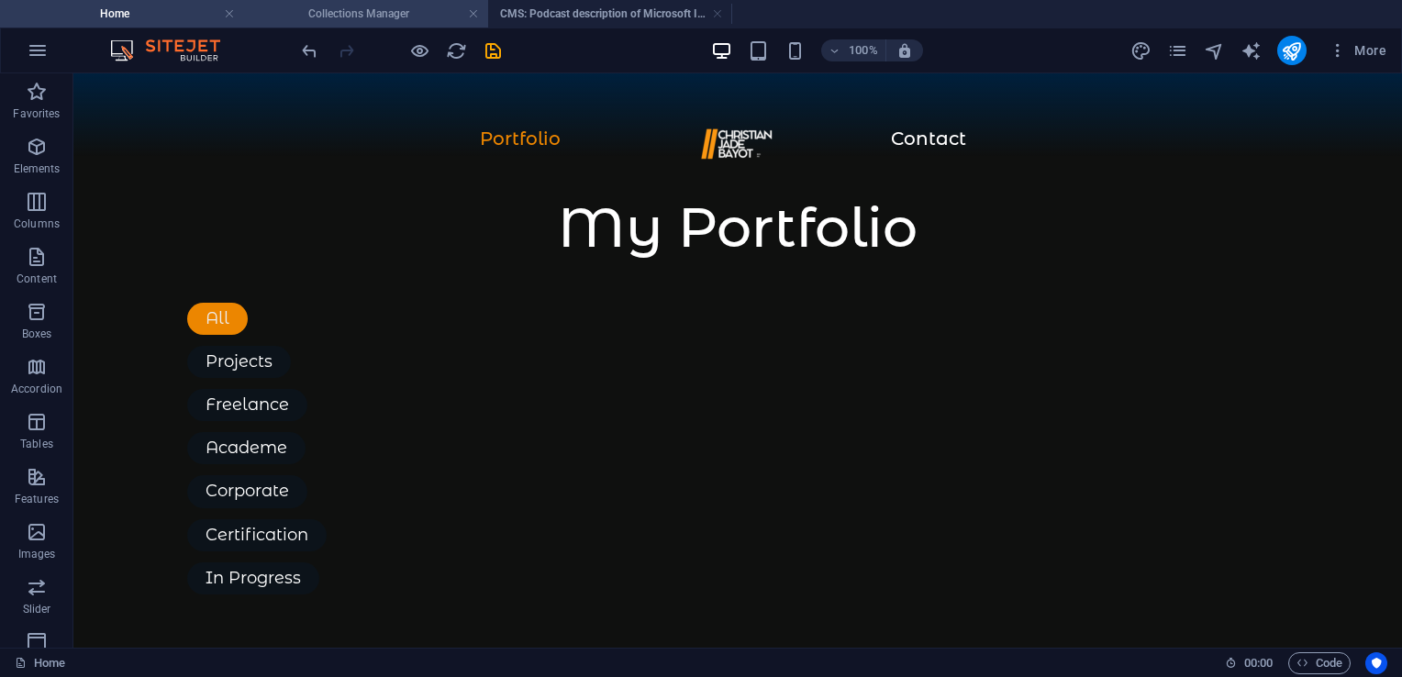
click at [382, 14] on h4 "Collections Manager" at bounding box center [366, 14] width 244 height 20
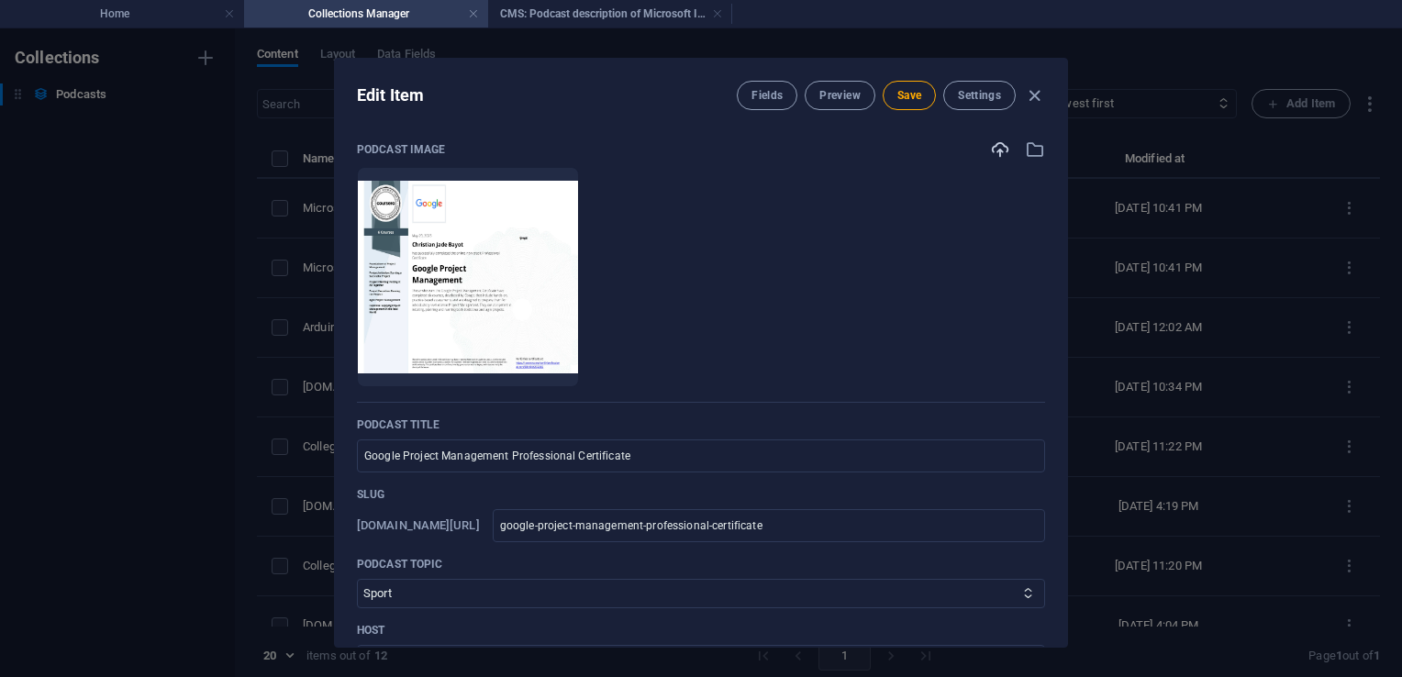
scroll to position [0, 0]
click at [907, 93] on span "Save" at bounding box center [910, 95] width 24 height 15
click at [1035, 94] on icon "button" at bounding box center [1034, 95] width 21 height 21
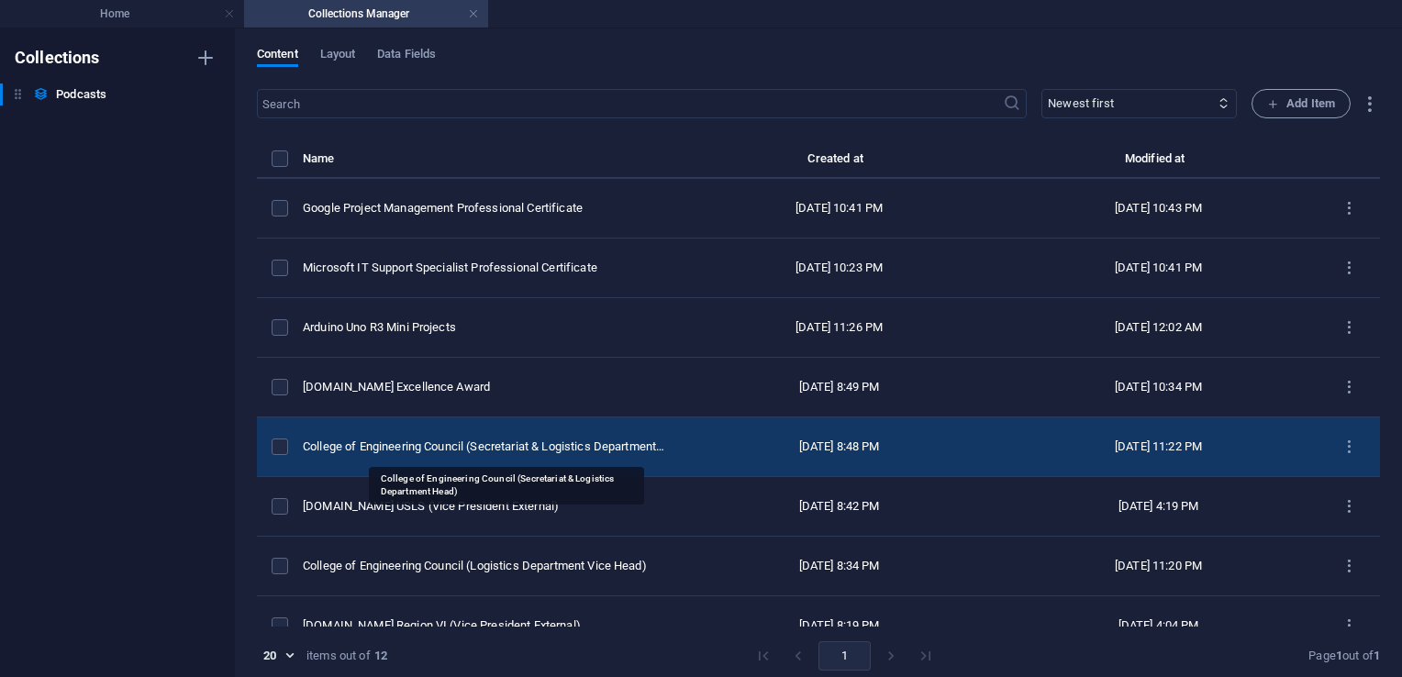
click at [474, 444] on div "College of Engineering Council (Secretariat & Logistics Department Head)" at bounding box center [484, 447] width 362 height 17
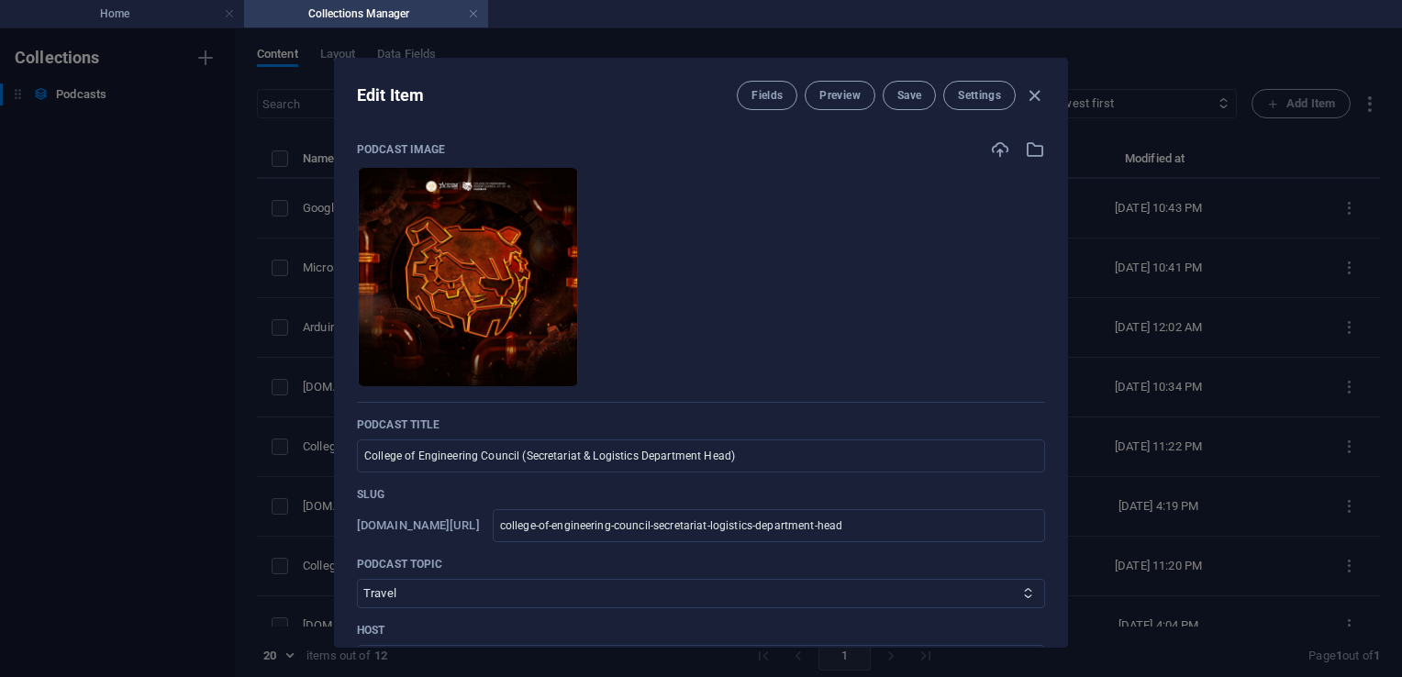
scroll to position [453, 0]
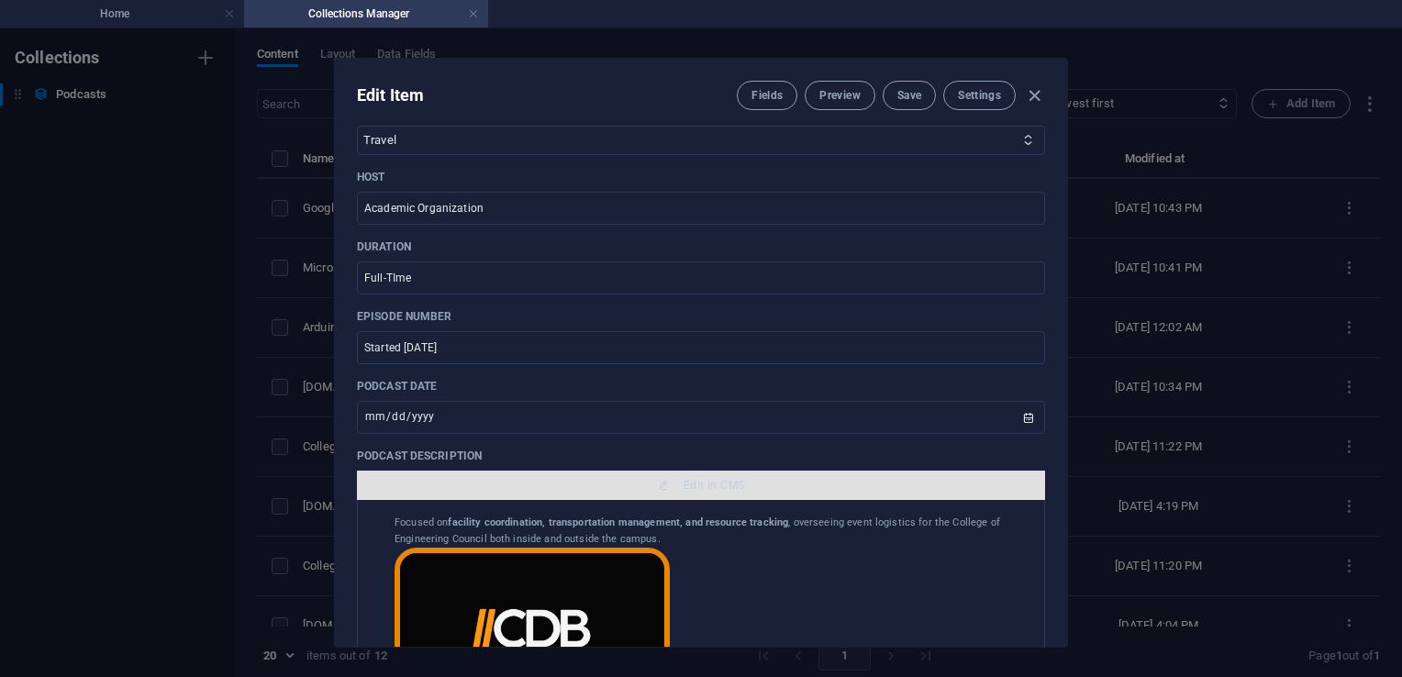
click at [679, 488] on span "Edit in CMS" at bounding box center [701, 485] width 674 height 15
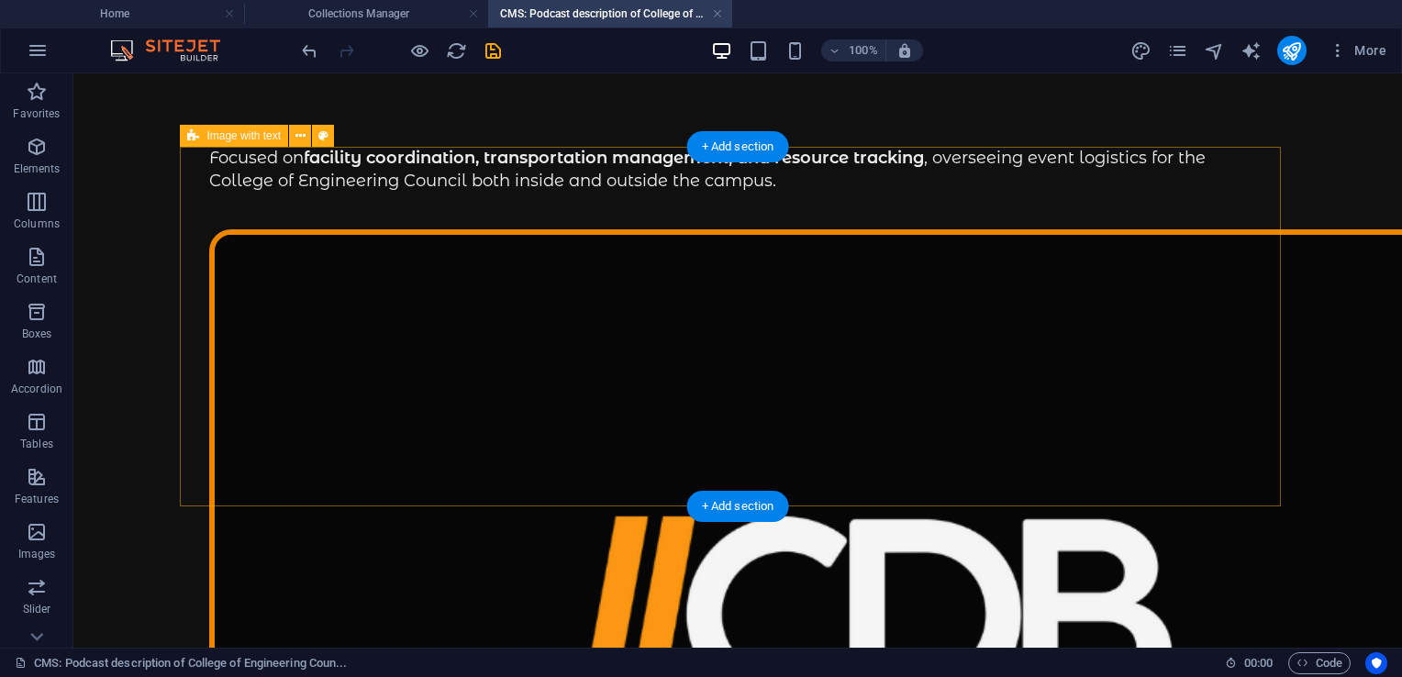
scroll to position [0, 0]
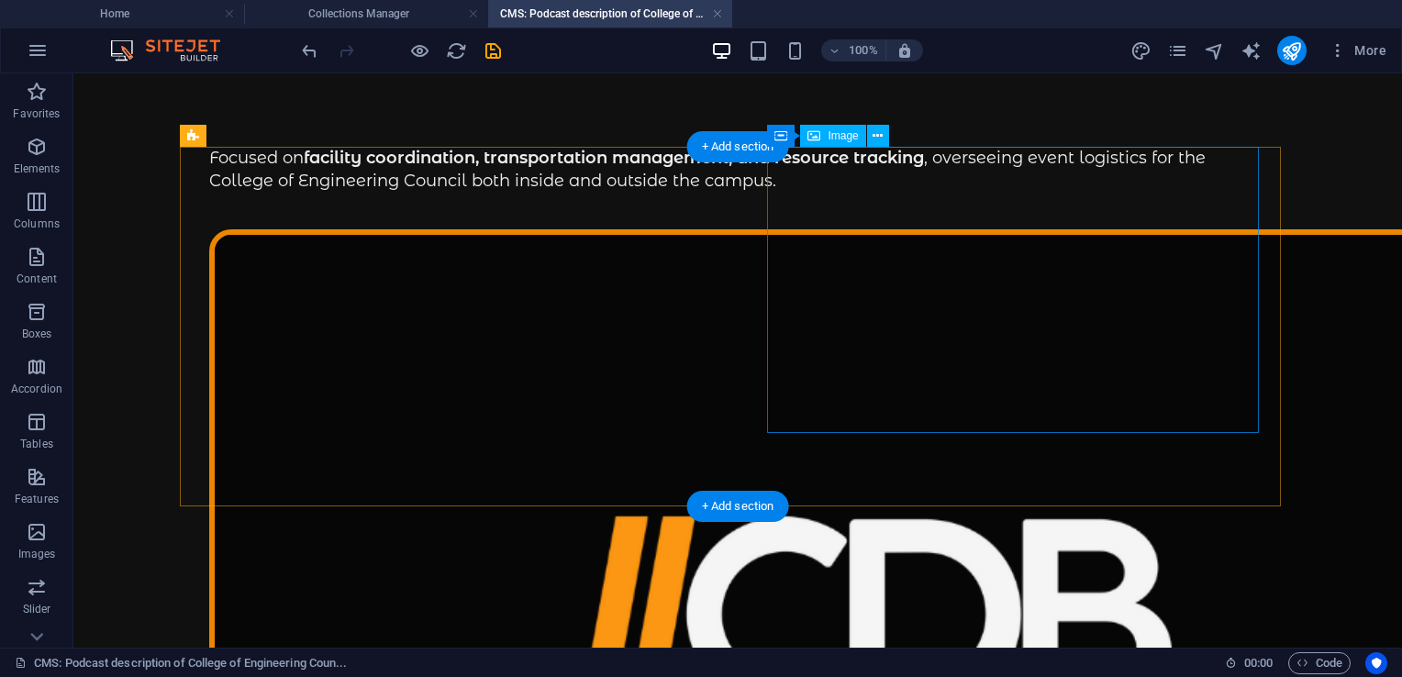
click at [1049, 307] on figure at bounding box center [737, 615] width 1057 height 773
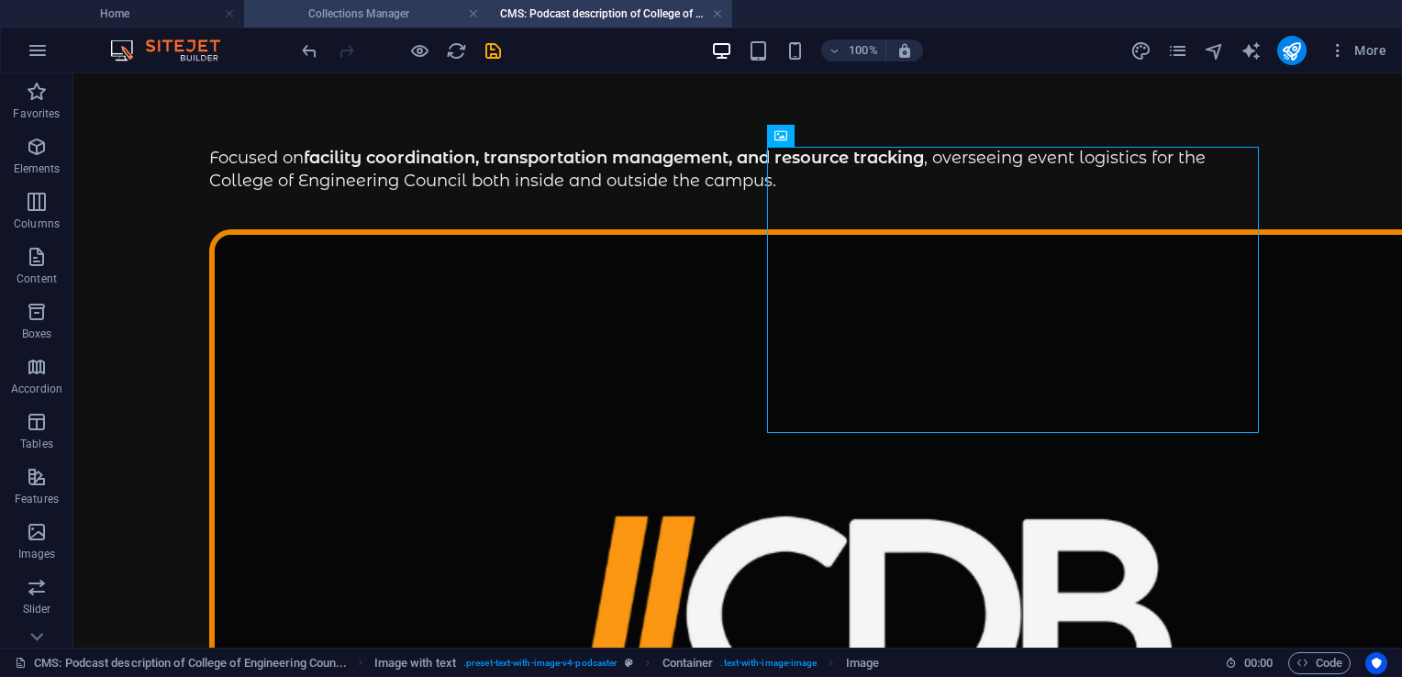
click at [410, 16] on h4 "Collections Manager" at bounding box center [366, 14] width 244 height 20
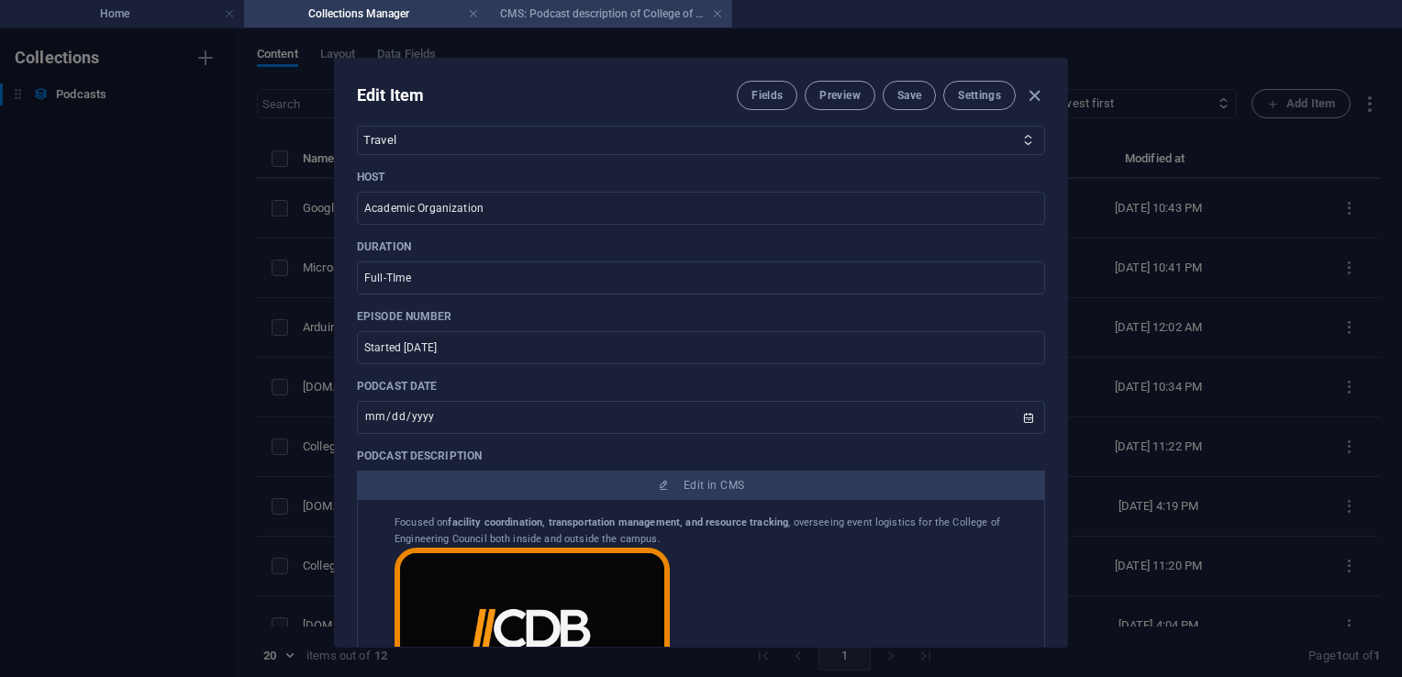
click at [561, 10] on h4 "CMS: Podcast description of College of Engineering Coun..." at bounding box center [610, 14] width 244 height 20
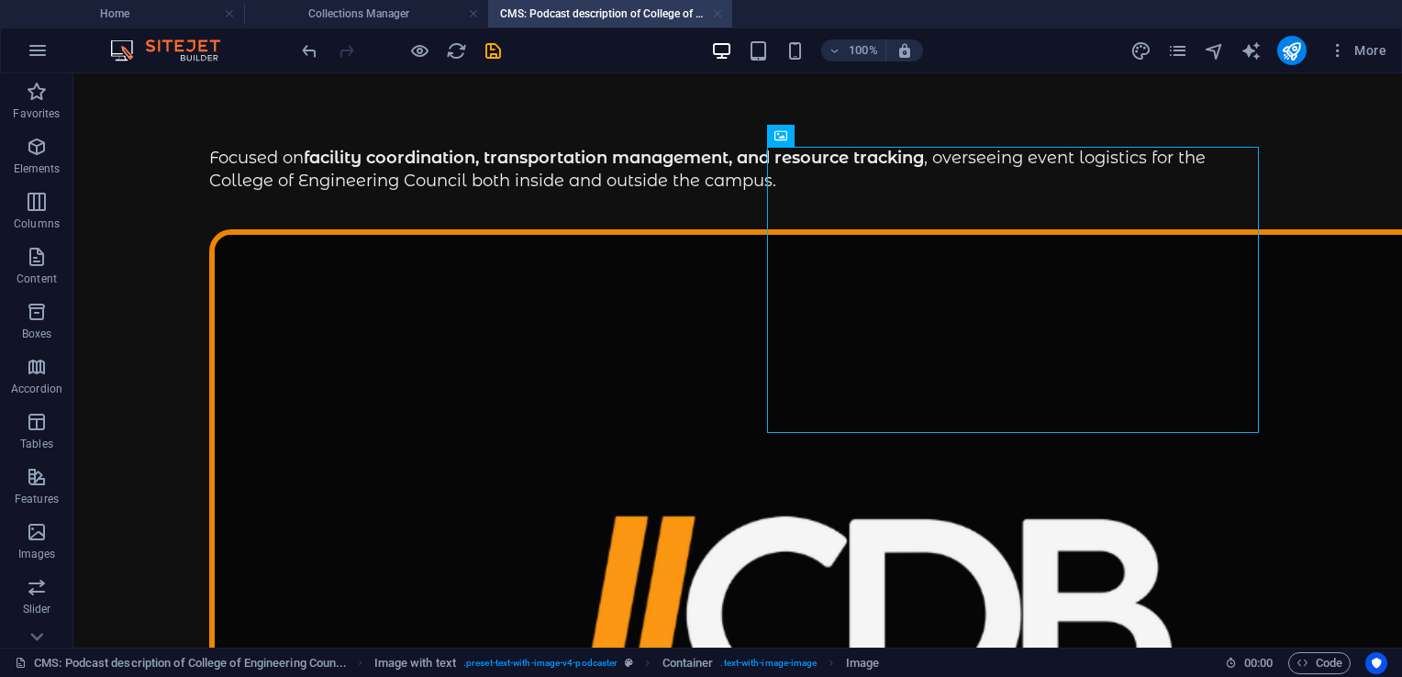
click at [719, 12] on link at bounding box center [717, 14] width 11 height 17
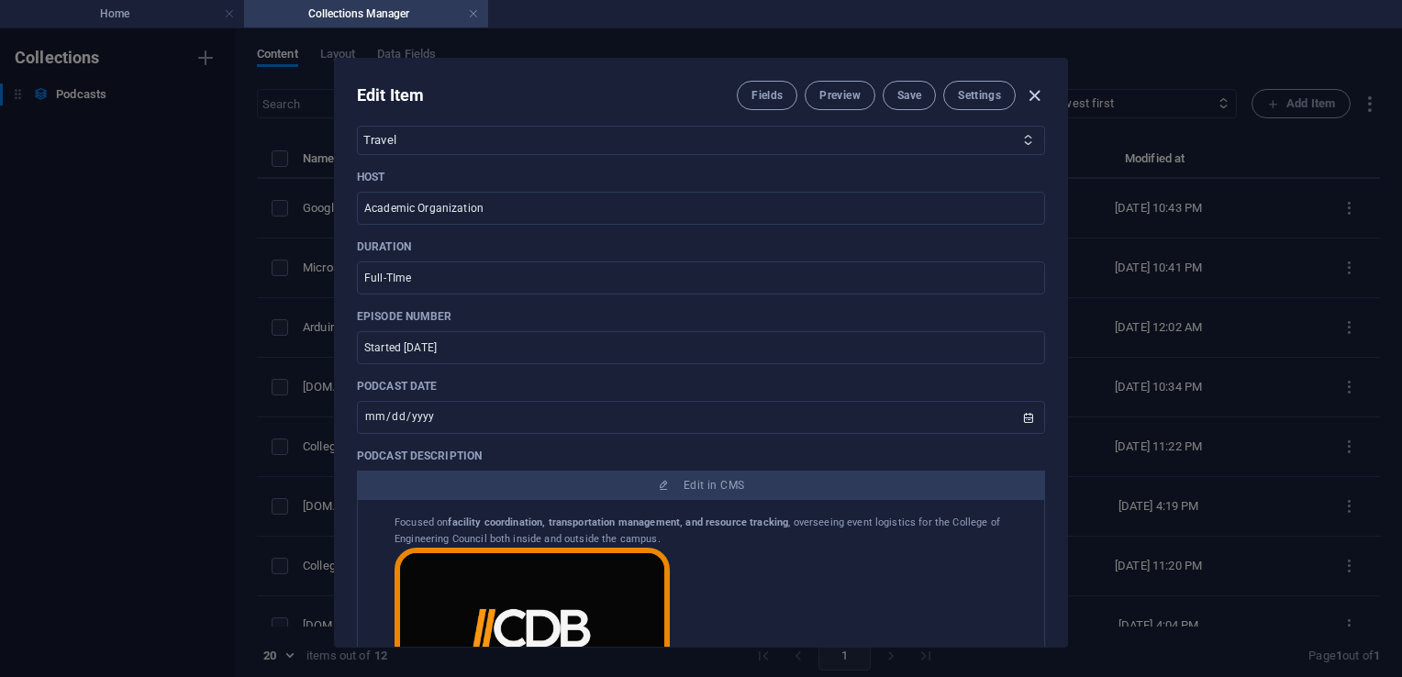
click at [1028, 94] on icon "button" at bounding box center [1034, 95] width 21 height 21
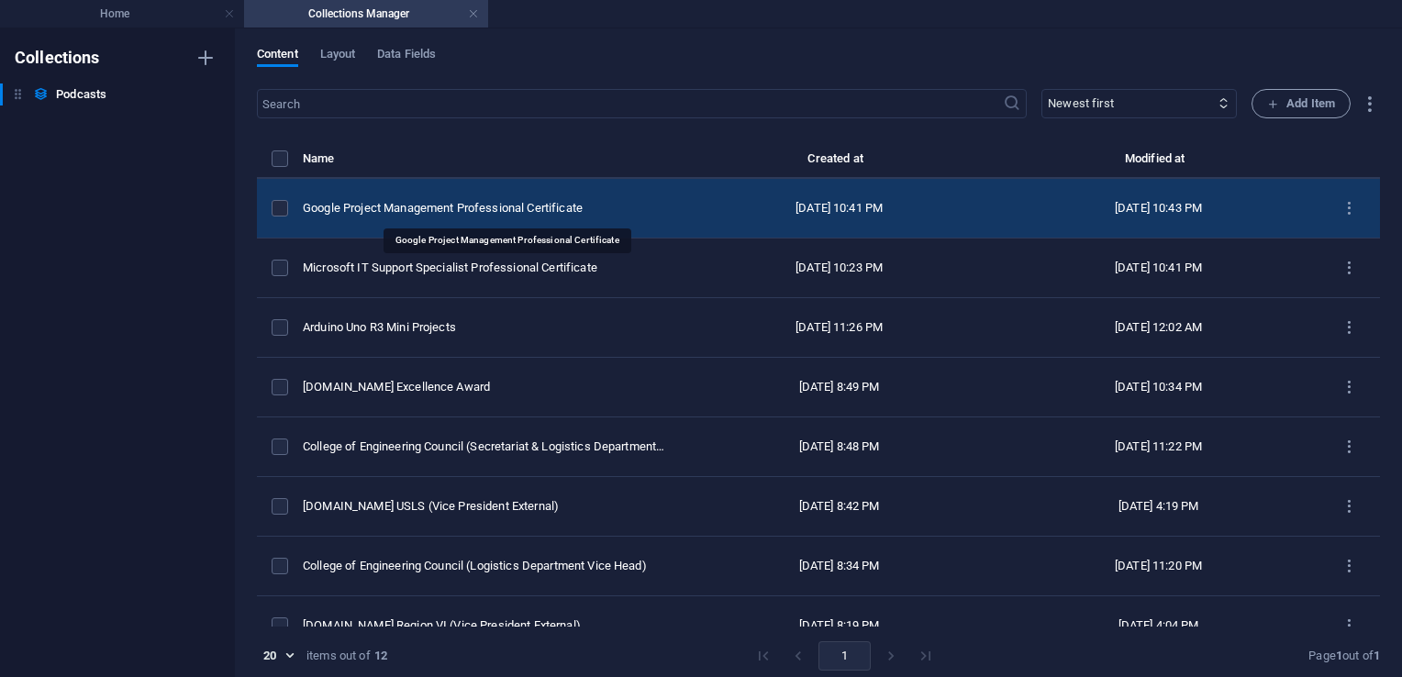
click at [538, 201] on div "Google Project Management Professional Certificate" at bounding box center [484, 208] width 362 height 17
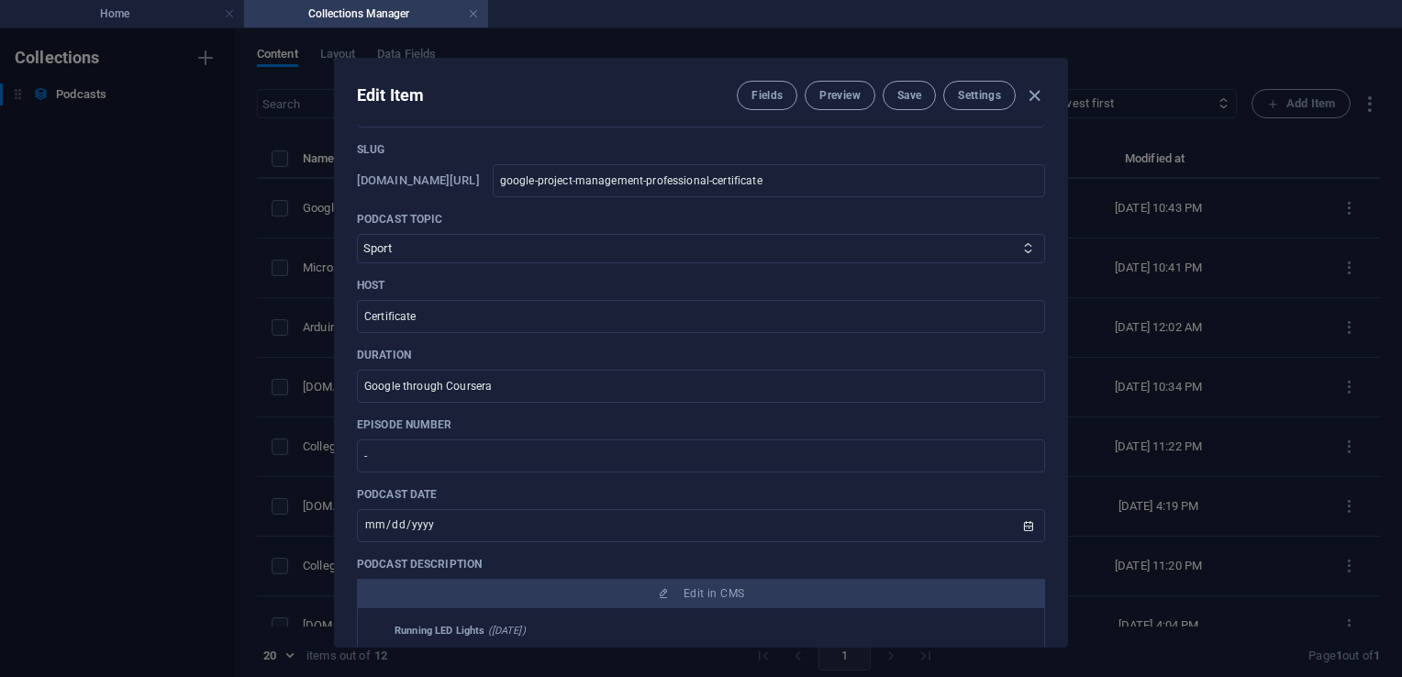
scroll to position [429, 0]
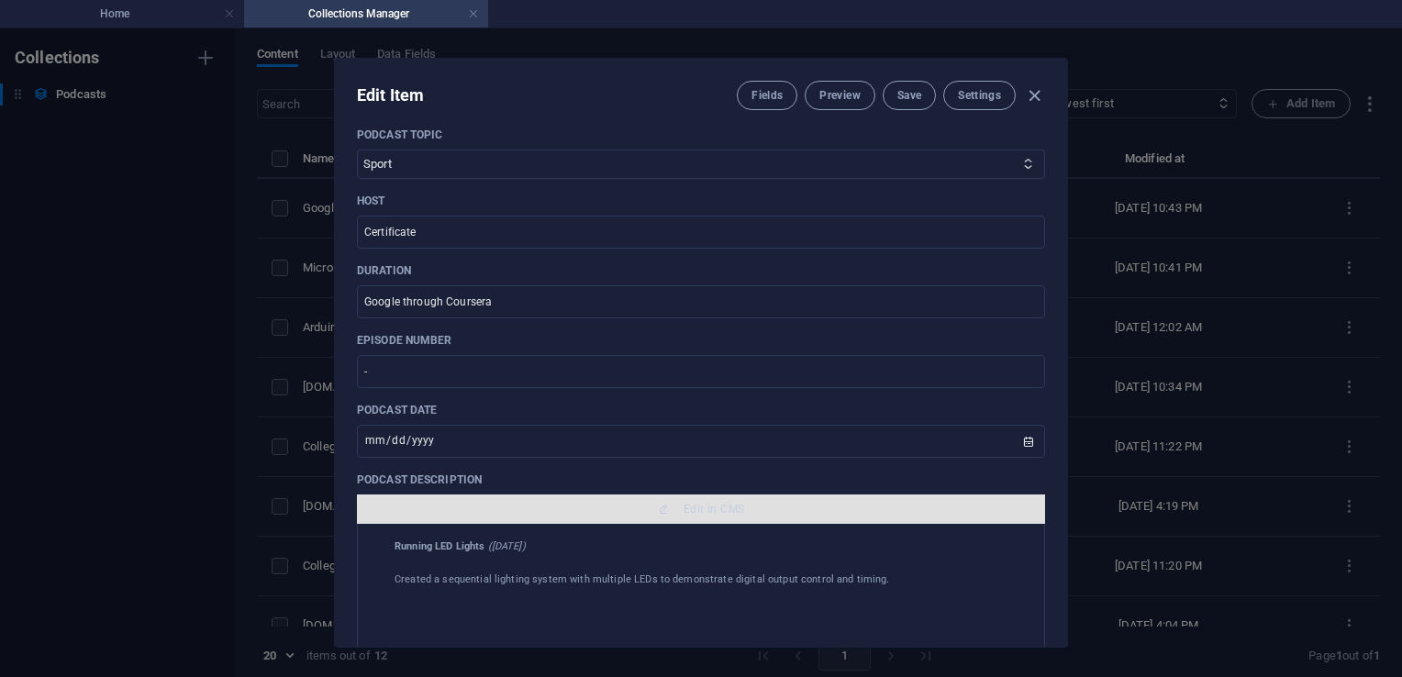
click at [658, 507] on icon "button" at bounding box center [663, 509] width 11 height 11
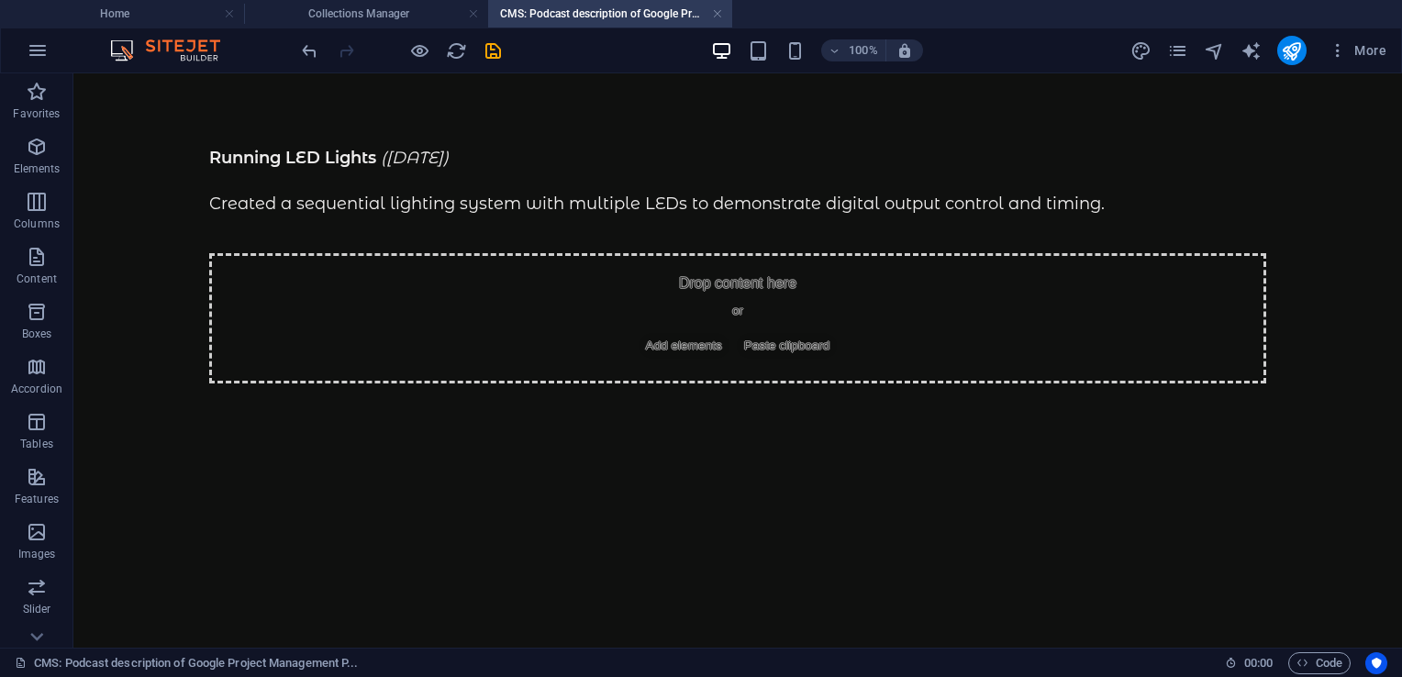
scroll to position [0, 0]
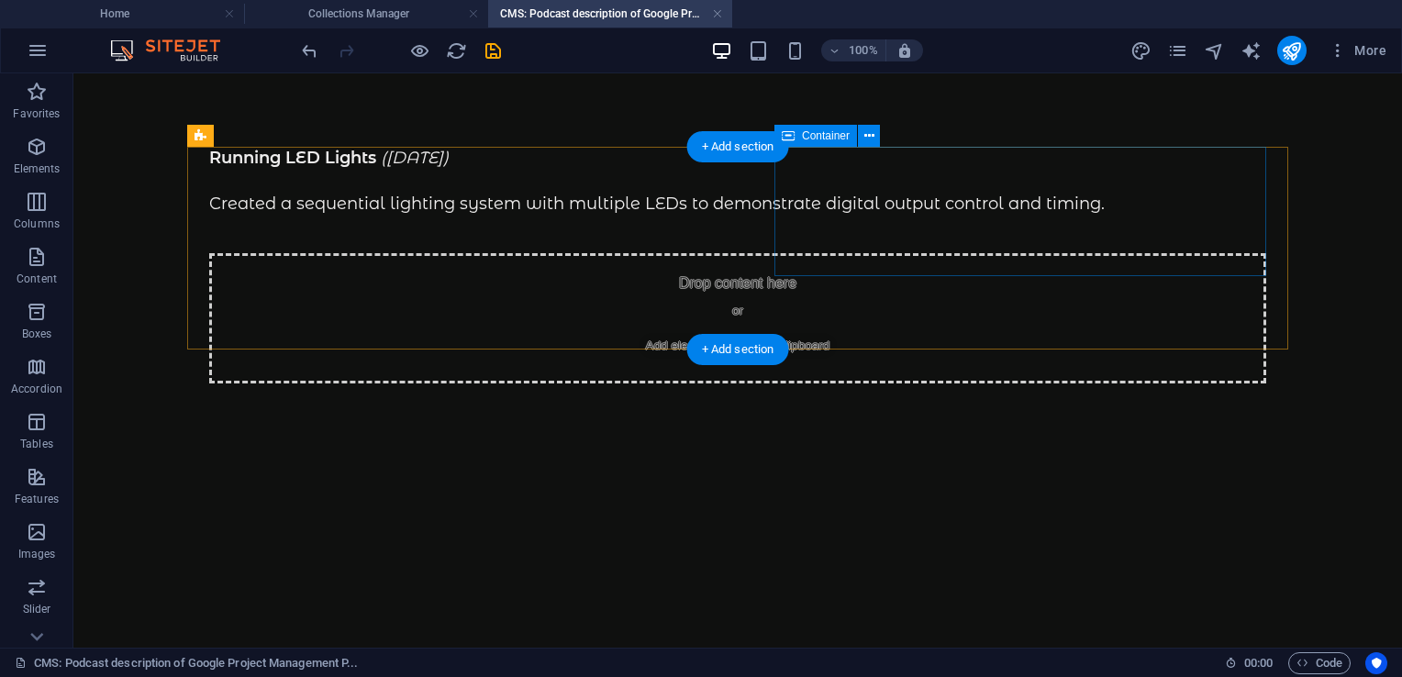
click at [838, 333] on span "Paste clipboard" at bounding box center [787, 346] width 101 height 26
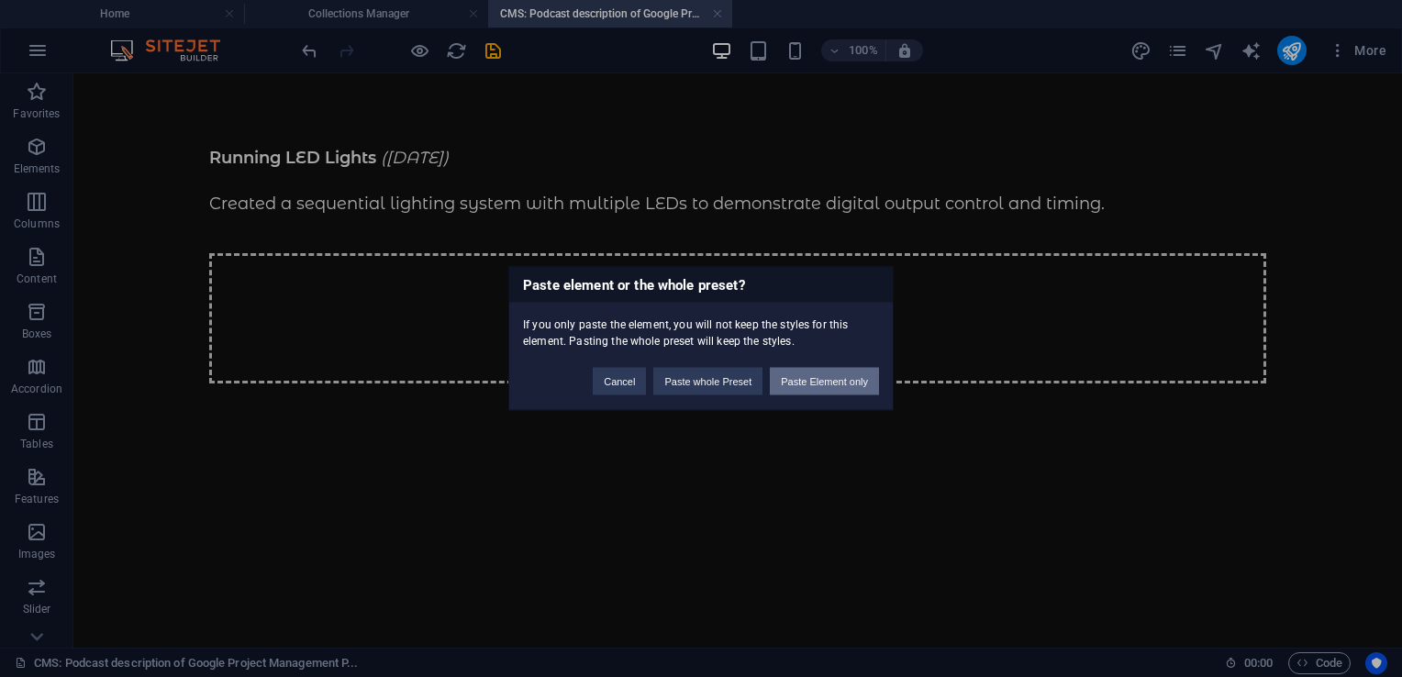
click at [814, 387] on button "Paste Element only" at bounding box center [824, 382] width 109 height 28
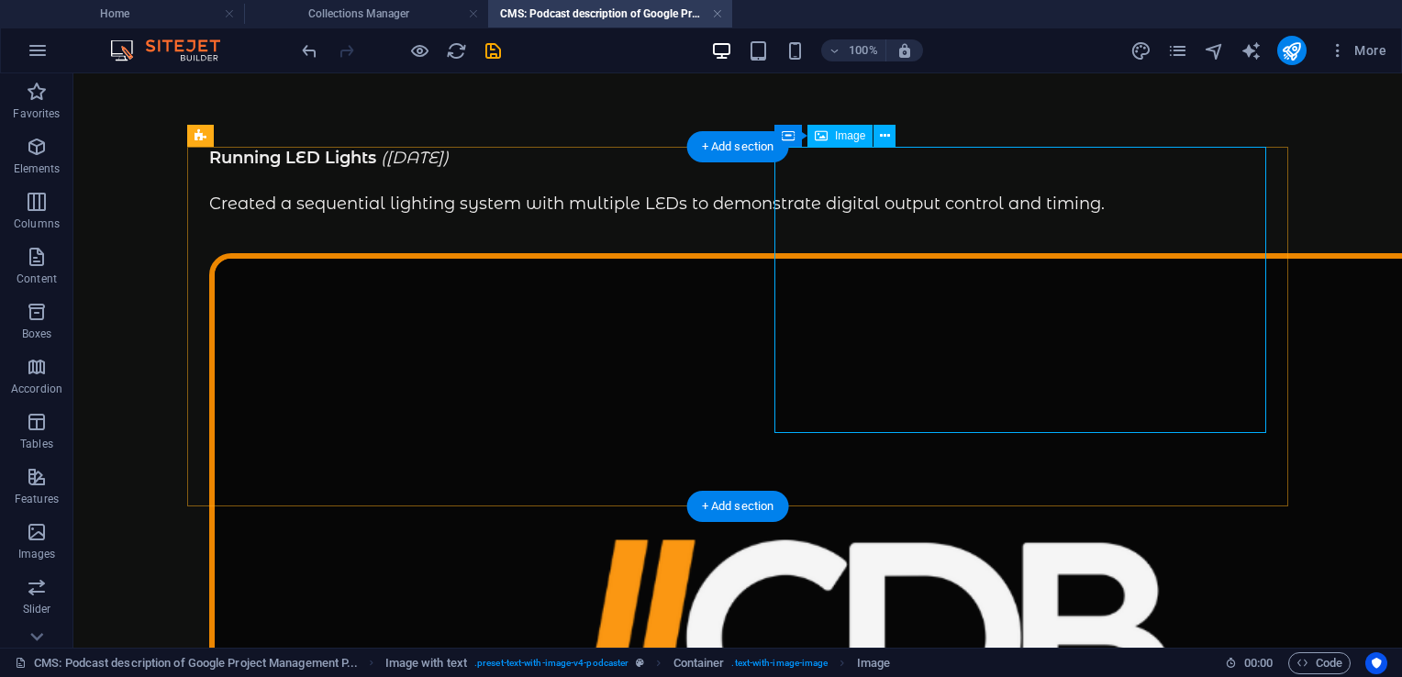
click at [910, 326] on figure at bounding box center [737, 639] width 1057 height 773
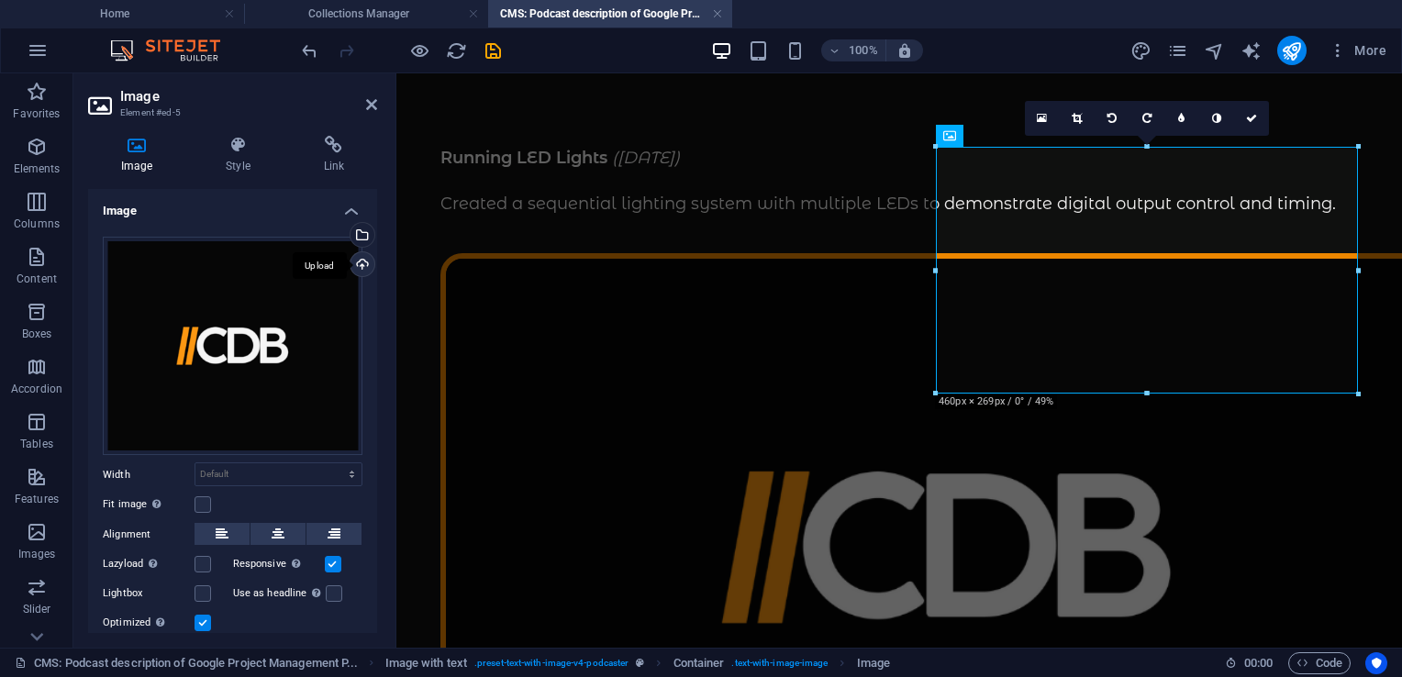
click at [358, 268] on div "Upload" at bounding box center [361, 266] width 28 height 28
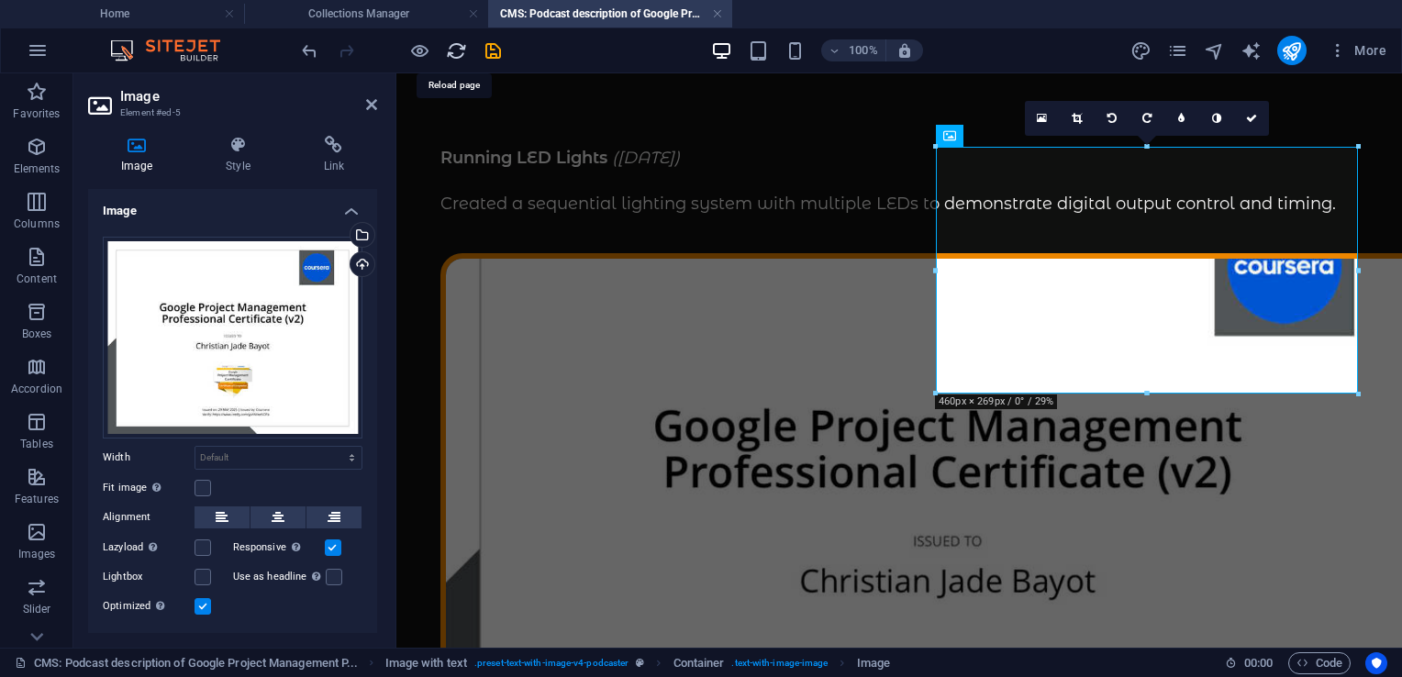
drag, startPoint x: 452, startPoint y: 50, endPoint x: 787, endPoint y: 8, distance: 338.5
click at [452, 50] on icon "reload" at bounding box center [456, 50] width 21 height 21
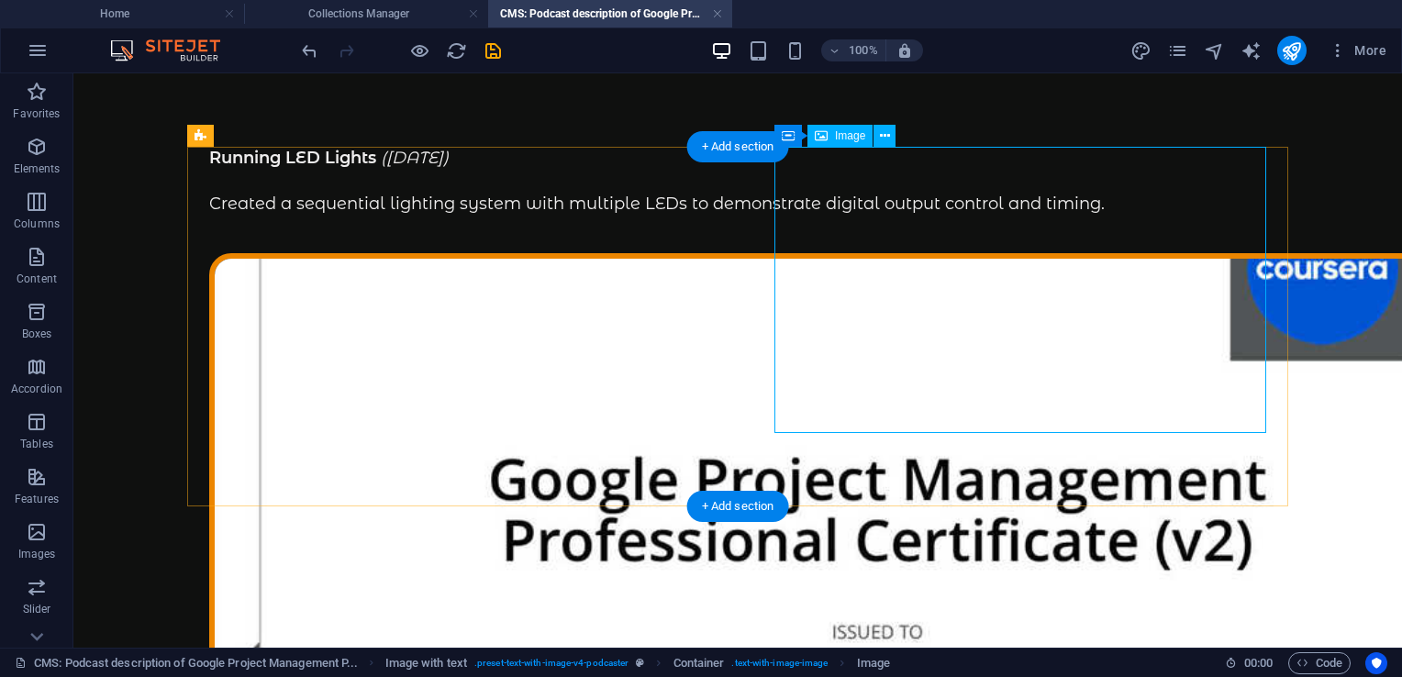
click at [839, 261] on figure at bounding box center [737, 639] width 1057 height 773
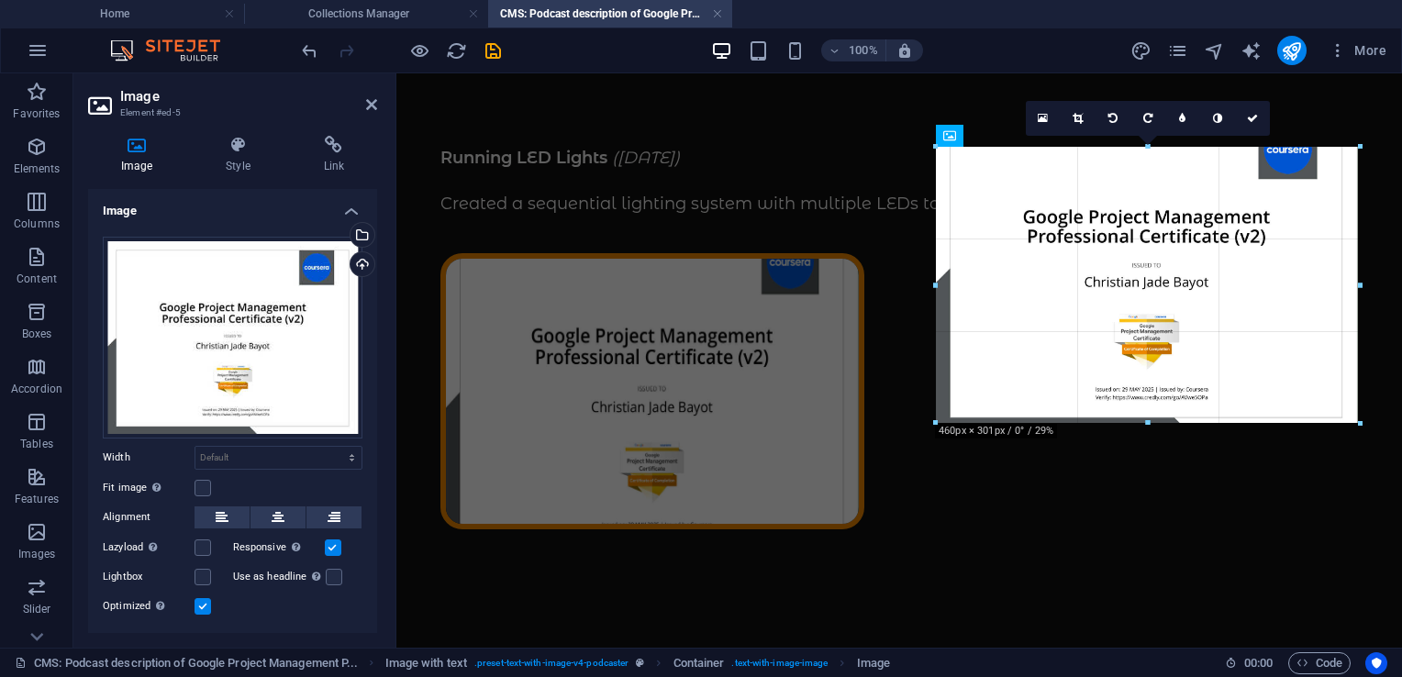
drag, startPoint x: 1146, startPoint y: 393, endPoint x: 1148, endPoint y: 423, distance: 30.3
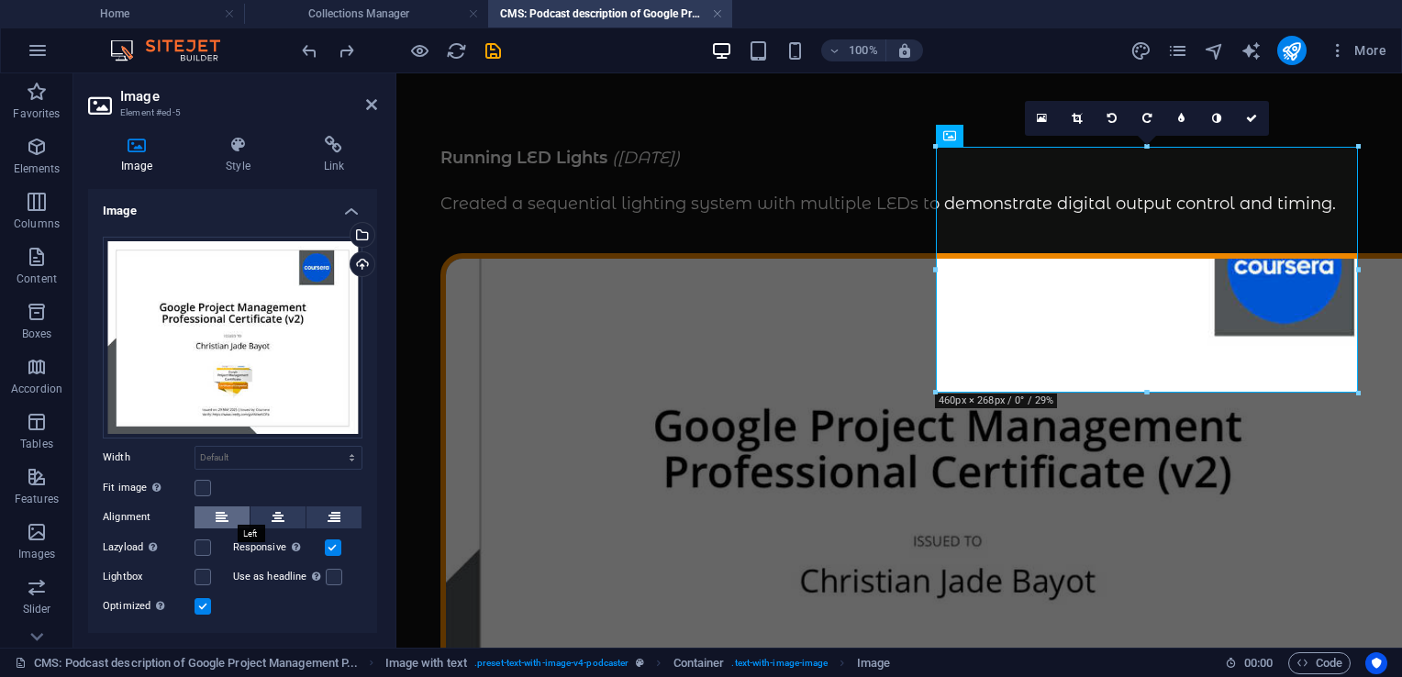
scroll to position [39, 0]
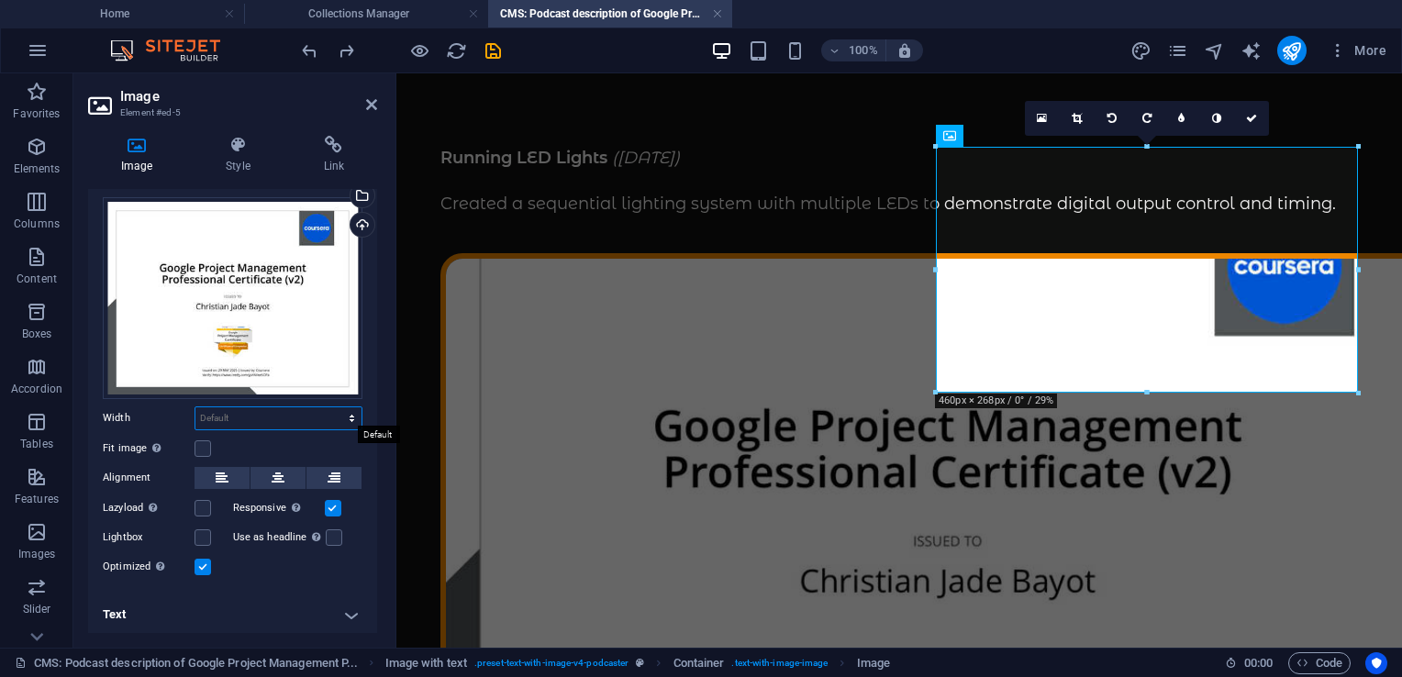
click at [280, 420] on select "Default auto px rem % em vh vw" at bounding box center [278, 418] width 166 height 22
click at [195, 407] on select "Default auto px rem % em vh vw" at bounding box center [278, 418] width 166 height 22
click at [232, 415] on select "Default auto px rem % em vh vw" at bounding box center [278, 418] width 166 height 22
click at [332, 407] on select "Default auto px rem % em vh vw" at bounding box center [278, 418] width 166 height 22
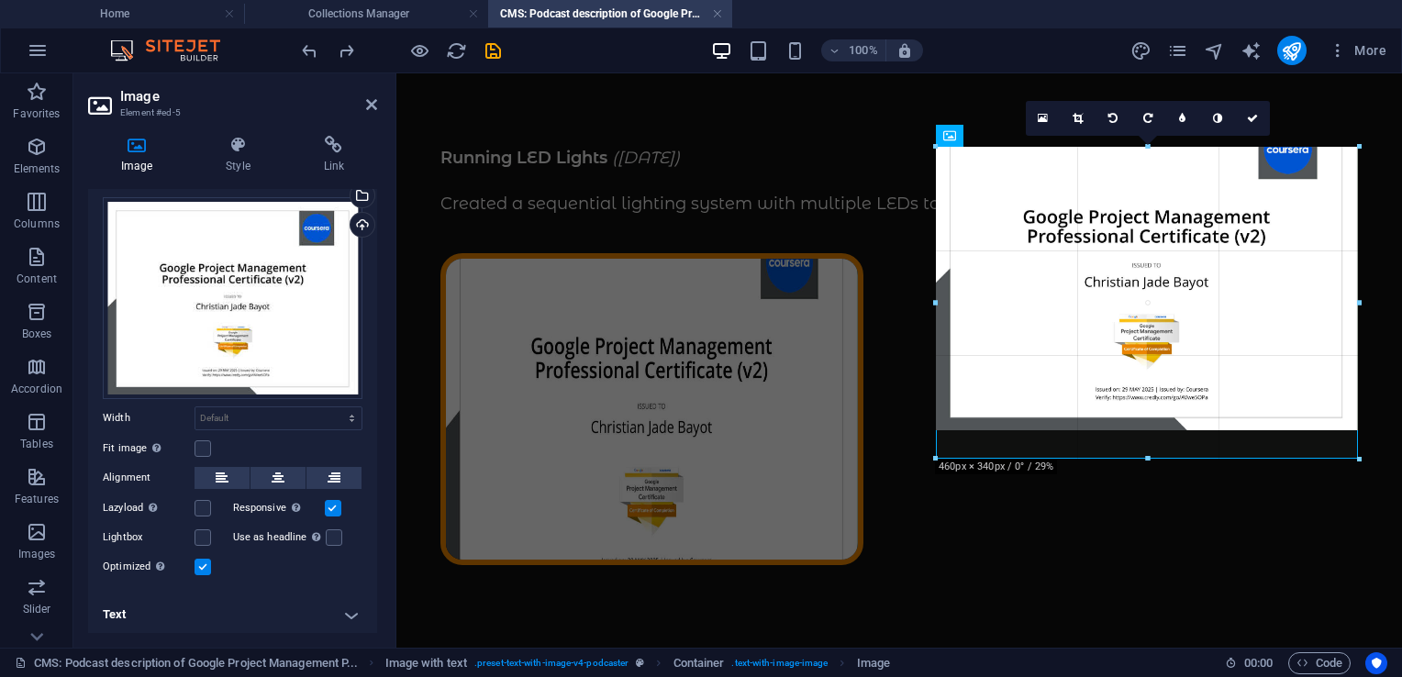
drag, startPoint x: 1148, startPoint y: 390, endPoint x: 1153, endPoint y: 456, distance: 66.2
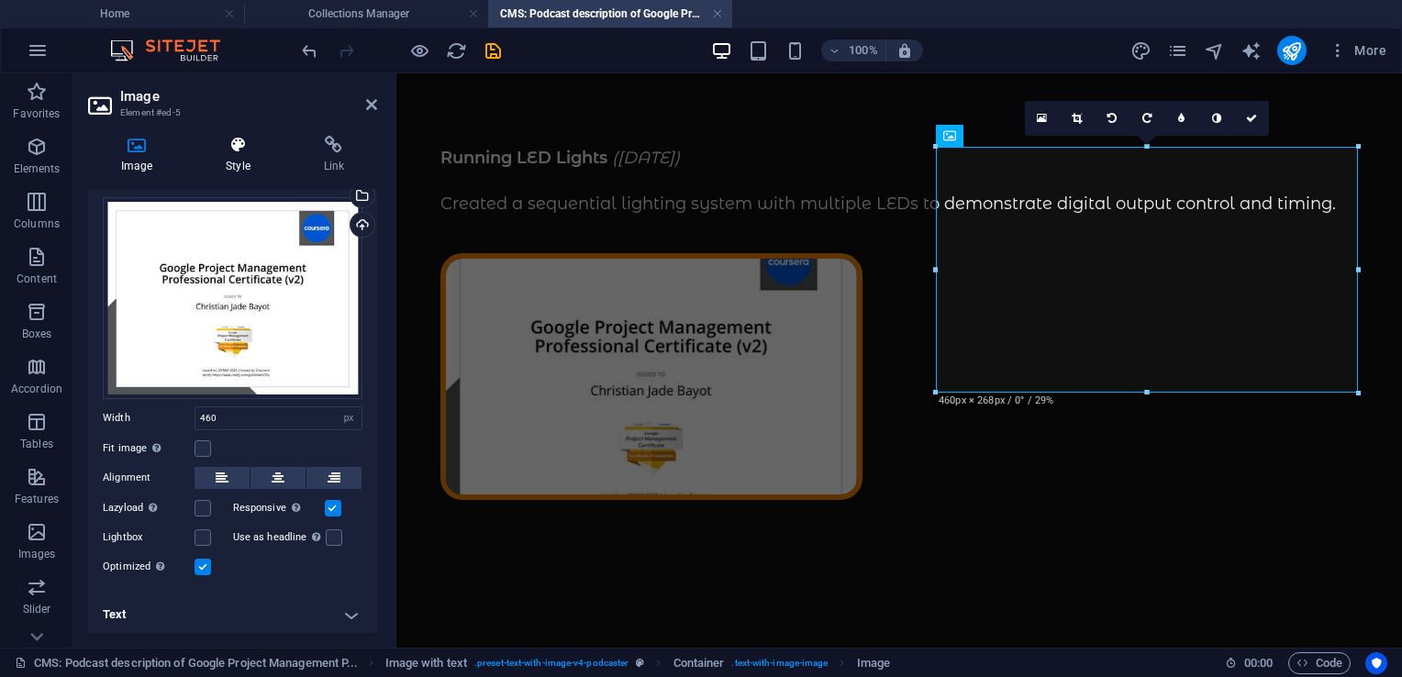
click at [224, 159] on h4 "Style" at bounding box center [241, 155] width 97 height 39
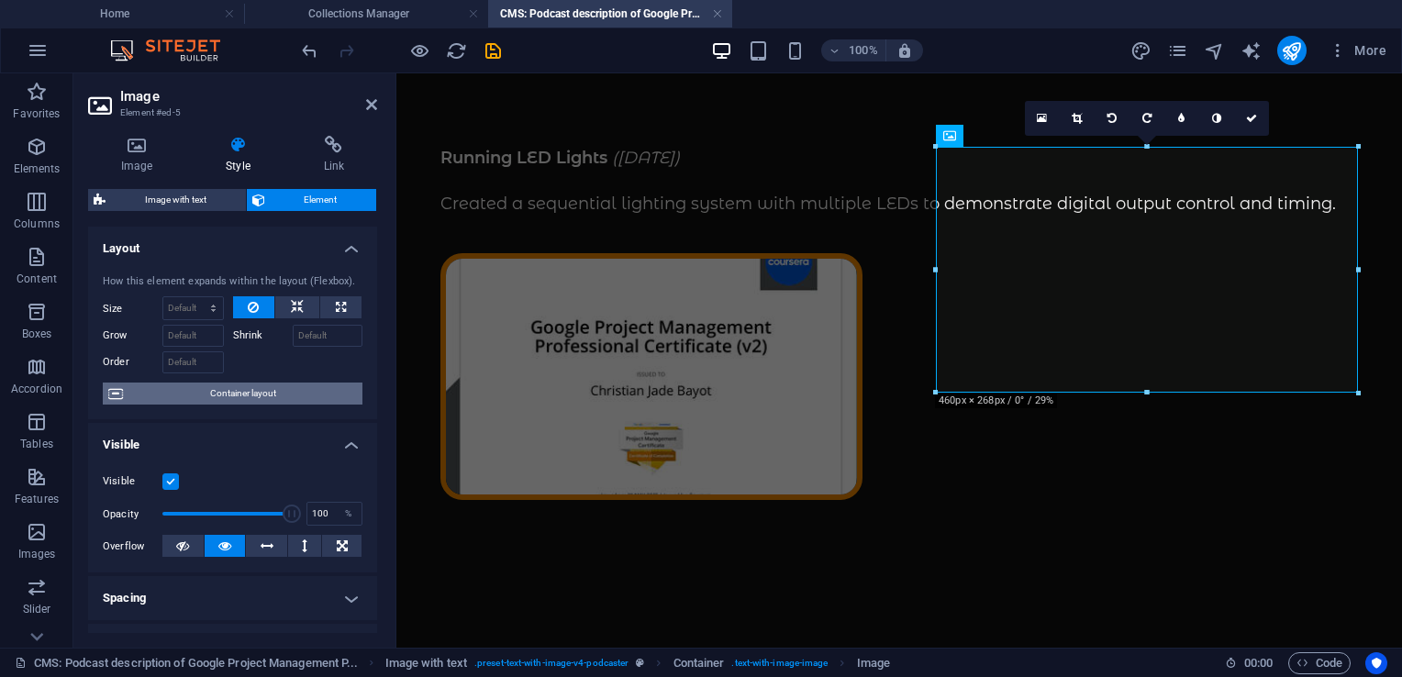
click at [218, 392] on span "Container layout" at bounding box center [242, 394] width 229 height 22
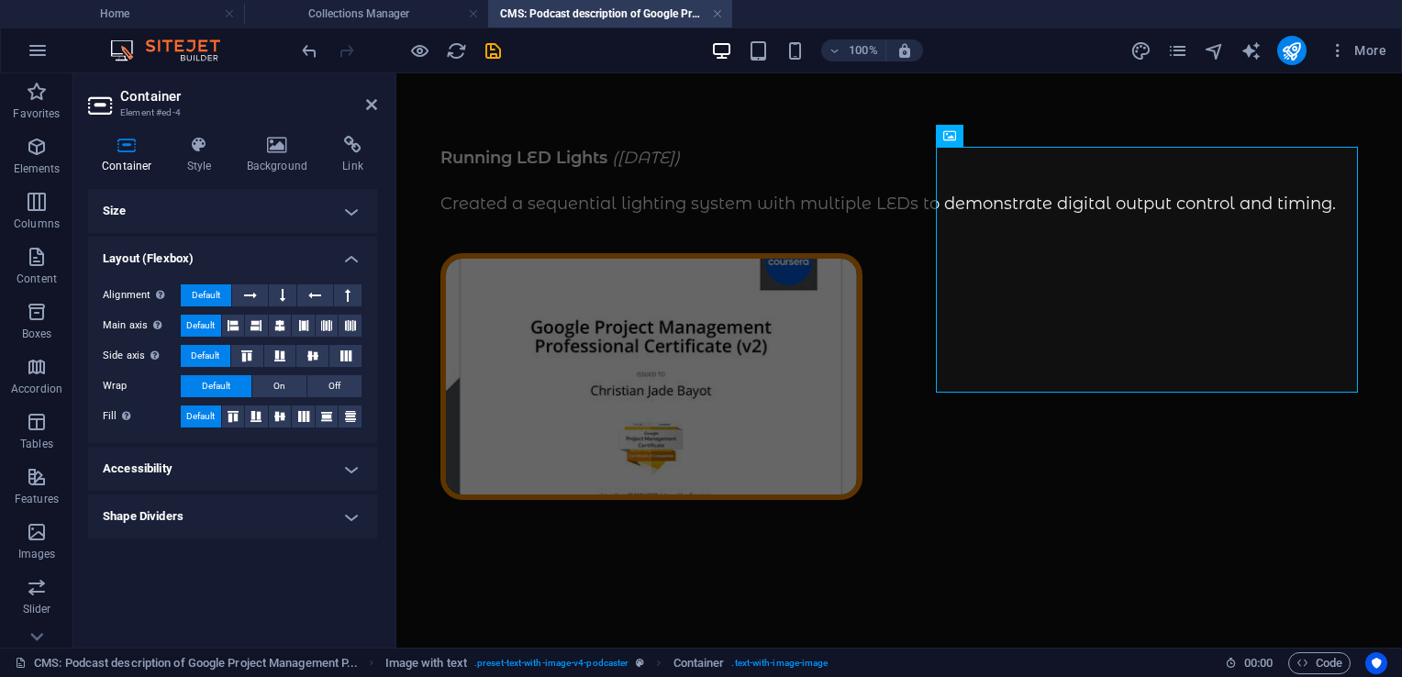
click at [151, 217] on h4 "Size" at bounding box center [232, 211] width 289 height 44
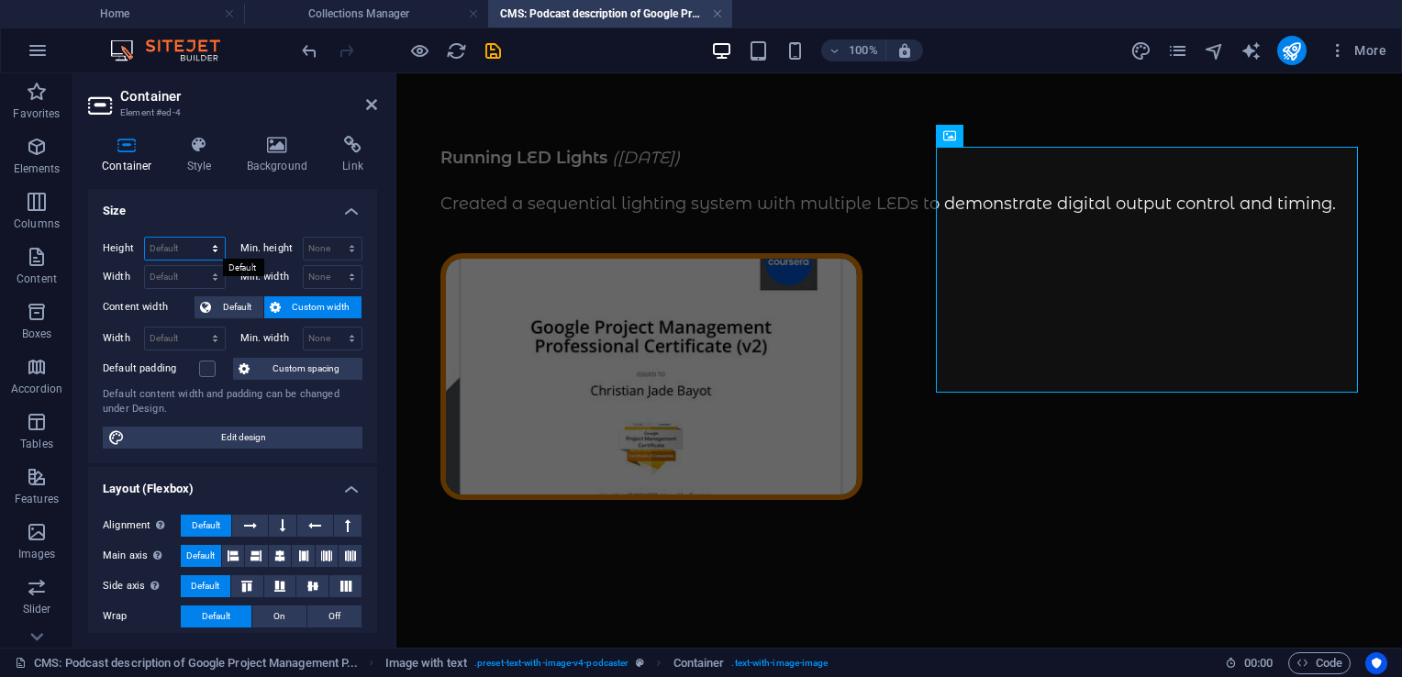
click at [193, 245] on select "Default px rem % vh vw" at bounding box center [185, 249] width 80 height 22
click at [196, 238] on select "Default px rem % vh vw" at bounding box center [185, 249] width 80 height 22
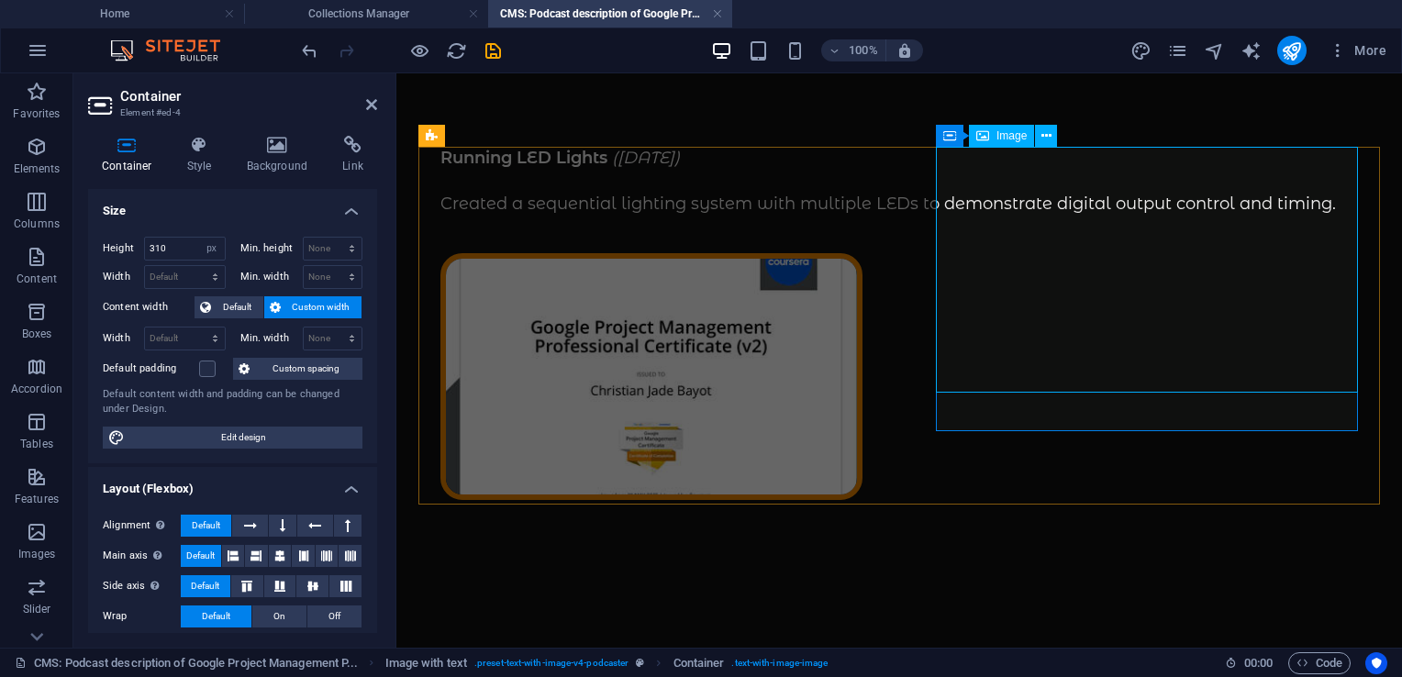
click at [996, 311] on figure at bounding box center [899, 376] width 918 height 247
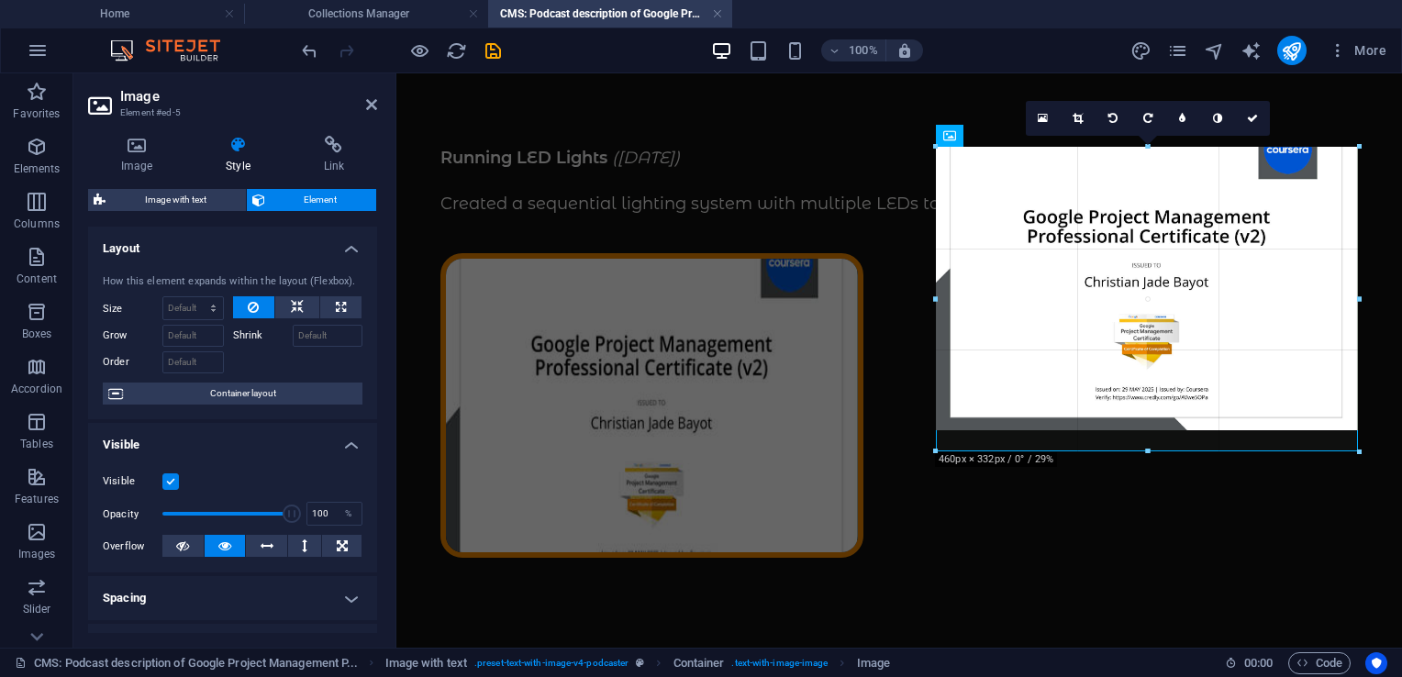
drag, startPoint x: 1147, startPoint y: 391, endPoint x: 1154, endPoint y: 450, distance: 59.2
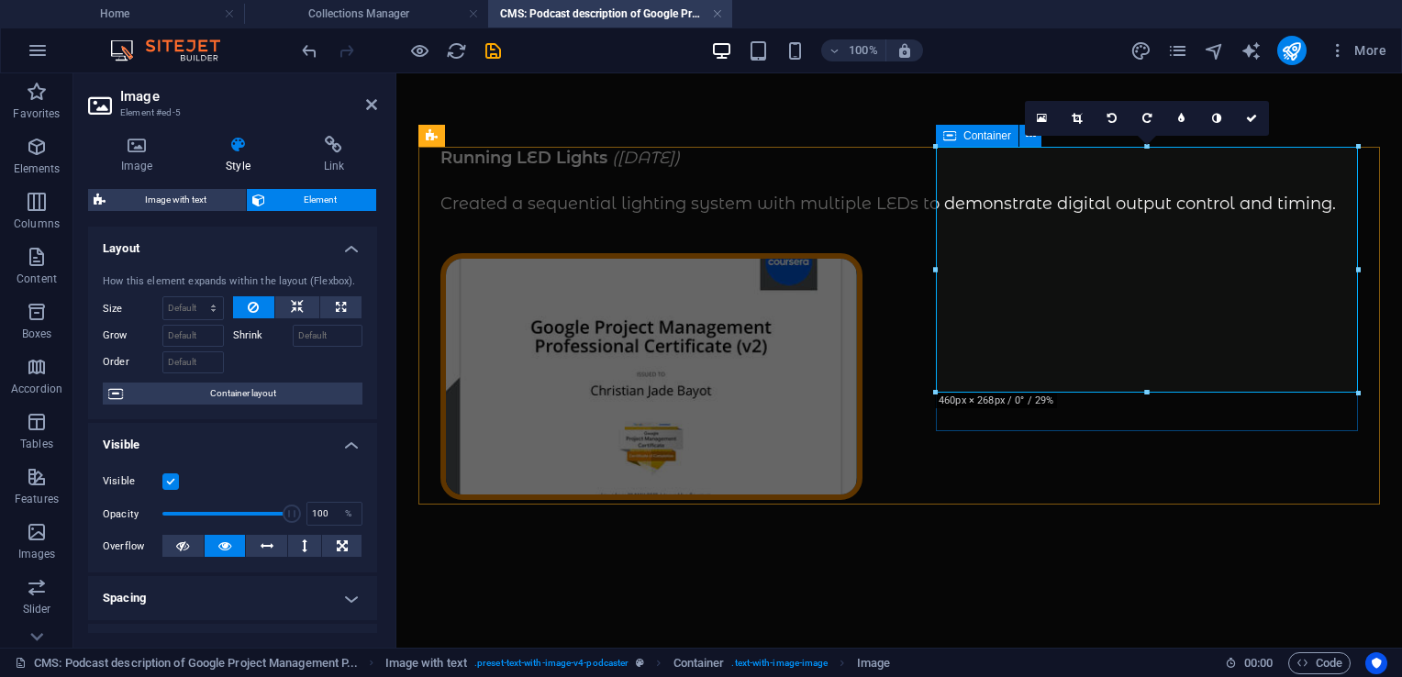
drag, startPoint x: 1546, startPoint y: 468, endPoint x: 1148, endPoint y: 420, distance: 401.1
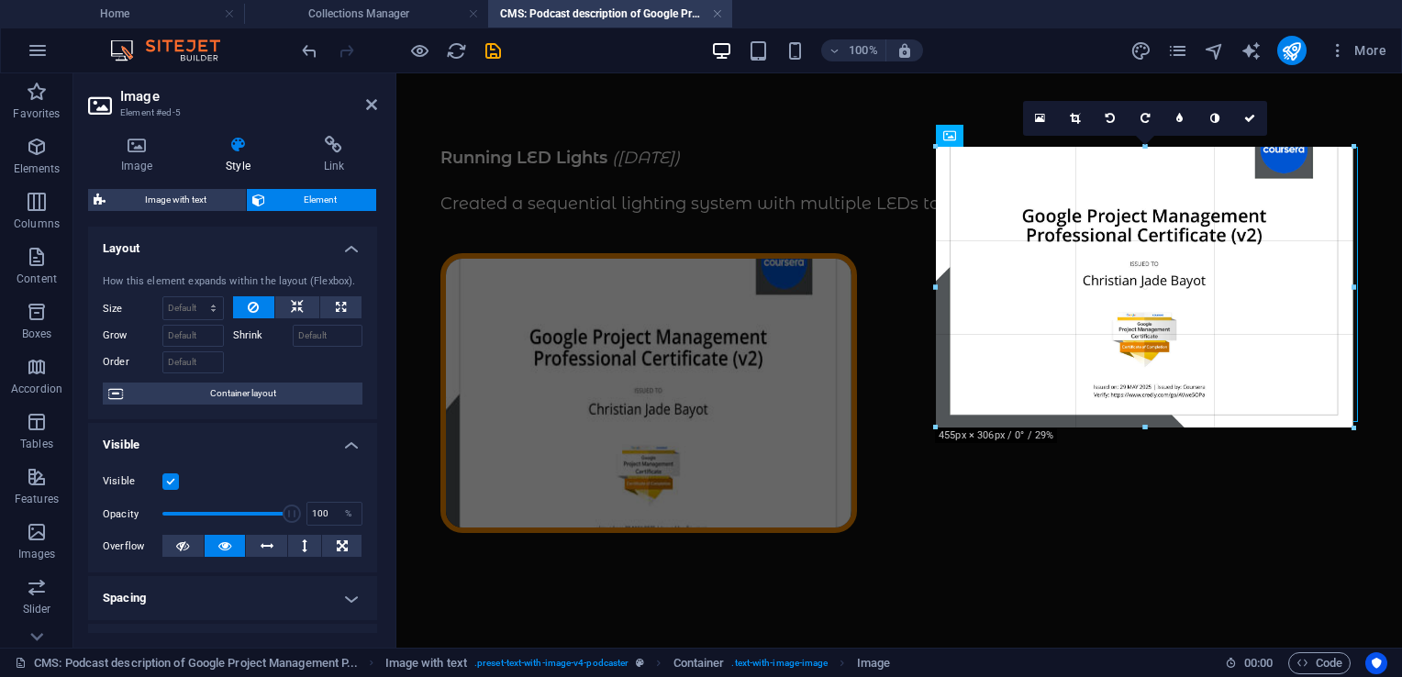
drag, startPoint x: 1148, startPoint y: 391, endPoint x: 1149, endPoint y: 438, distance: 46.8
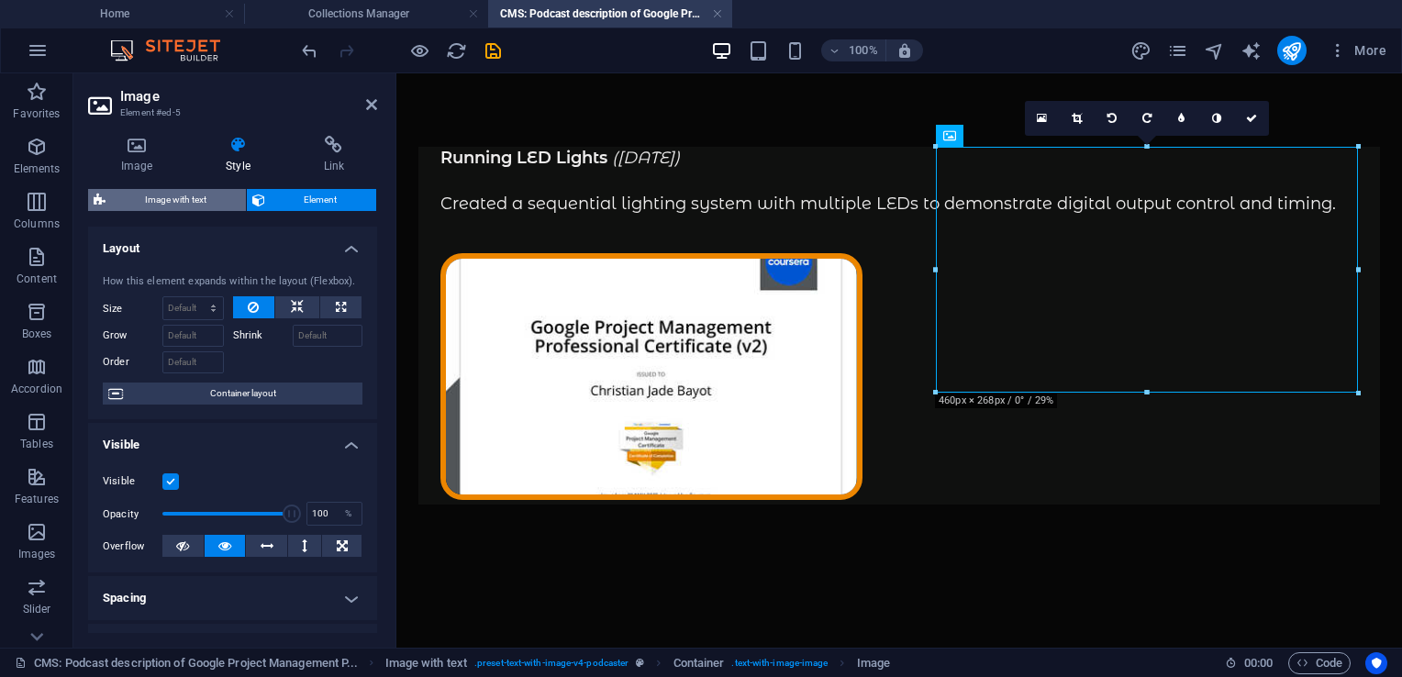
click at [143, 197] on span "Image with text" at bounding box center [175, 200] width 129 height 22
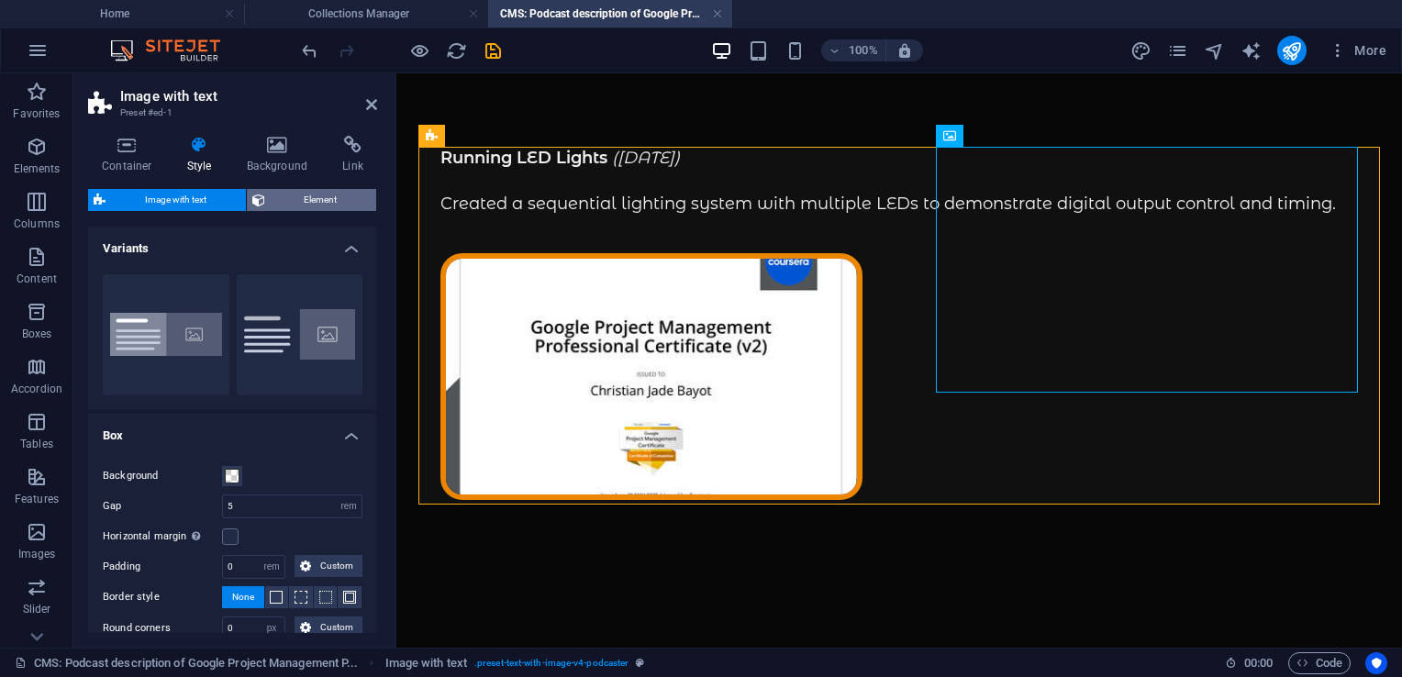
click at [312, 199] on span "Element" at bounding box center [321, 200] width 101 height 22
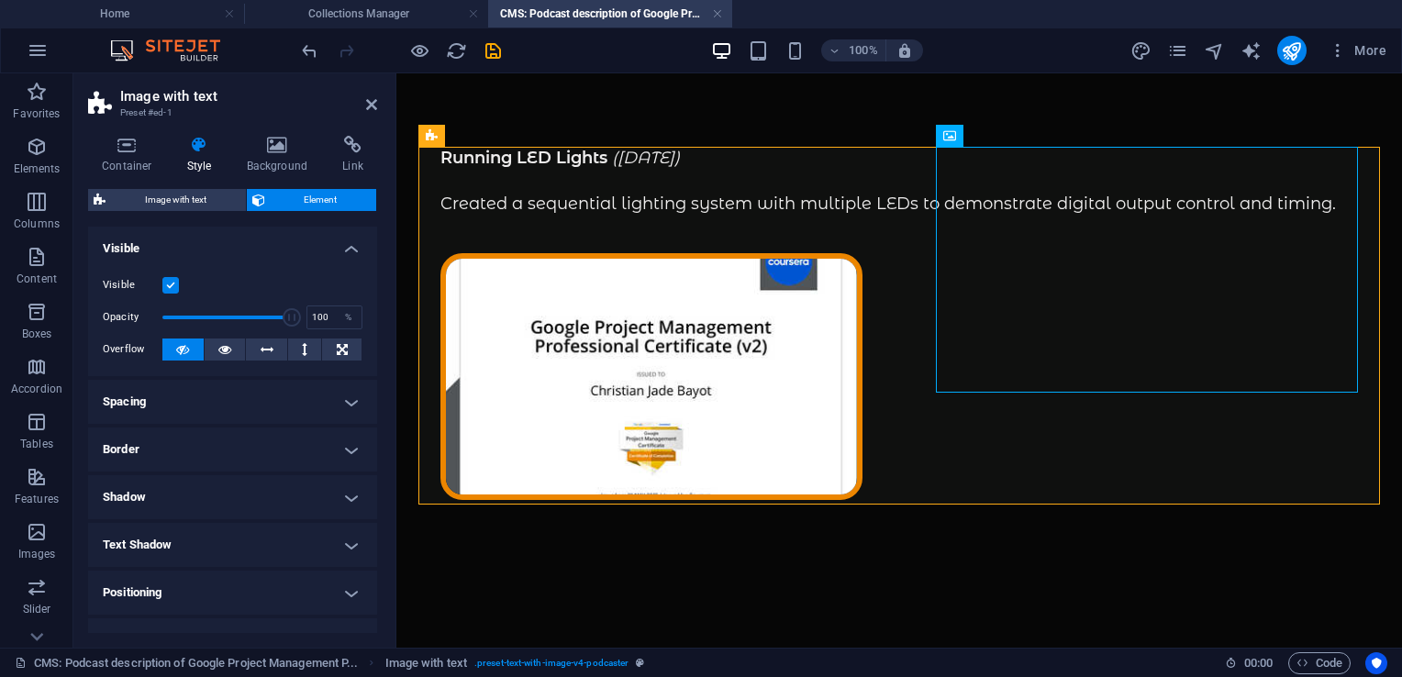
click at [183, 409] on h4 "Spacing" at bounding box center [232, 402] width 289 height 44
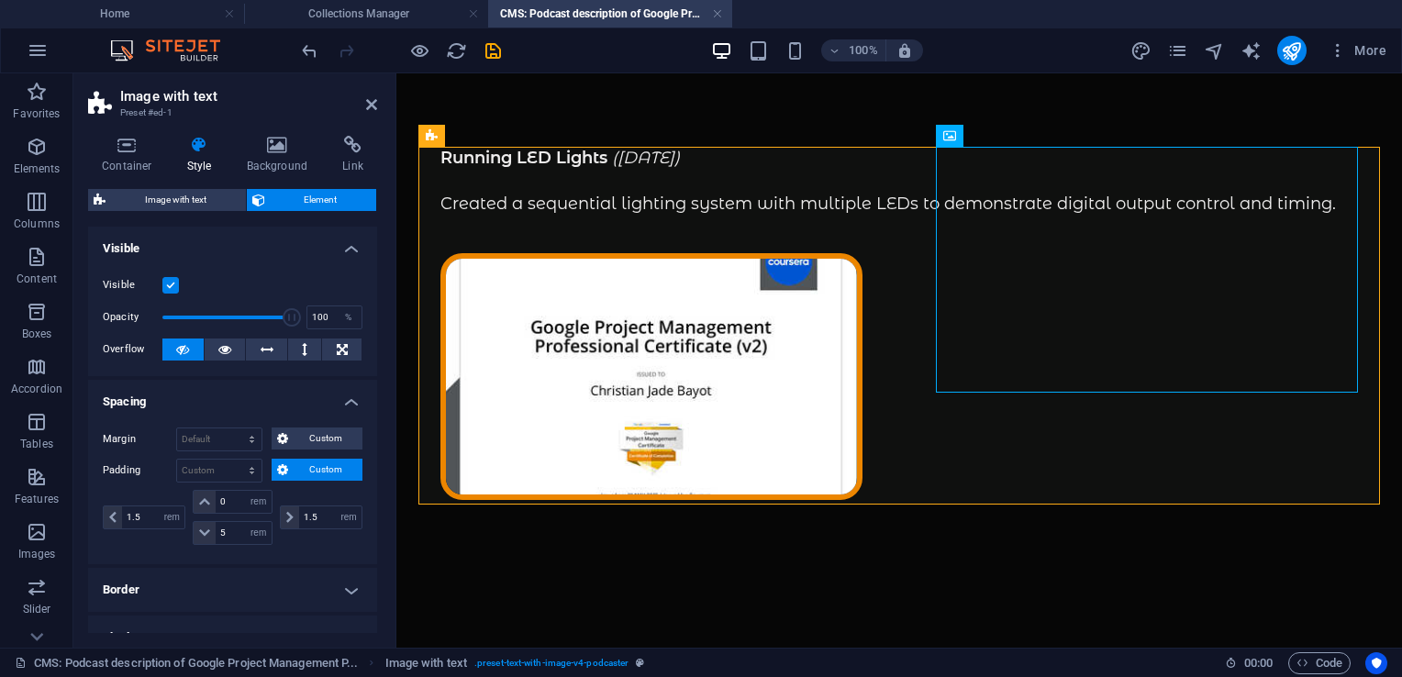
click at [183, 409] on h4 "Spacing" at bounding box center [232, 396] width 289 height 33
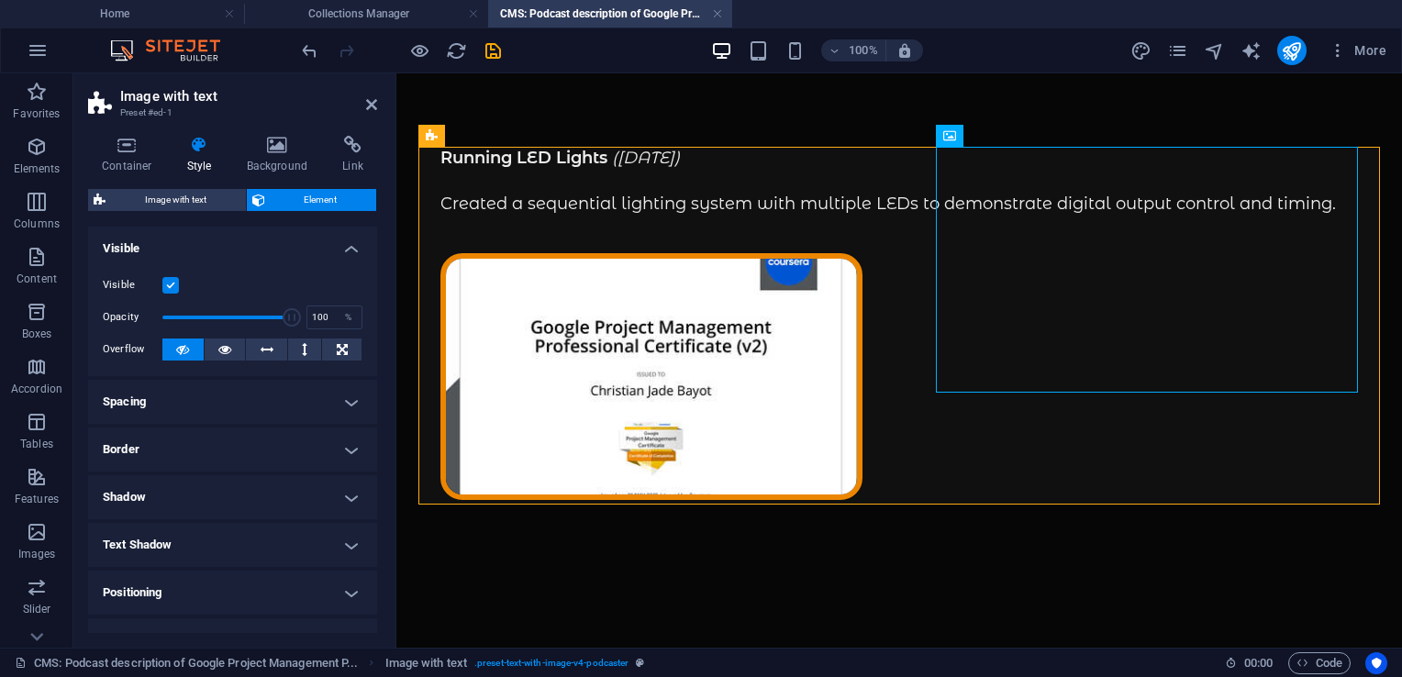
click at [189, 451] on h4 "Border" at bounding box center [232, 450] width 289 height 44
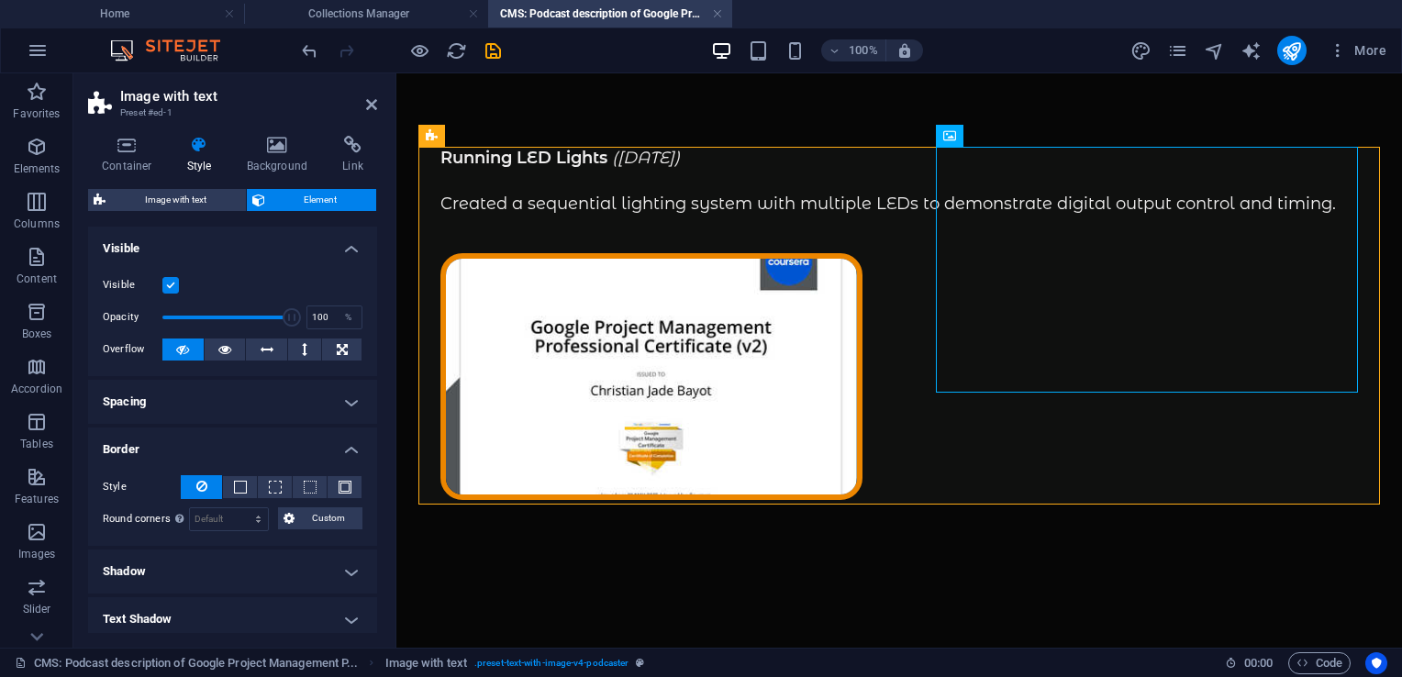
click at [189, 451] on h4 "Border" at bounding box center [232, 444] width 289 height 33
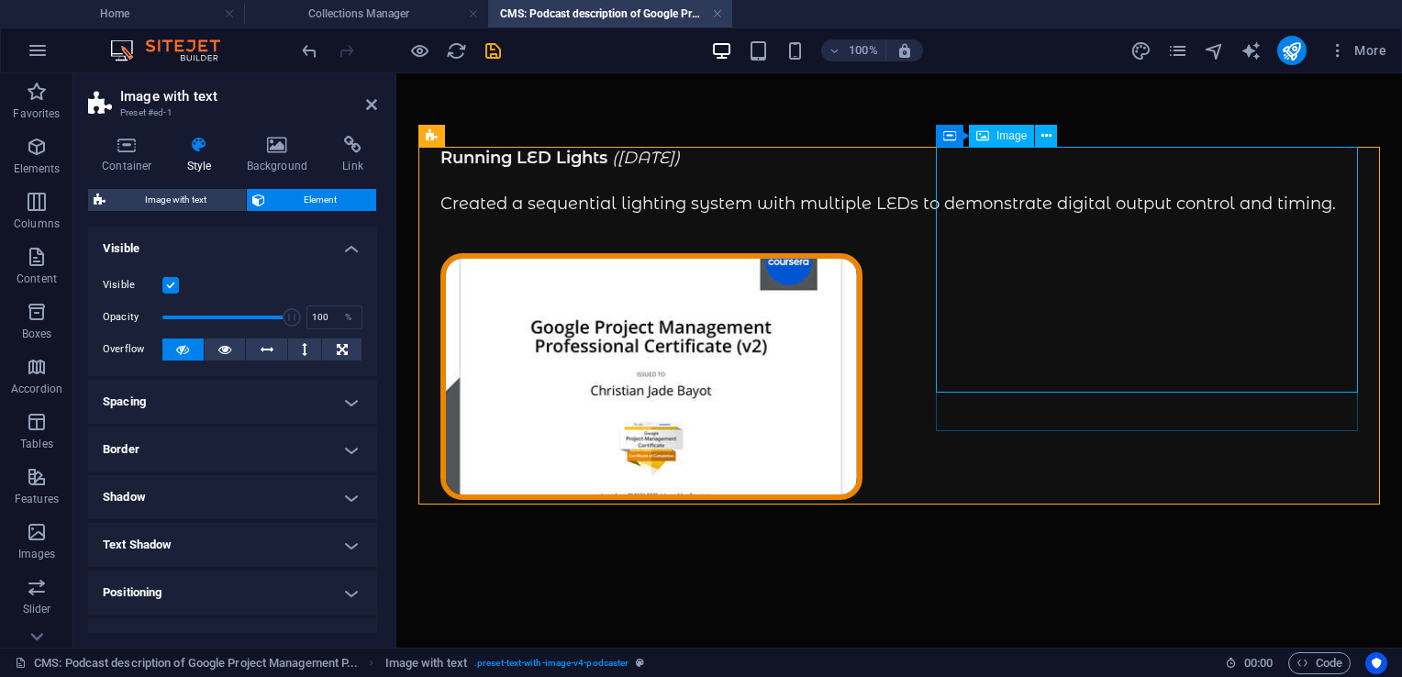
click at [1013, 253] on figure at bounding box center [899, 376] width 918 height 247
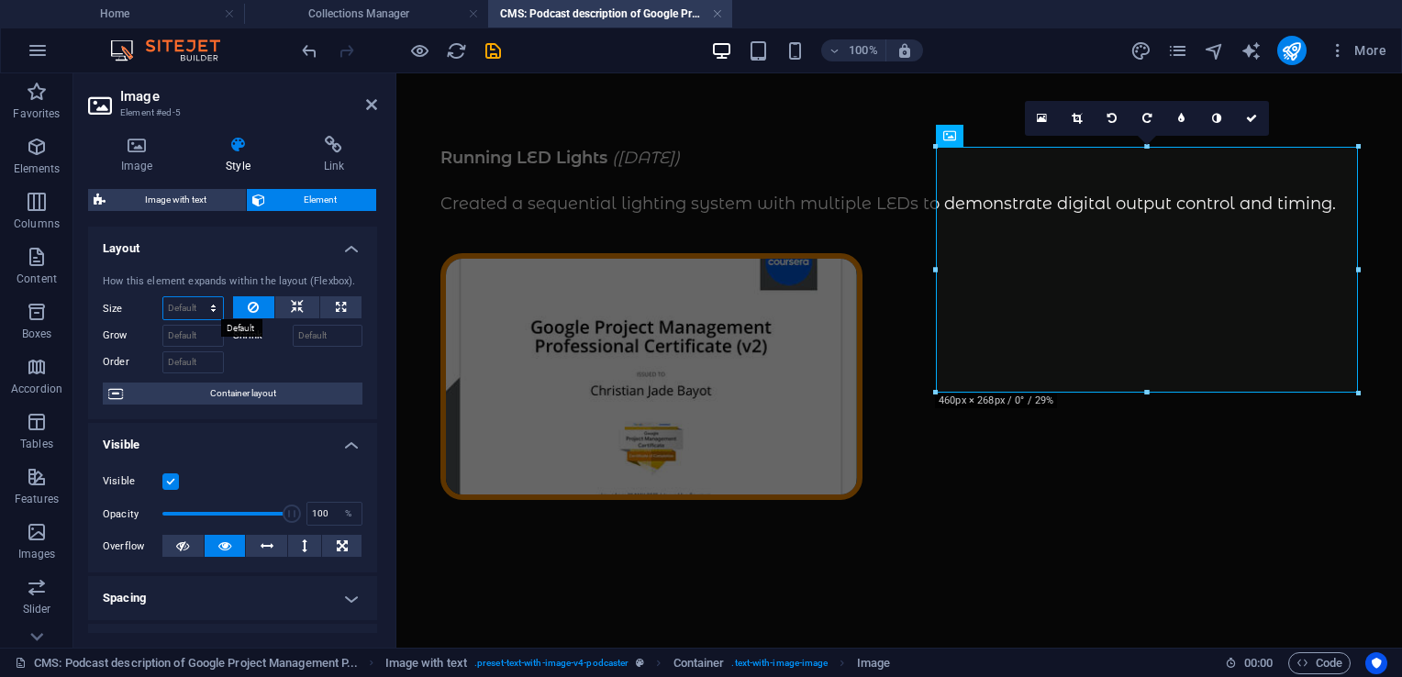
click at [174, 309] on select "Default auto px % 1/1 1/2 1/3 1/4 1/5 1/6 1/7 1/8 1/9 1/10" at bounding box center [193, 308] width 60 height 22
click at [195, 297] on select "Default auto px % 1/1 1/2 1/3 1/4 1/5 1/6 1/7 1/8 1/9 1/10" at bounding box center [193, 308] width 60 height 22
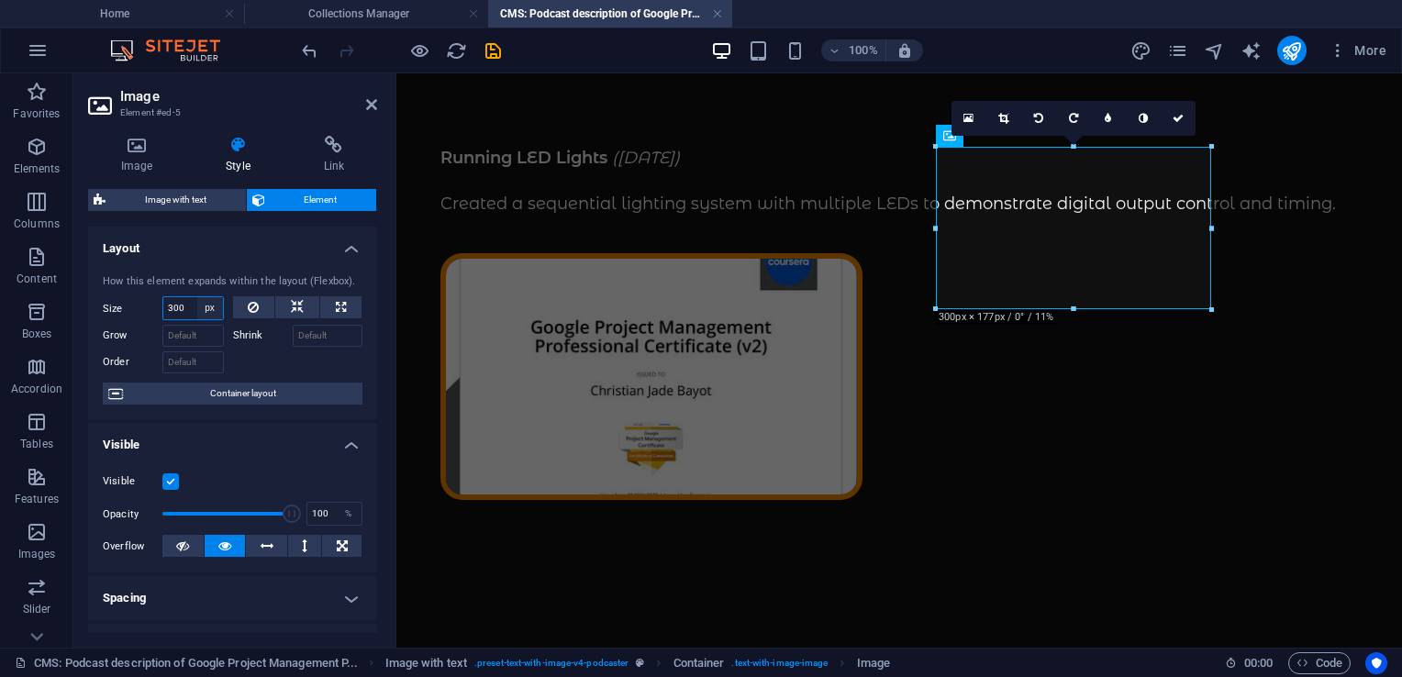
click at [214, 307] on select "Default auto px % 1/1 1/2 1/3 1/4 1/5 1/6 1/7 1/8 1/9 1/10" at bounding box center [210, 308] width 26 height 22
click at [197, 297] on select "Default auto px % 1/1 1/2 1/3 1/4 1/5 1/6 1/7 1/8 1/9 1/10" at bounding box center [210, 308] width 26 height 22
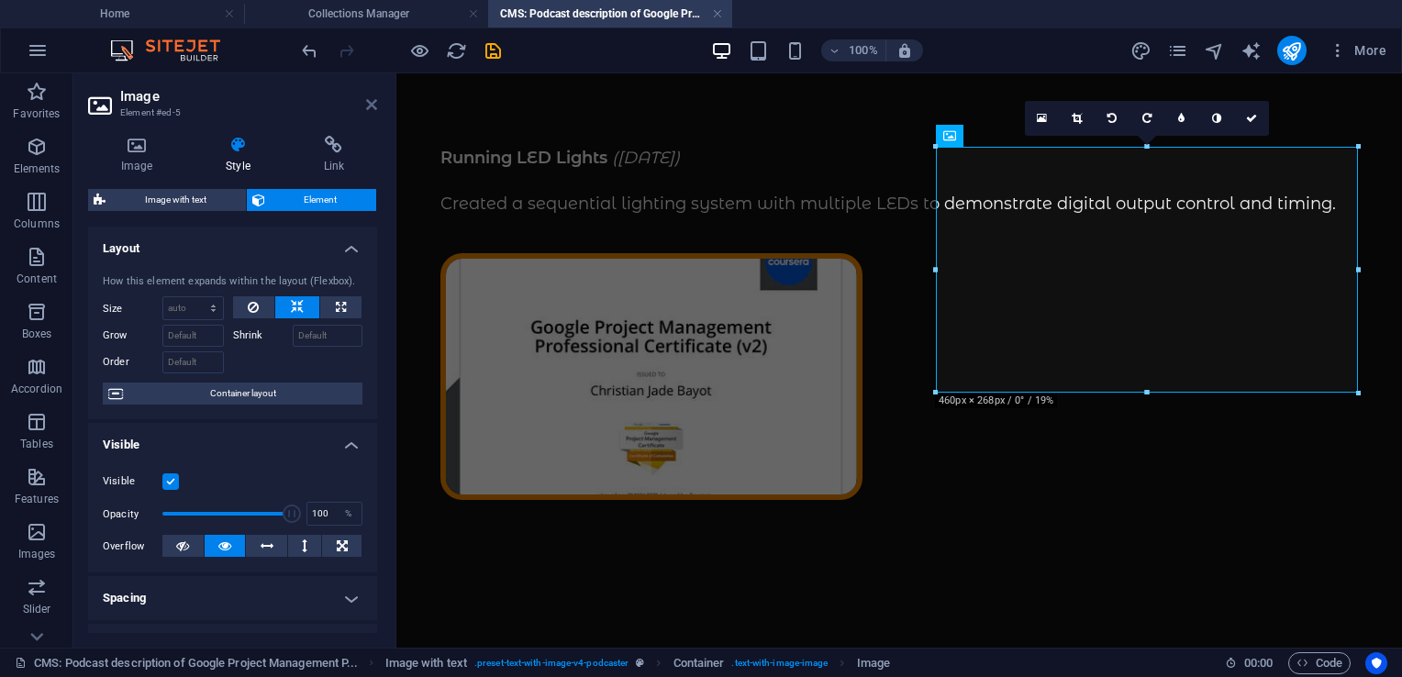
click at [367, 110] on icon at bounding box center [371, 104] width 11 height 15
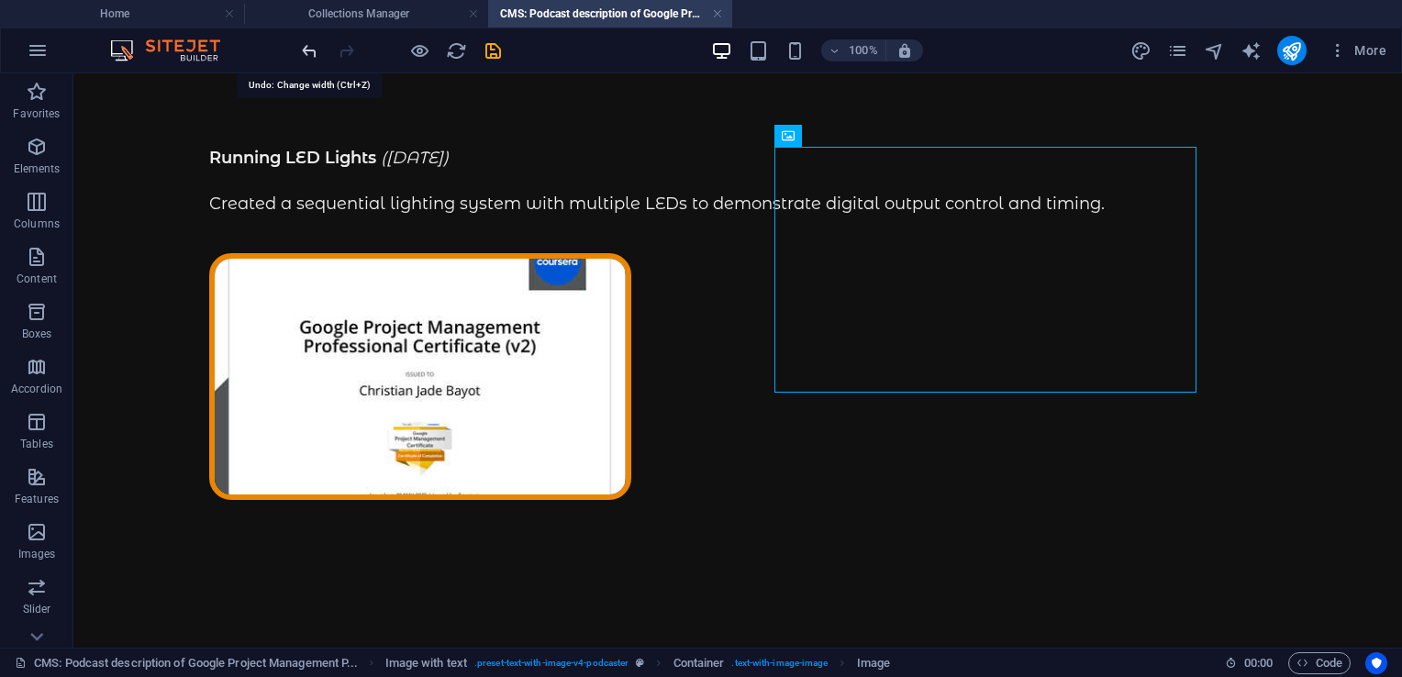
click at [307, 52] on icon "undo" at bounding box center [309, 50] width 21 height 21
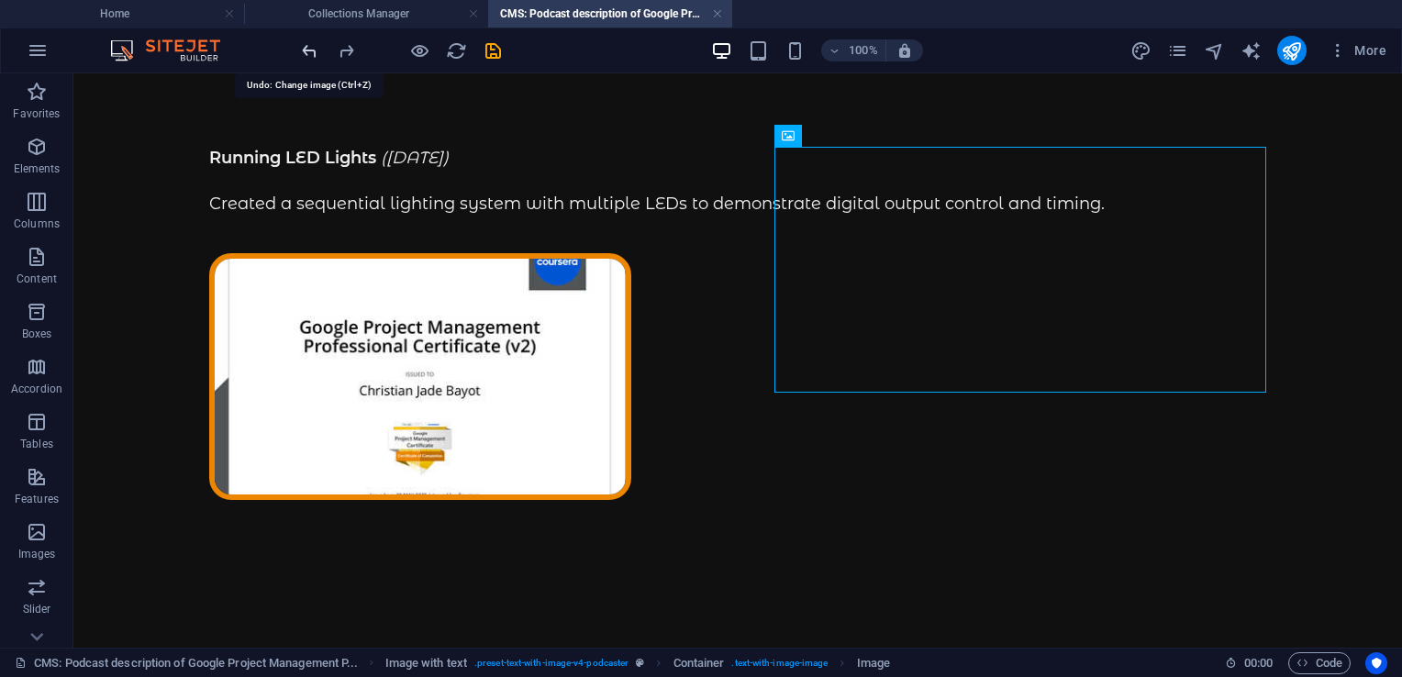
click at [307, 52] on icon "undo" at bounding box center [309, 50] width 21 height 21
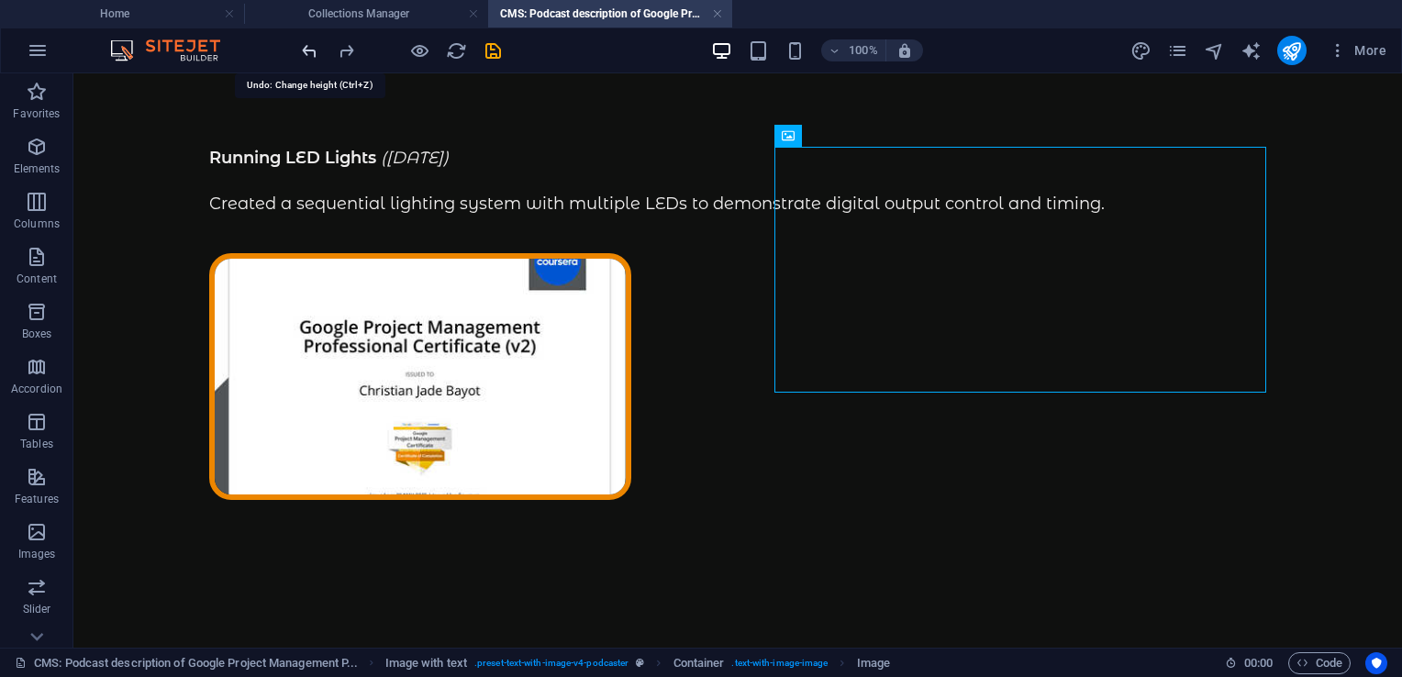
click at [307, 52] on icon "undo" at bounding box center [309, 50] width 21 height 21
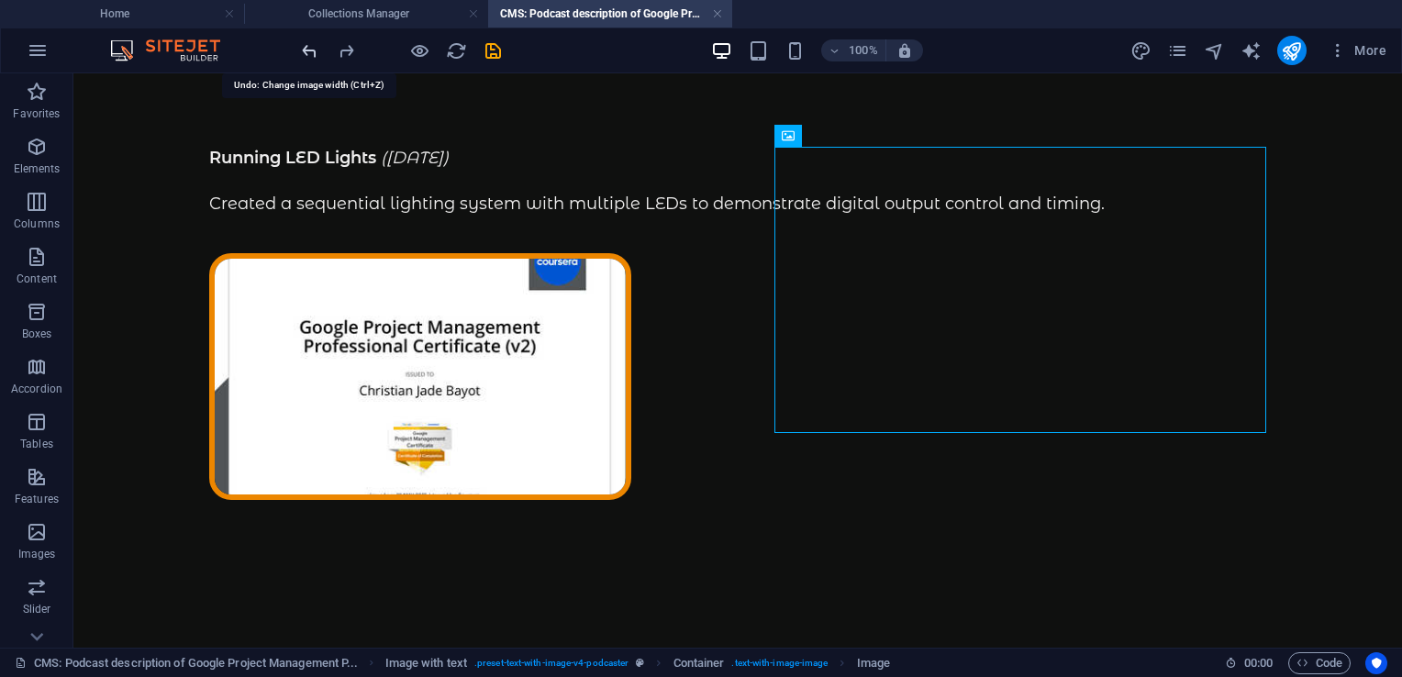
click at [307, 52] on icon "undo" at bounding box center [309, 50] width 21 height 21
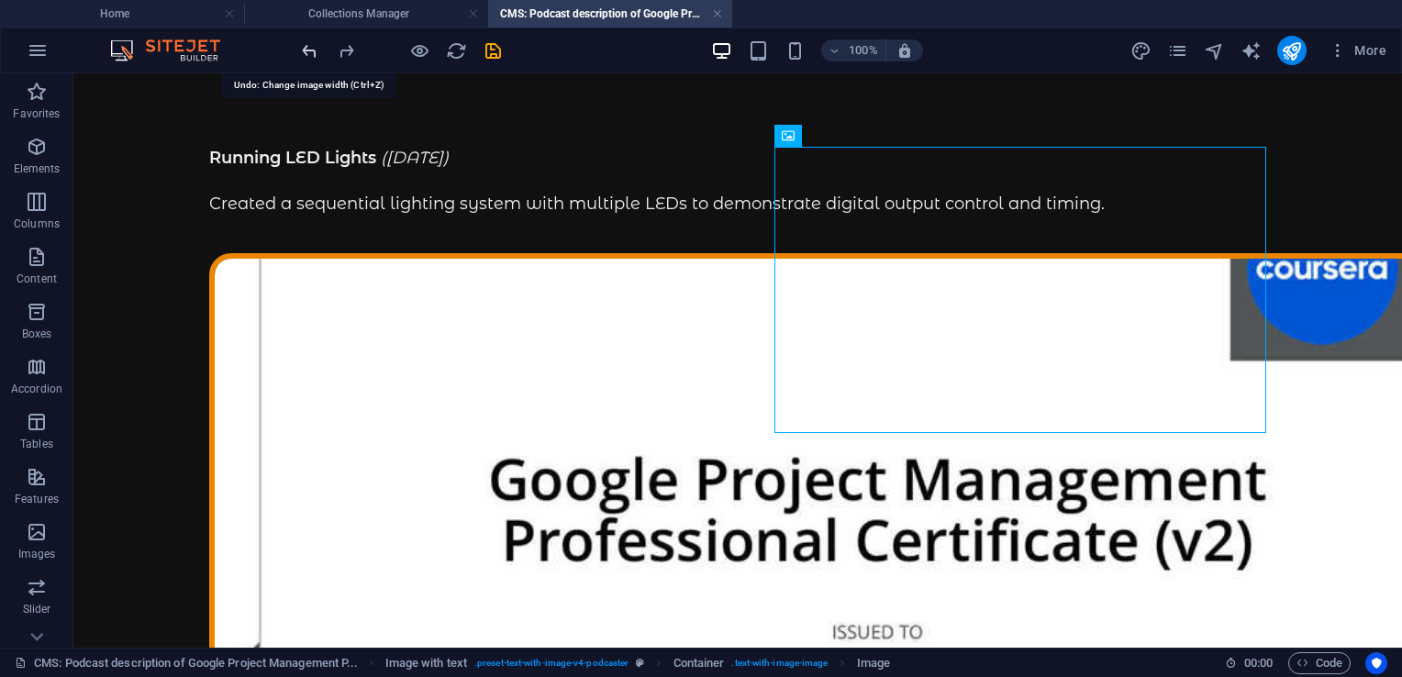
click at [307, 52] on icon "undo" at bounding box center [309, 50] width 21 height 21
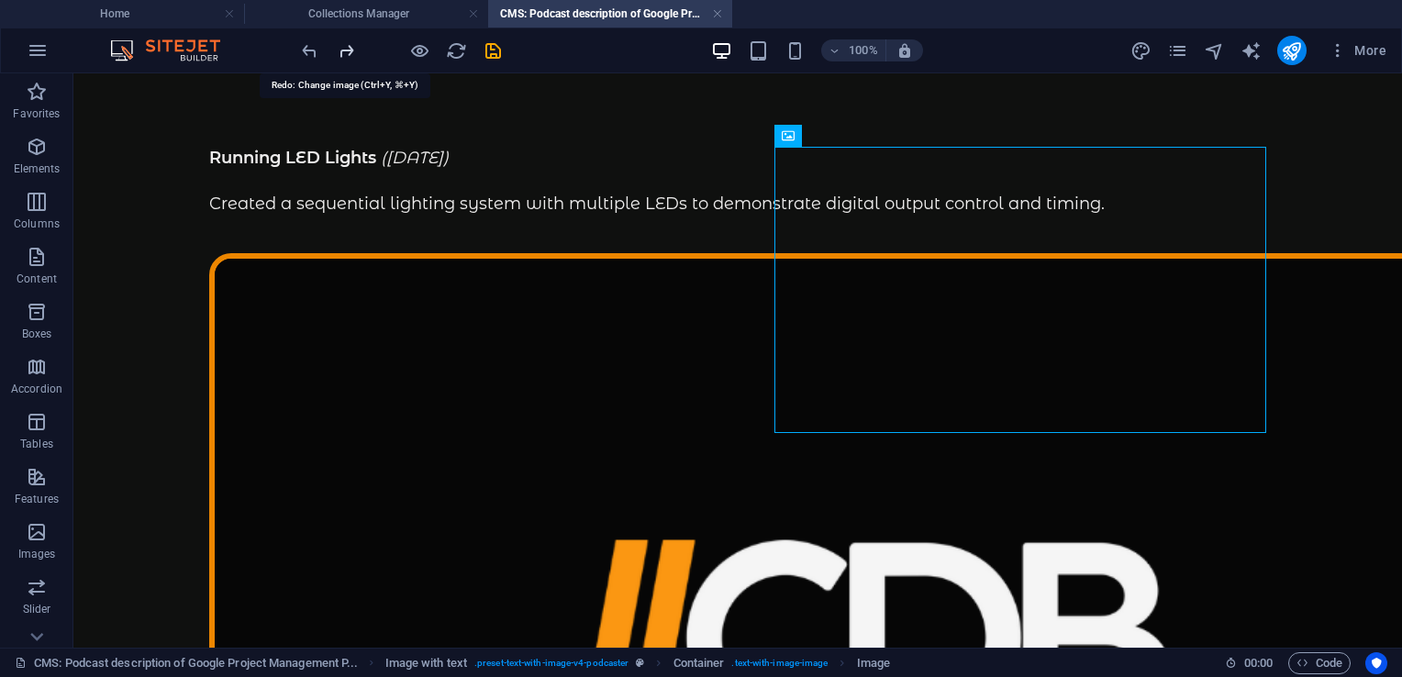
click at [353, 49] on icon "redo" at bounding box center [346, 50] width 21 height 21
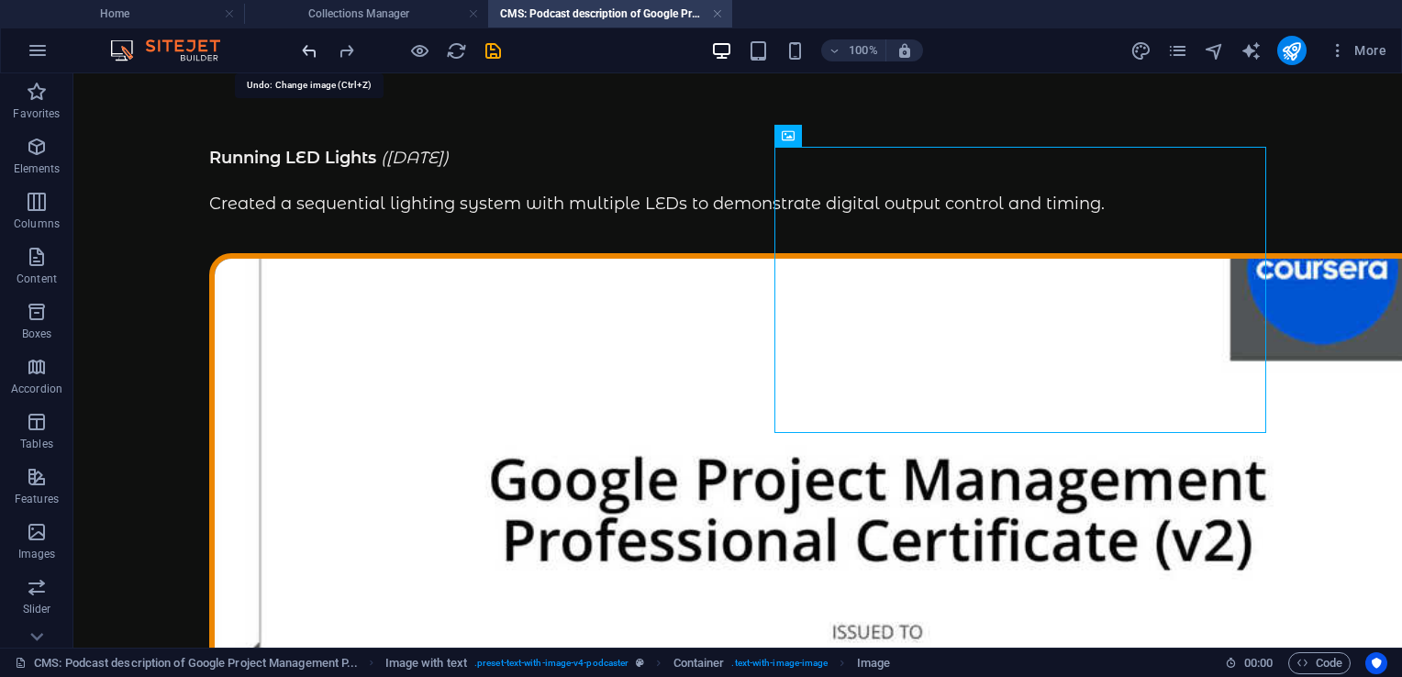
click at [305, 56] on icon "undo" at bounding box center [309, 50] width 21 height 21
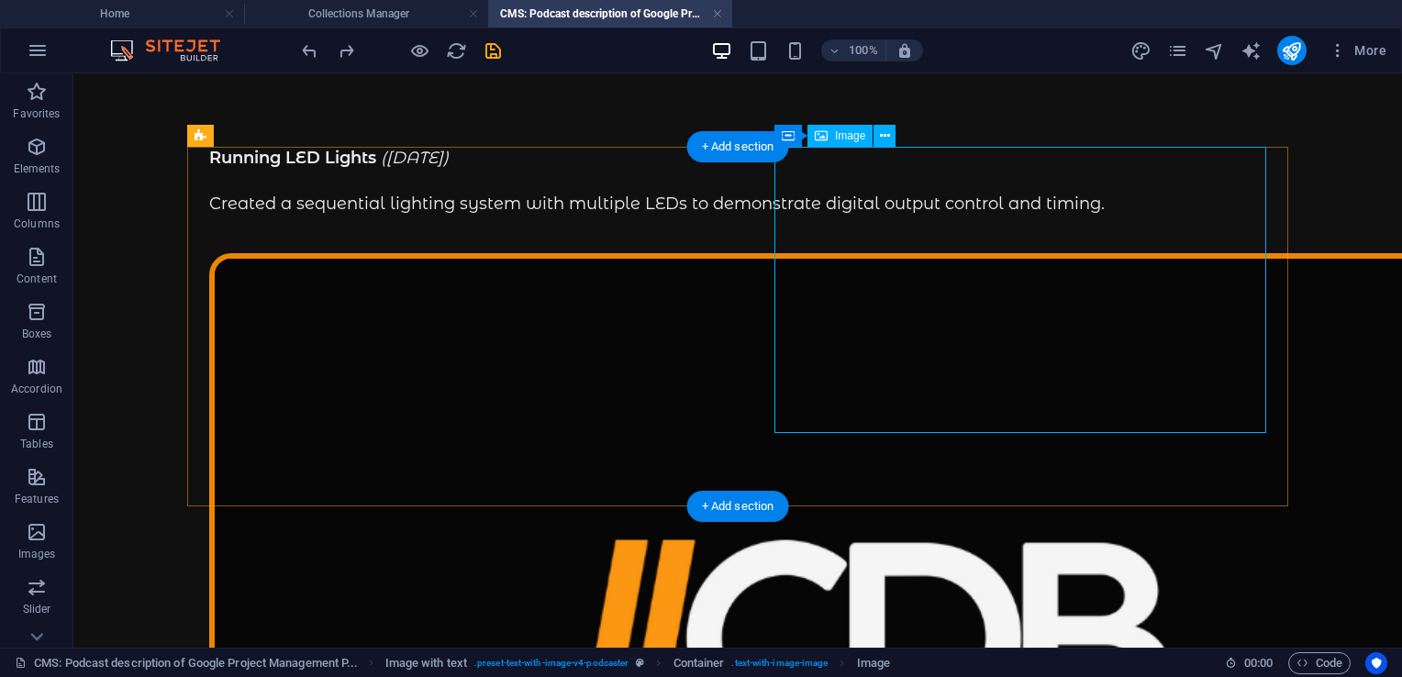
click at [983, 290] on figure at bounding box center [737, 639] width 1057 height 773
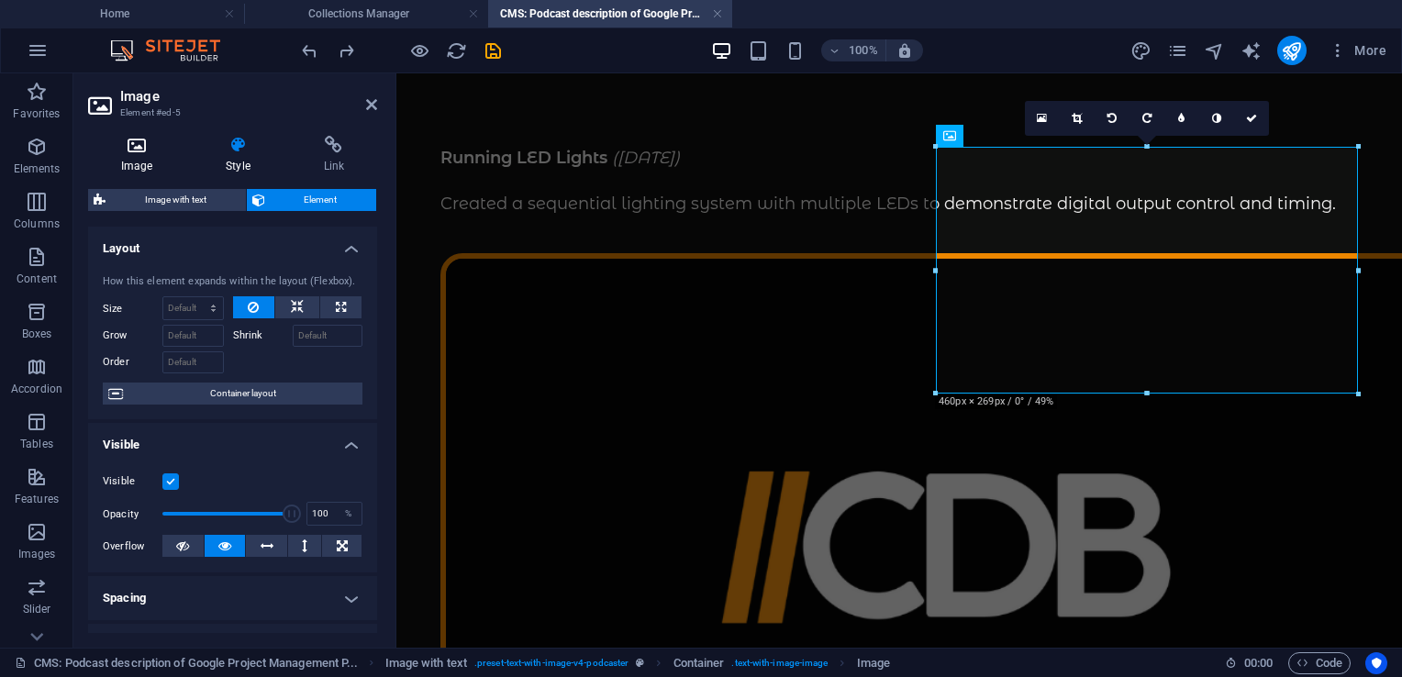
click at [142, 156] on h4 "Image" at bounding box center [140, 155] width 105 height 39
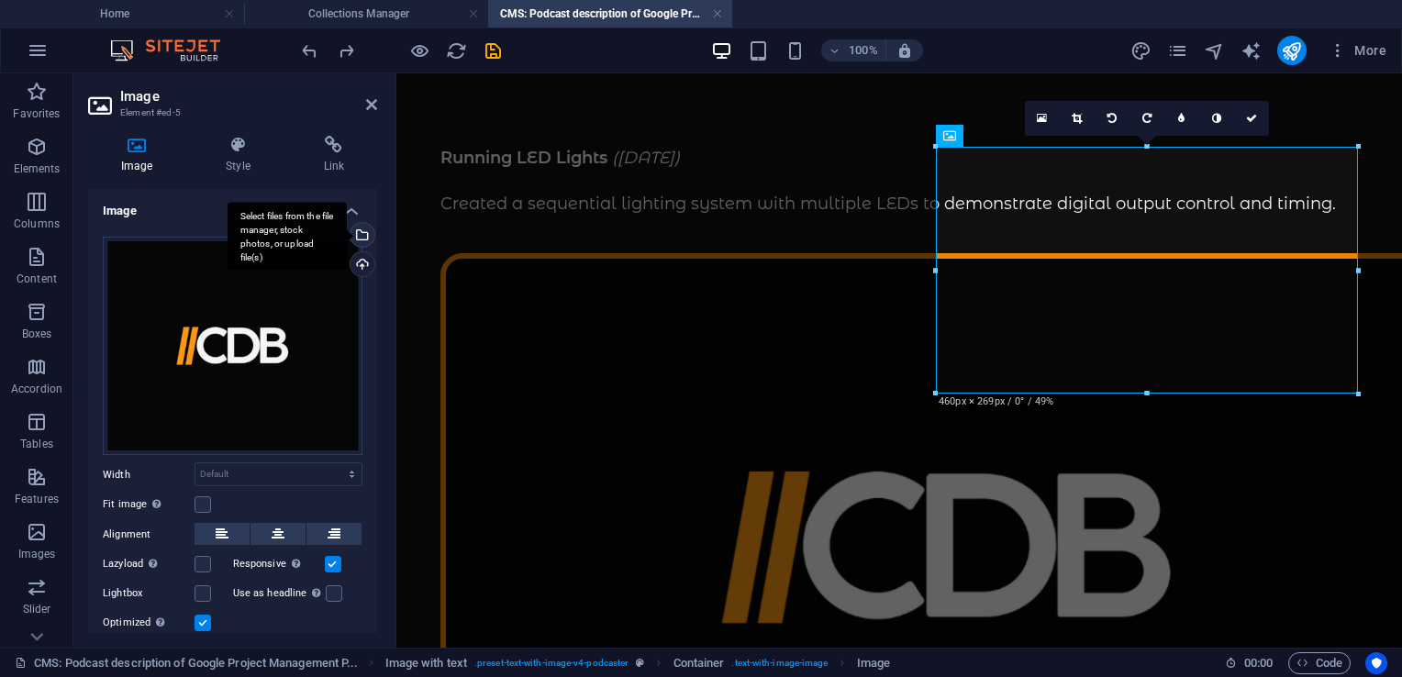
click at [362, 238] on div "Select files from the file manager, stock photos, or upload file(s)" at bounding box center [361, 237] width 28 height 28
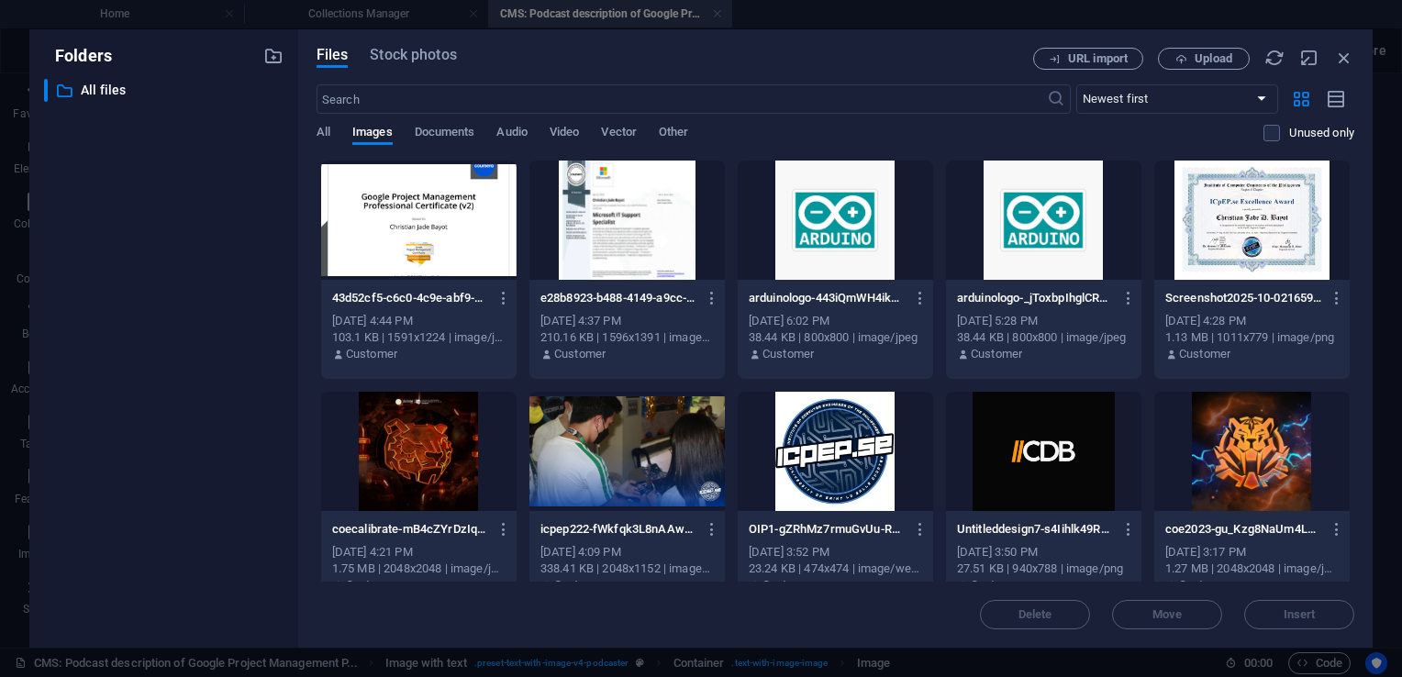
click at [863, 237] on div at bounding box center [835, 220] width 195 height 119
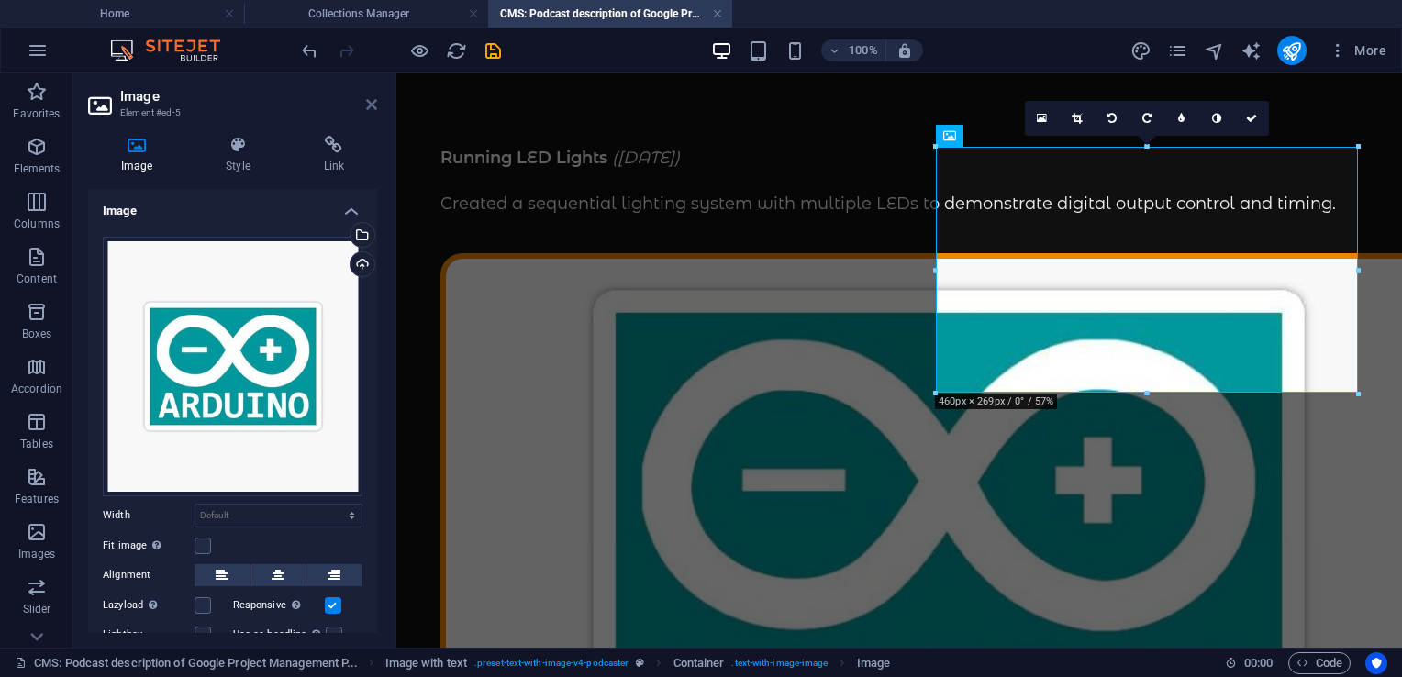
click at [376, 108] on icon at bounding box center [371, 104] width 11 height 15
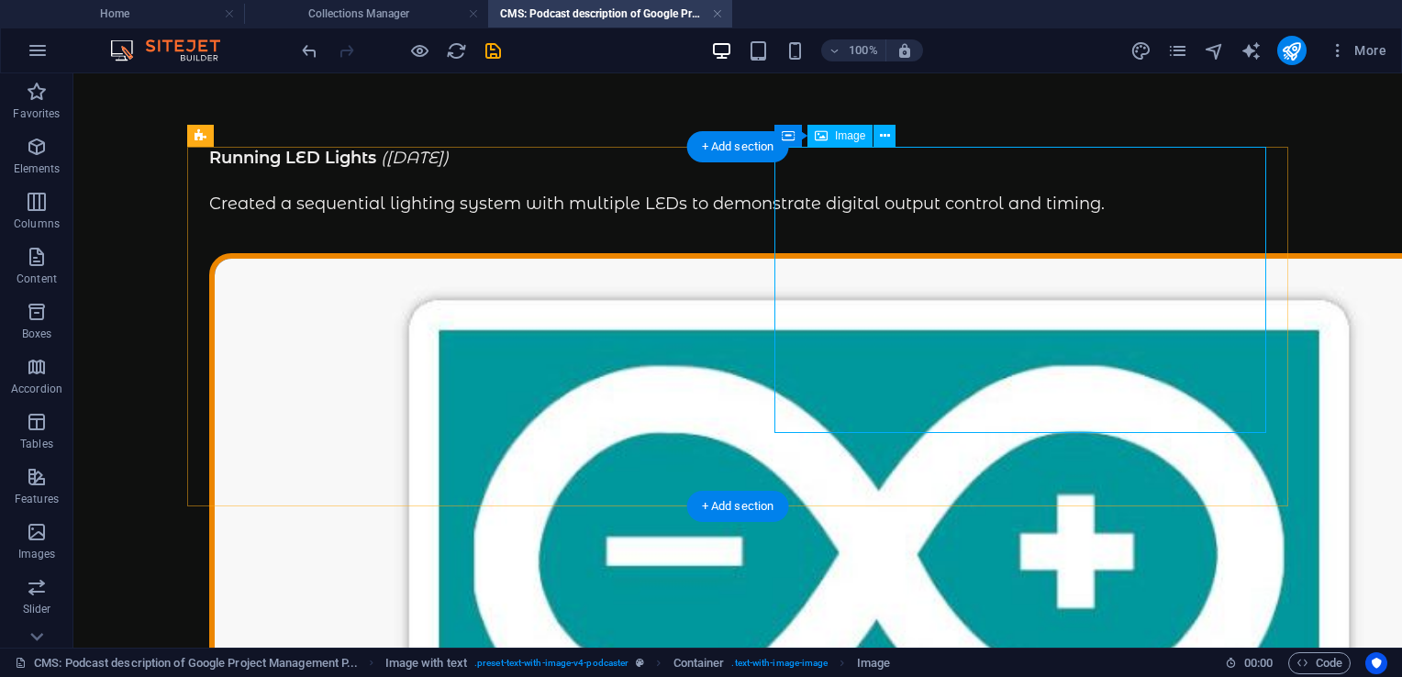
click at [888, 273] on figure at bounding box center [737, 639] width 1057 height 772
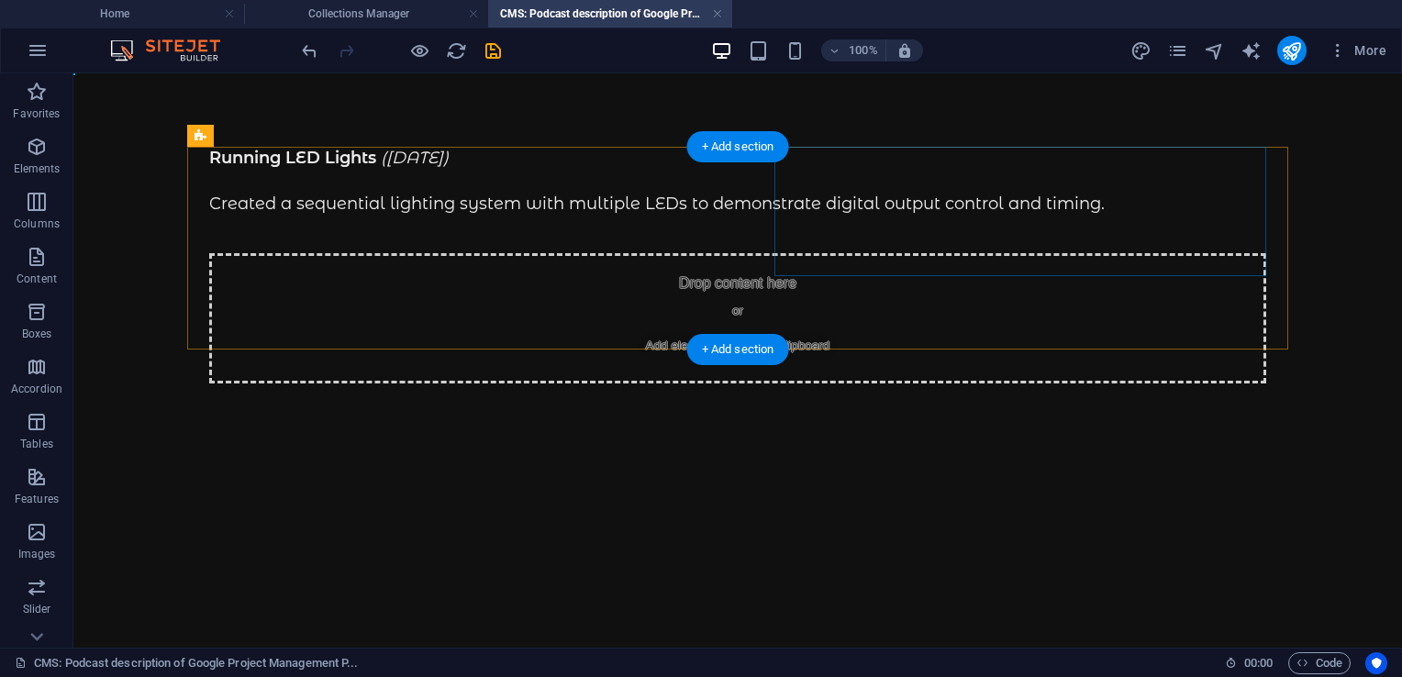
click at [730, 333] on span "Add elements" at bounding box center [684, 346] width 91 height 26
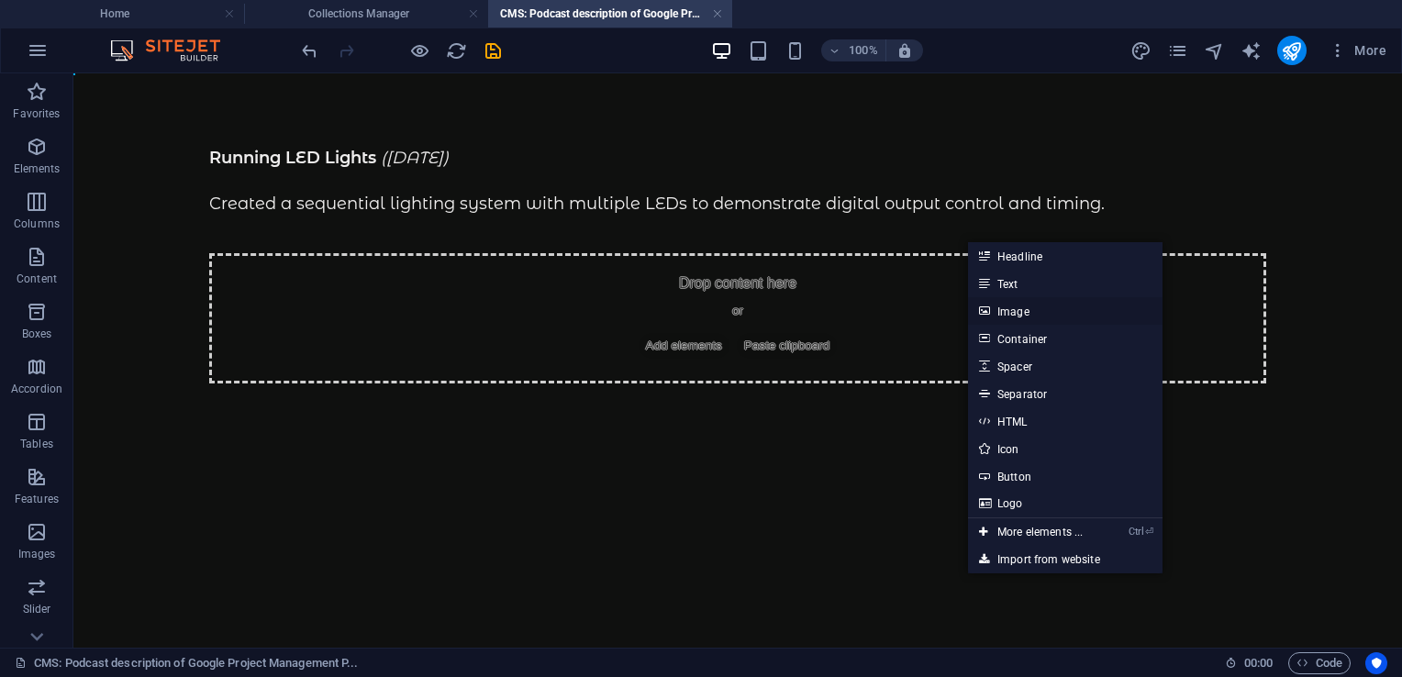
click at [1021, 315] on link "Image" at bounding box center [1065, 311] width 195 height 28
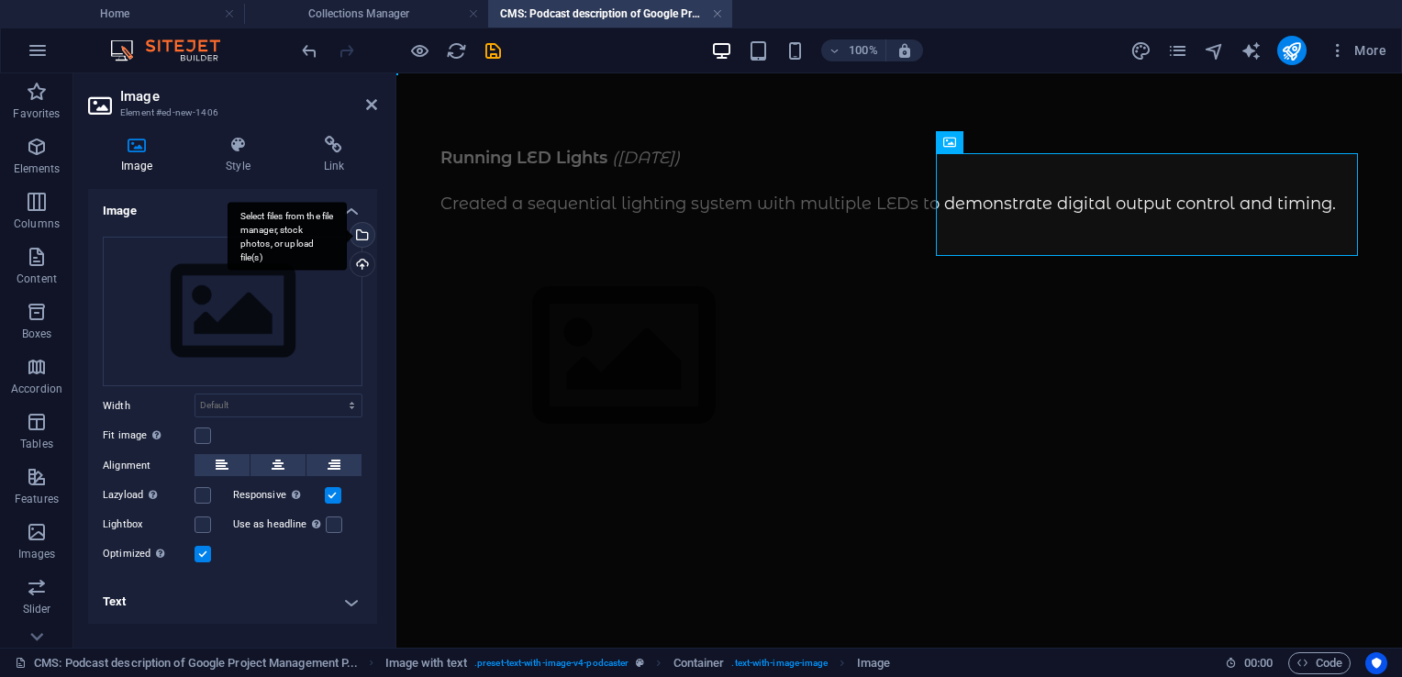
click at [347, 233] on div "Select files from the file manager, stock photos, or upload file(s)" at bounding box center [287, 236] width 119 height 69
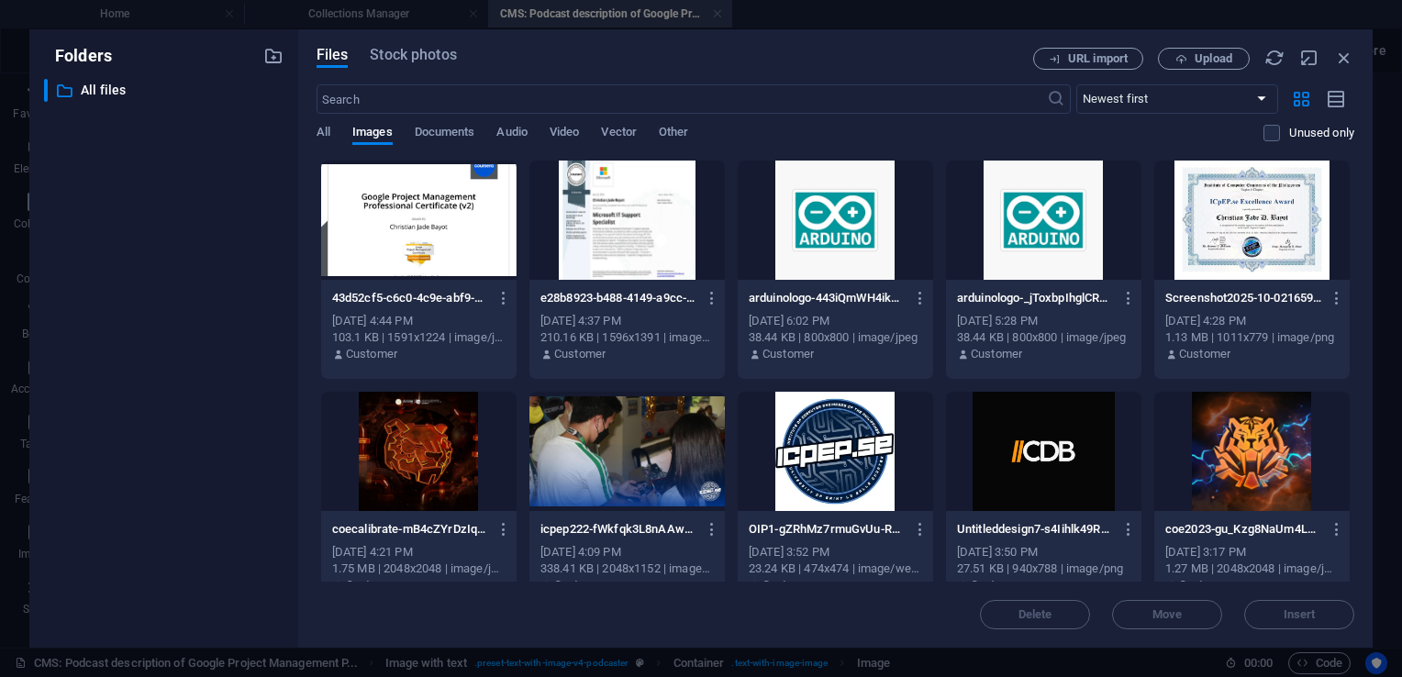
click at [419, 227] on div at bounding box center [418, 220] width 195 height 119
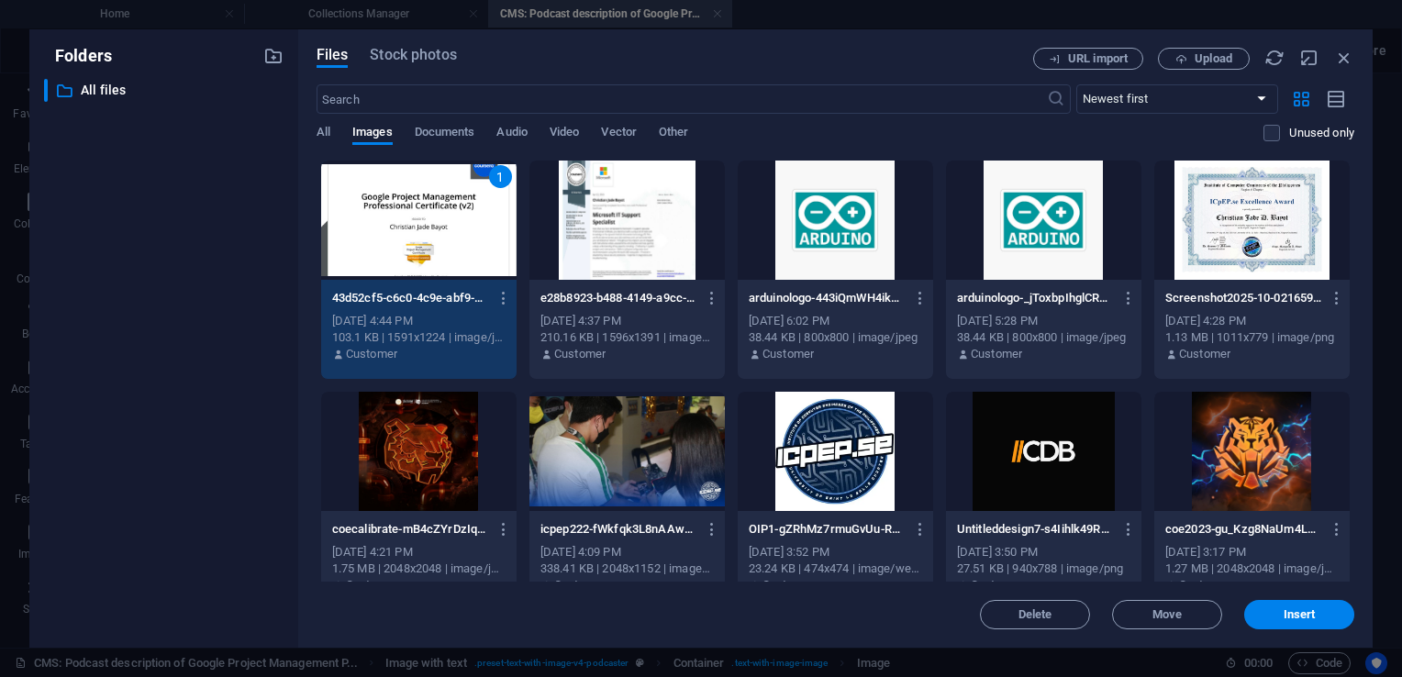
click at [419, 227] on div "1" at bounding box center [418, 220] width 195 height 119
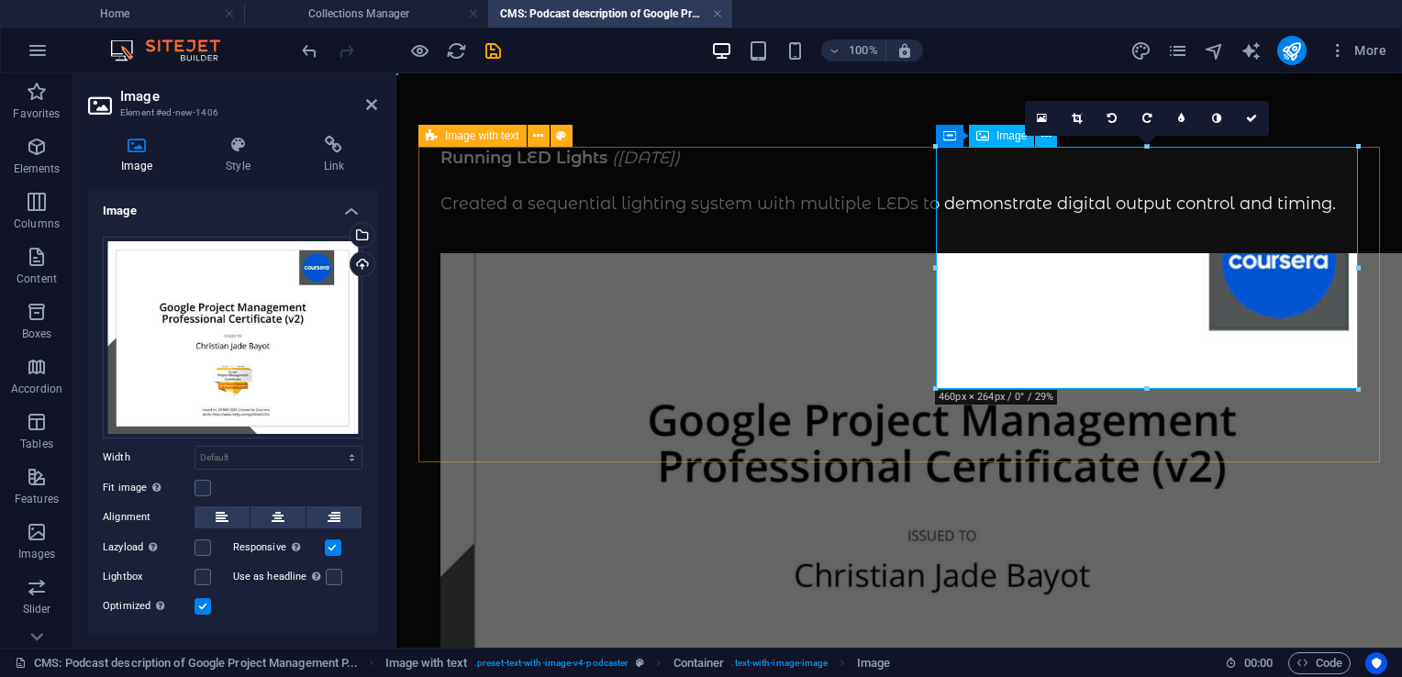
drag, startPoint x: 1545, startPoint y: 464, endPoint x: 1147, endPoint y: 420, distance: 400.7
click at [1079, 118] on icon at bounding box center [1077, 118] width 10 height 11
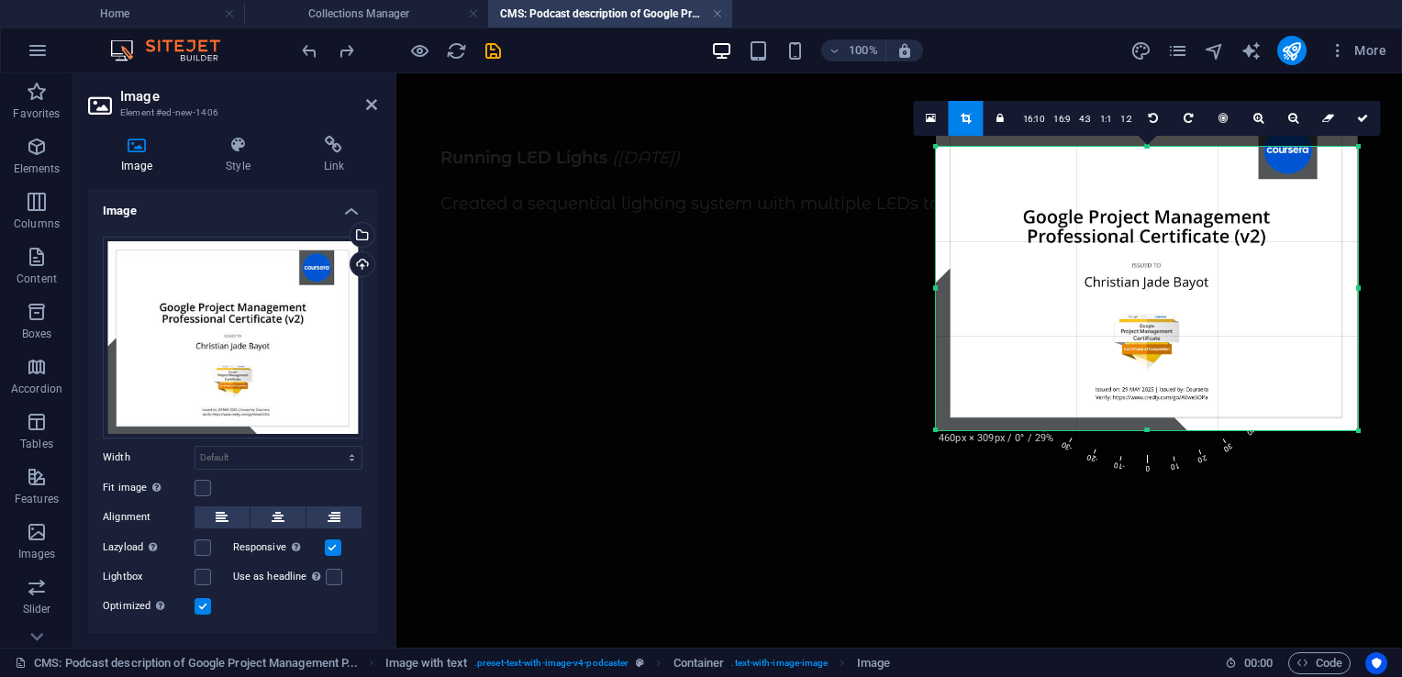
drag, startPoint x: 1149, startPoint y: 385, endPoint x: 1149, endPoint y: 429, distance: 44.0
click at [1149, 429] on div at bounding box center [1147, 431] width 422 height 6
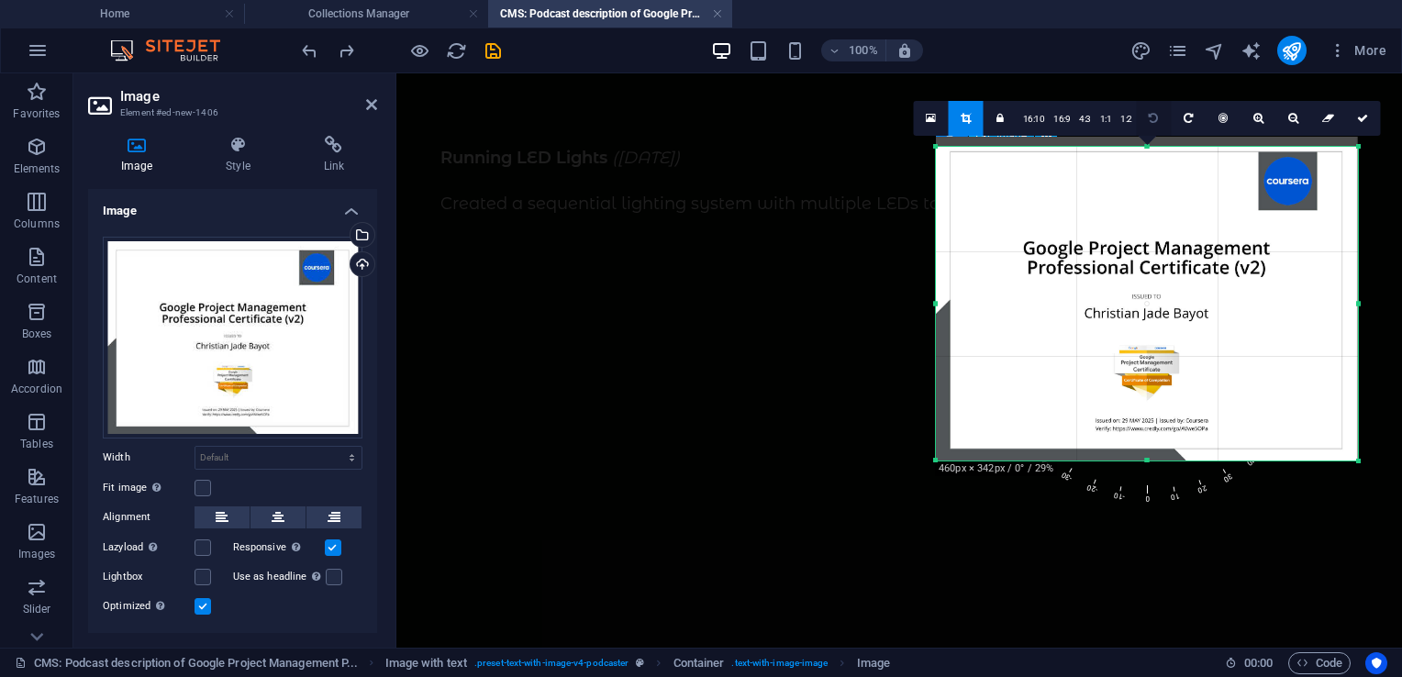
drag, startPoint x: 1148, startPoint y: 149, endPoint x: 1145, endPoint y: 117, distance: 31.3
click at [1145, 147] on div "180 170 160 150 140 130 120 110 100 90 80 70 60 50 40 30 20 10 0 -10 -20 -30 -4…" at bounding box center [1147, 304] width 422 height 314
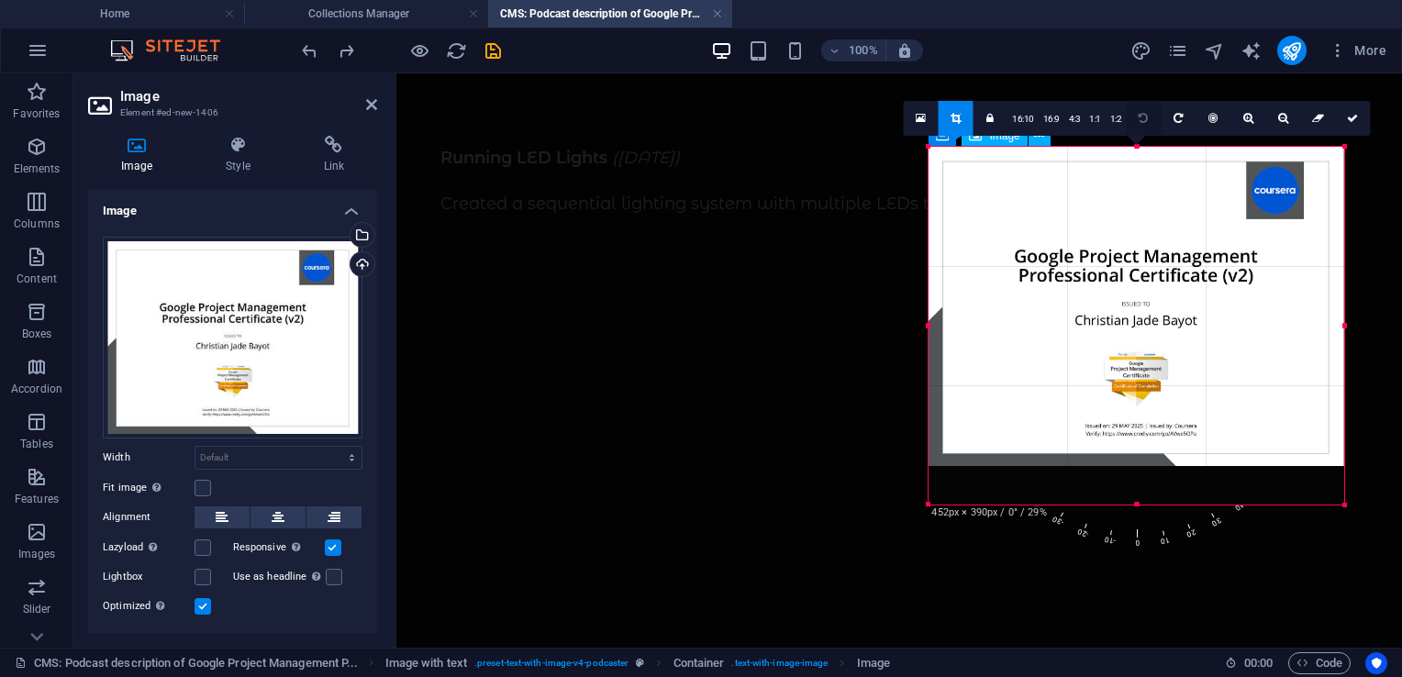
drag, startPoint x: 1149, startPoint y: 149, endPoint x: 1151, endPoint y: 106, distance: 42.3
click at [1151, 147] on div "180 170 160 150 140 130 120 110 100 90 80 70 60 50 40 30 20 10 0 -10 -20 -30 -4…" at bounding box center [1136, 326] width 415 height 358
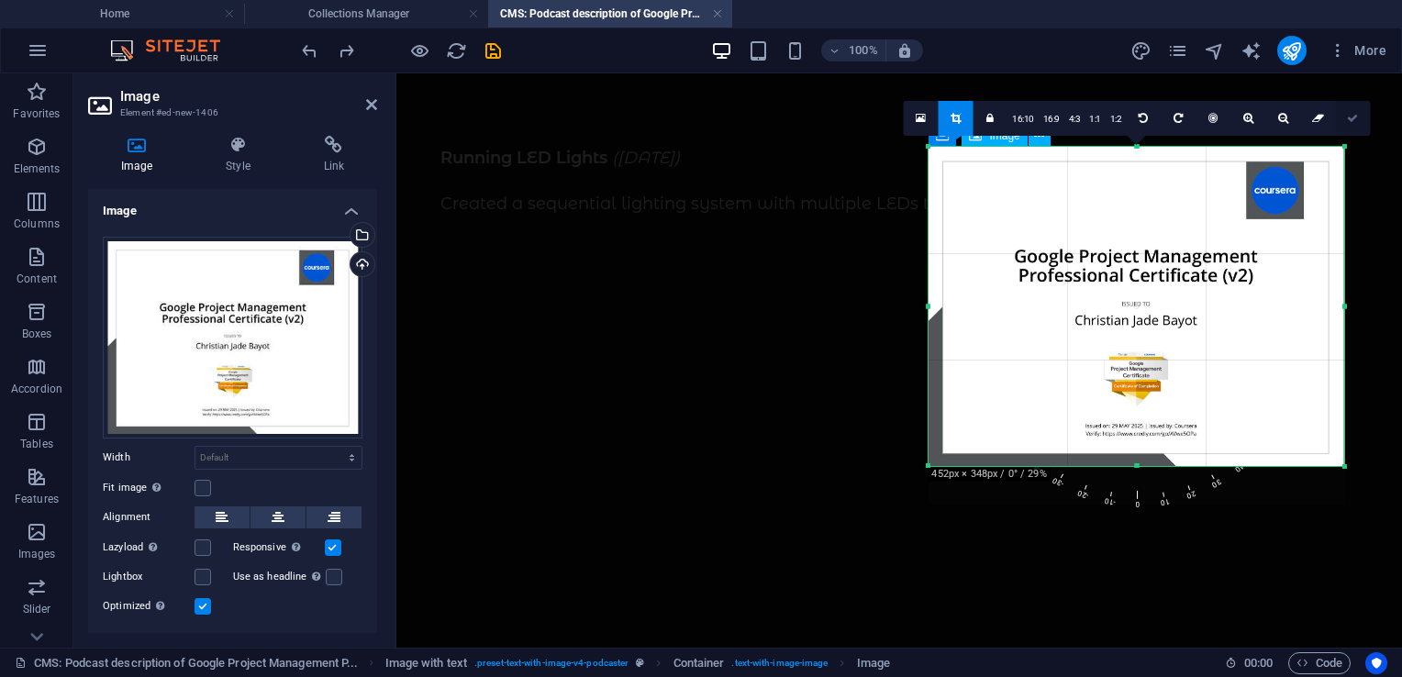
click at [1353, 118] on icon at bounding box center [1352, 118] width 11 height 11
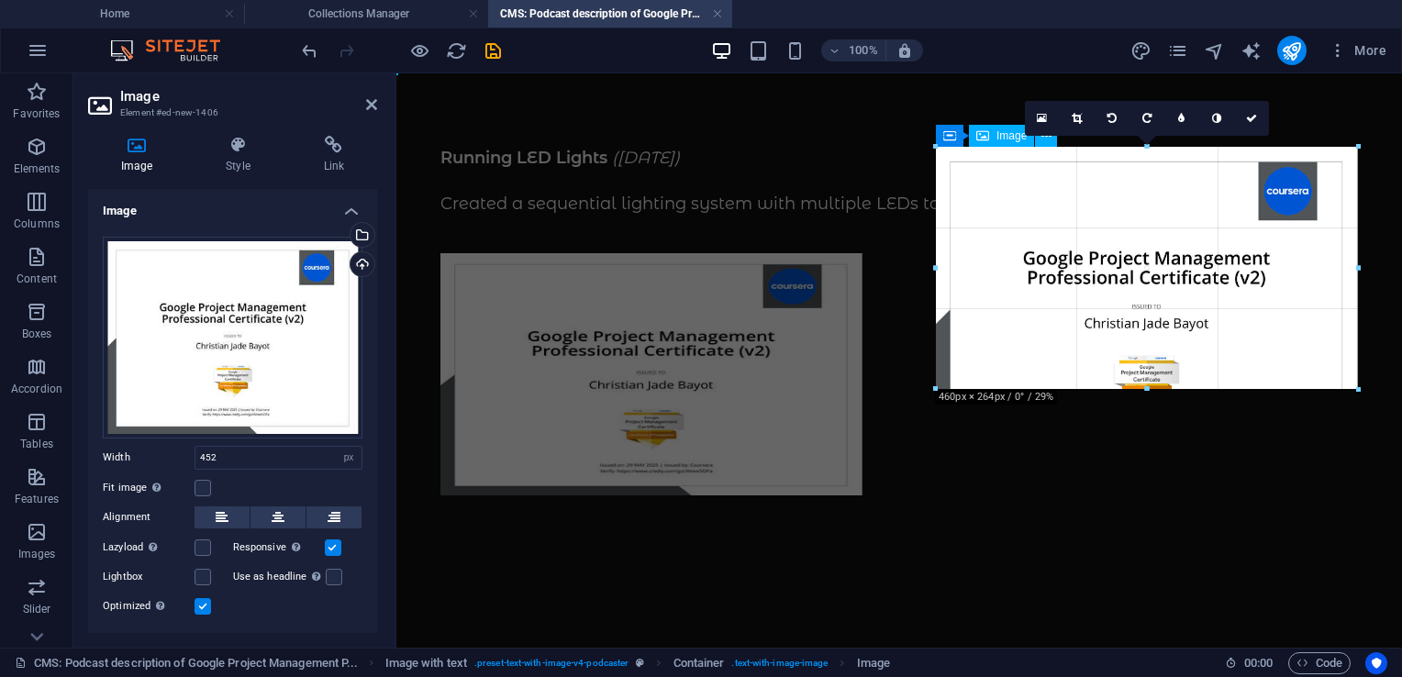
drag, startPoint x: 1347, startPoint y: 270, endPoint x: 1359, endPoint y: 270, distance: 11.9
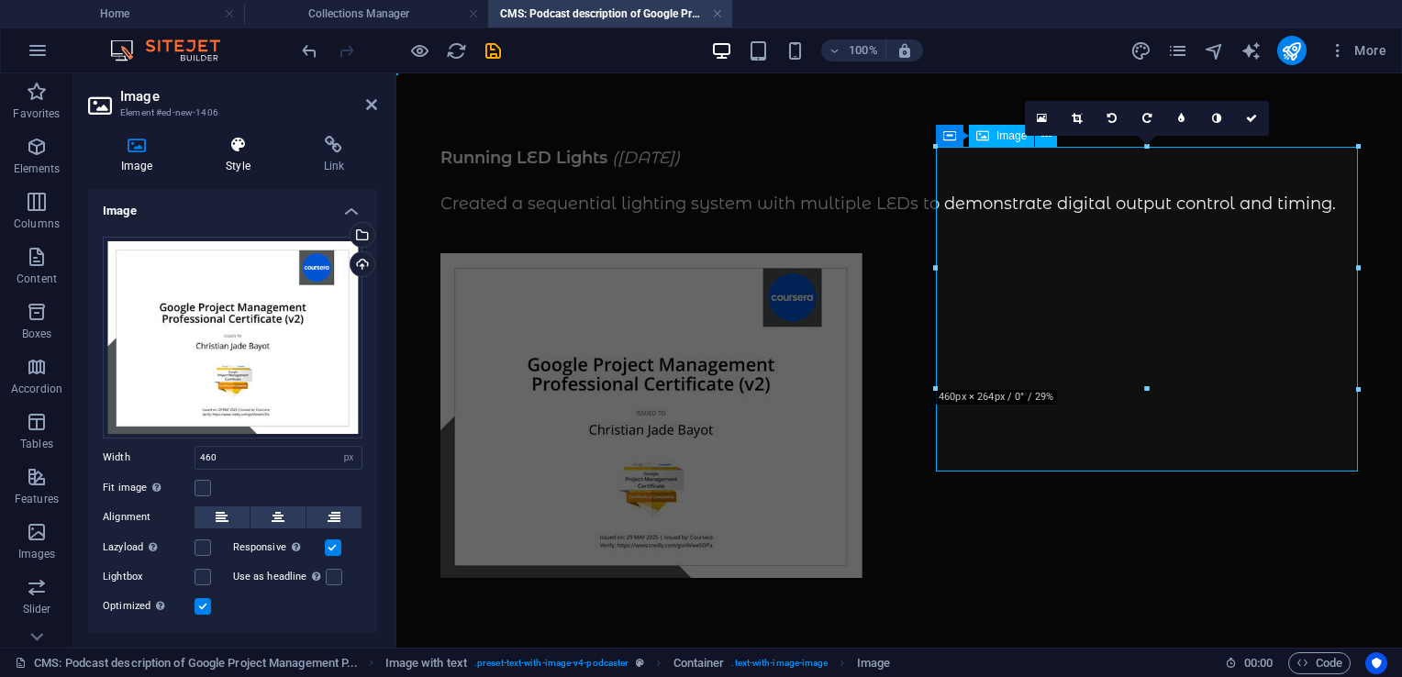
click at [255, 153] on icon at bounding box center [238, 145] width 90 height 18
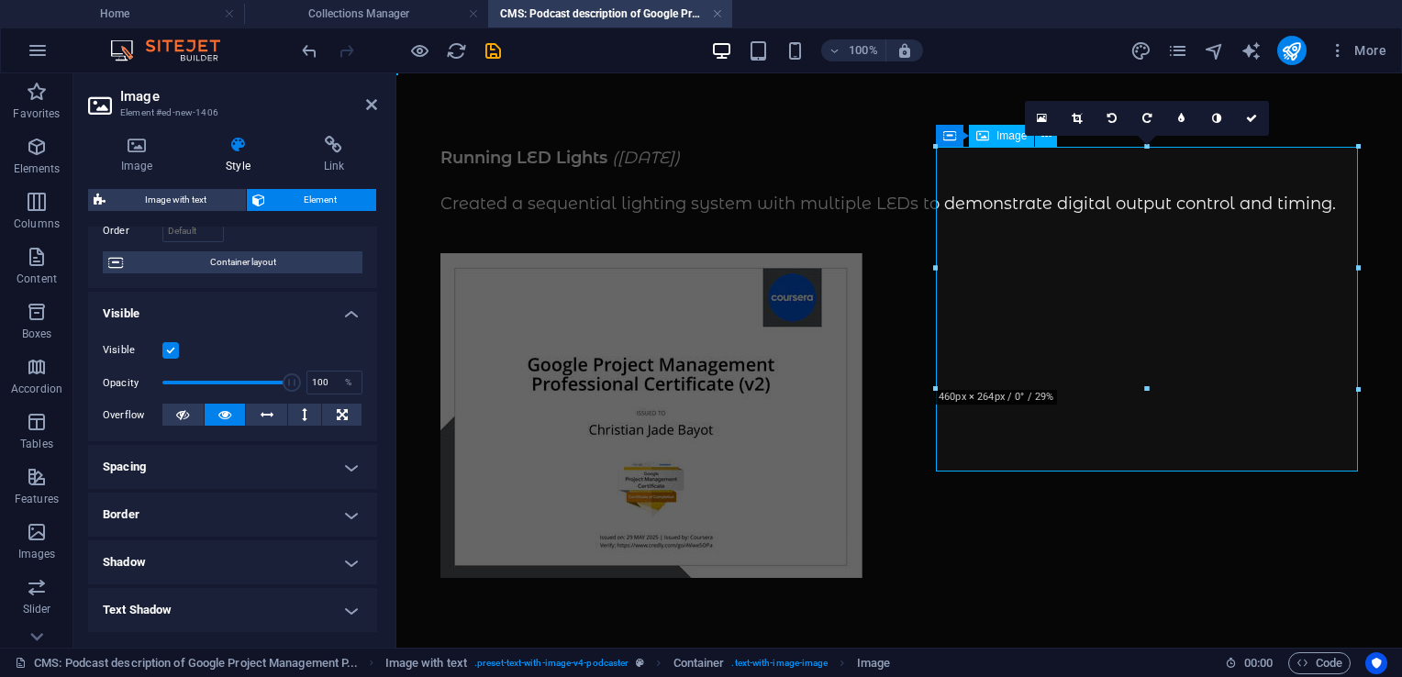
scroll to position [132, 0]
click at [187, 518] on h4 "Border" at bounding box center [232, 514] width 289 height 44
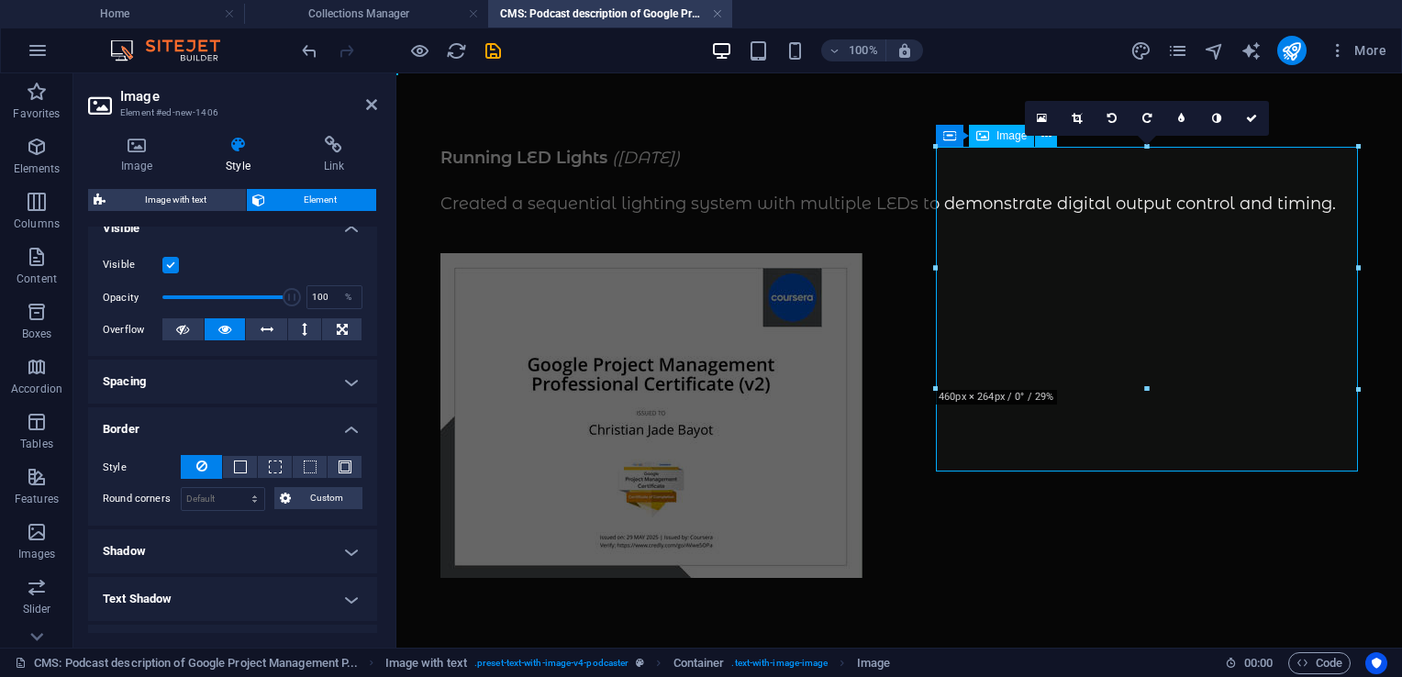
scroll to position [220, 0]
click at [239, 453] on span at bounding box center [241, 463] width 4 height 22
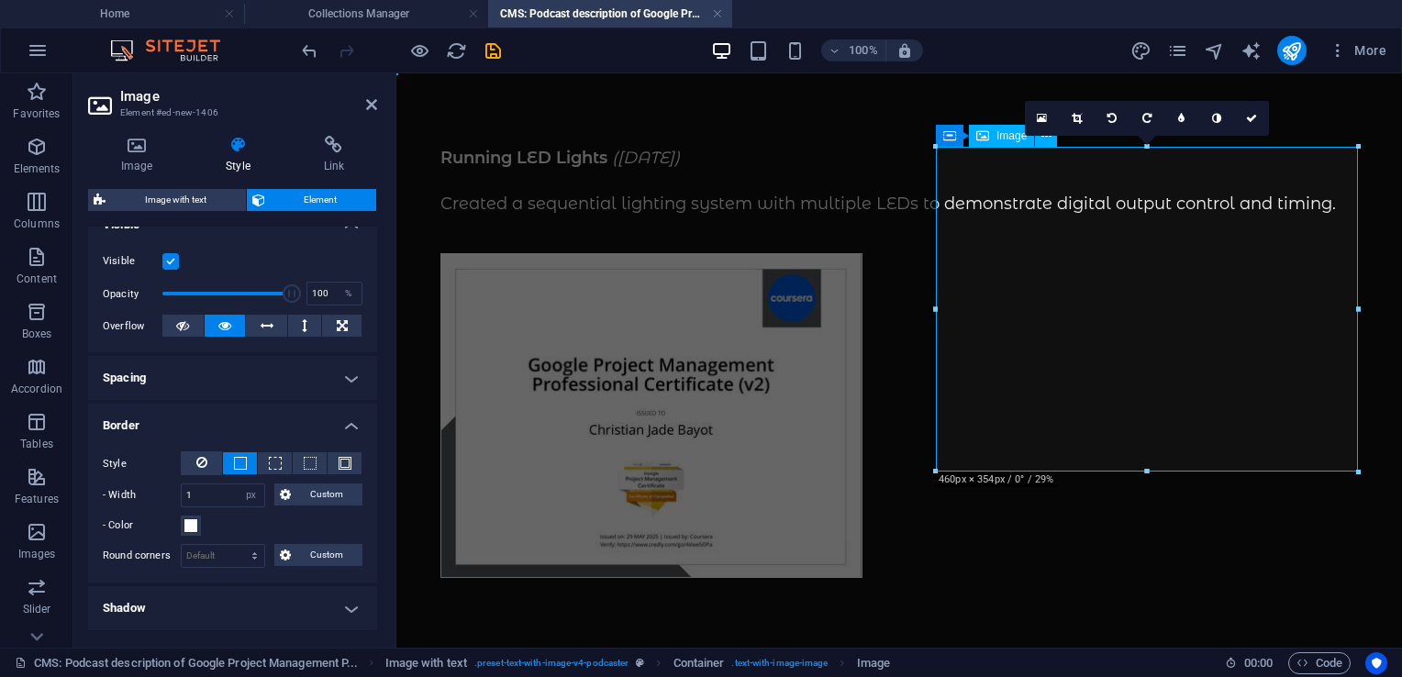
scroll to position [255, 0]
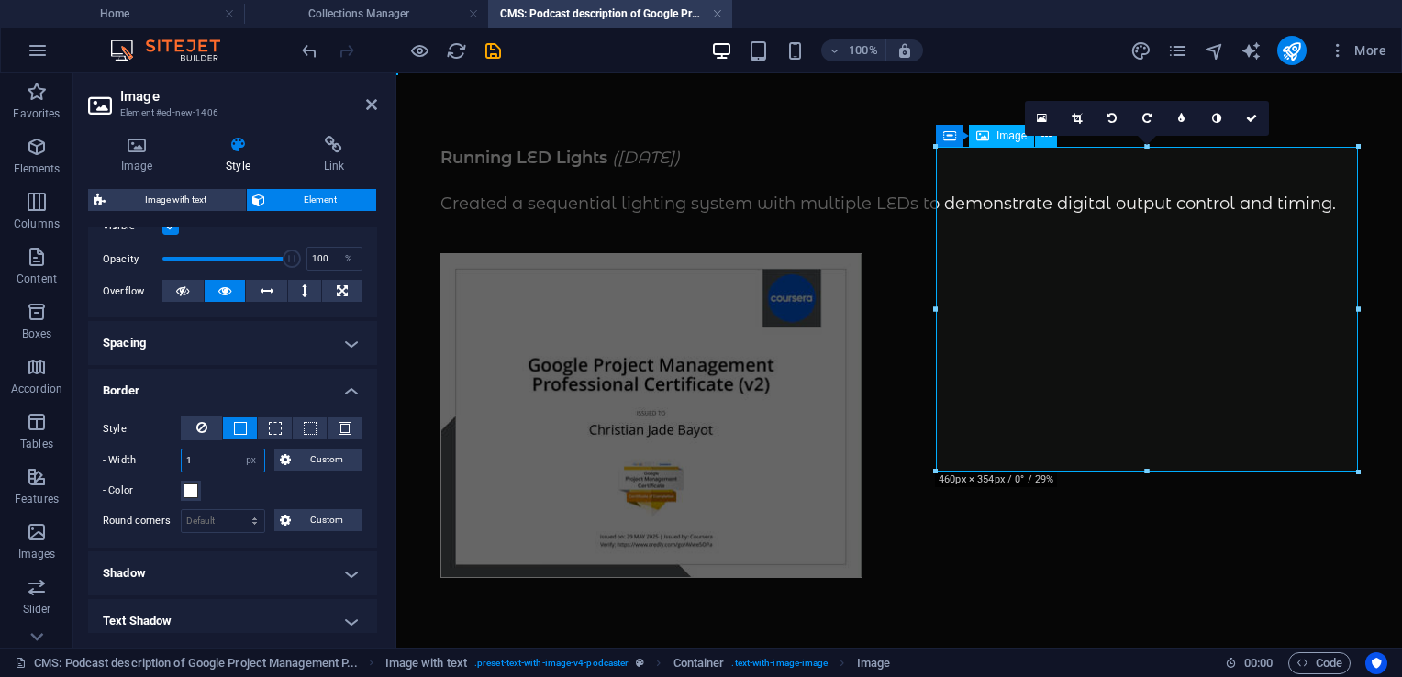
click at [206, 462] on input "1" at bounding box center [223, 461] width 83 height 22
click at [219, 518] on select "Default px rem % vh vw Custom" at bounding box center [223, 521] width 83 height 22
click at [237, 510] on select "Default px rem % vh vw Custom" at bounding box center [223, 521] width 83 height 22
click at [184, 490] on span at bounding box center [191, 491] width 15 height 15
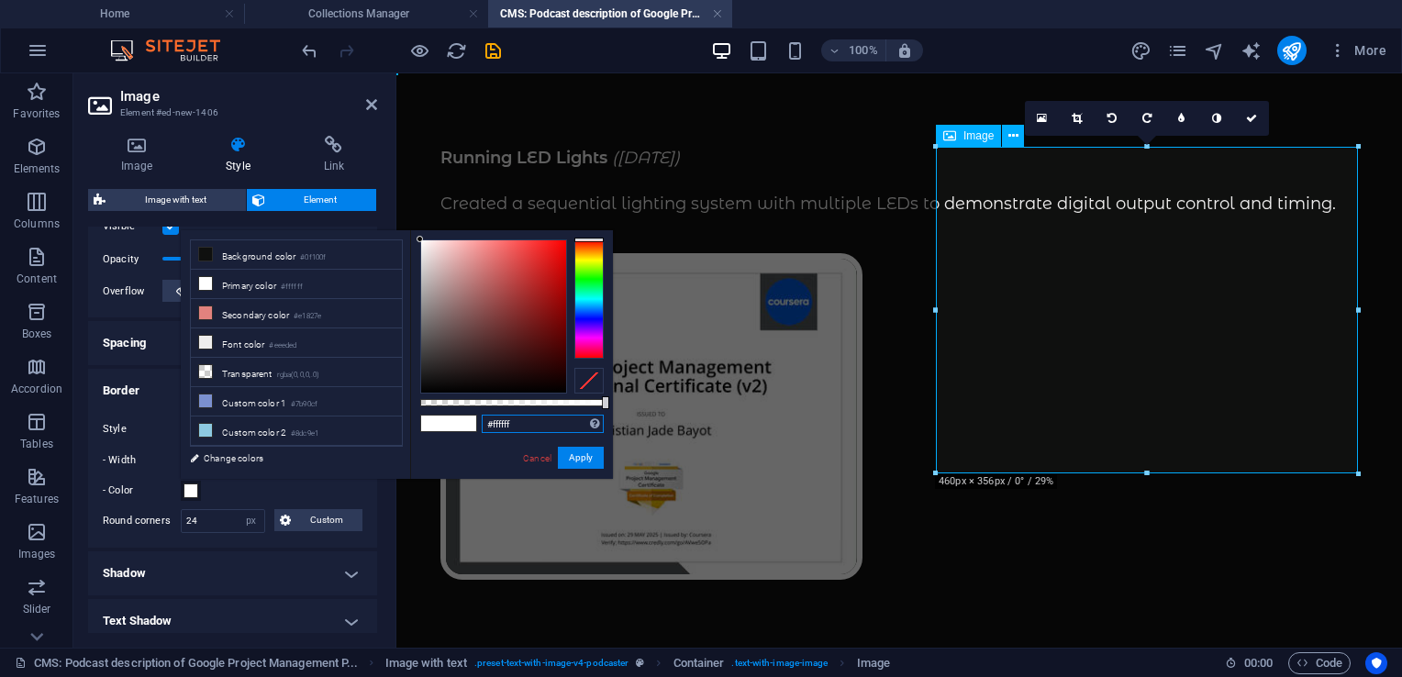
click at [523, 428] on input "#ffffff" at bounding box center [543, 424] width 122 height 18
paste input "ec8600"
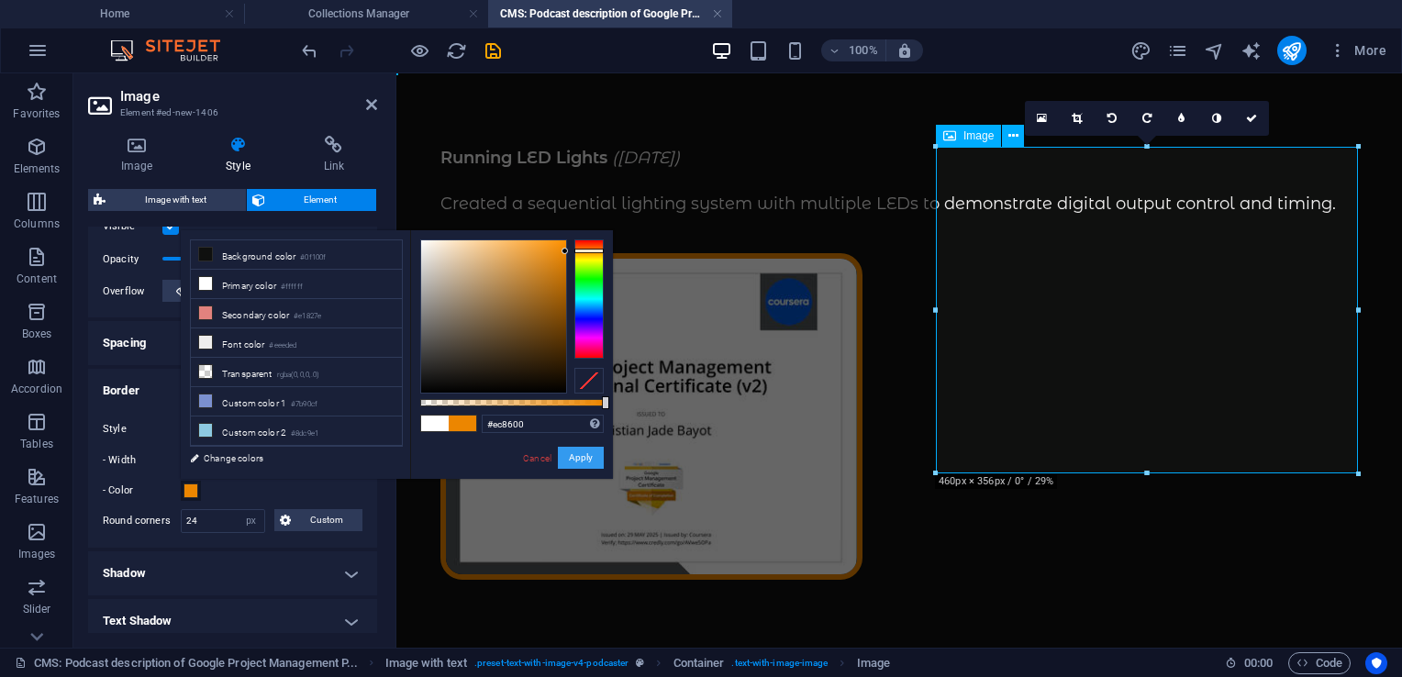
click at [582, 461] on button "Apply" at bounding box center [581, 458] width 46 height 22
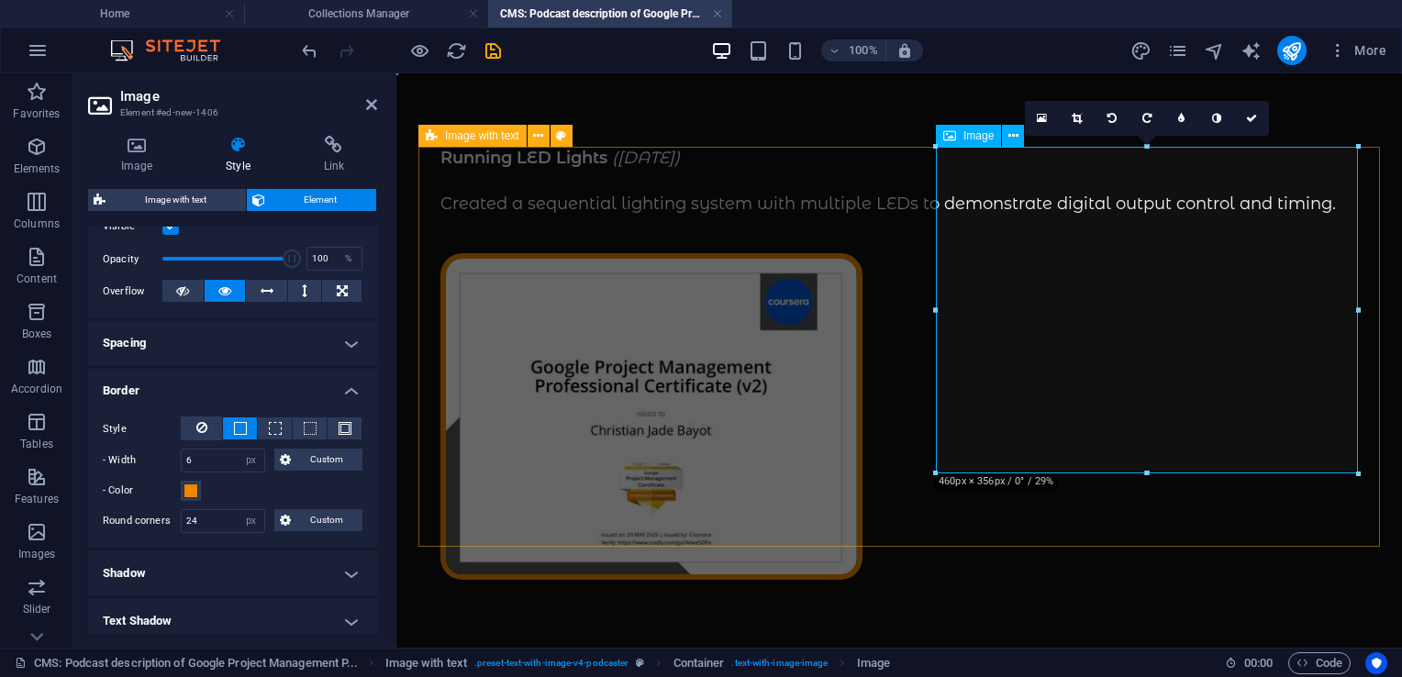
click at [699, 464] on div "Running LED Lights ([DATE]) Created a sequential lighting system with multiple …" at bounding box center [899, 400] width 962 height 507
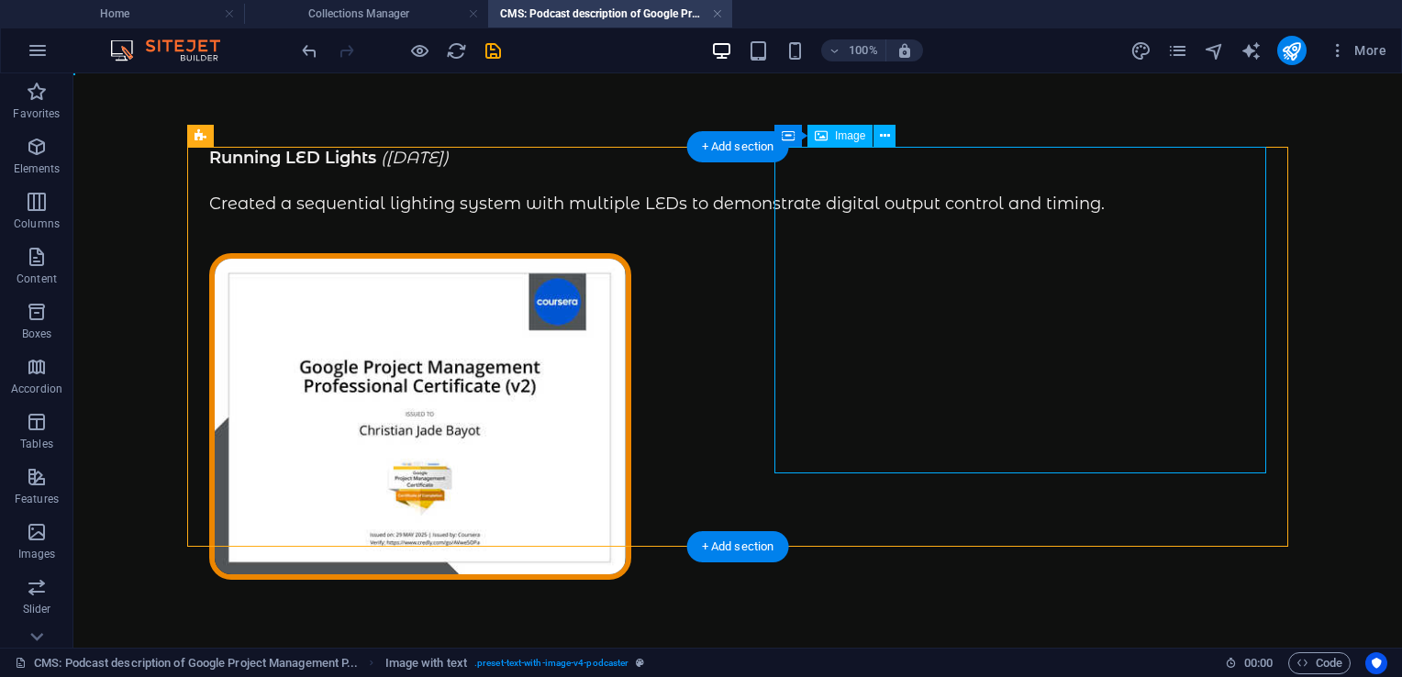
click at [909, 315] on figure at bounding box center [737, 417] width 1057 height 328
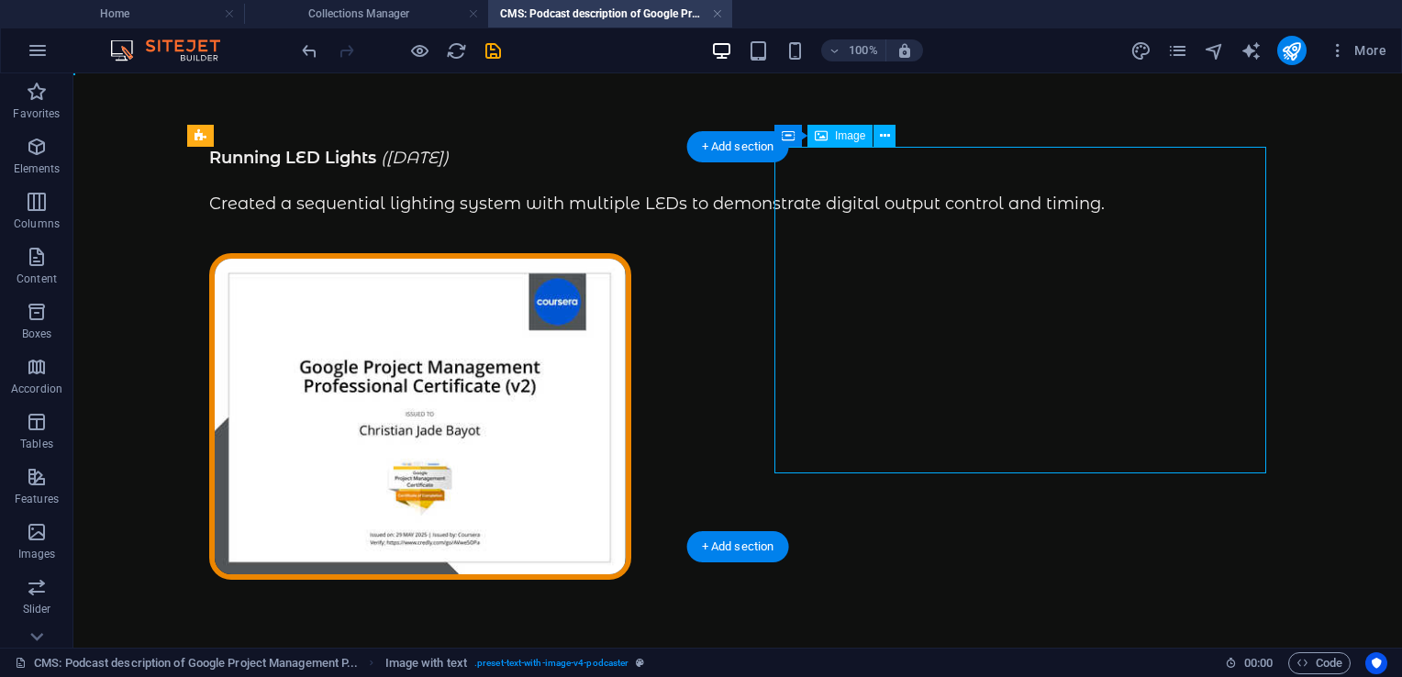
click at [909, 315] on figure at bounding box center [737, 417] width 1057 height 328
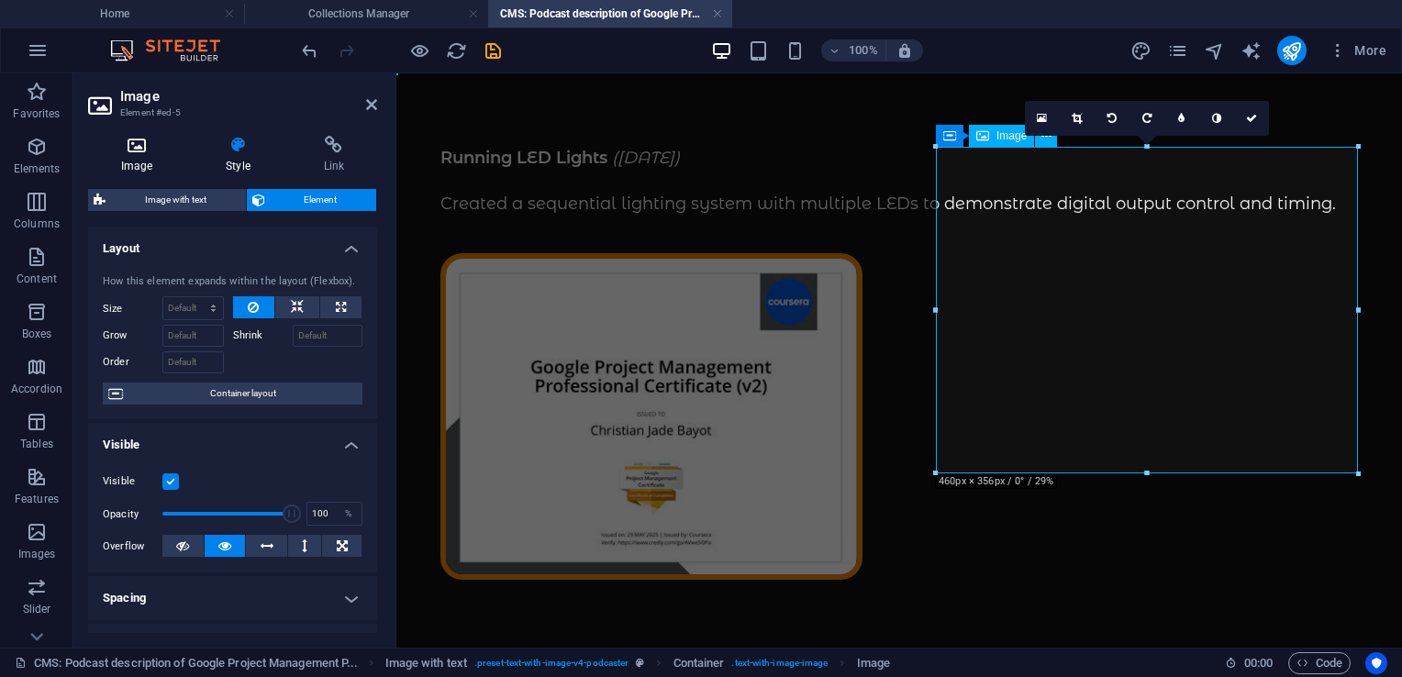
click at [120, 145] on icon at bounding box center [136, 145] width 97 height 18
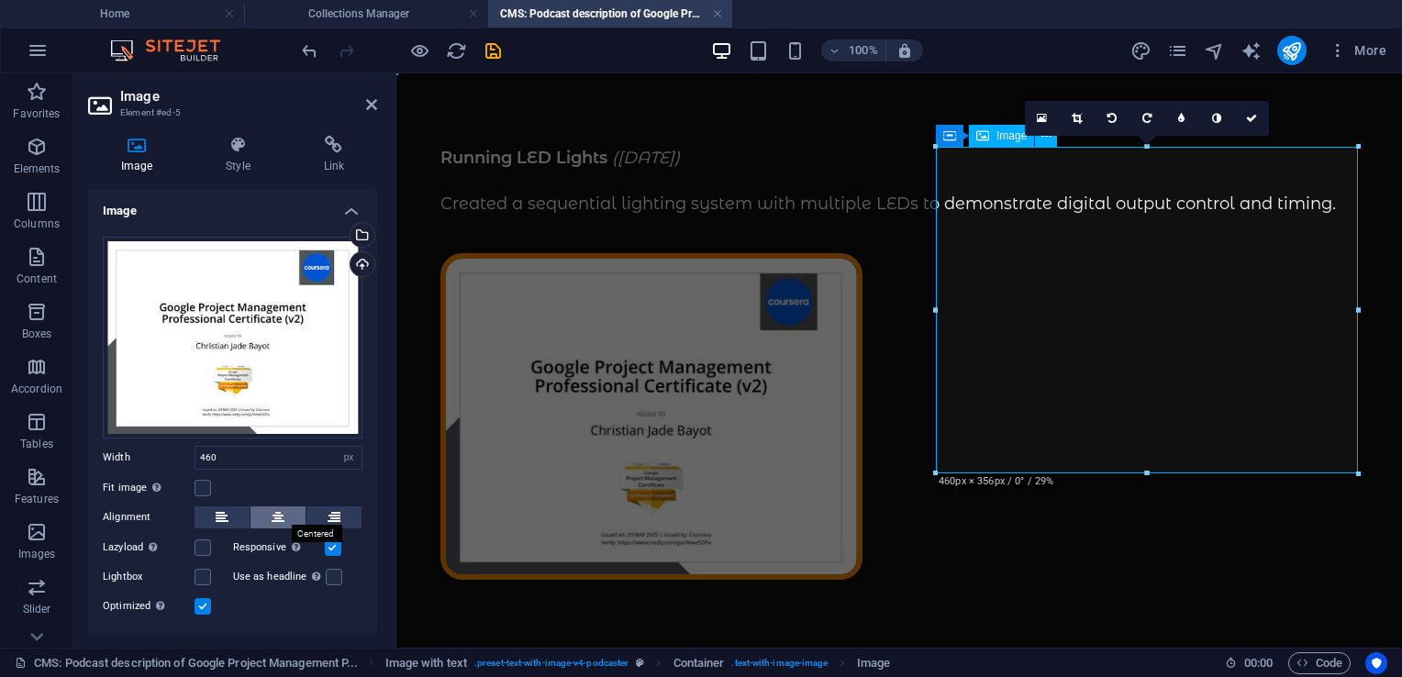
click at [273, 514] on icon at bounding box center [278, 518] width 13 height 22
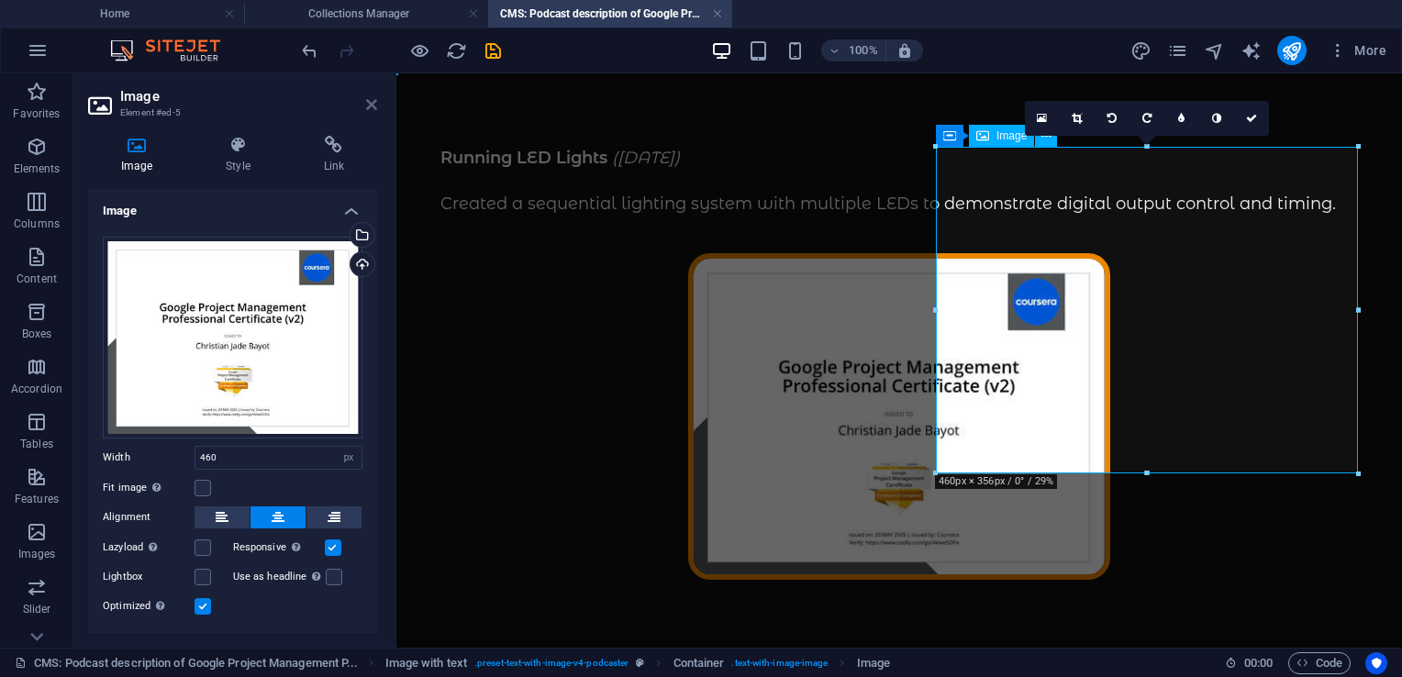
click at [374, 105] on icon at bounding box center [371, 104] width 11 height 15
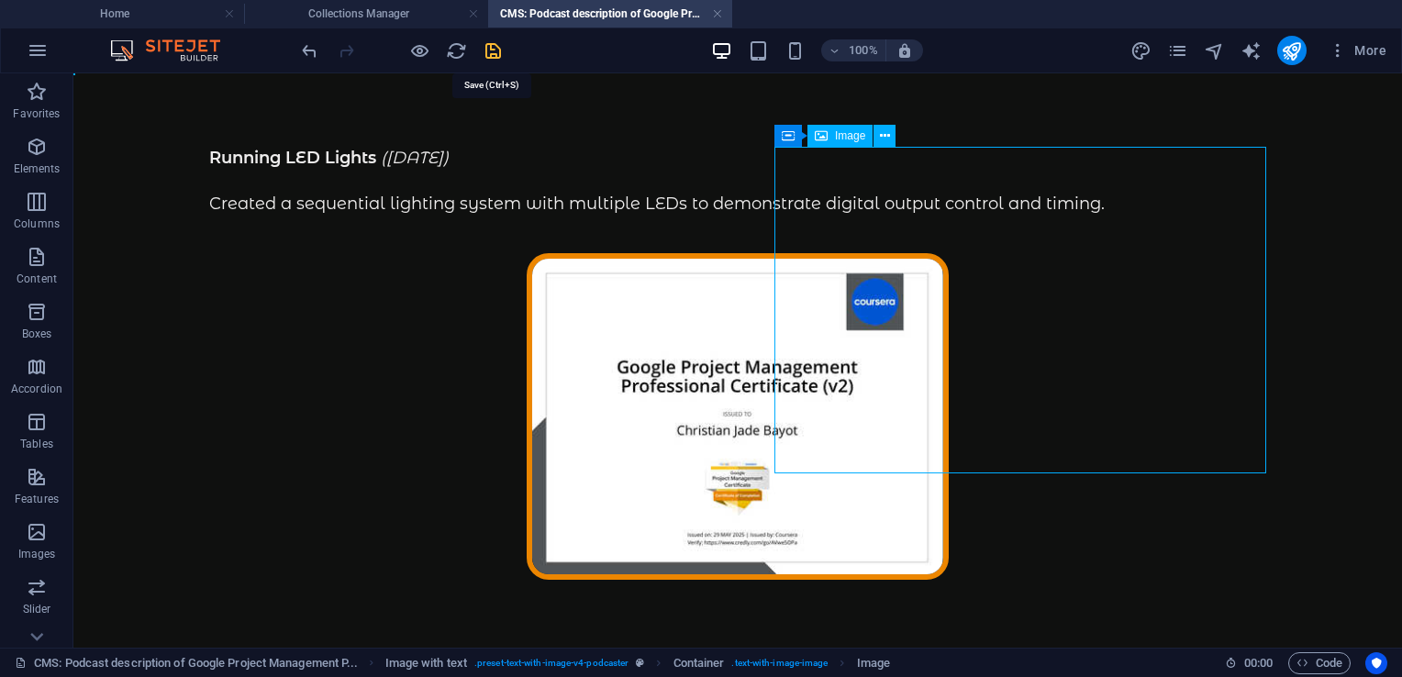
click at [497, 54] on icon "save" at bounding box center [493, 50] width 21 height 21
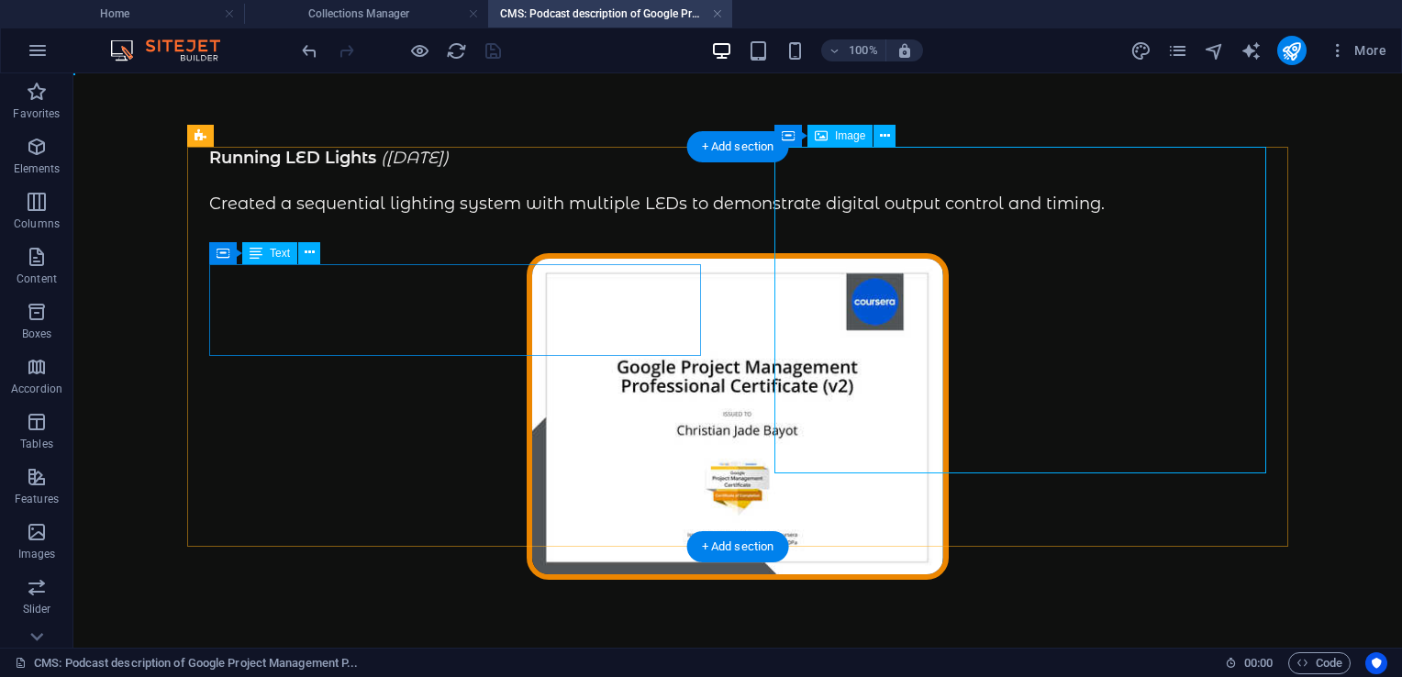
click at [439, 217] on div "Running LED Lights ([DATE]) Created a sequential lighting system with multiple …" at bounding box center [737, 182] width 1057 height 70
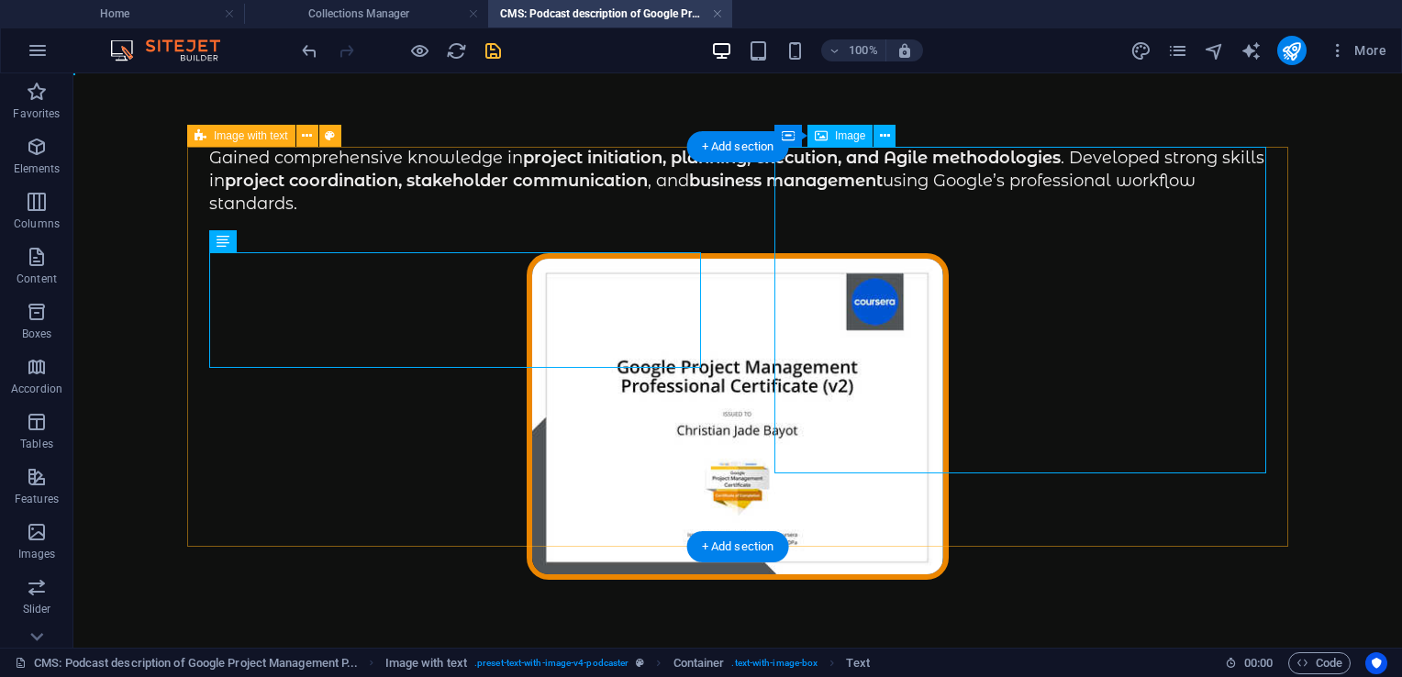
click at [591, 439] on div "Gained comprehensive knowledge in project initiation, planning, execution, and …" at bounding box center [737, 400] width 1101 height 507
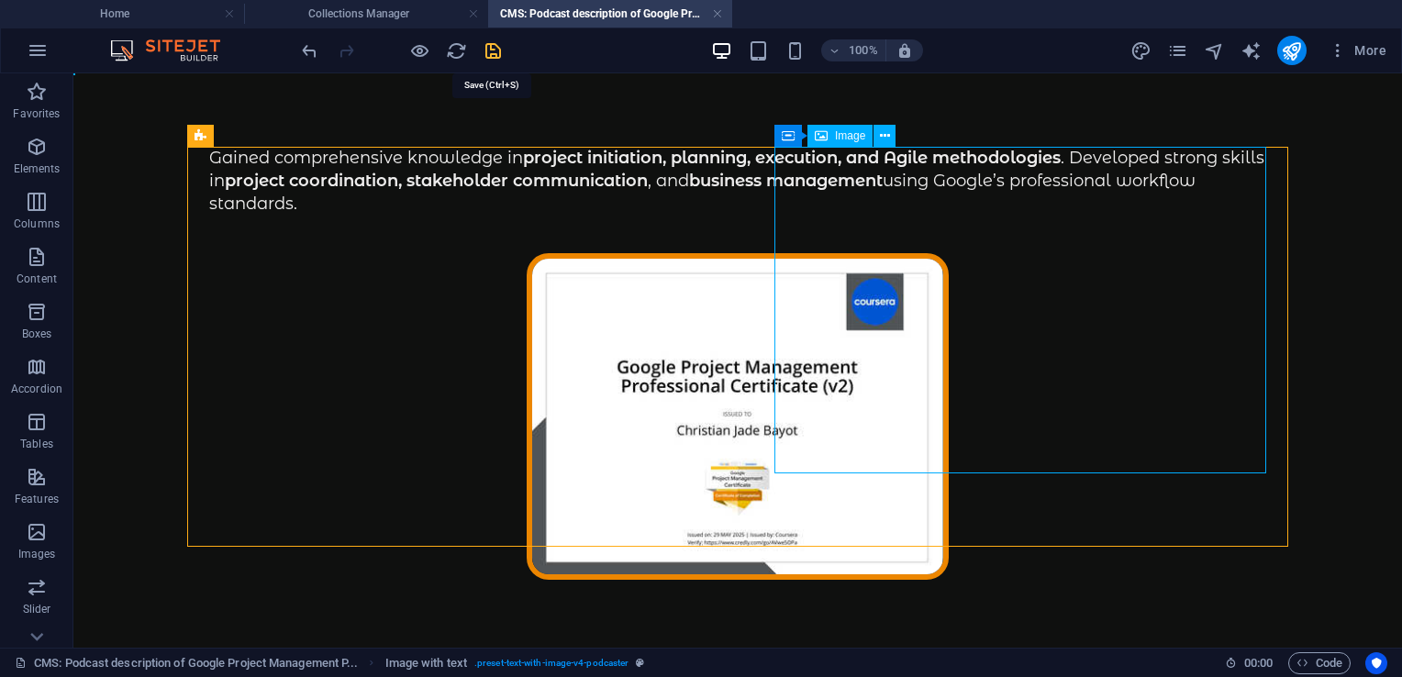
click at [490, 40] on icon "save" at bounding box center [493, 50] width 21 height 21
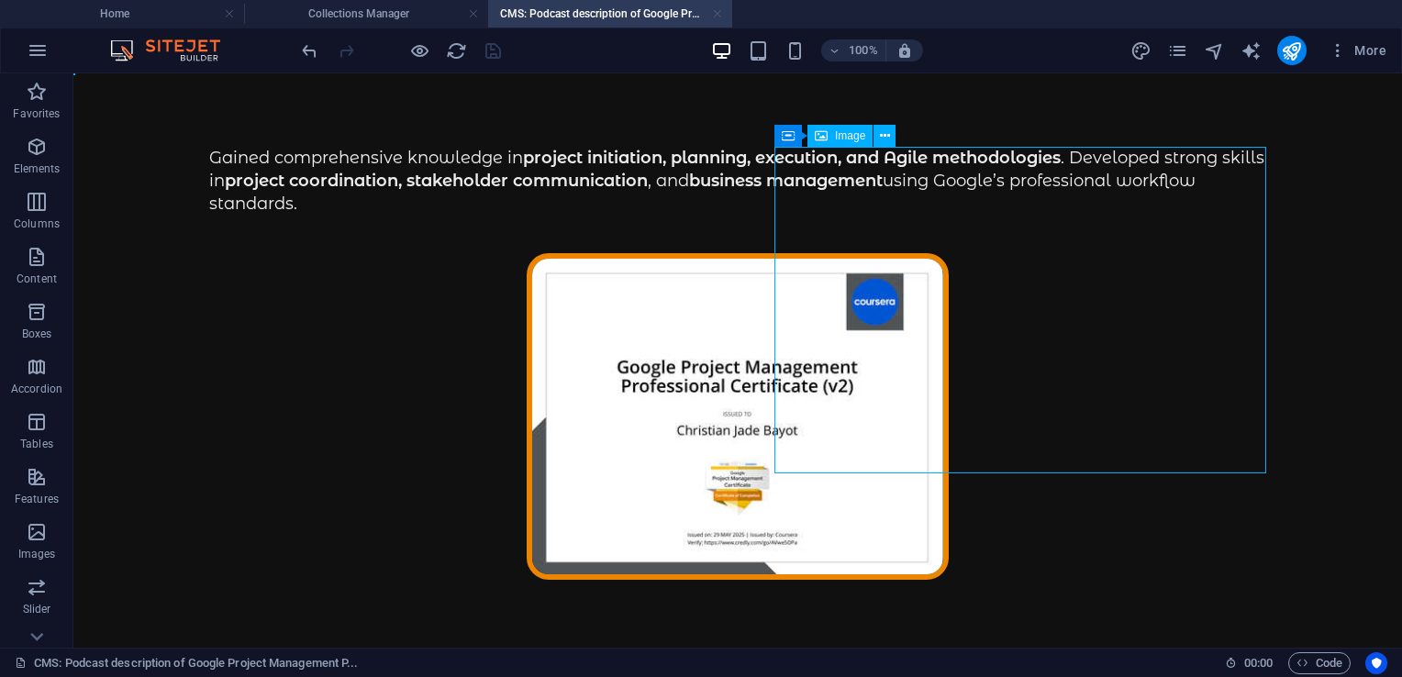
click at [716, 16] on link at bounding box center [717, 14] width 11 height 17
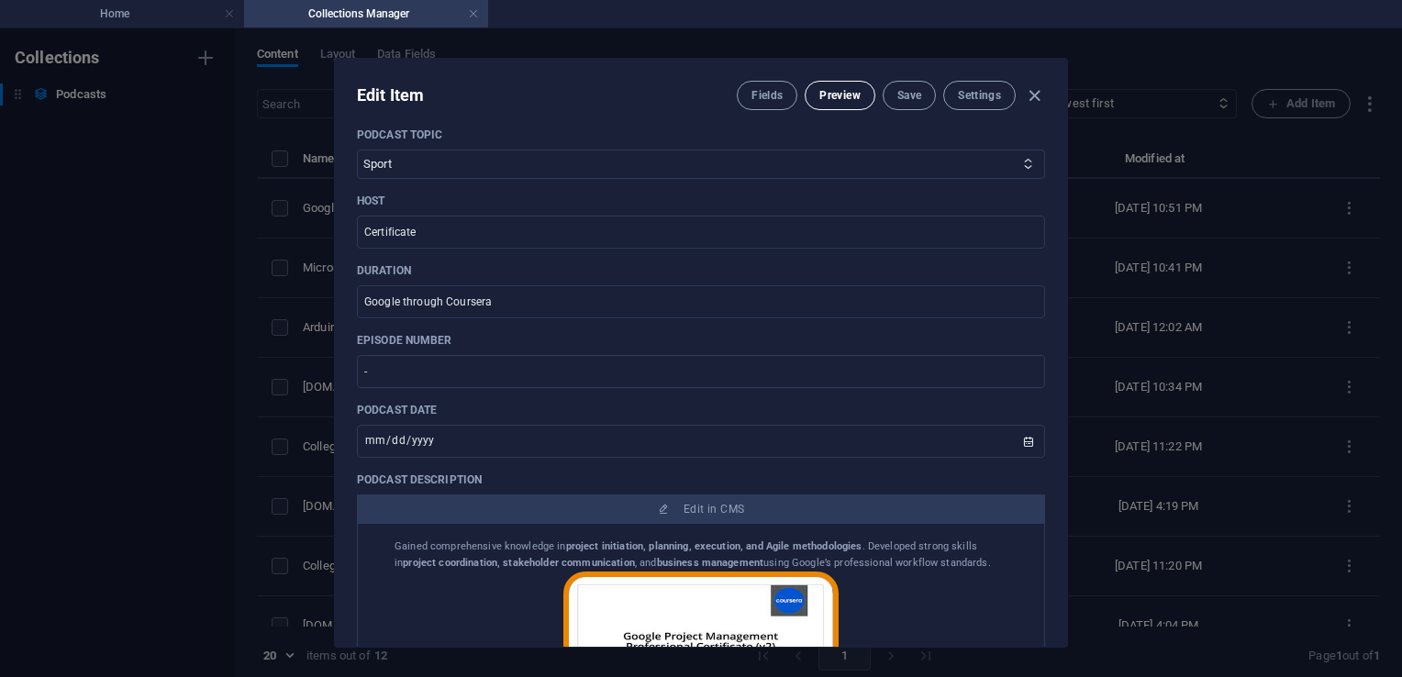
click at [847, 105] on button "Preview" at bounding box center [840, 95] width 70 height 29
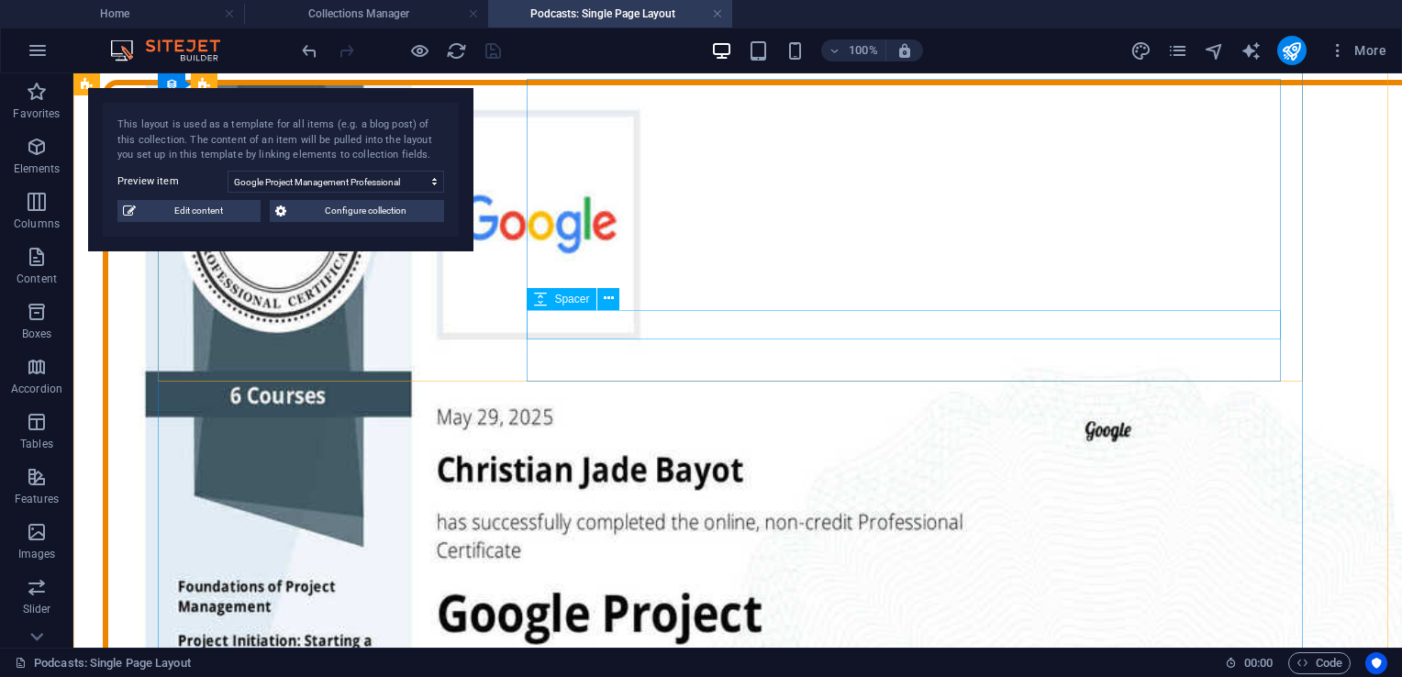
scroll to position [0, 0]
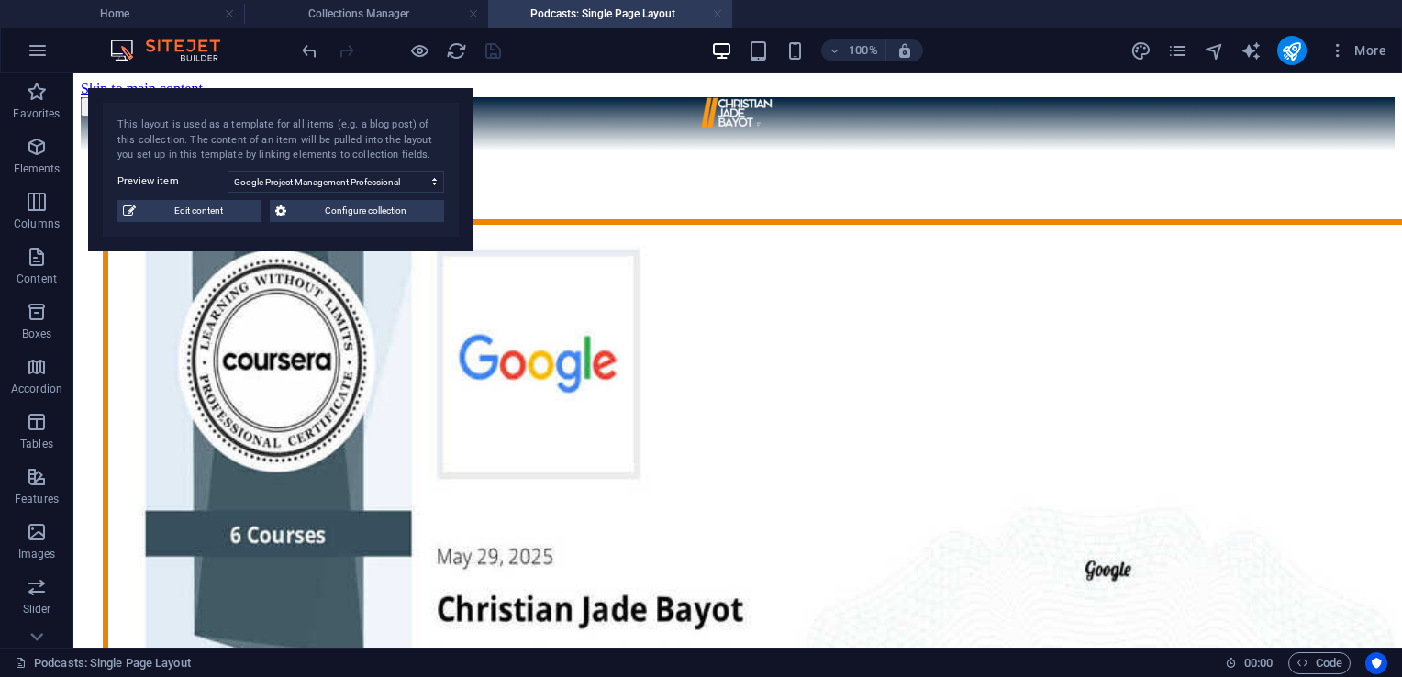
click at [717, 20] on link at bounding box center [717, 14] width 11 height 17
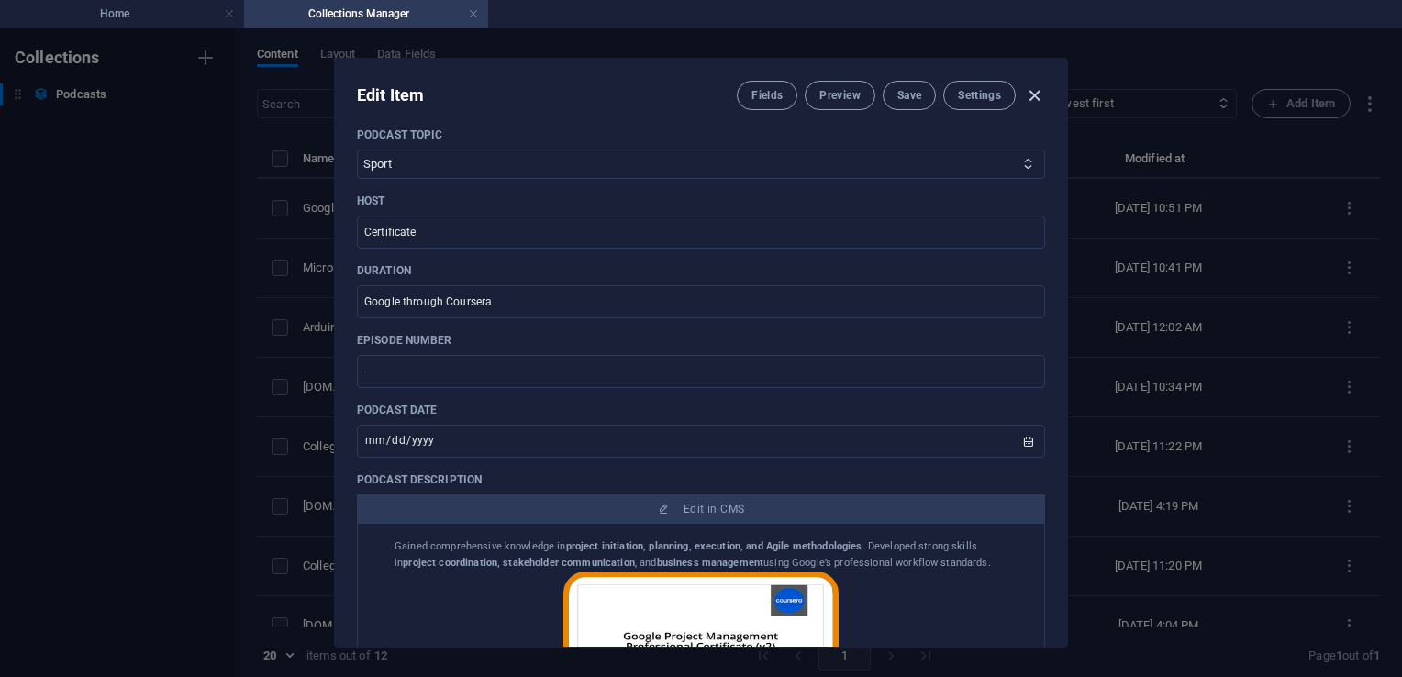
click at [1032, 96] on icon "button" at bounding box center [1034, 95] width 21 height 21
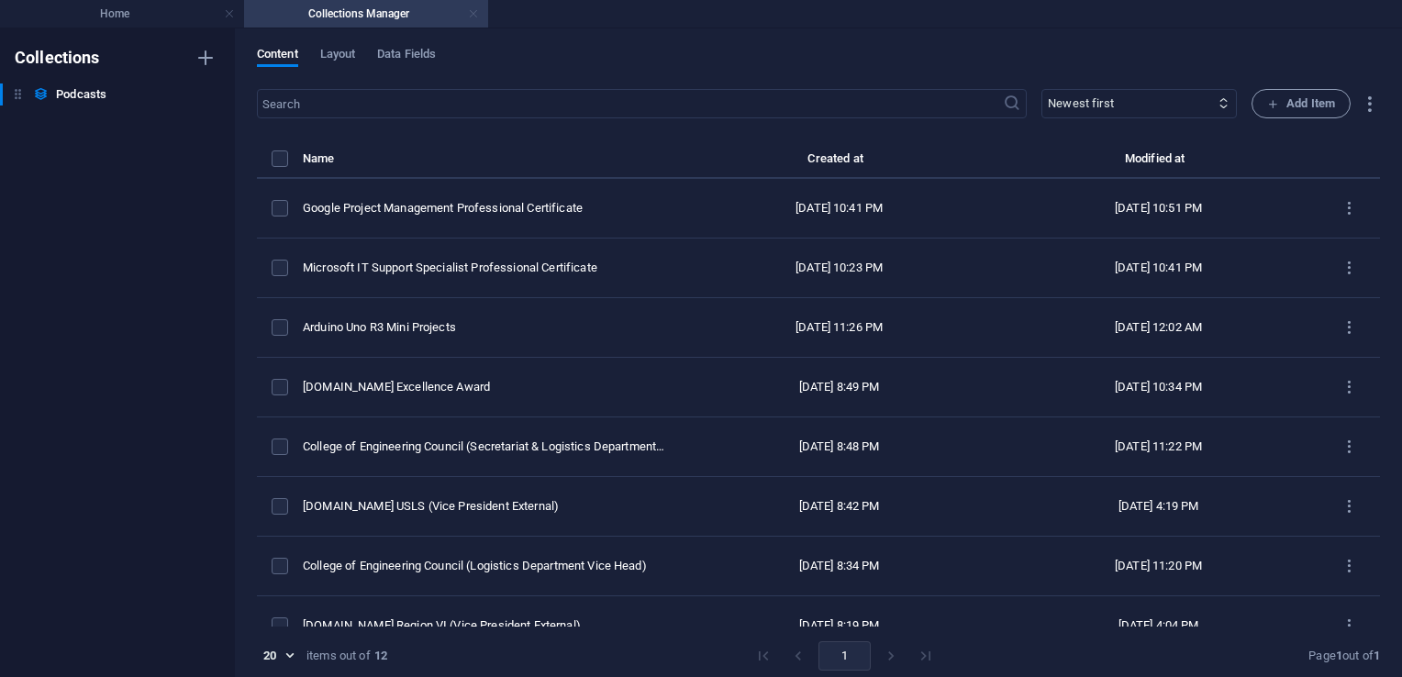
click at [475, 14] on link at bounding box center [473, 14] width 11 height 17
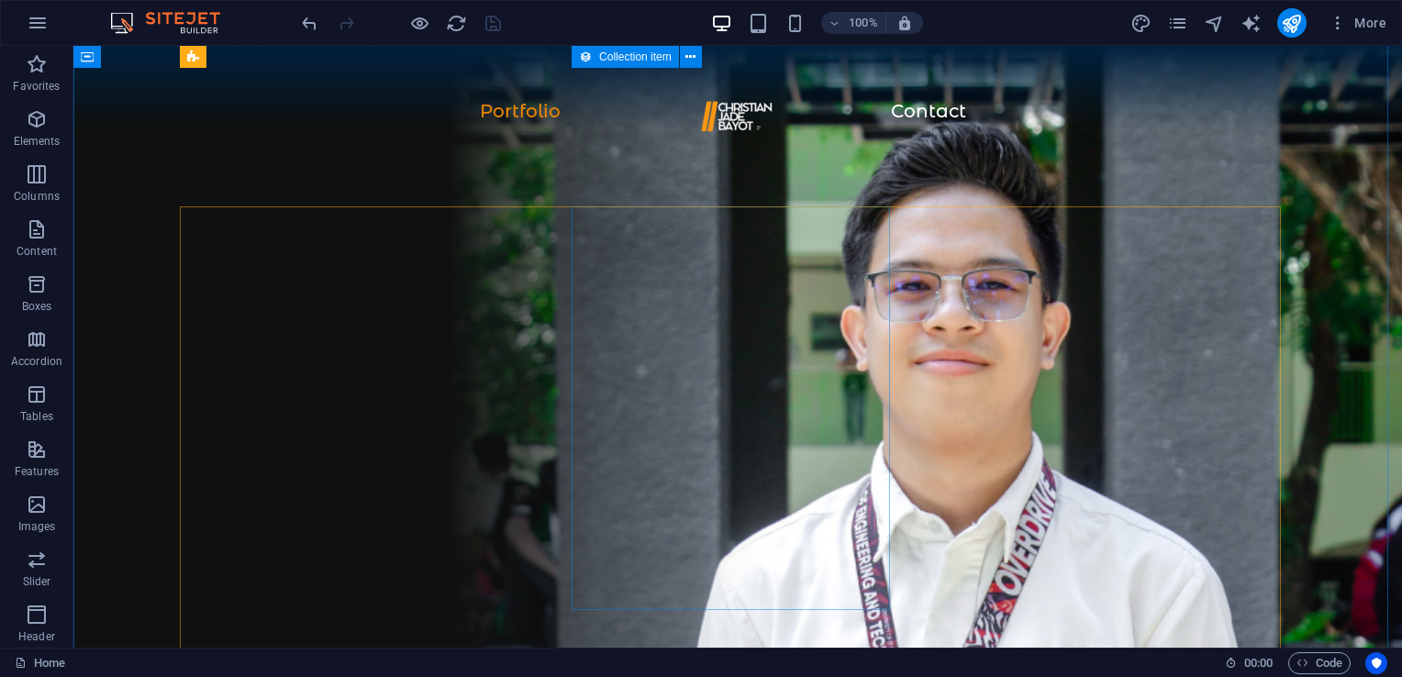
scroll to position [1274, 0]
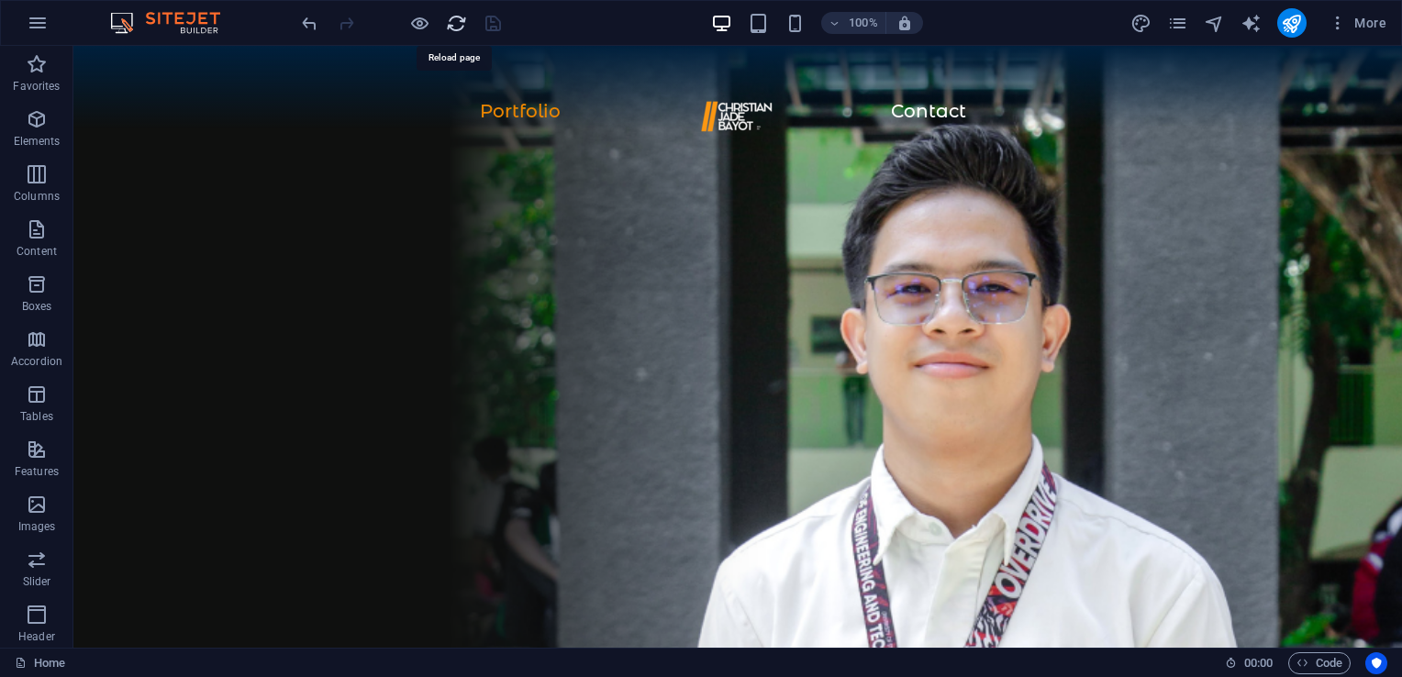
click at [454, 24] on icon "reload" at bounding box center [456, 23] width 21 height 21
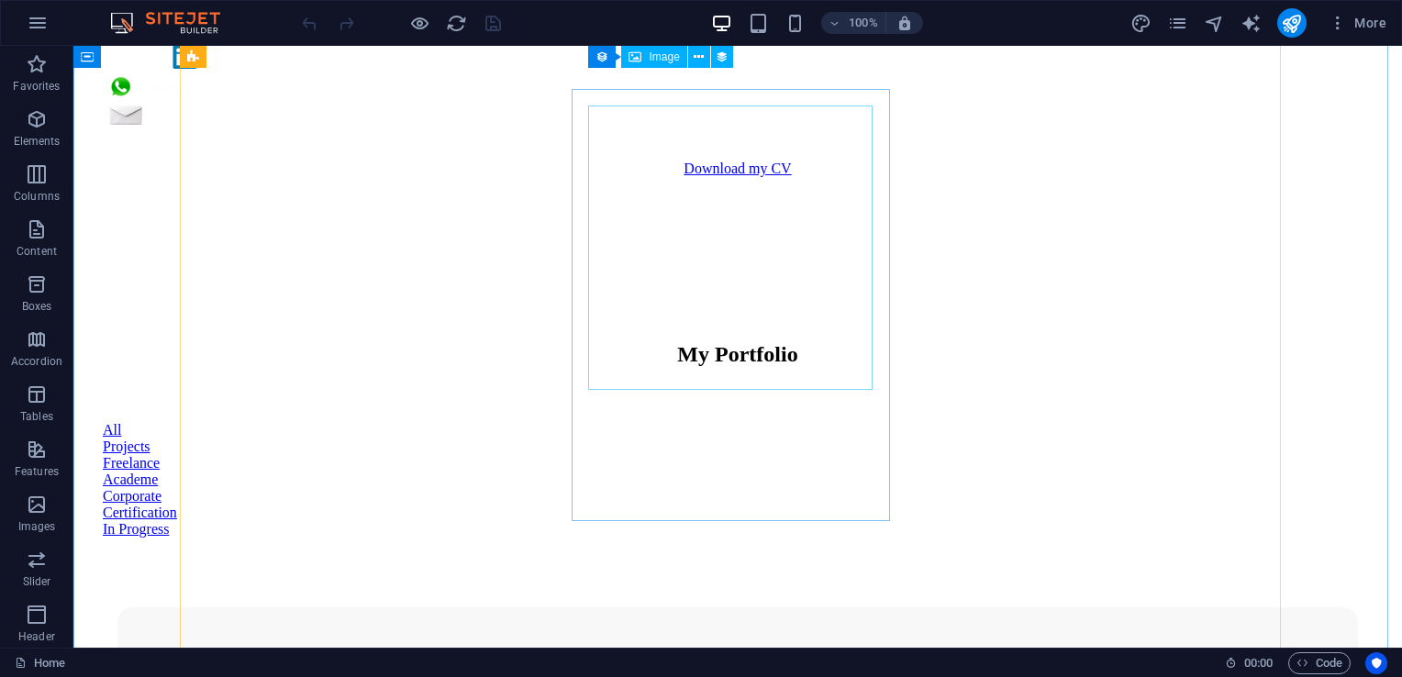
scroll to position [1903, 0]
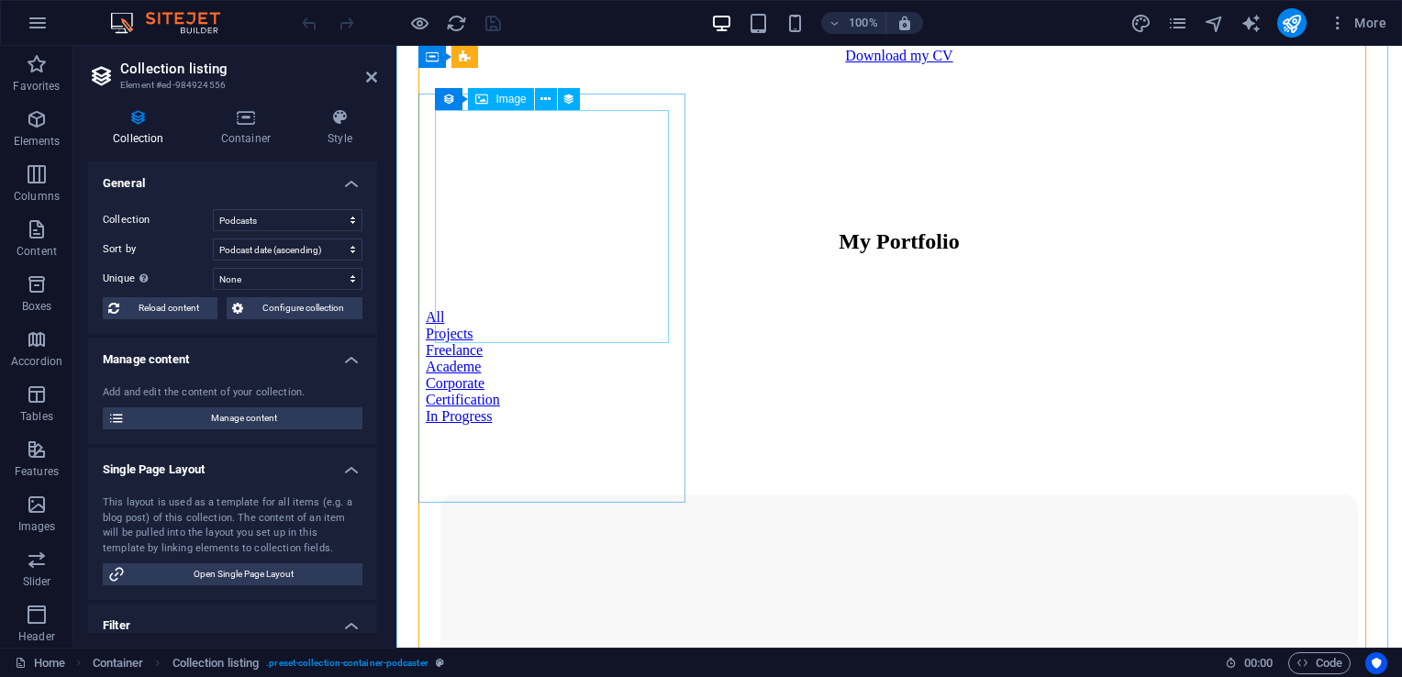
scroll to position [2399, 0]
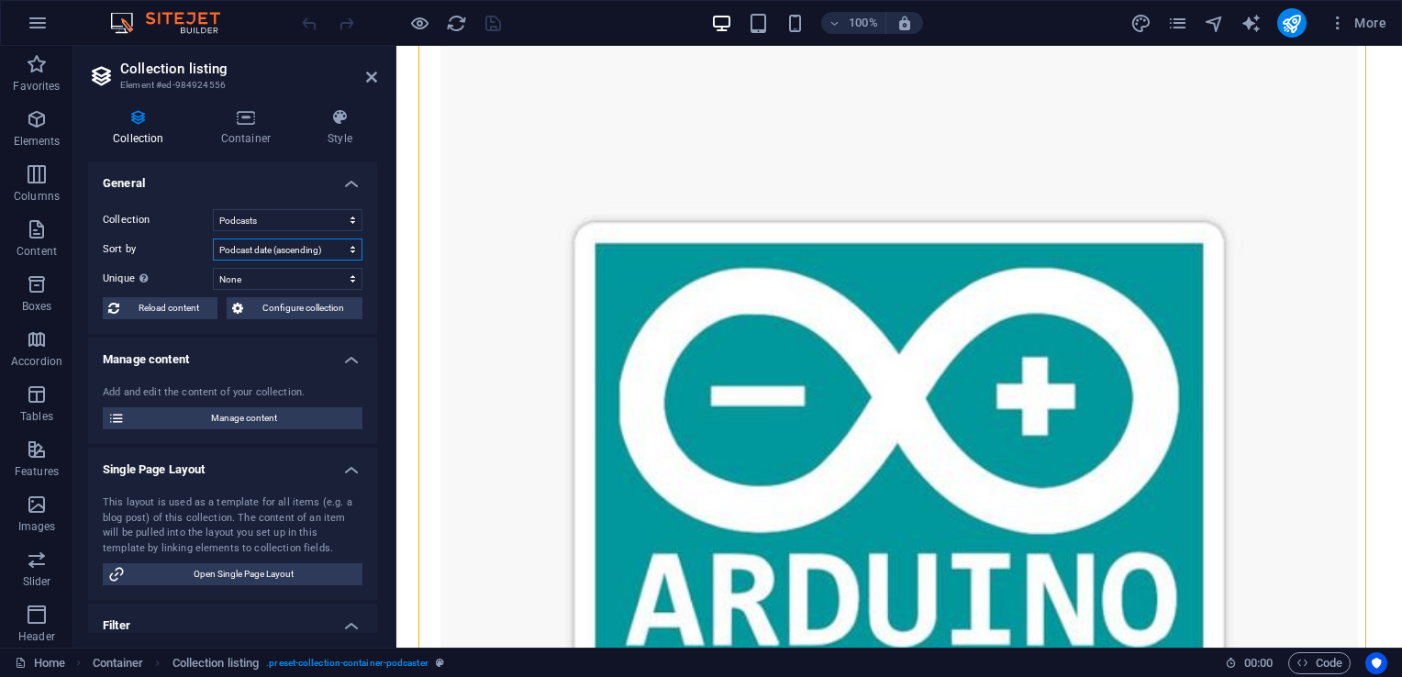
click at [259, 244] on select "Created at (ascending) Created at (descending) Updated at (ascending) Updated a…" at bounding box center [288, 250] width 150 height 22
click at [213, 239] on select "Created at (ascending) Created at (descending) Updated at (ascending) Updated a…" at bounding box center [288, 250] width 150 height 22
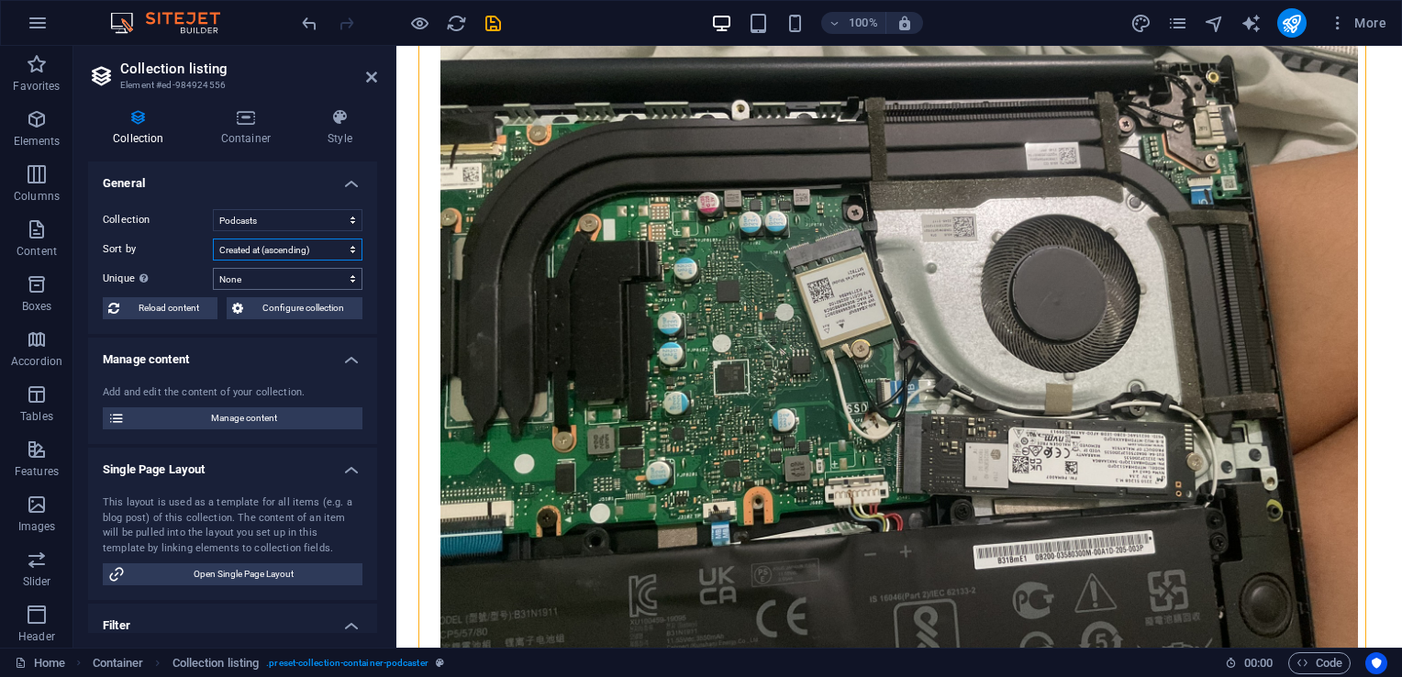
scroll to position [2505, 0]
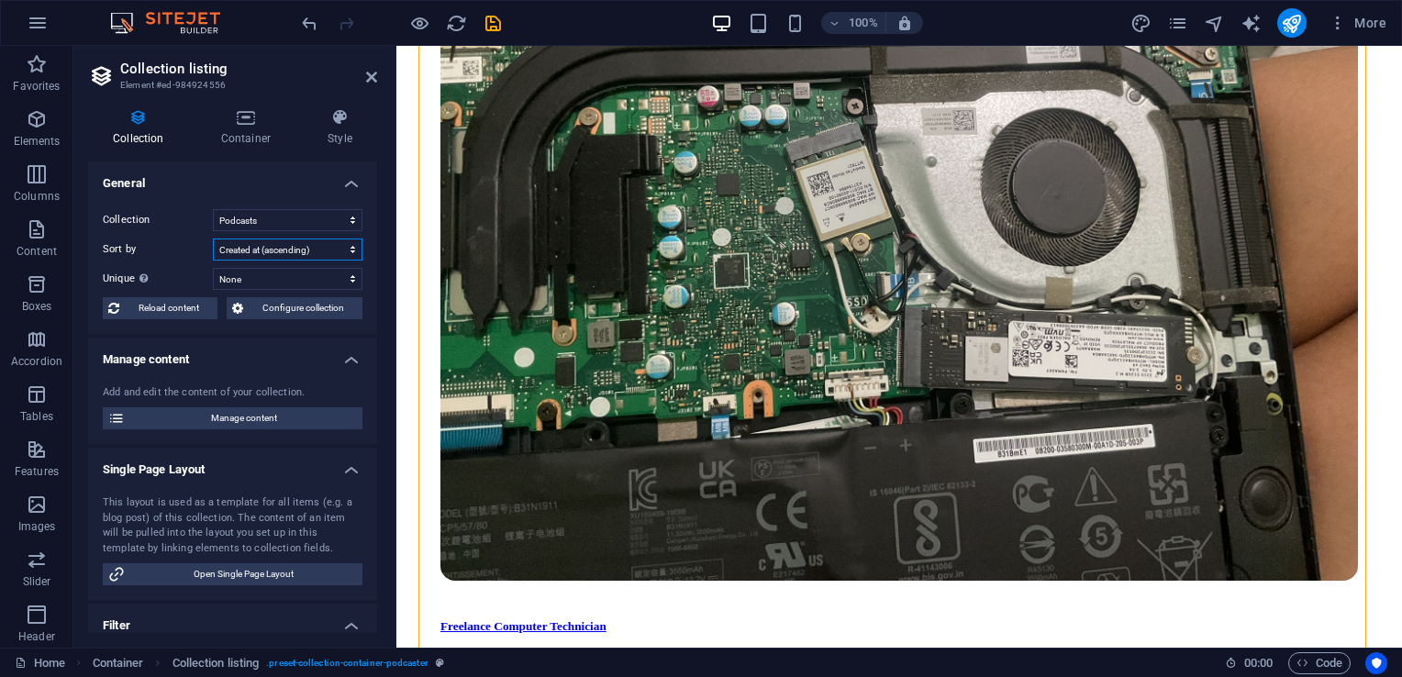
click at [280, 250] on select "Created at (ascending) Created at (descending) Updated at (ascending) Updated a…" at bounding box center [288, 250] width 150 height 22
click at [213, 239] on select "Created at (ascending) Created at (descending) Updated at (ascending) Updated a…" at bounding box center [288, 250] width 150 height 22
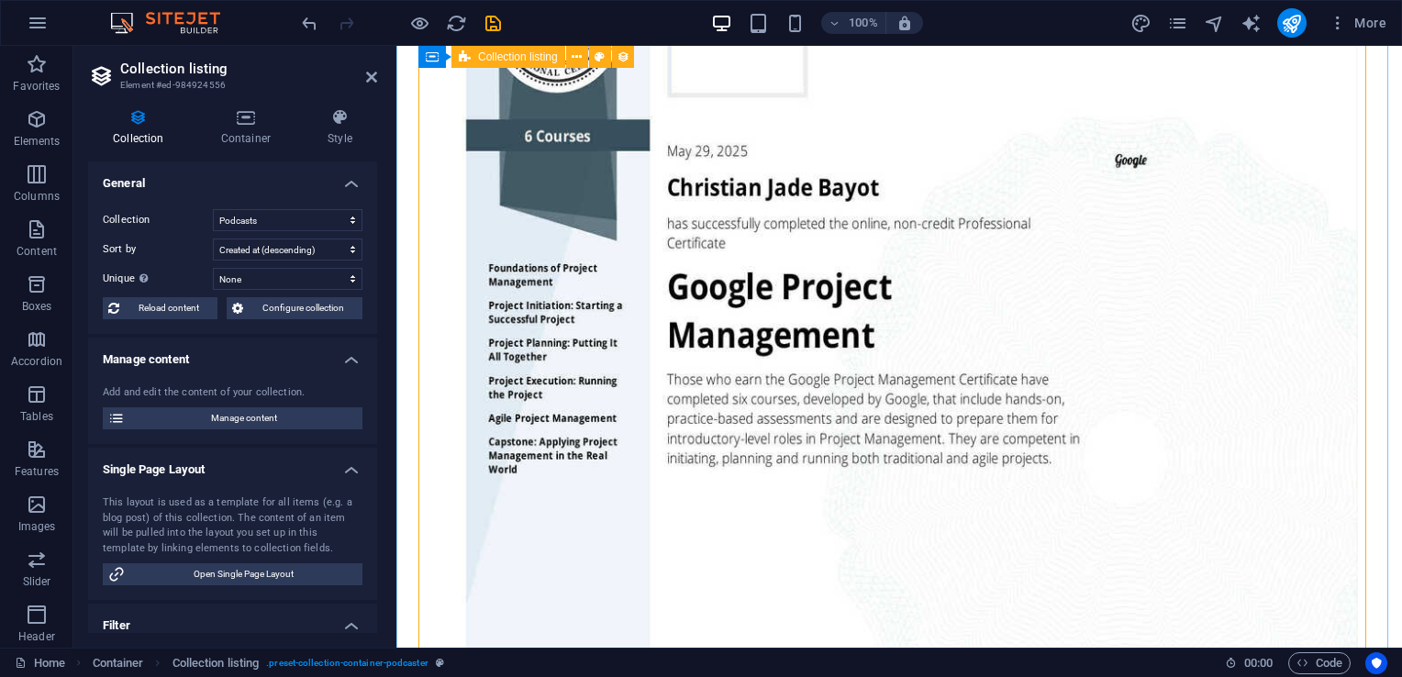
scroll to position [2474, 0]
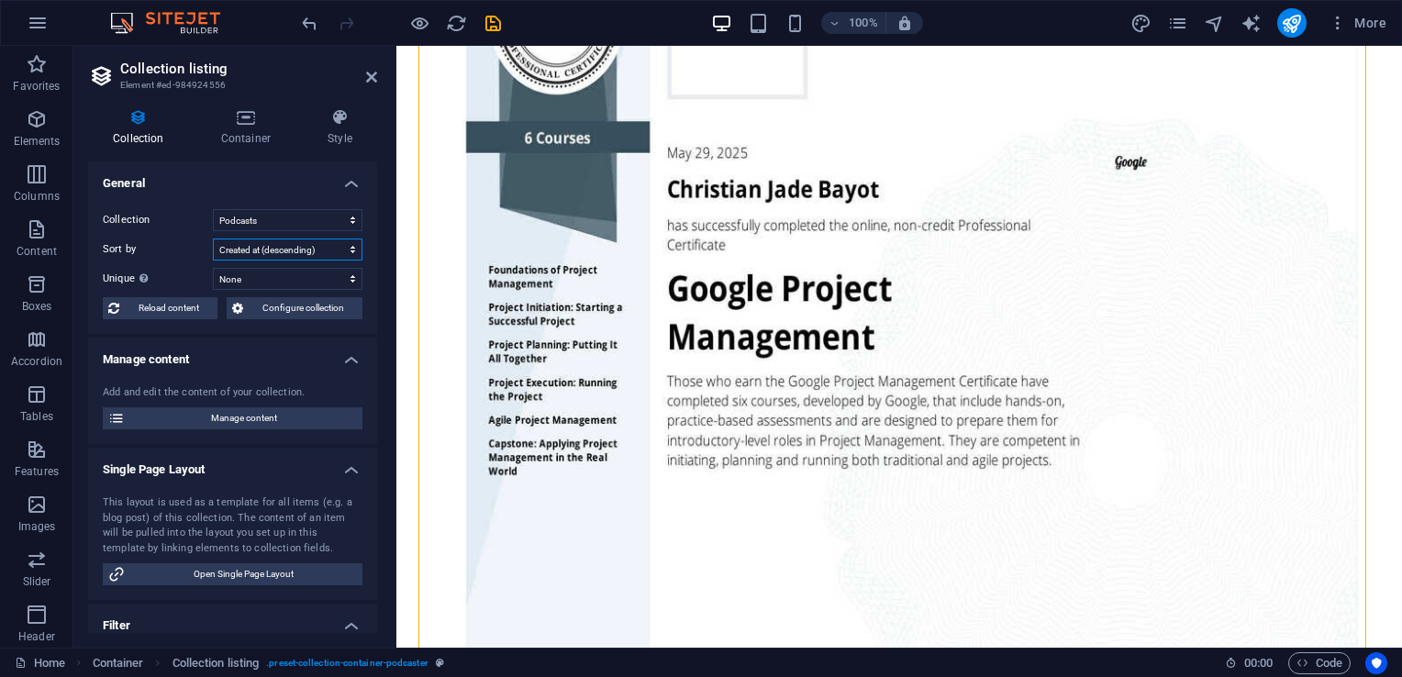
click at [284, 246] on select "Created at (ascending) Created at (descending) Updated at (ascending) Updated a…" at bounding box center [288, 250] width 150 height 22
click at [213, 239] on select "Created at (ascending) Created at (descending) Updated at (ascending) Updated a…" at bounding box center [288, 250] width 150 height 22
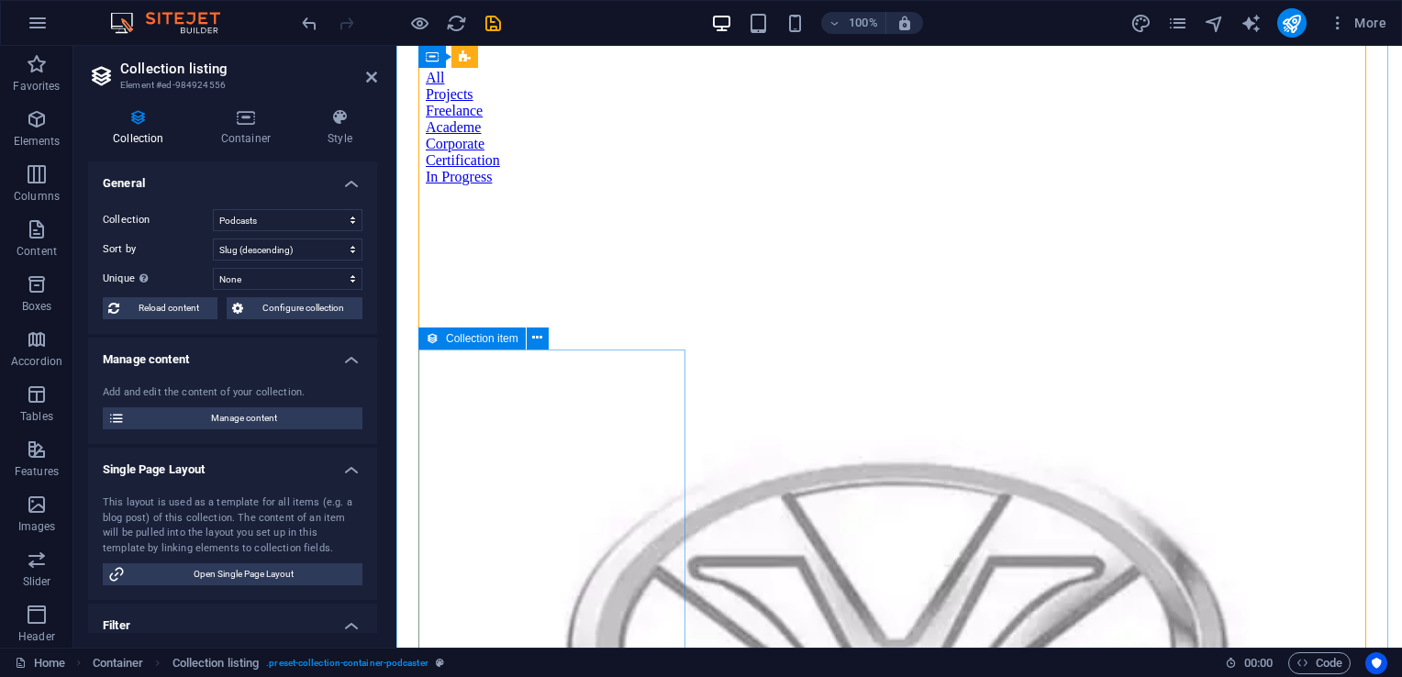
scroll to position [2144, 0]
click at [297, 247] on select "Created at (ascending) Created at (descending) Updated at (ascending) Updated a…" at bounding box center [288, 250] width 150 height 22
click at [213, 239] on select "Created at (ascending) Created at (descending) Updated at (ascending) Updated a…" at bounding box center [288, 250] width 150 height 22
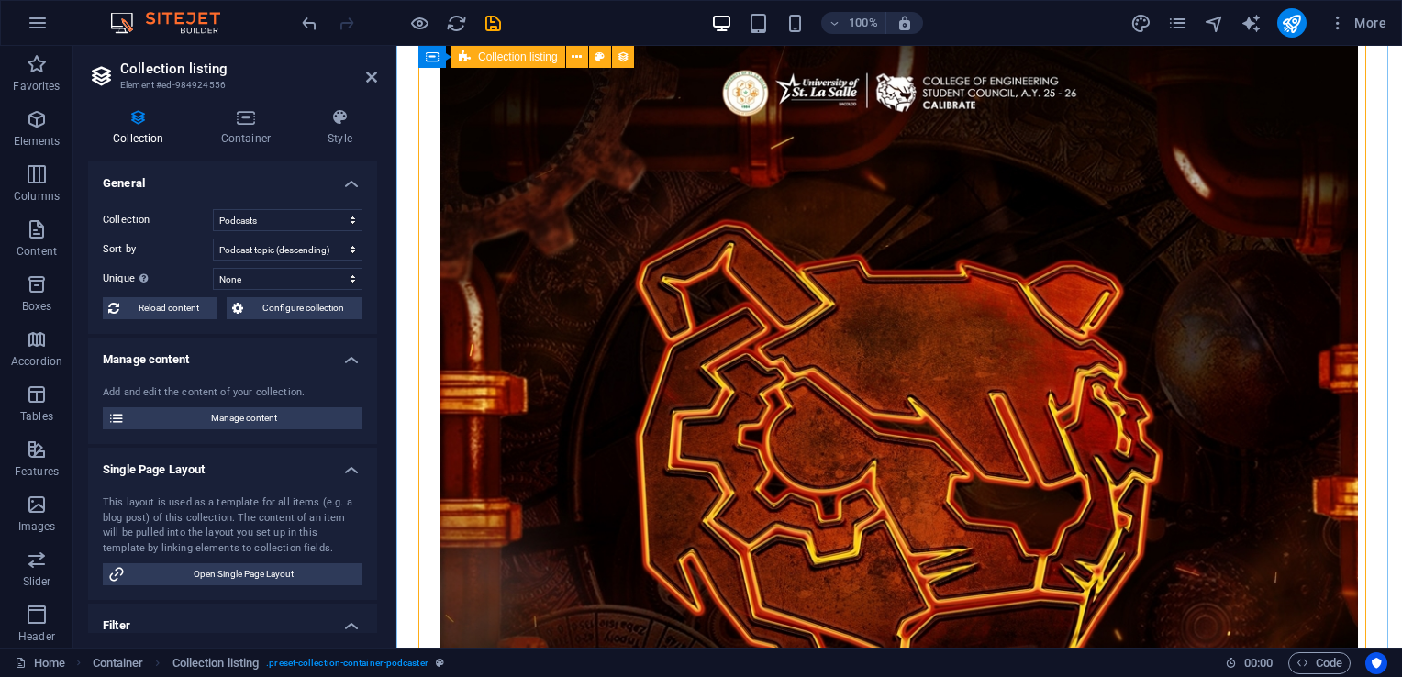
scroll to position [2379, 0]
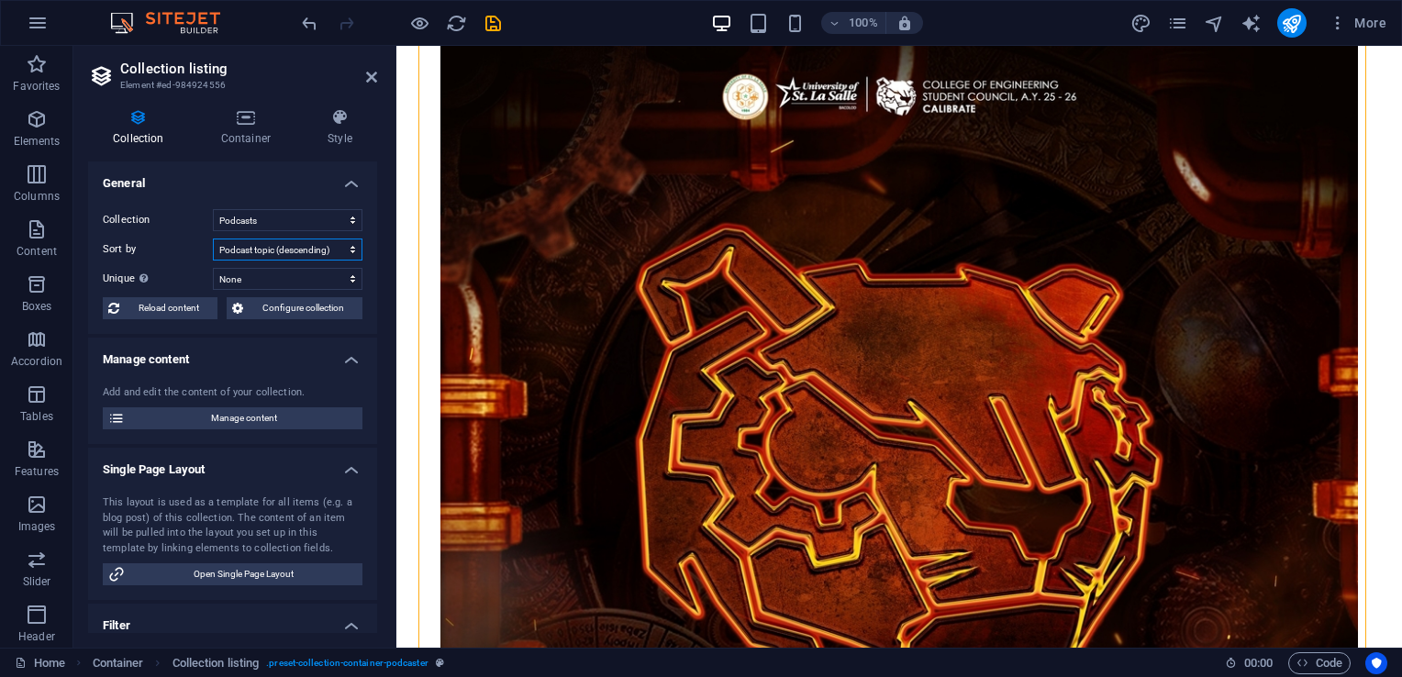
click at [282, 245] on select "Created at (ascending) Created at (descending) Updated at (ascending) Updated a…" at bounding box center [288, 250] width 150 height 22
click at [213, 239] on select "Created at (ascending) Created at (descending) Updated at (ascending) Updated a…" at bounding box center [288, 250] width 150 height 22
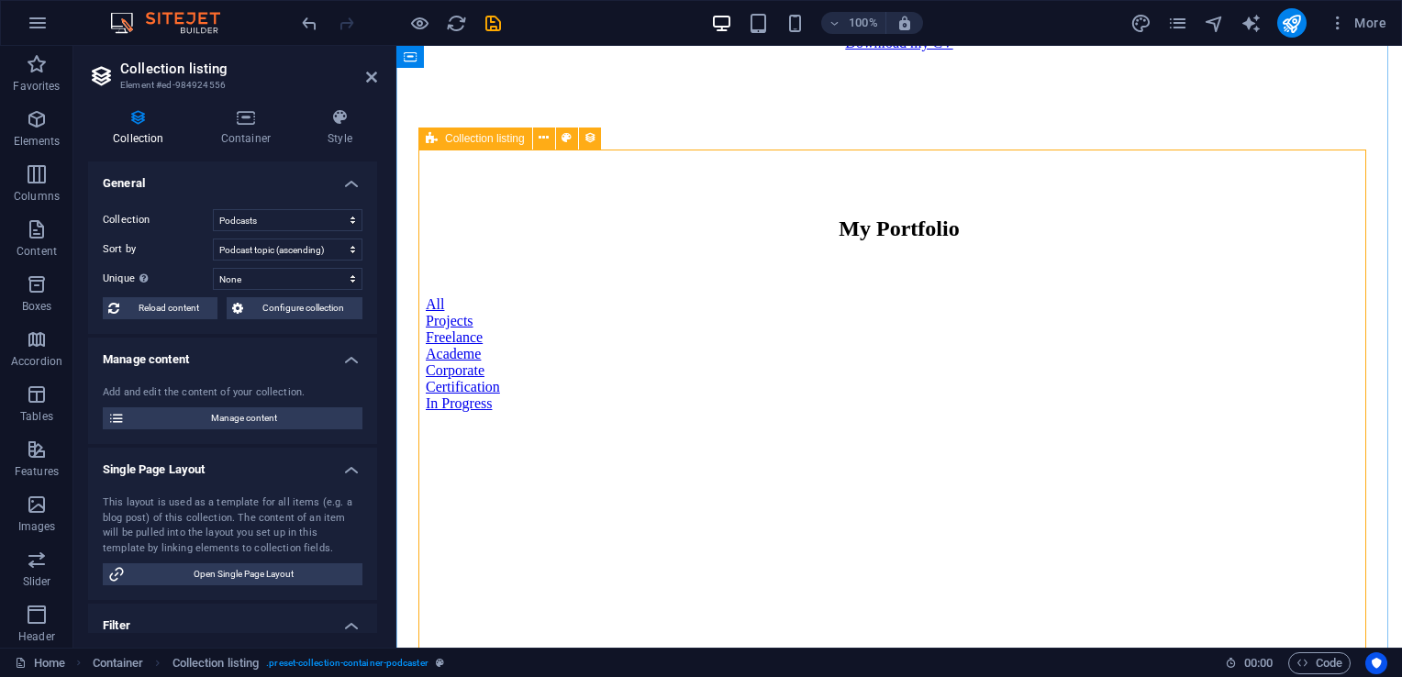
scroll to position [1918, 0]
click at [264, 240] on select "Created at (ascending) Created at (descending) Updated at (ascending) Updated a…" at bounding box center [288, 250] width 150 height 22
click at [213, 239] on select "Created at (ascending) Created at (descending) Updated at (ascending) Updated a…" at bounding box center [288, 250] width 150 height 22
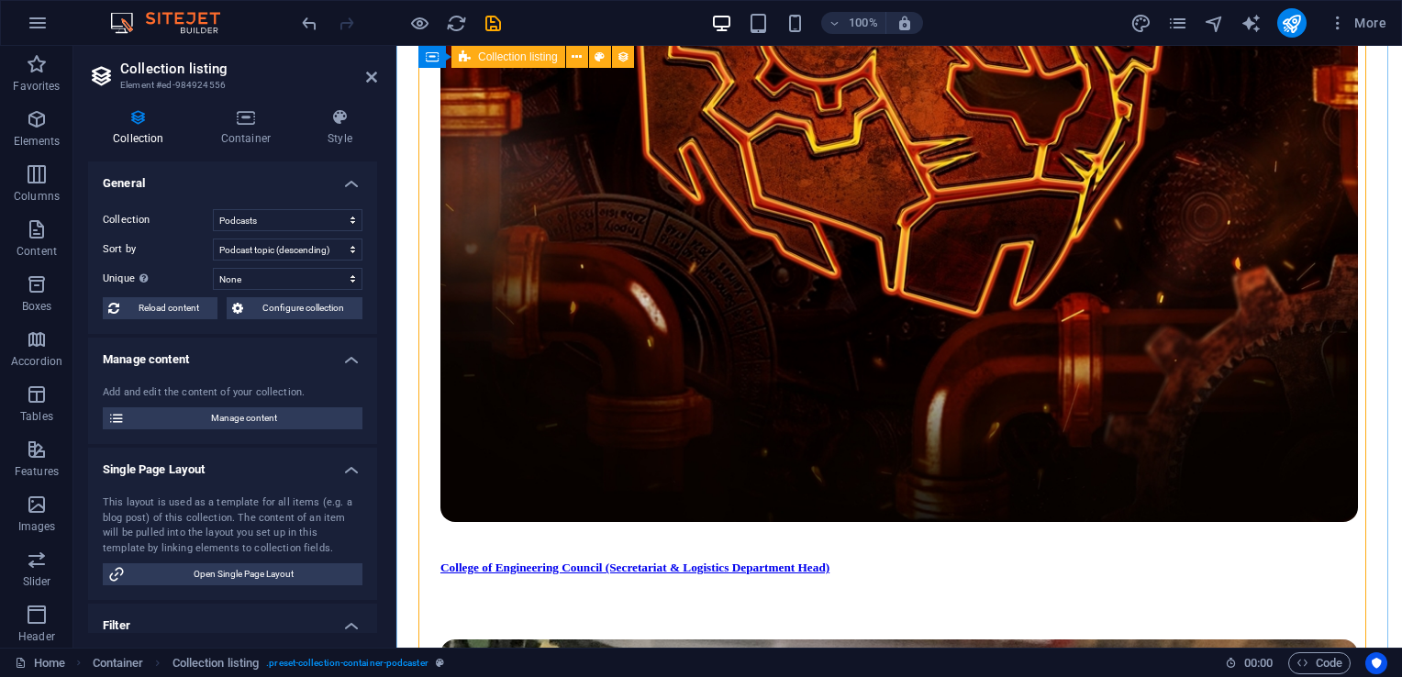
scroll to position [2778, 0]
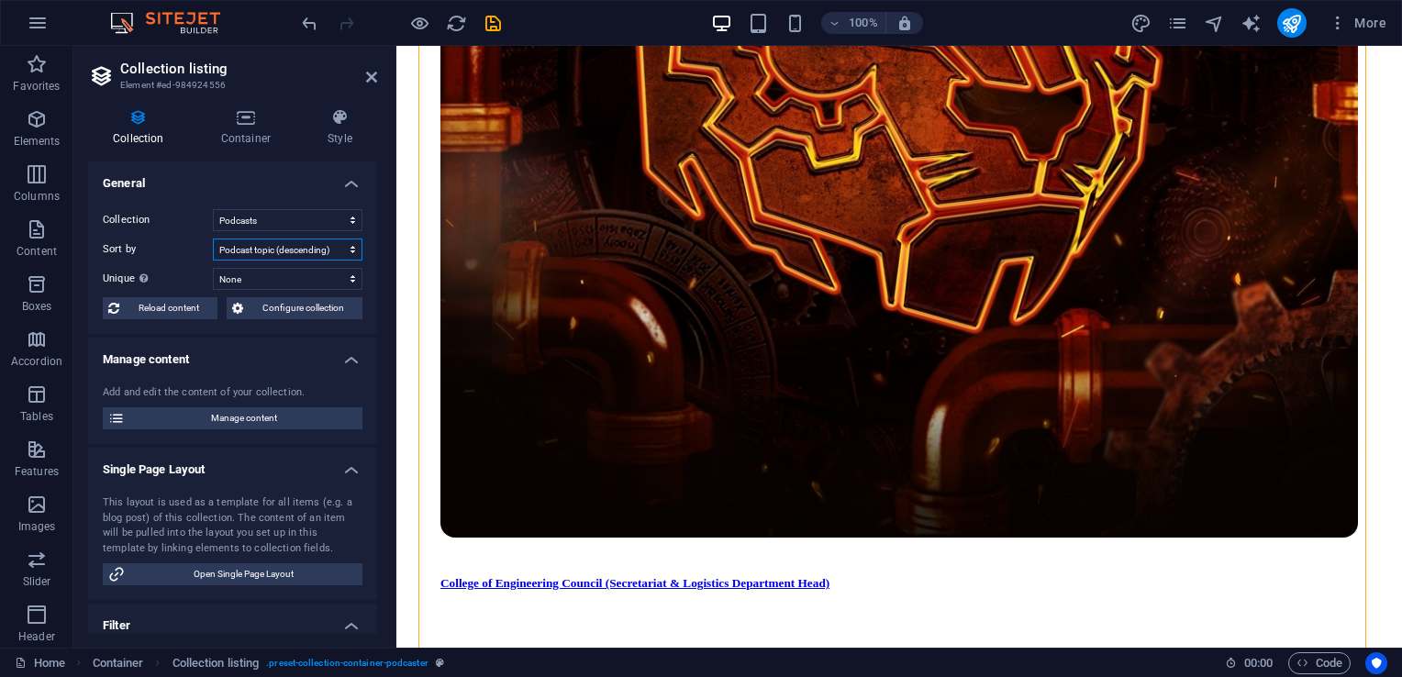
click at [261, 255] on select "Created at (ascending) Created at (descending) Updated at (ascending) Updated a…" at bounding box center [288, 250] width 150 height 22
click at [213, 239] on select "Created at (ascending) Created at (descending) Updated at (ascending) Updated a…" at bounding box center [288, 250] width 150 height 22
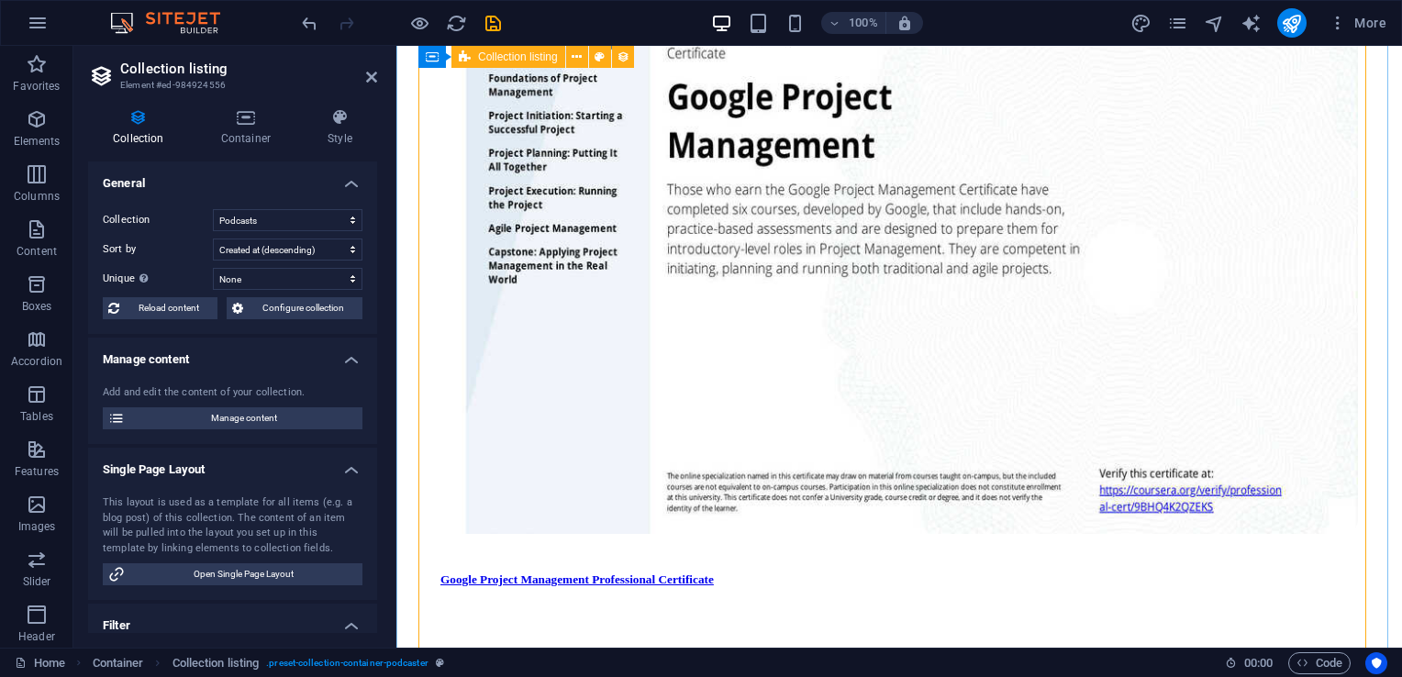
scroll to position [2661, 0]
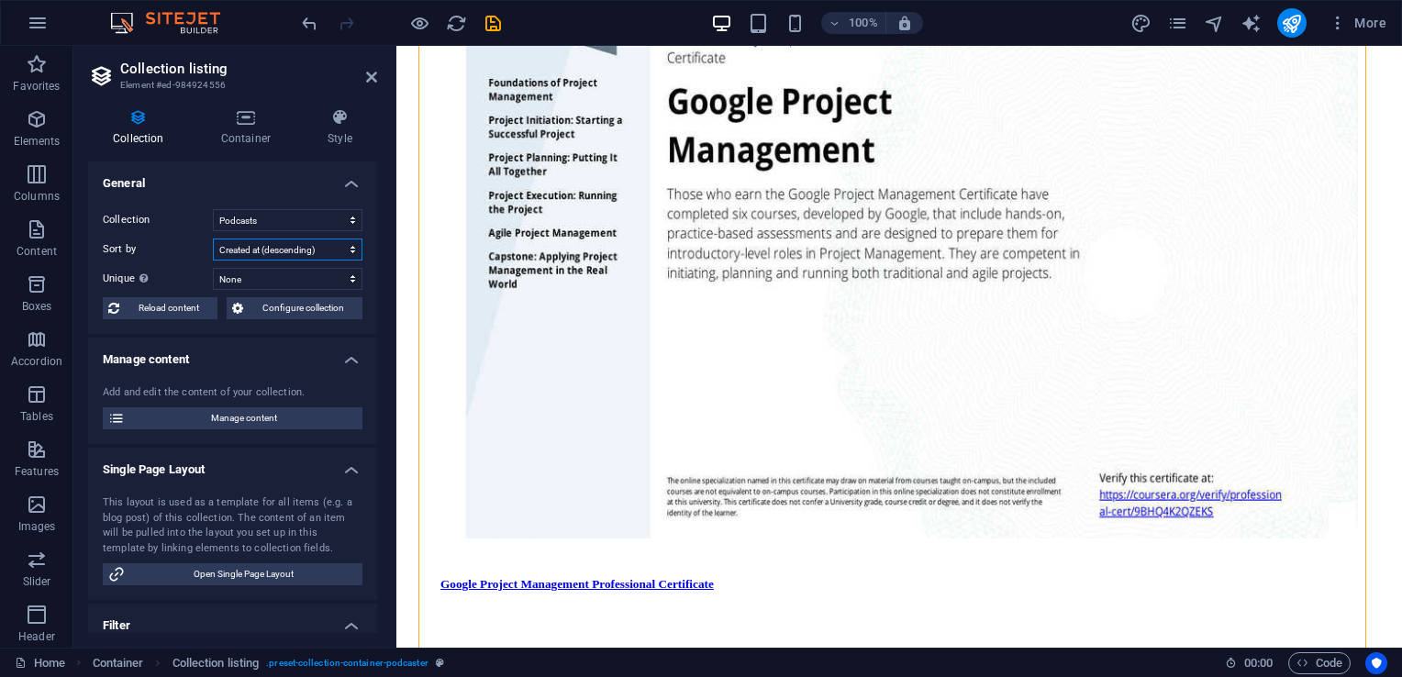
click at [294, 247] on select "Created at (ascending) Created at (descending) Updated at (ascending) Updated a…" at bounding box center [288, 250] width 150 height 22
click at [213, 239] on select "Created at (ascending) Created at (descending) Updated at (ascending) Updated a…" at bounding box center [288, 250] width 150 height 22
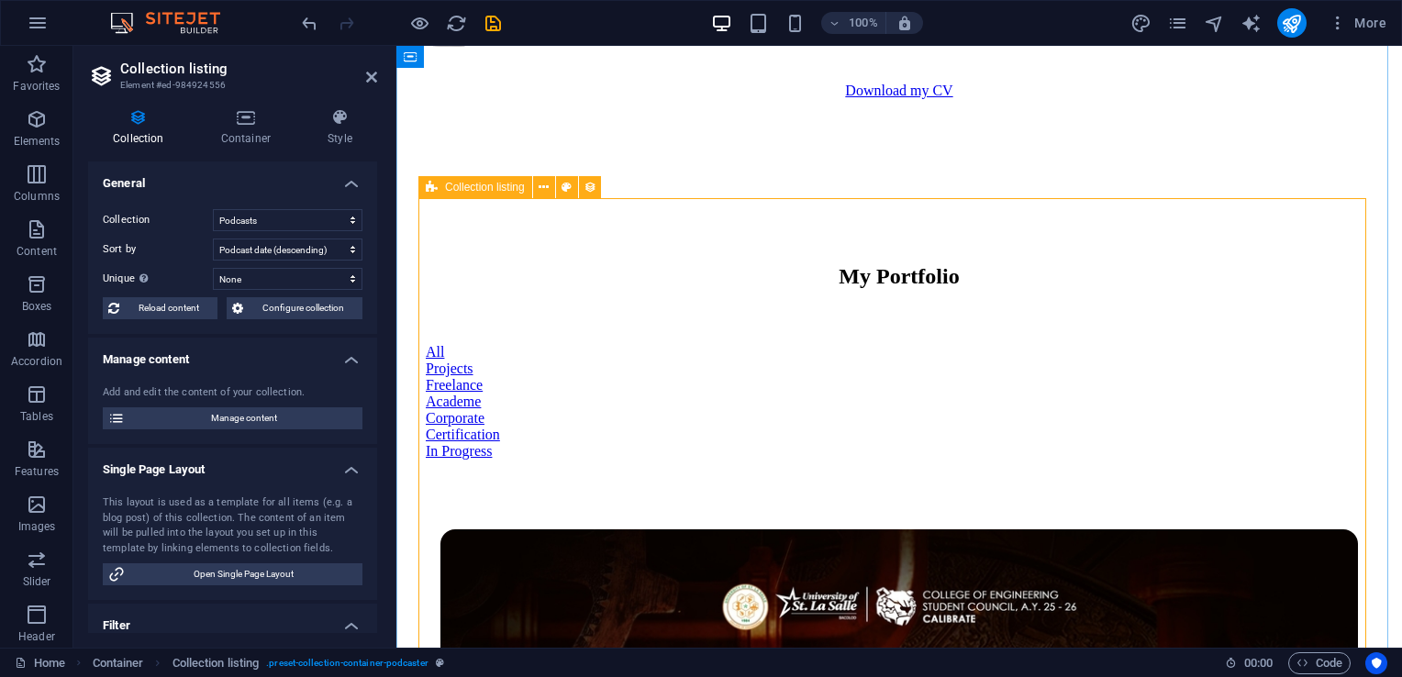
scroll to position [1868, 0]
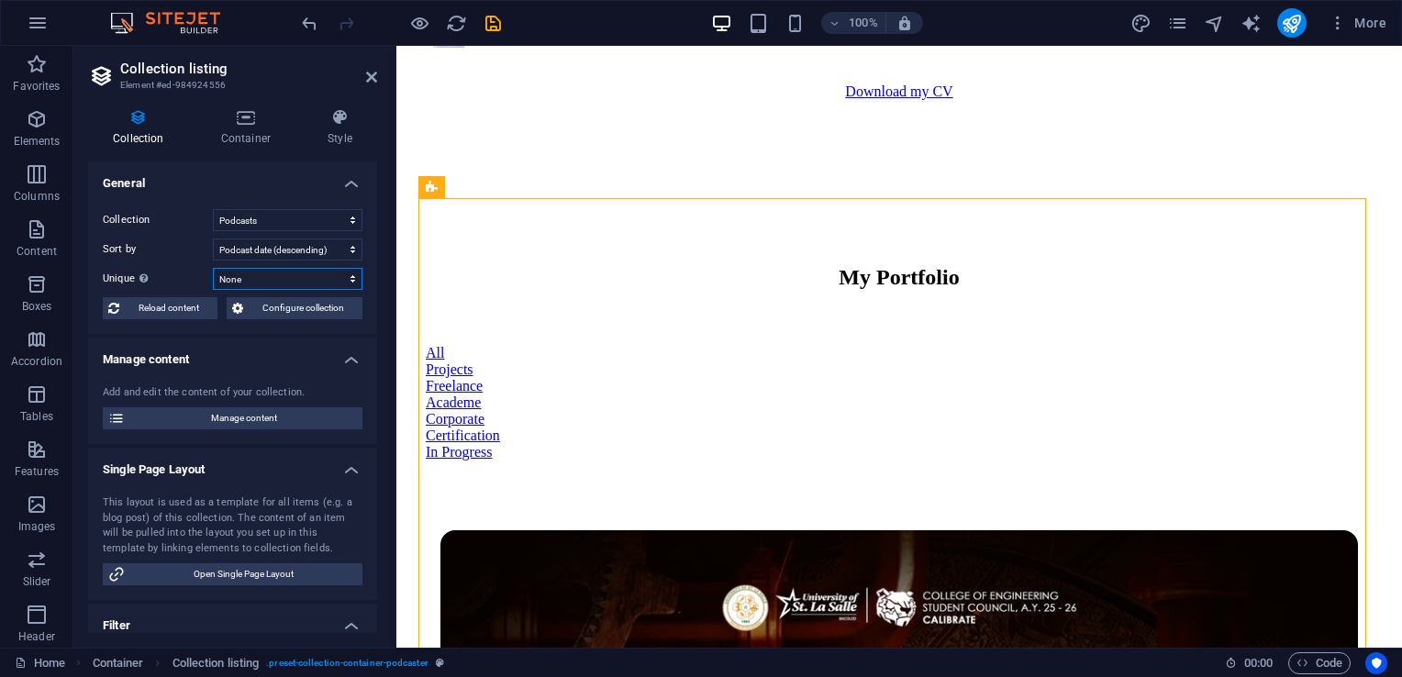
click at [260, 277] on select "None Podcast image Podcast title Slug Podcast topic Host Duration Episode numbe…" at bounding box center [288, 279] width 150 height 22
click at [177, 277] on label "Unique Display only unique values. Leave disabled if unclear." at bounding box center [158, 279] width 110 height 22
click at [213, 277] on select "None Podcast image Podcast title Slug Podcast topic Host Duration Episode numbe…" at bounding box center [288, 279] width 150 height 22
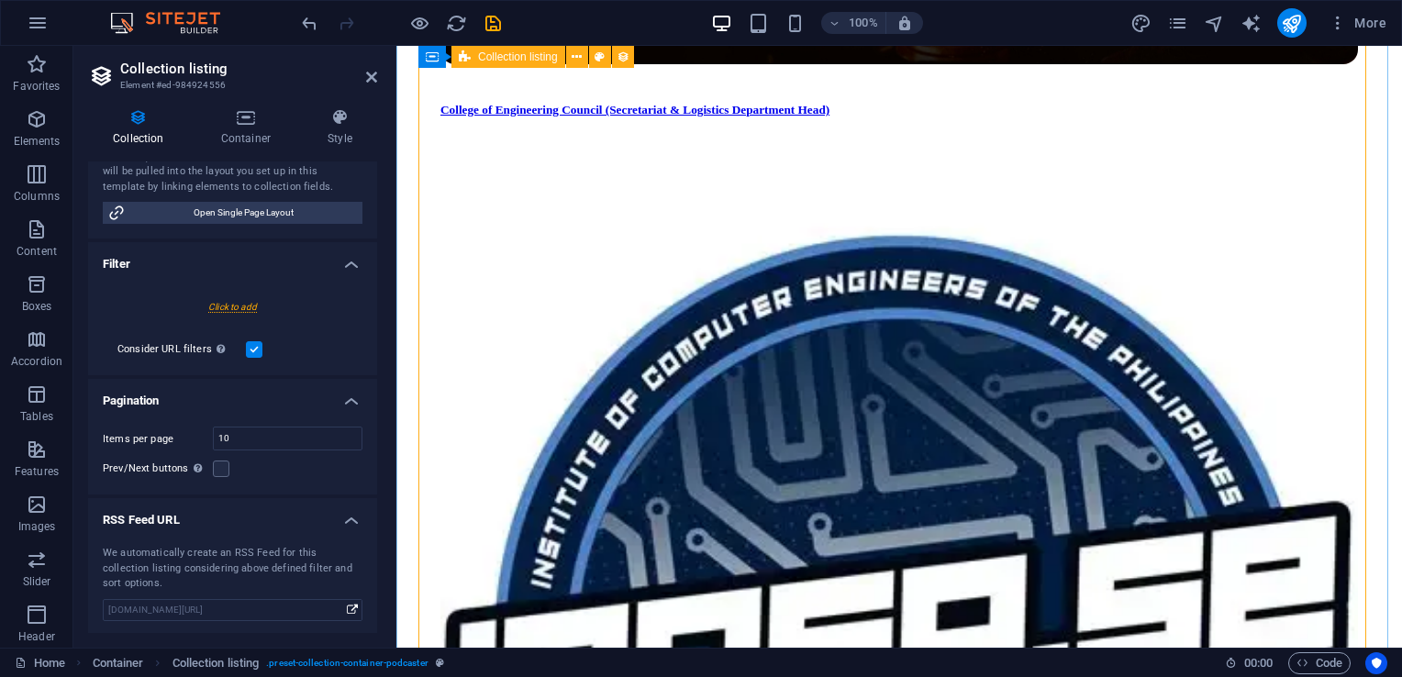
scroll to position [3250, 0]
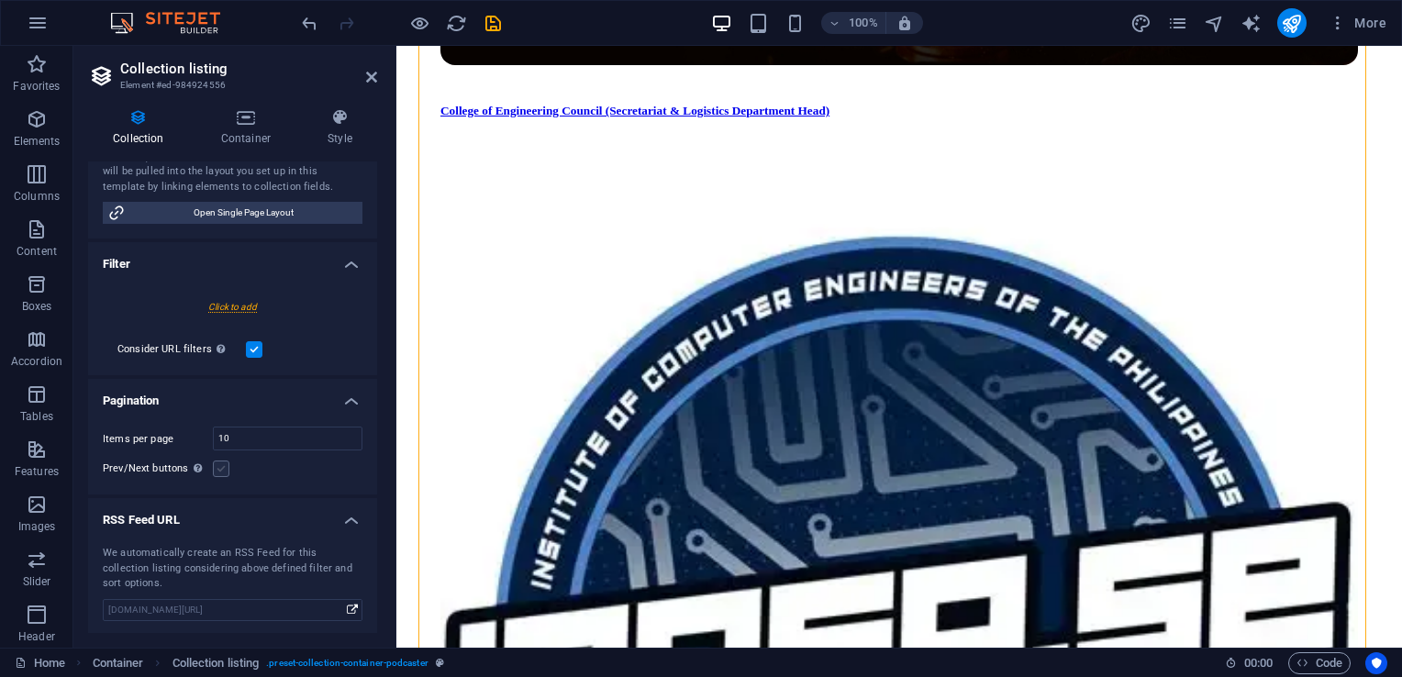
click at [220, 470] on label at bounding box center [221, 469] width 17 height 17
click at [0, 0] on input "Prev/Next buttons Even if checked the pagination will not be displayed when the…" at bounding box center [0, 0] width 0 height 0
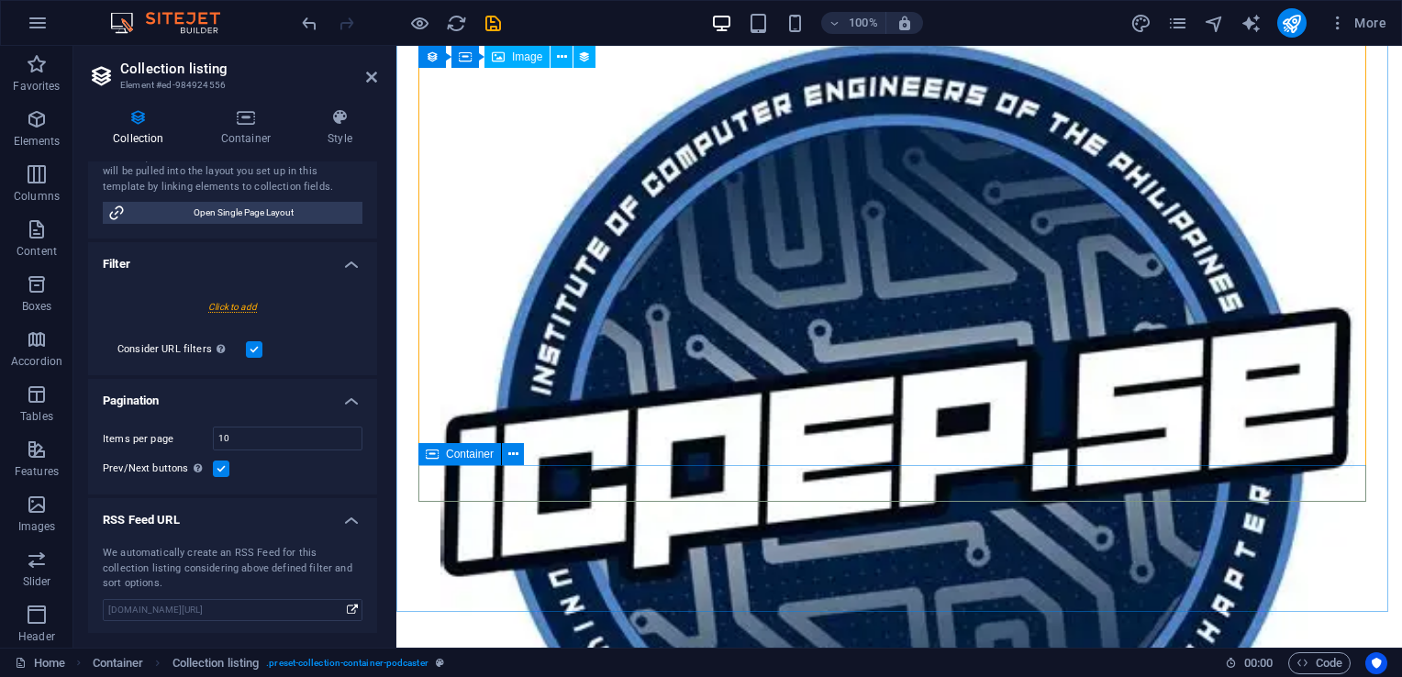
scroll to position [3454, 0]
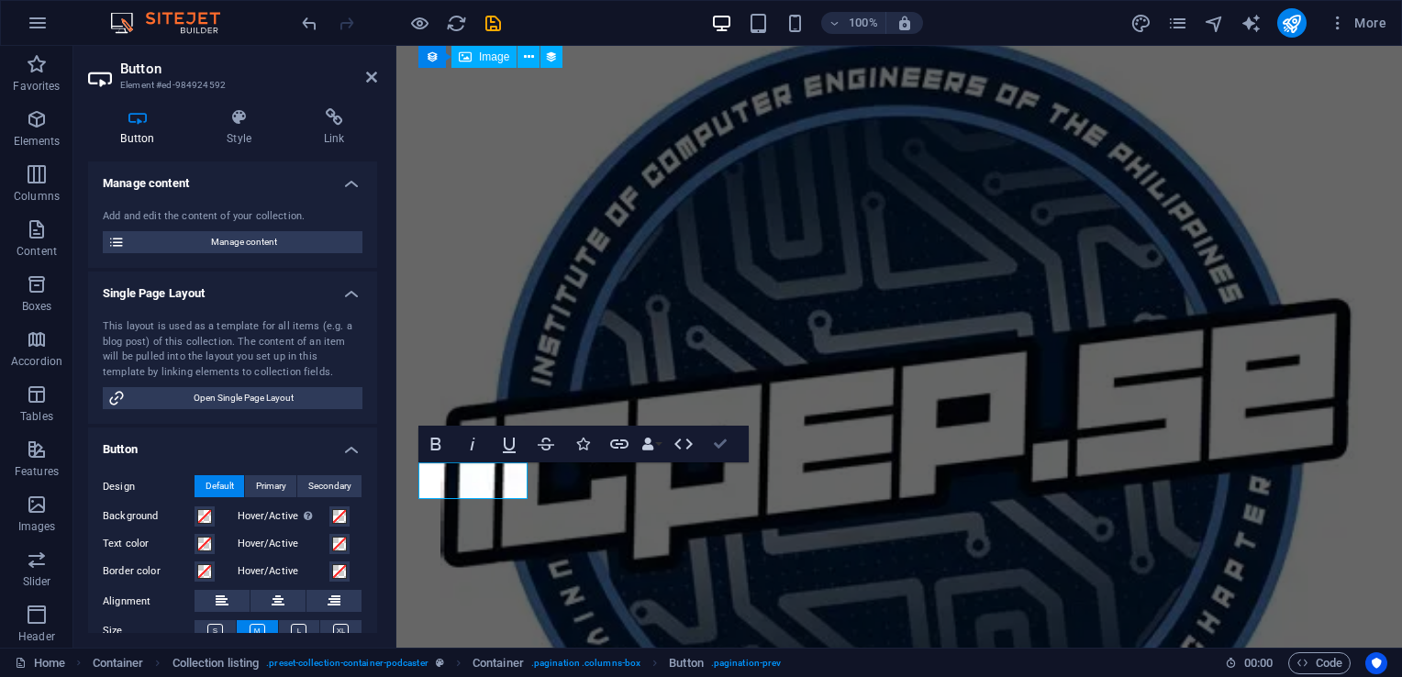
scroll to position [3021, 0]
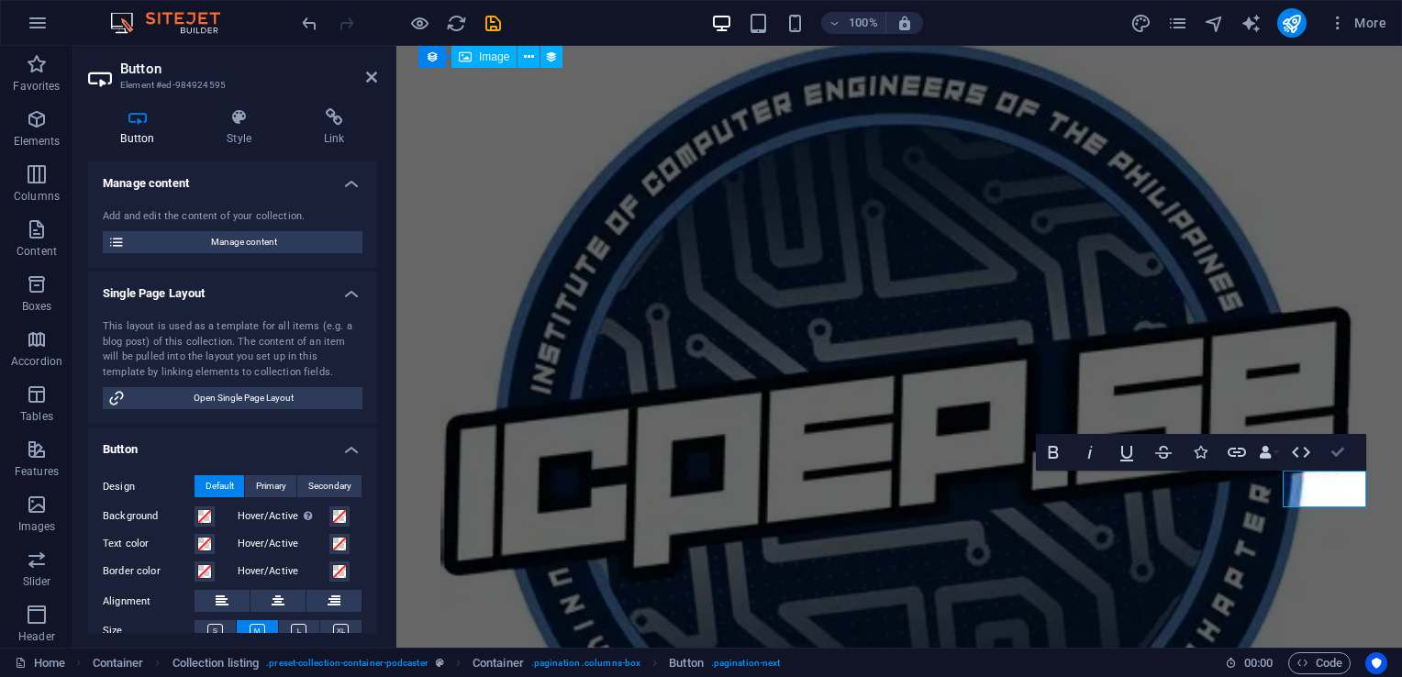
scroll to position [3014, 0]
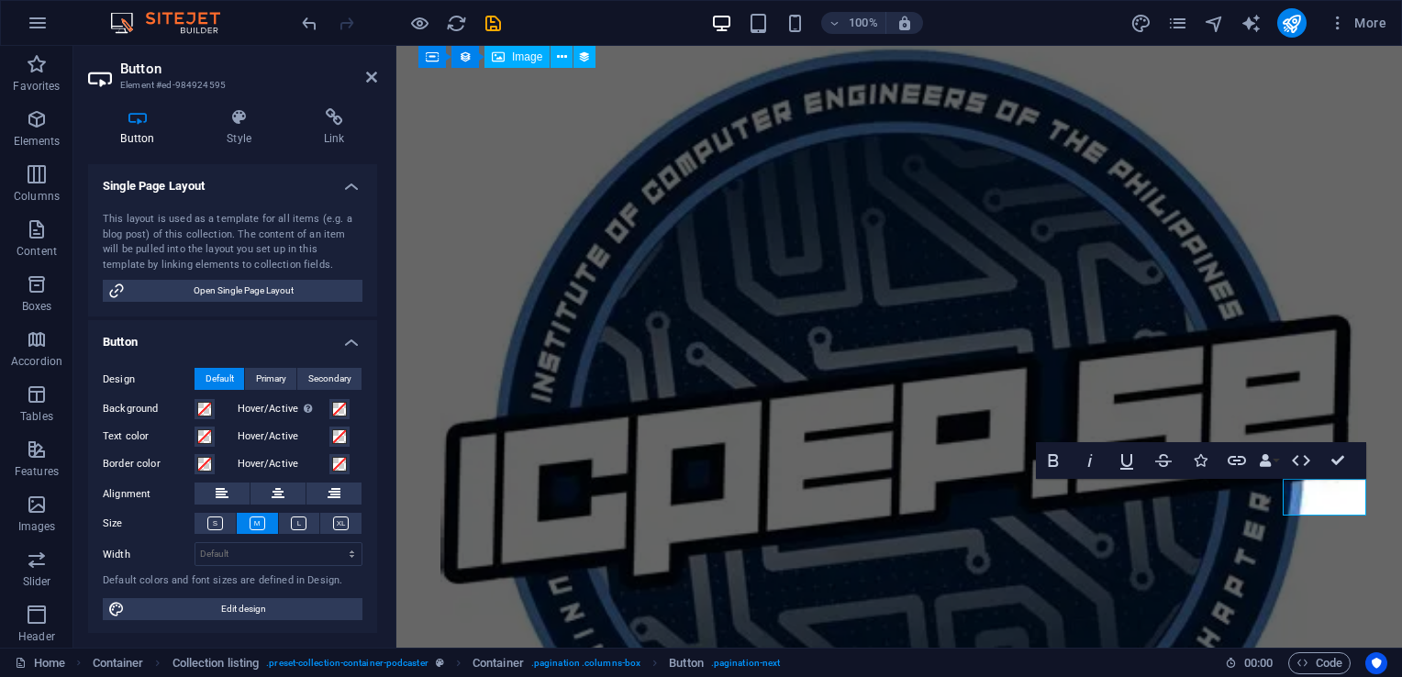
scroll to position [106, 0]
click at [255, 612] on span "Edit design" at bounding box center [243, 610] width 227 height 22
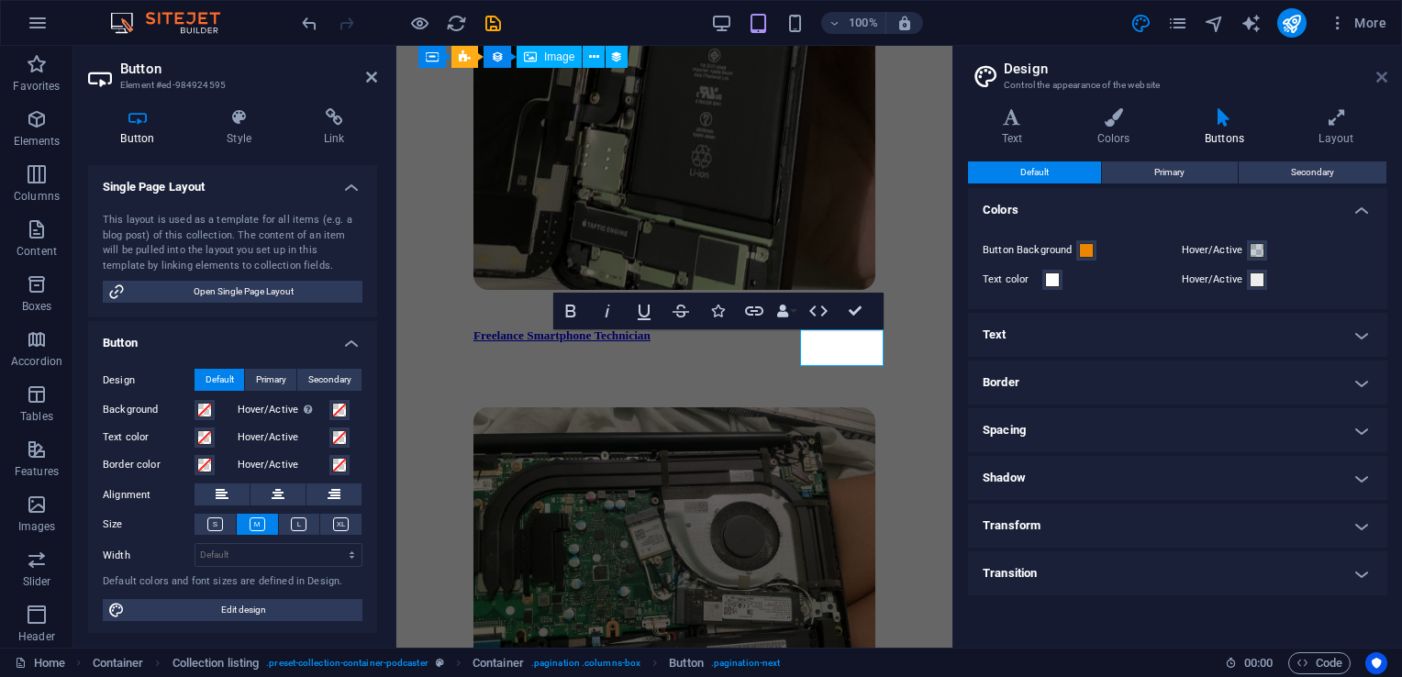
click at [1378, 73] on icon at bounding box center [1382, 77] width 11 height 15
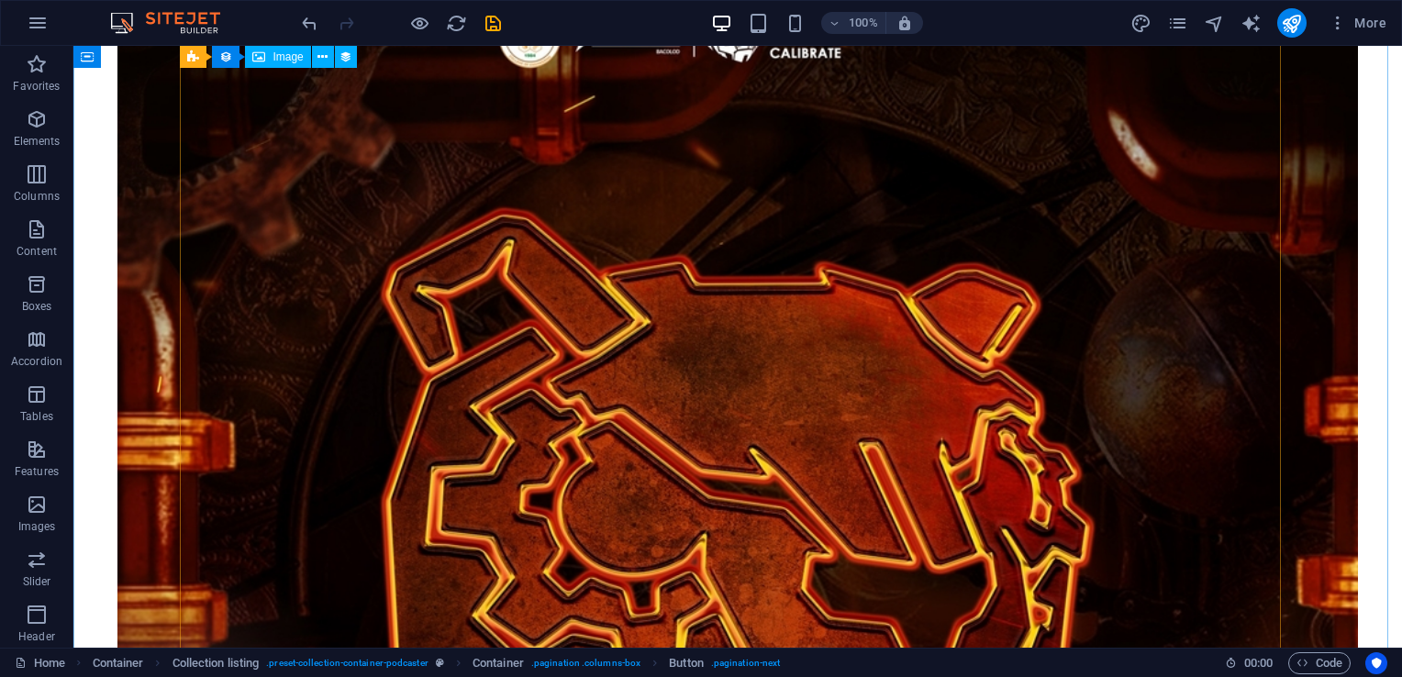
scroll to position [2619, 0]
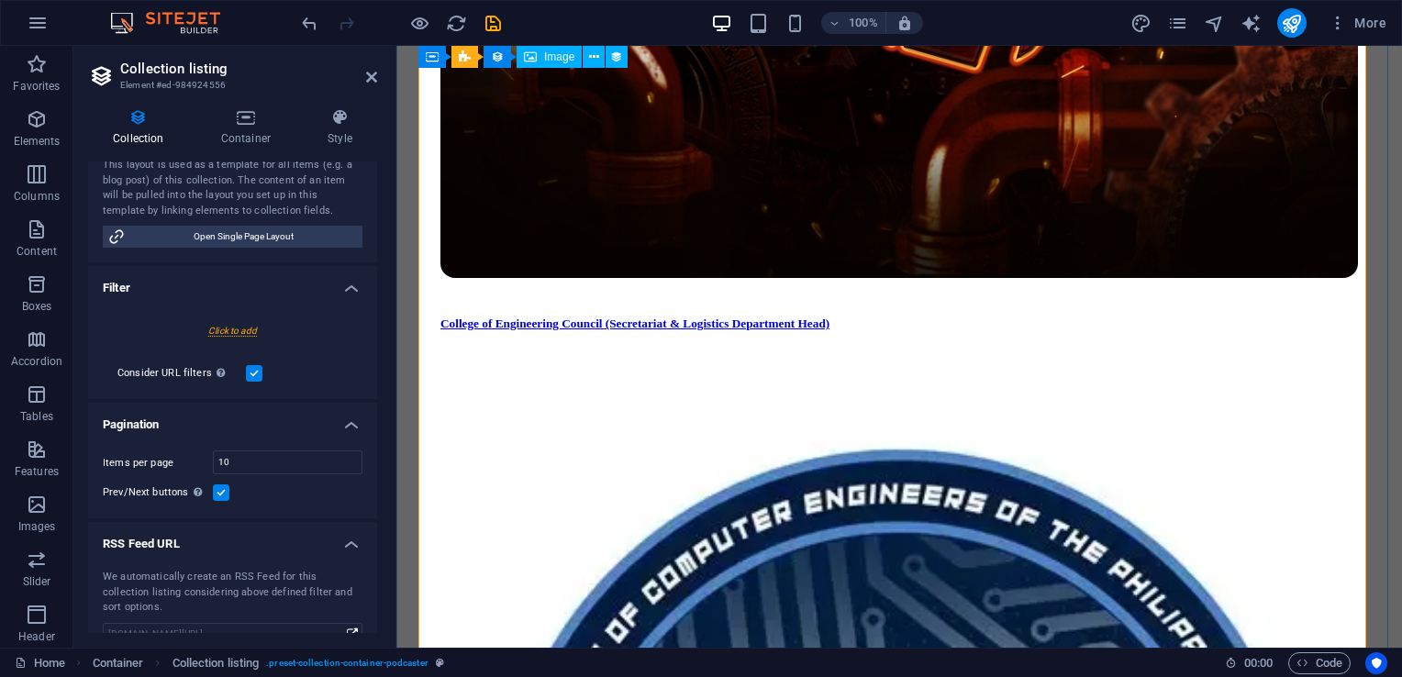
scroll to position [3034, 0]
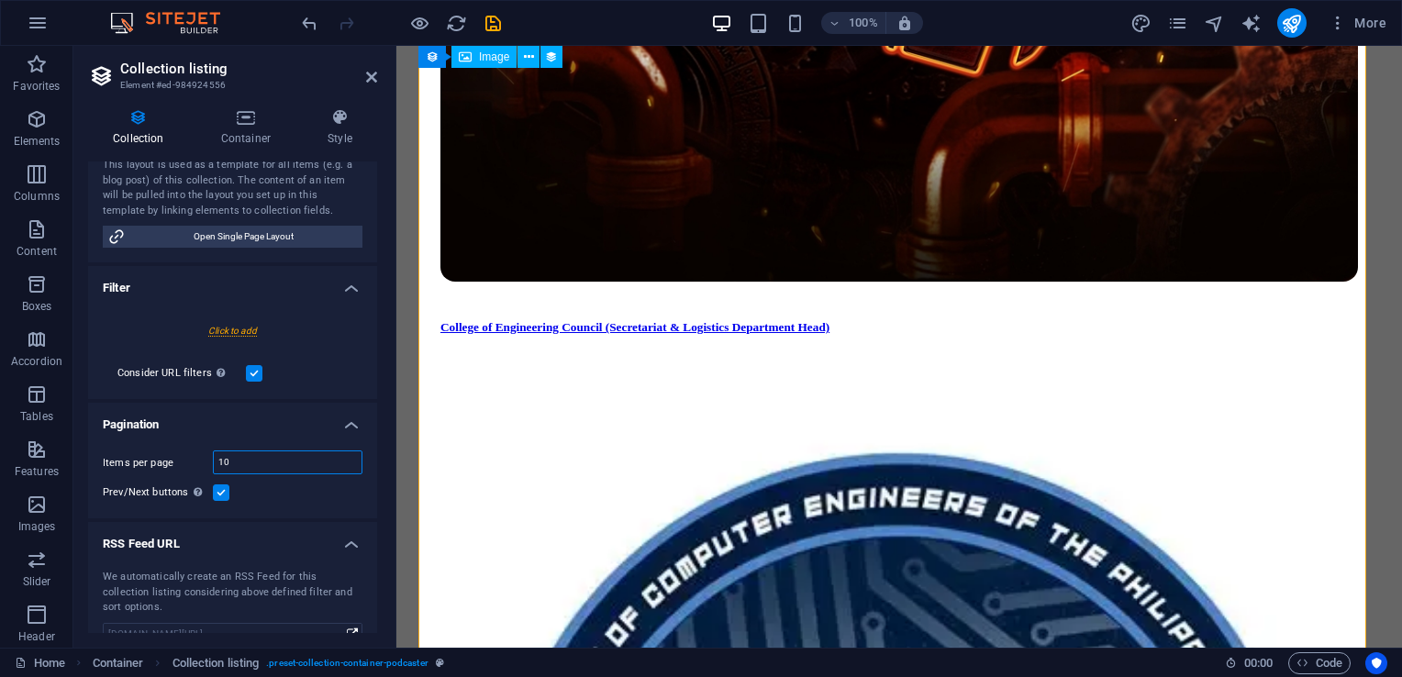
click at [248, 466] on input "10" at bounding box center [288, 463] width 148 height 22
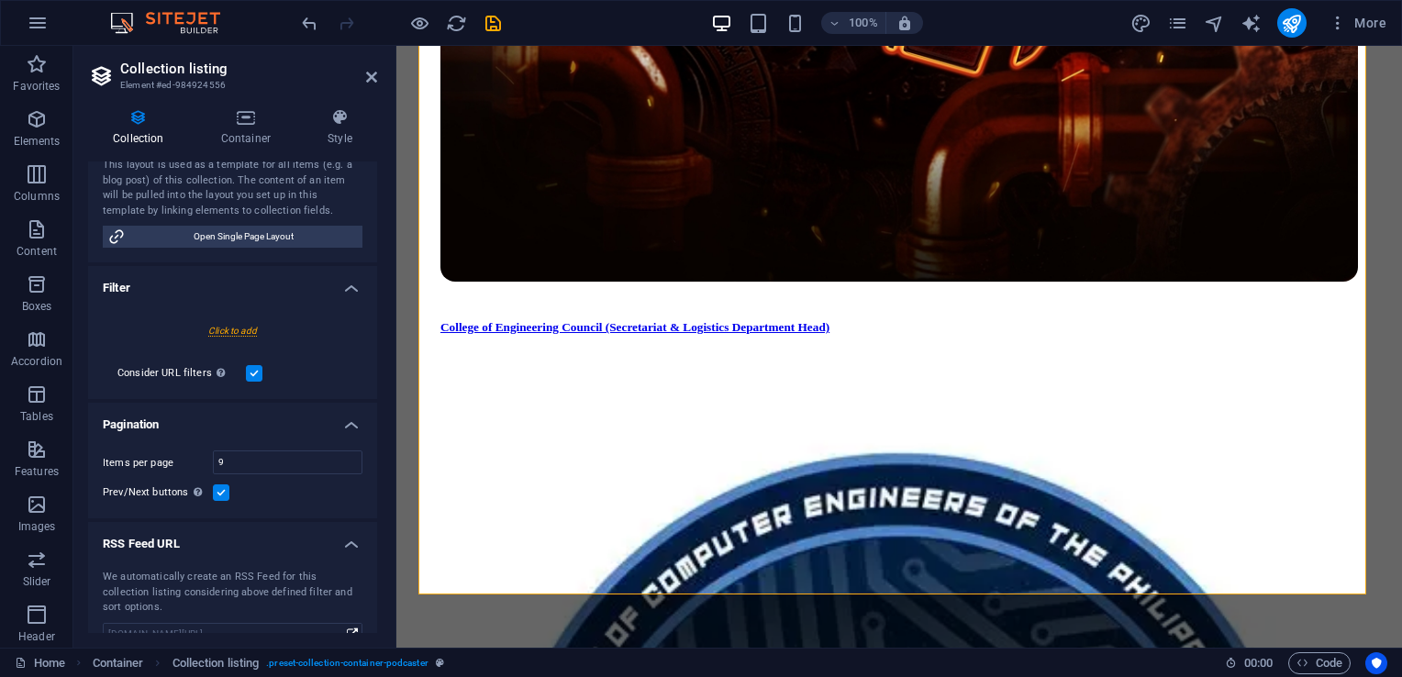
click at [285, 494] on div "Prev/Next buttons Even if checked the pagination will not be displayed when the…" at bounding box center [233, 493] width 260 height 22
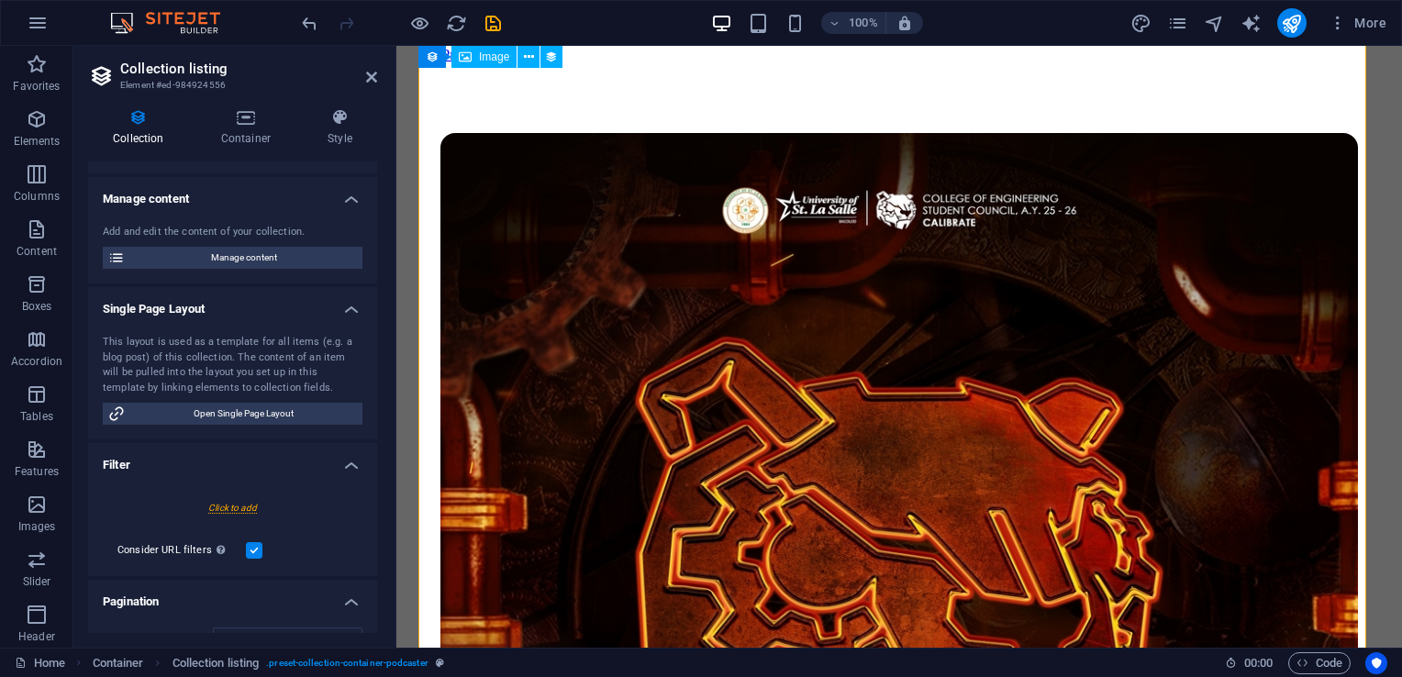
scroll to position [0, 0]
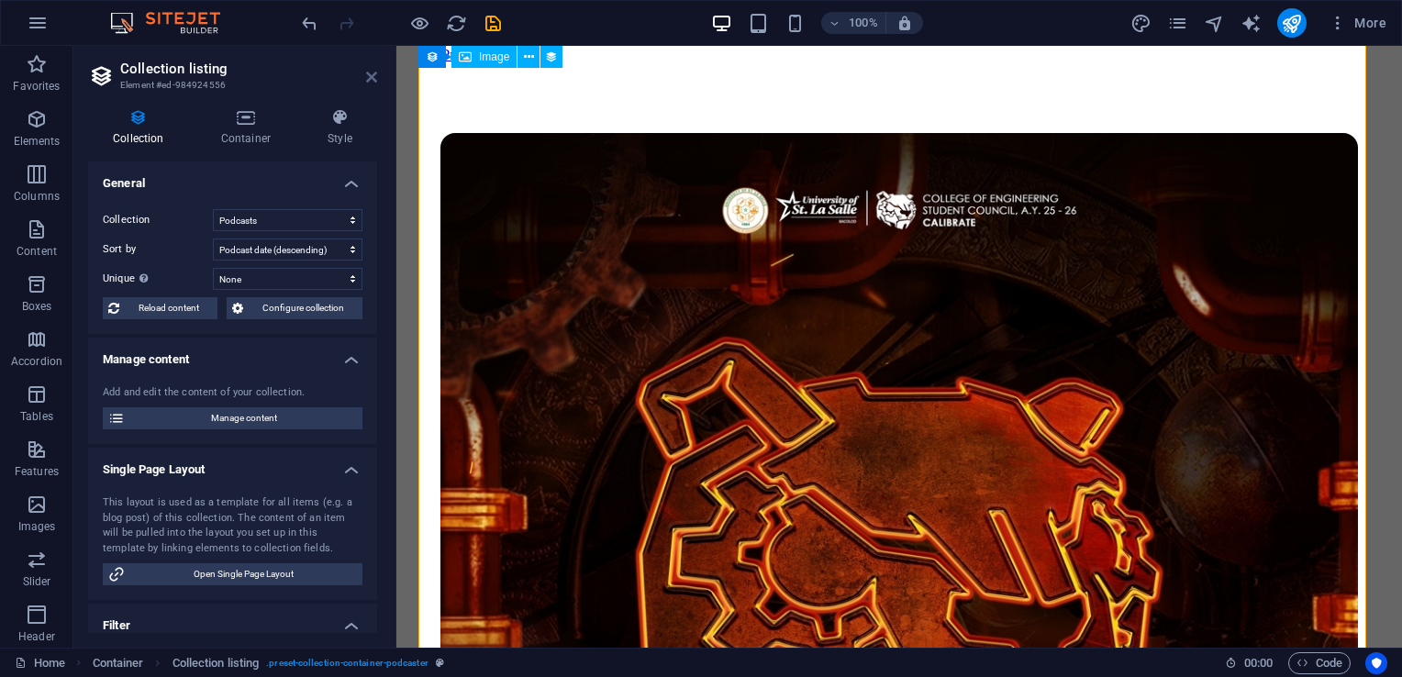
click at [369, 75] on icon at bounding box center [371, 77] width 11 height 15
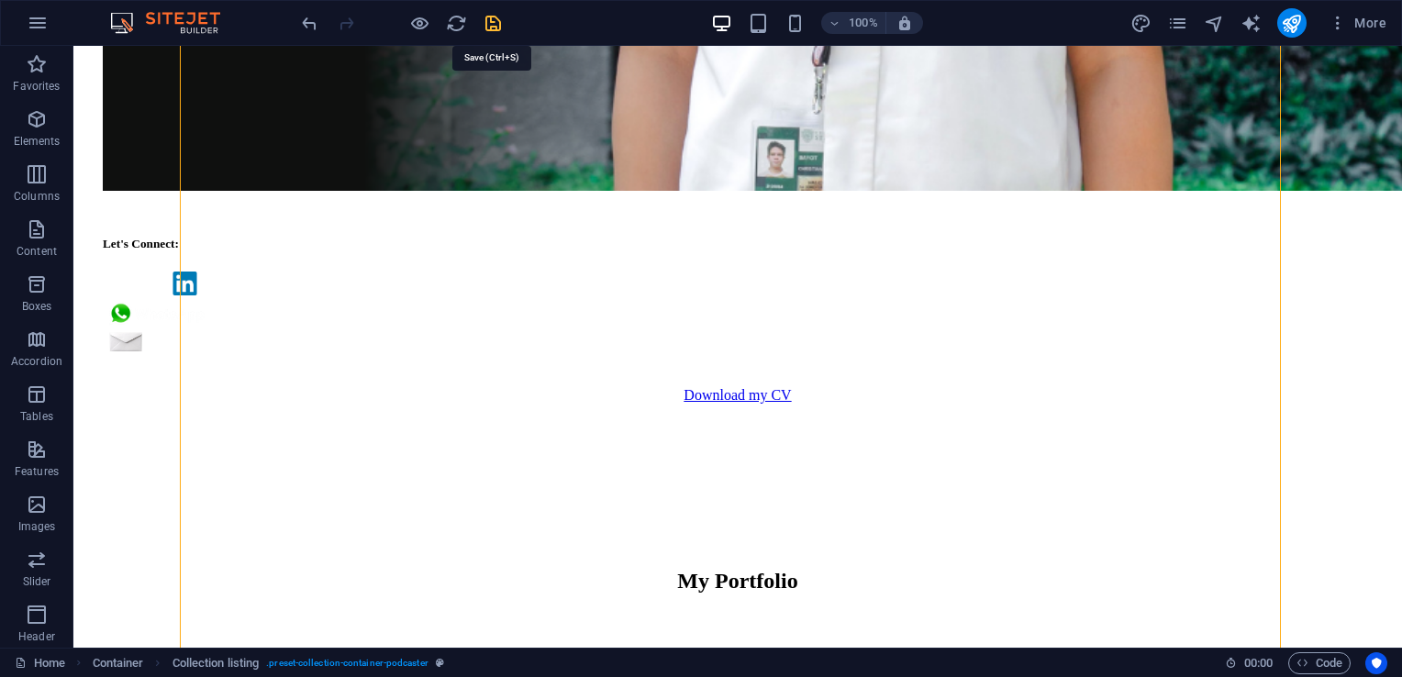
click at [492, 22] on icon "save" at bounding box center [493, 23] width 21 height 21
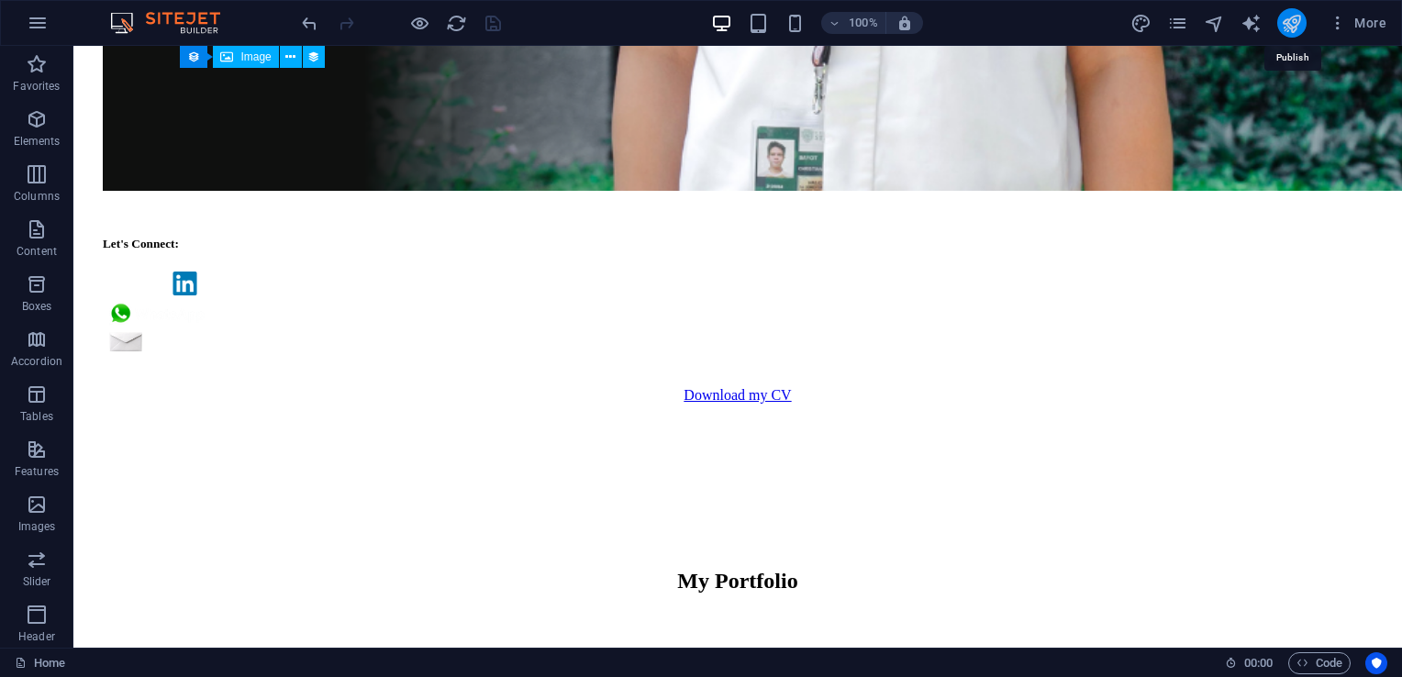
click at [1295, 24] on icon "publish" at bounding box center [1291, 23] width 21 height 21
